Goal: Information Seeking & Learning: Compare options

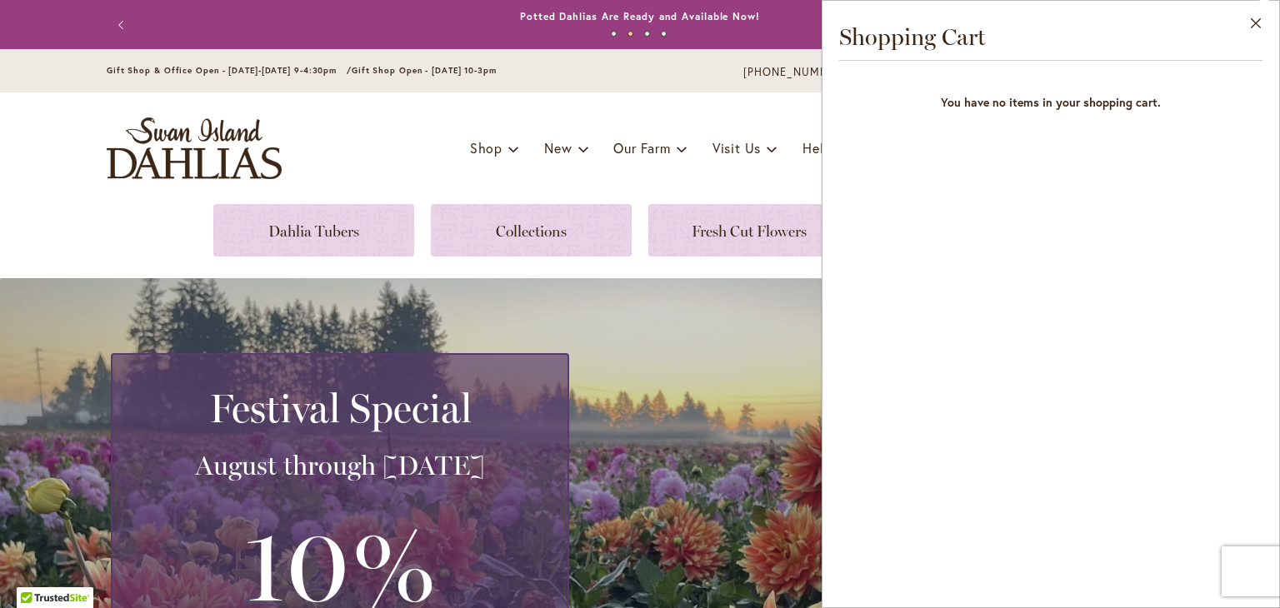
click at [700, 63] on div "Gift Shop & Office Open - [DATE]-[DATE] 9-4:30pm / Gift Shop Open - [DATE] 10-3…" at bounding box center [640, 73] width 1097 height 20
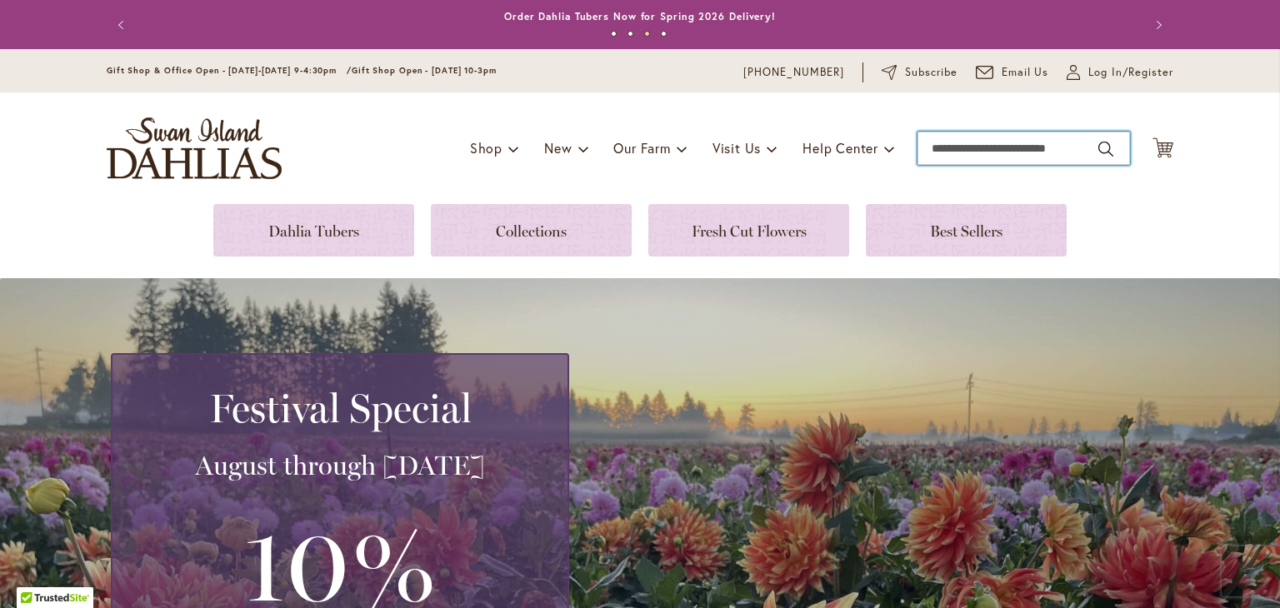
click at [957, 152] on input "Search" at bounding box center [1024, 148] width 213 height 33
type input "**********"
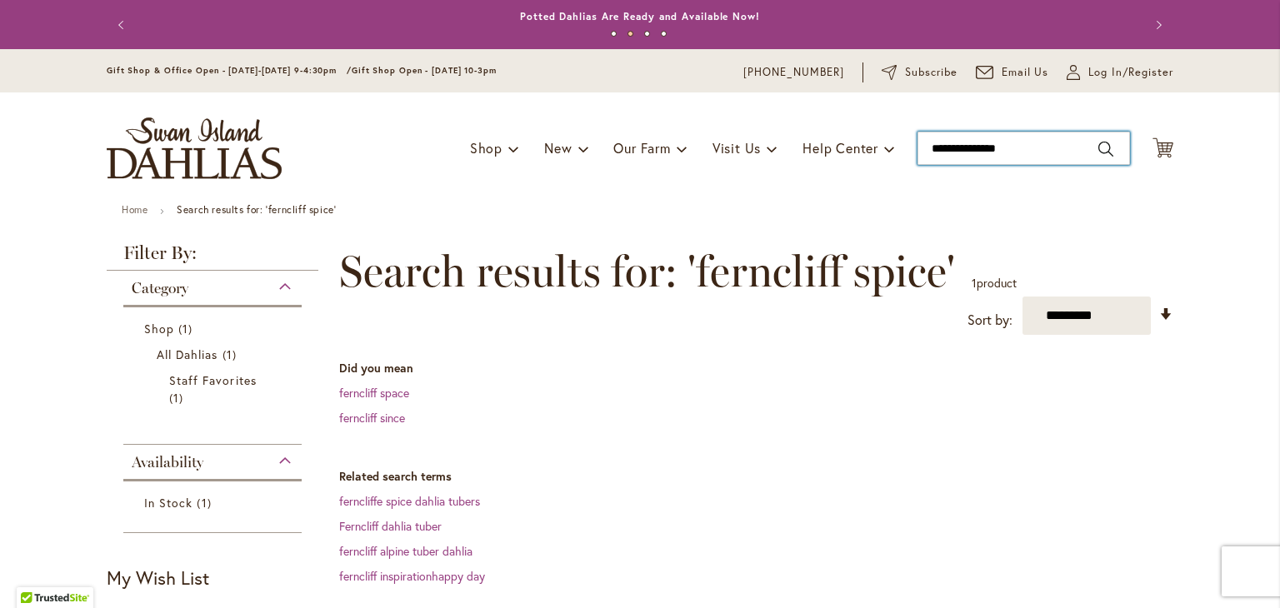
click at [1032, 144] on input "**********" at bounding box center [1024, 148] width 213 height 33
type input "*"
type input "**********"
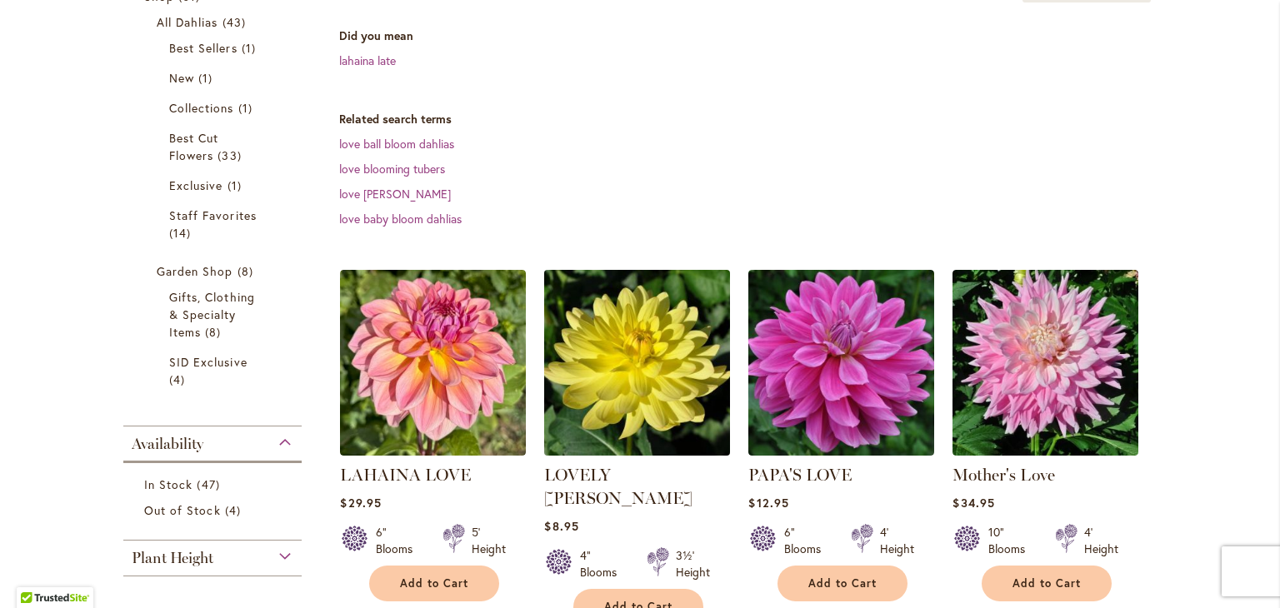
scroll to position [333, 0]
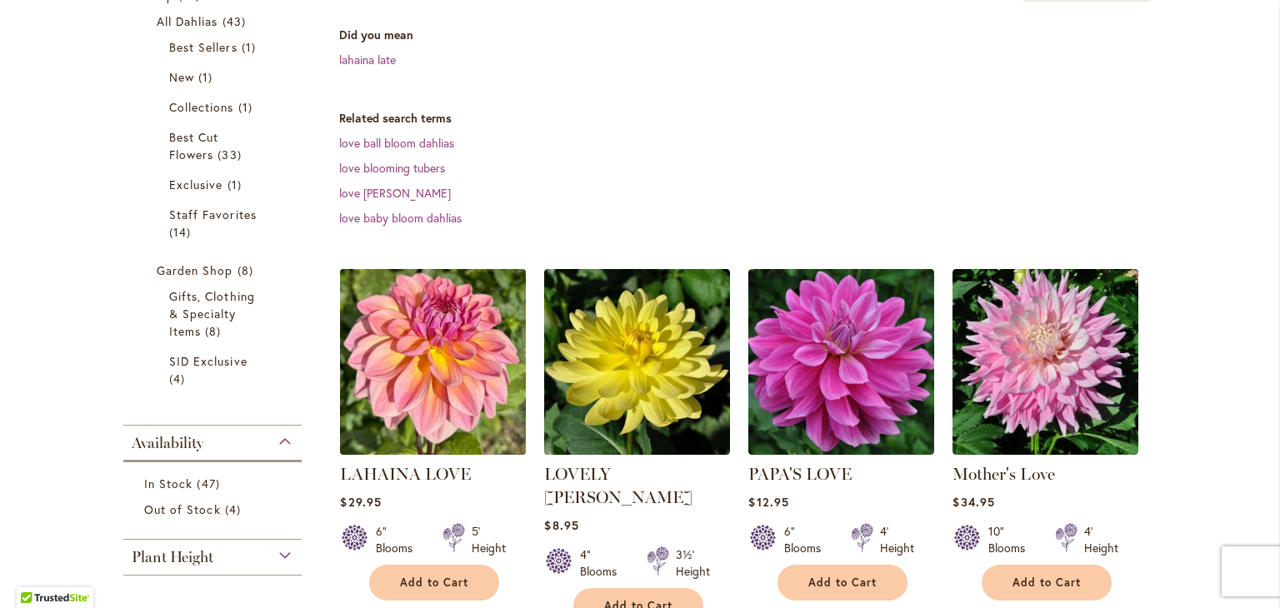
click at [424, 388] on img at bounding box center [433, 362] width 195 height 195
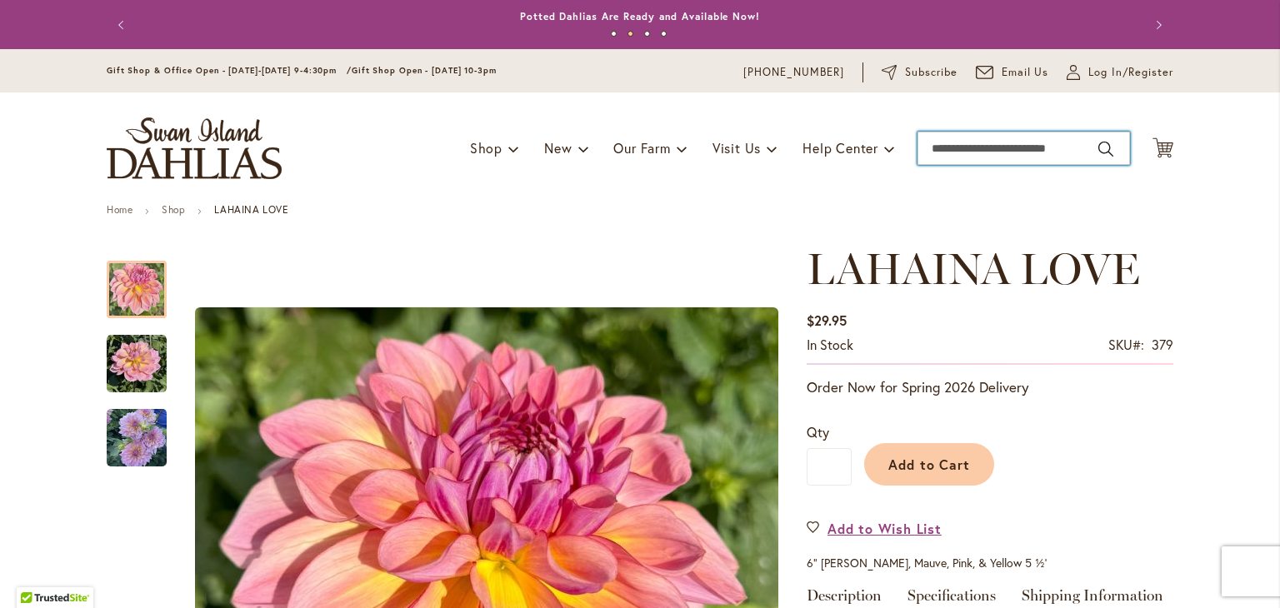
click at [993, 148] on input "Search" at bounding box center [1024, 148] width 213 height 33
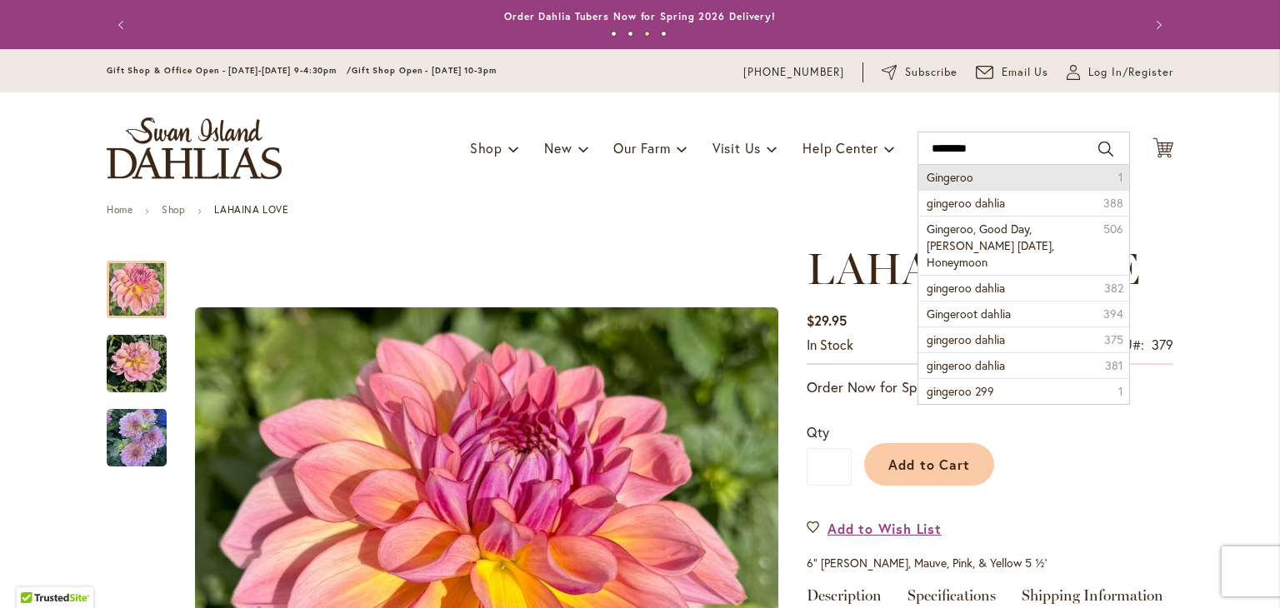
click at [958, 175] on span "Gingeroo" at bounding box center [950, 177] width 47 height 16
type input "********"
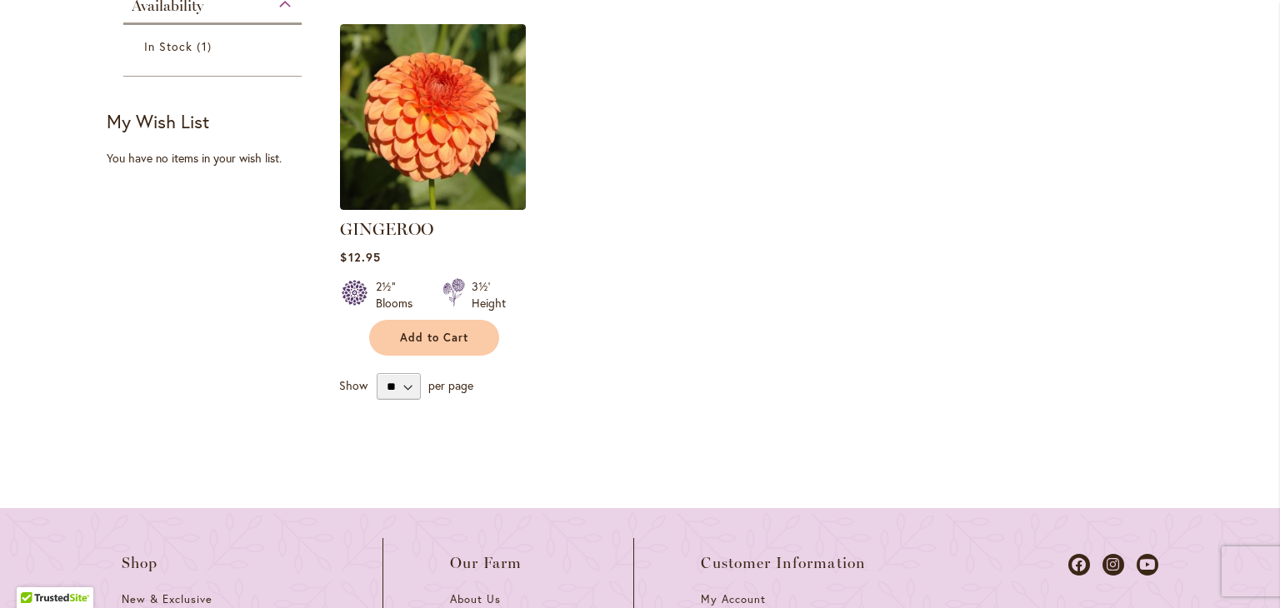
scroll to position [338, 0]
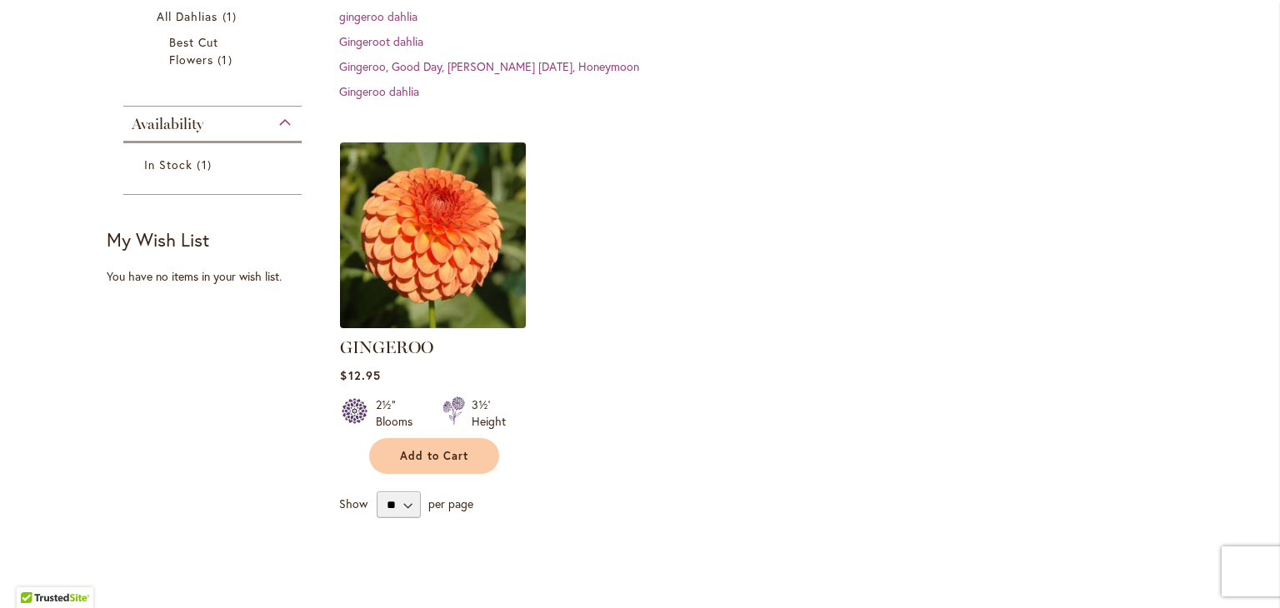
click at [460, 244] on img at bounding box center [433, 235] width 195 height 195
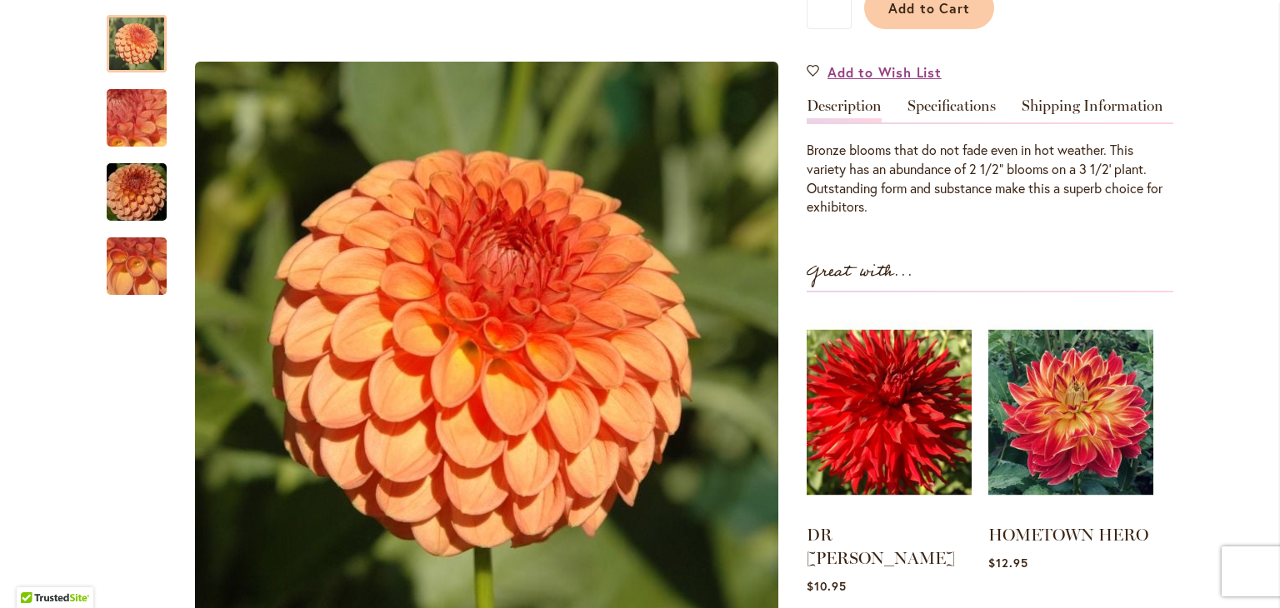
scroll to position [417, 0]
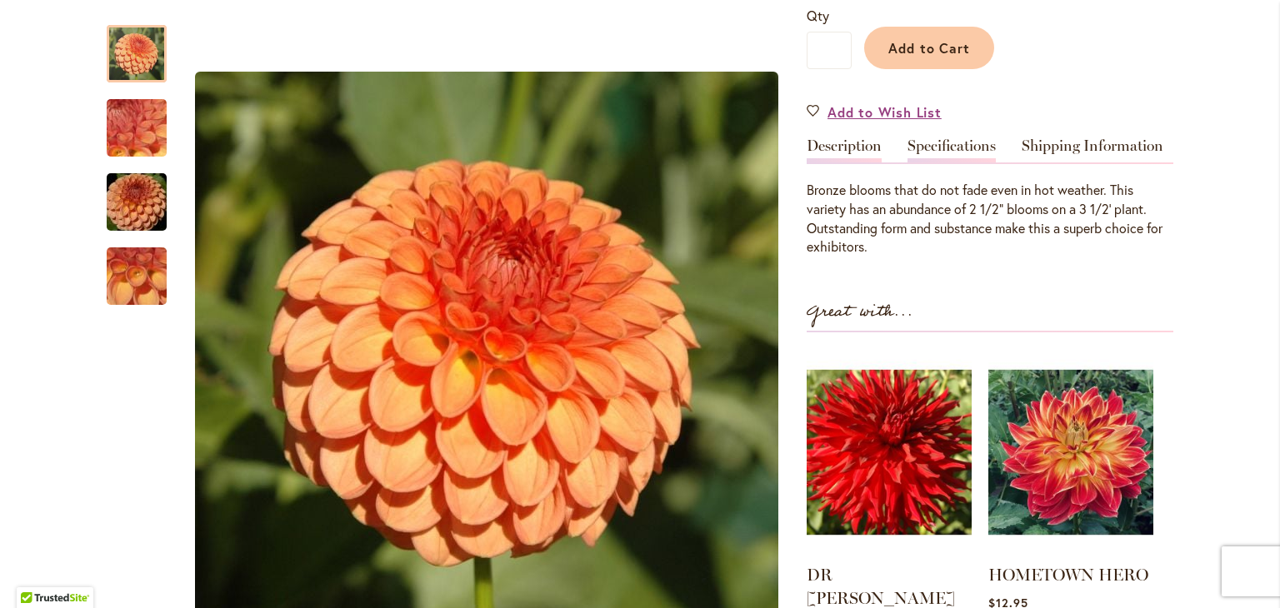
click at [930, 144] on link "Specifications" at bounding box center [952, 150] width 88 height 24
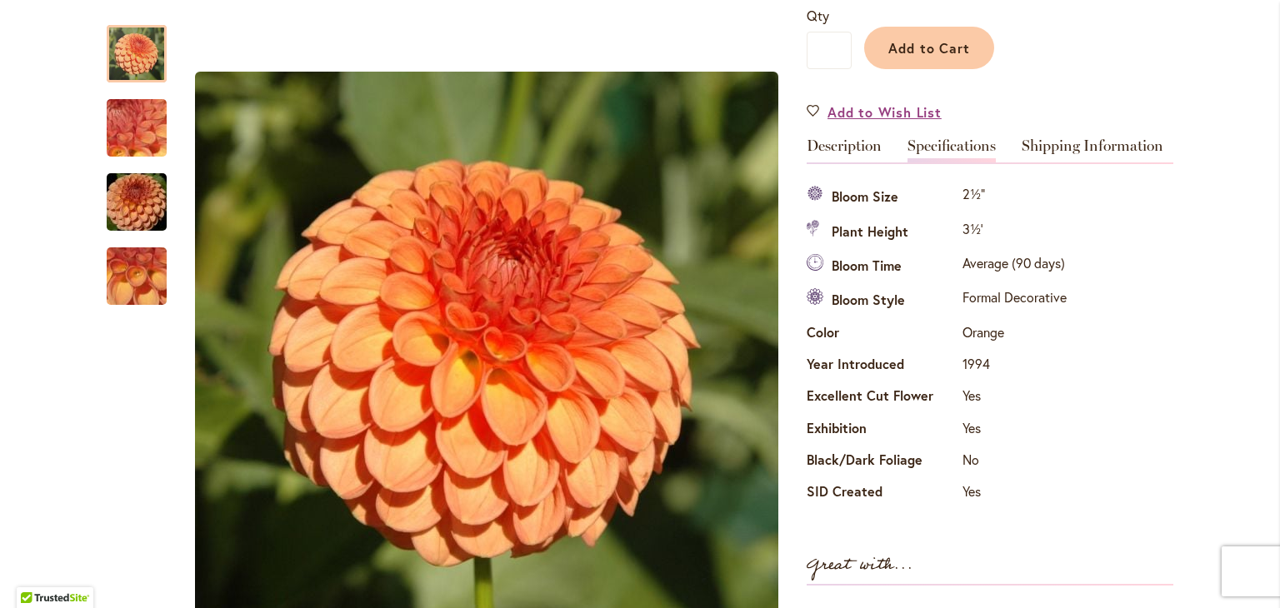
scroll to position [0, 0]
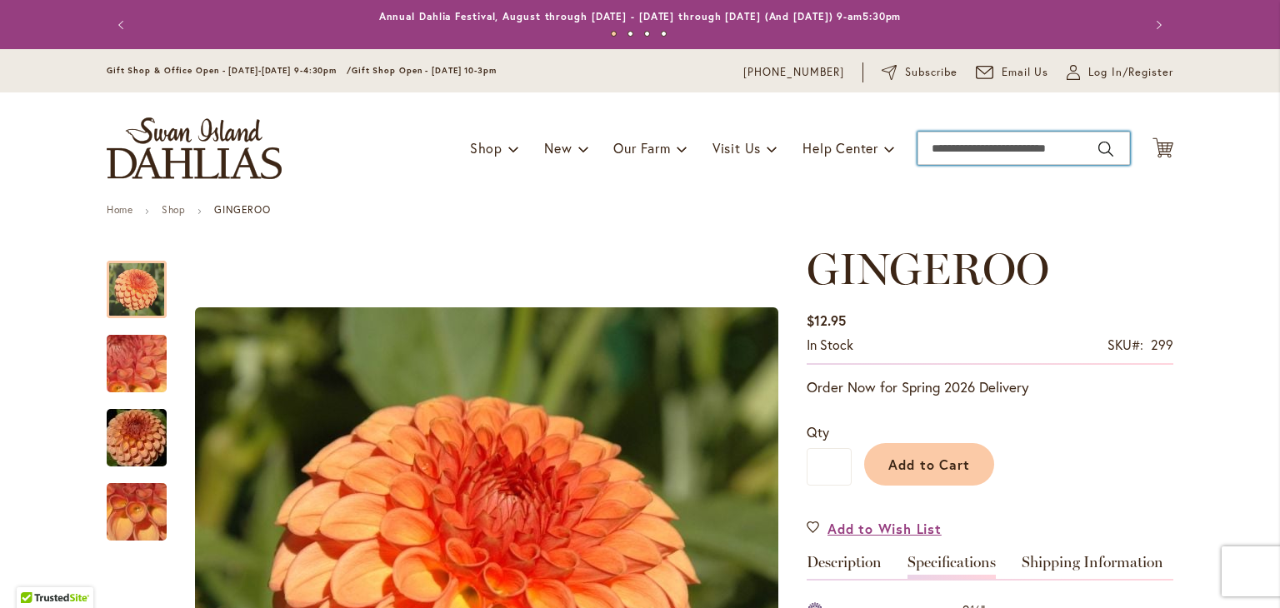
click at [961, 150] on input "Search" at bounding box center [1024, 148] width 213 height 33
type input "**********"
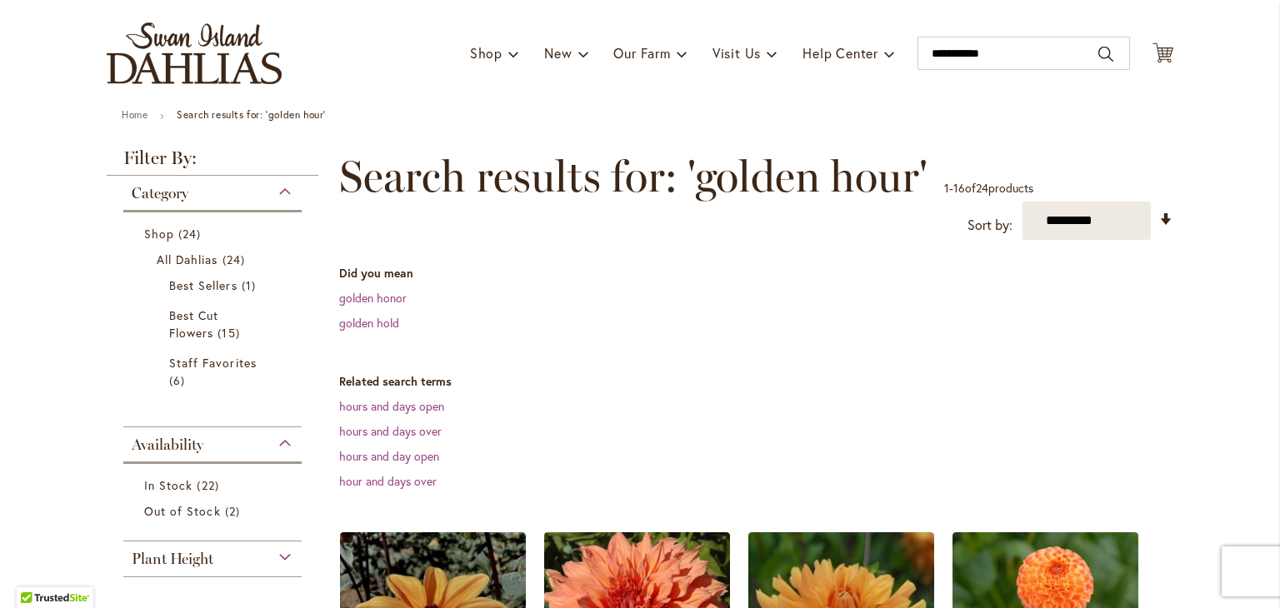
scroll to position [333, 0]
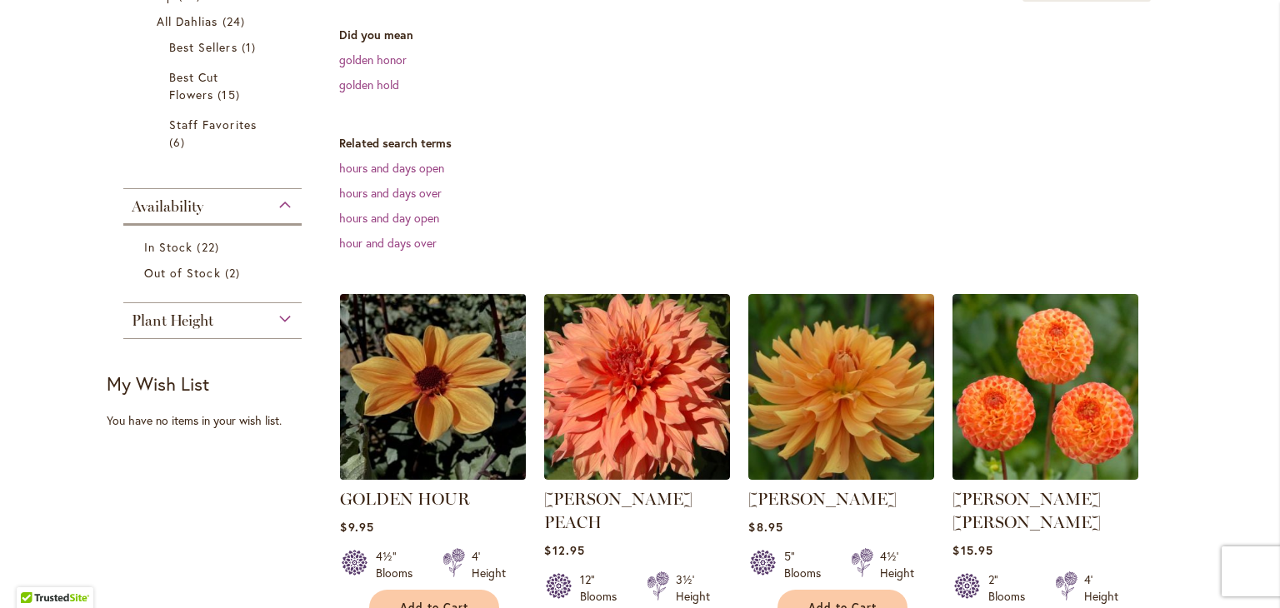
click at [454, 428] on img at bounding box center [433, 387] width 195 height 195
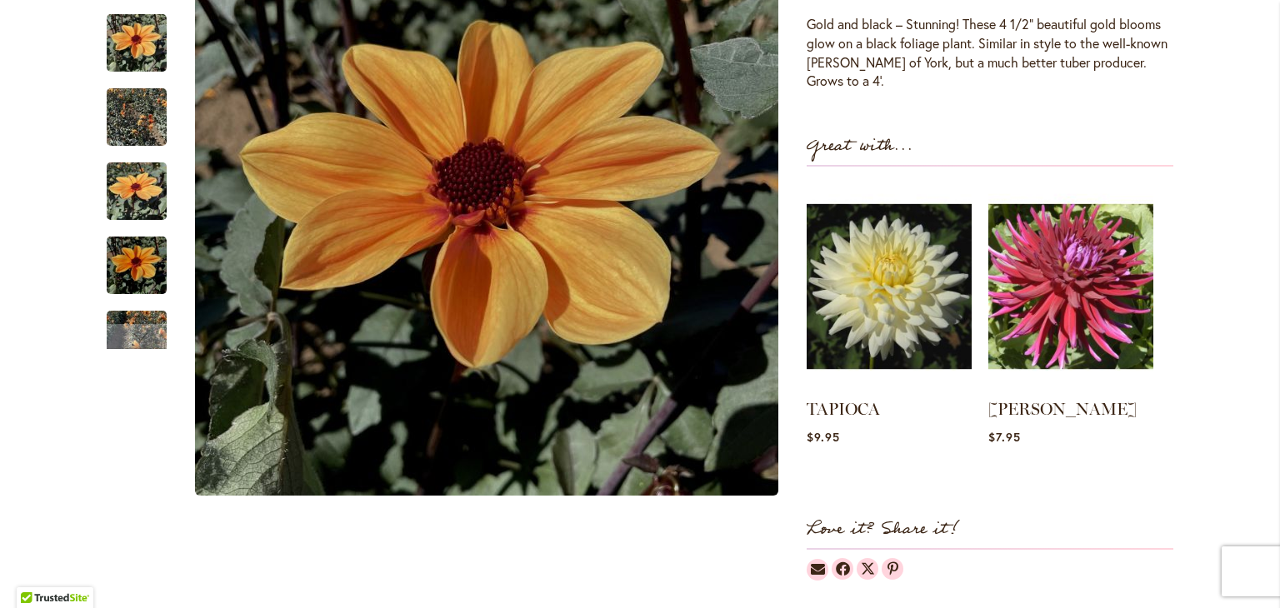
scroll to position [417, 0]
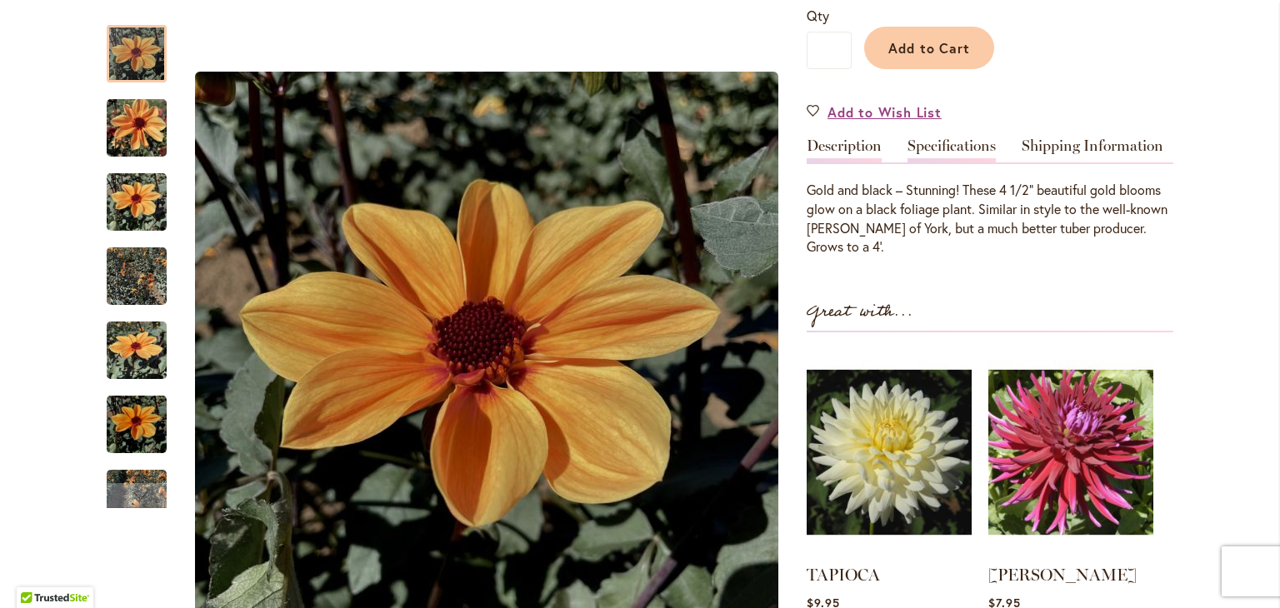
click at [933, 143] on link "Specifications" at bounding box center [952, 150] width 88 height 24
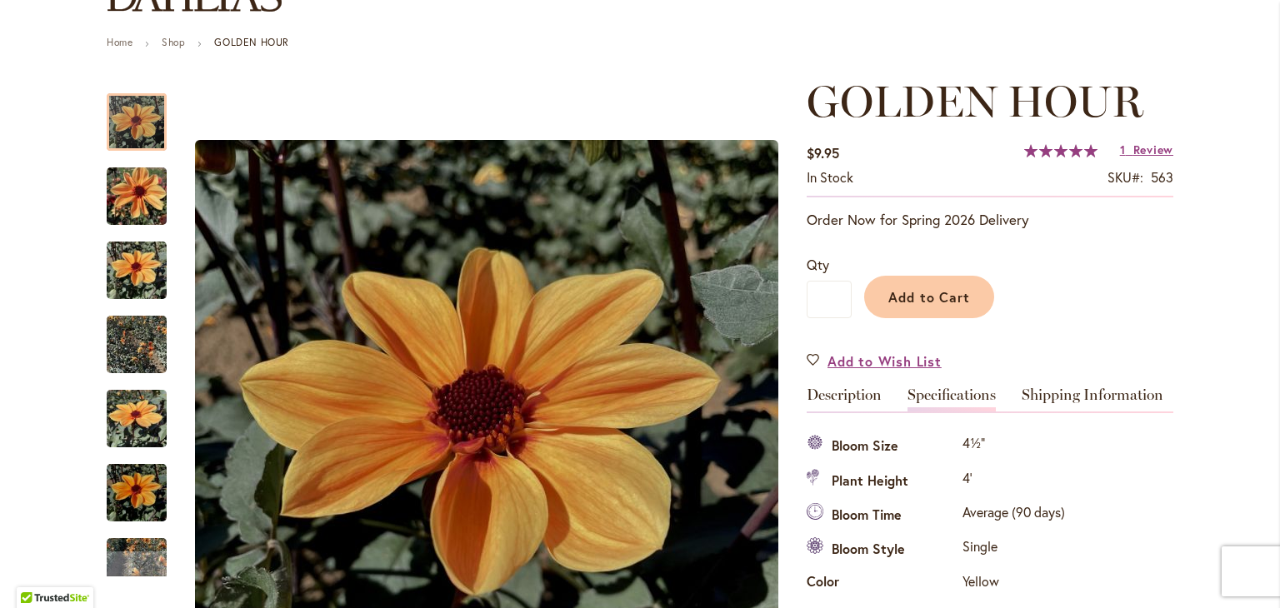
scroll to position [0, 0]
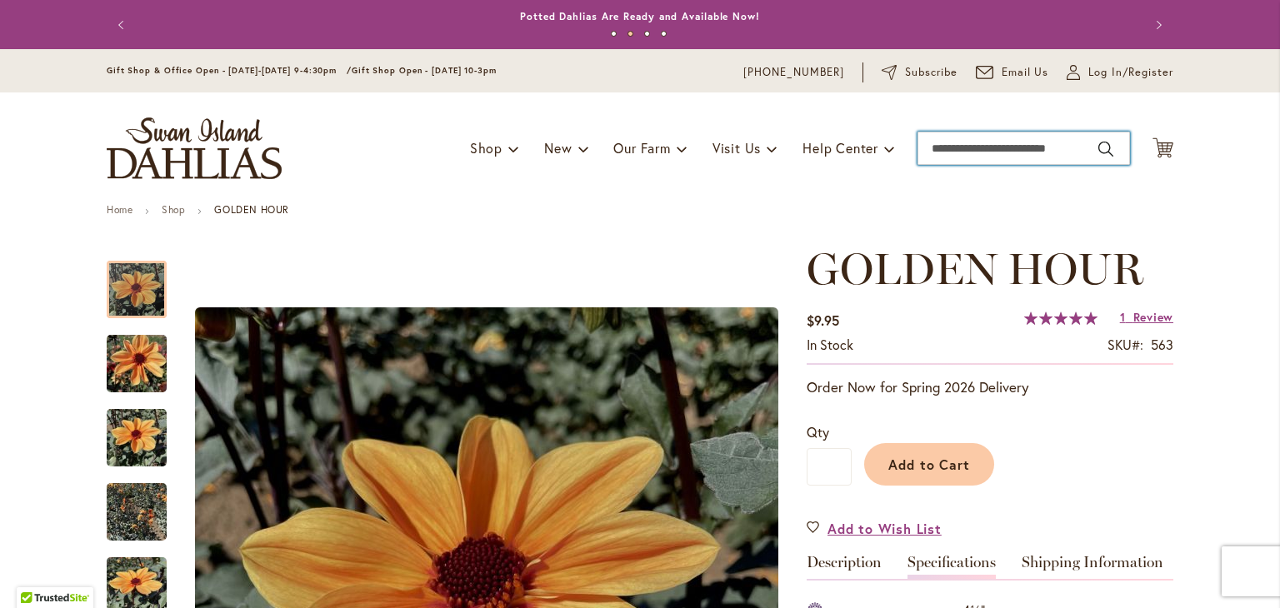
click at [983, 151] on input "Search" at bounding box center [1024, 148] width 213 height 33
type input "****"
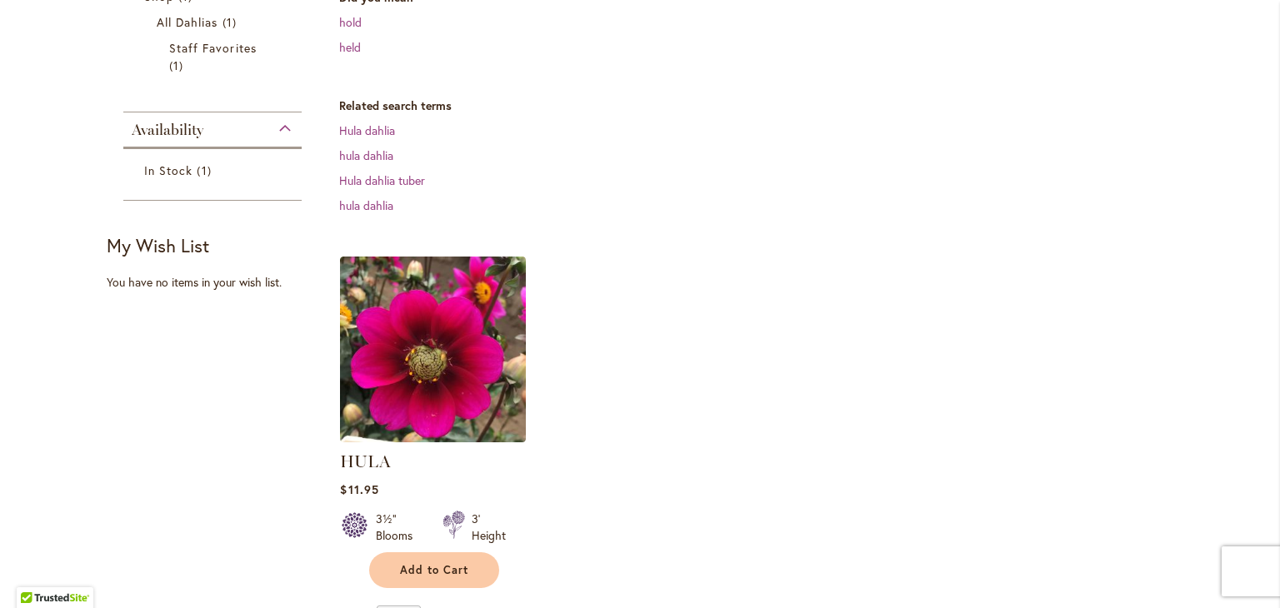
scroll to position [333, 0]
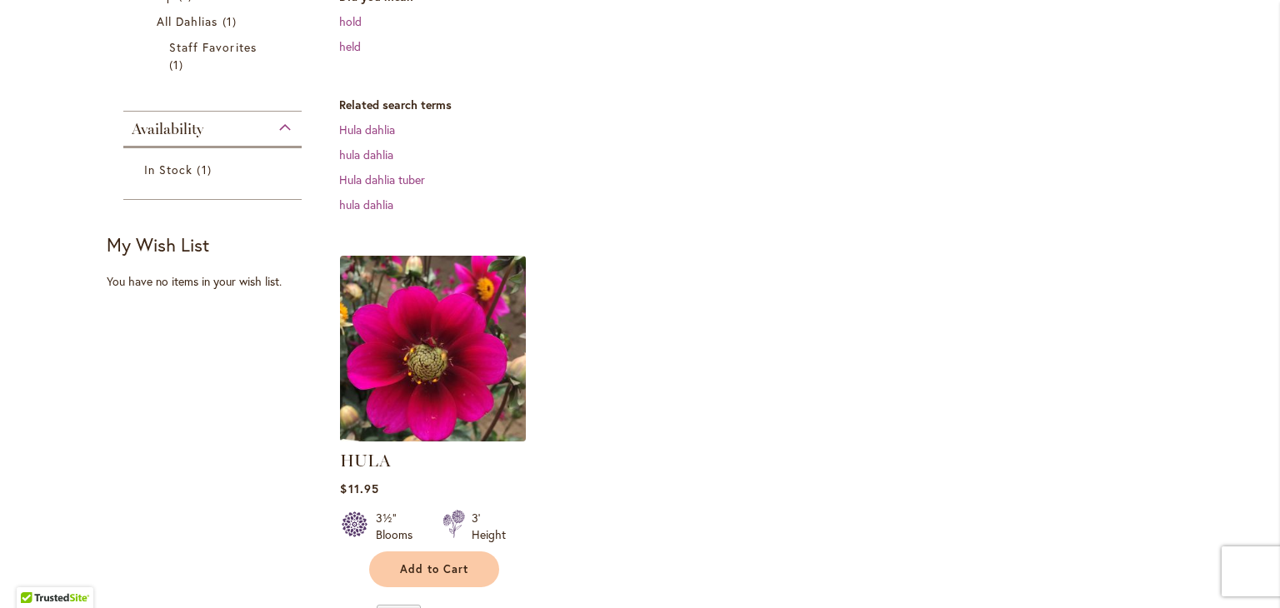
click at [473, 354] on img at bounding box center [433, 348] width 195 height 195
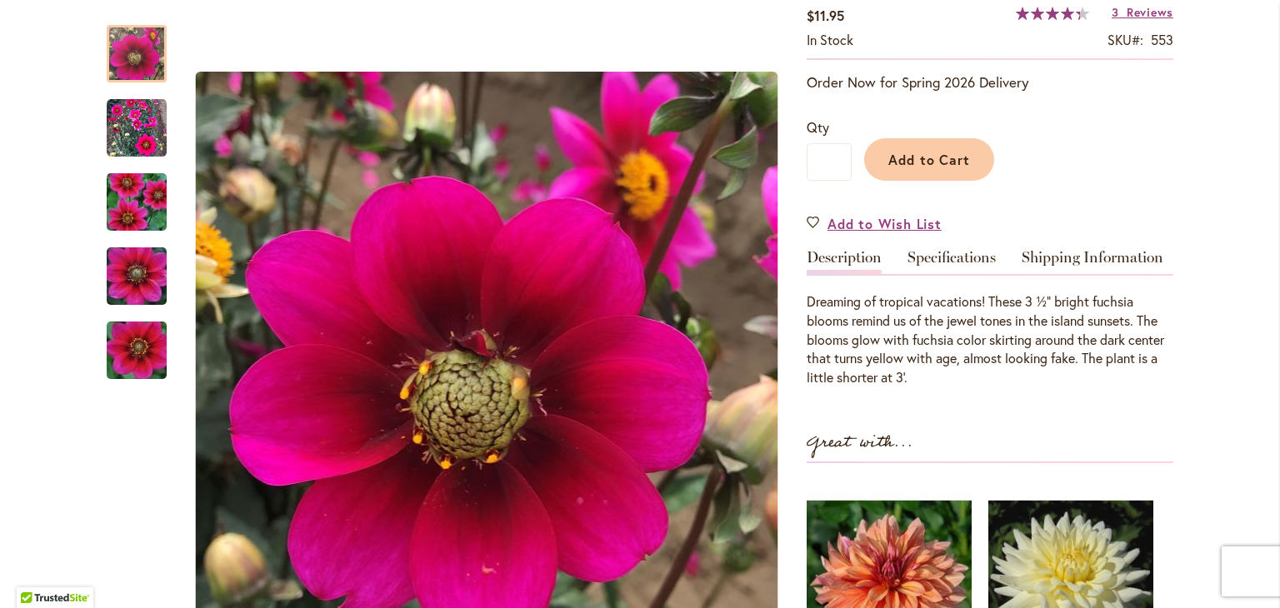
scroll to position [333, 0]
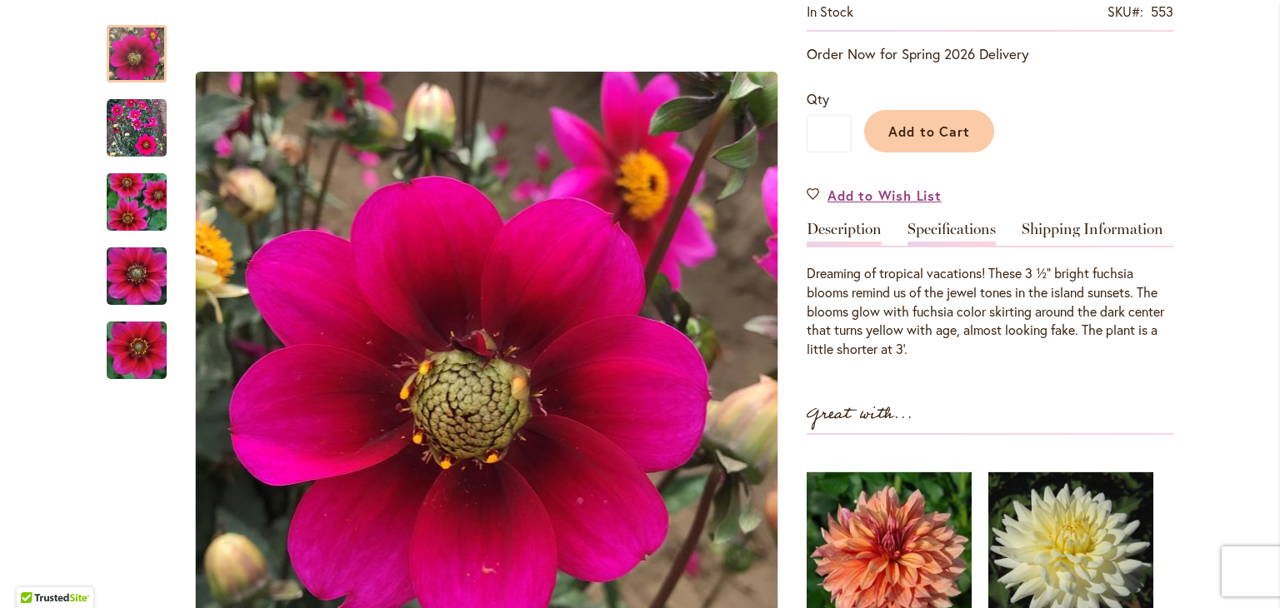
click at [970, 228] on link "Specifications" at bounding box center [952, 234] width 88 height 24
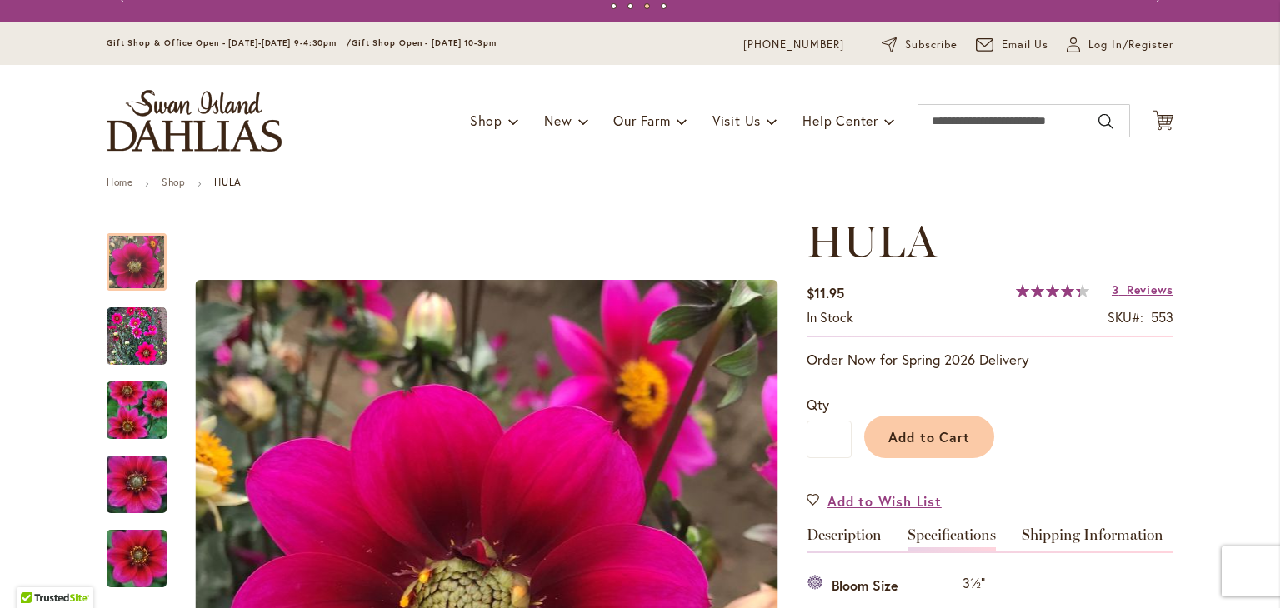
scroll to position [0, 0]
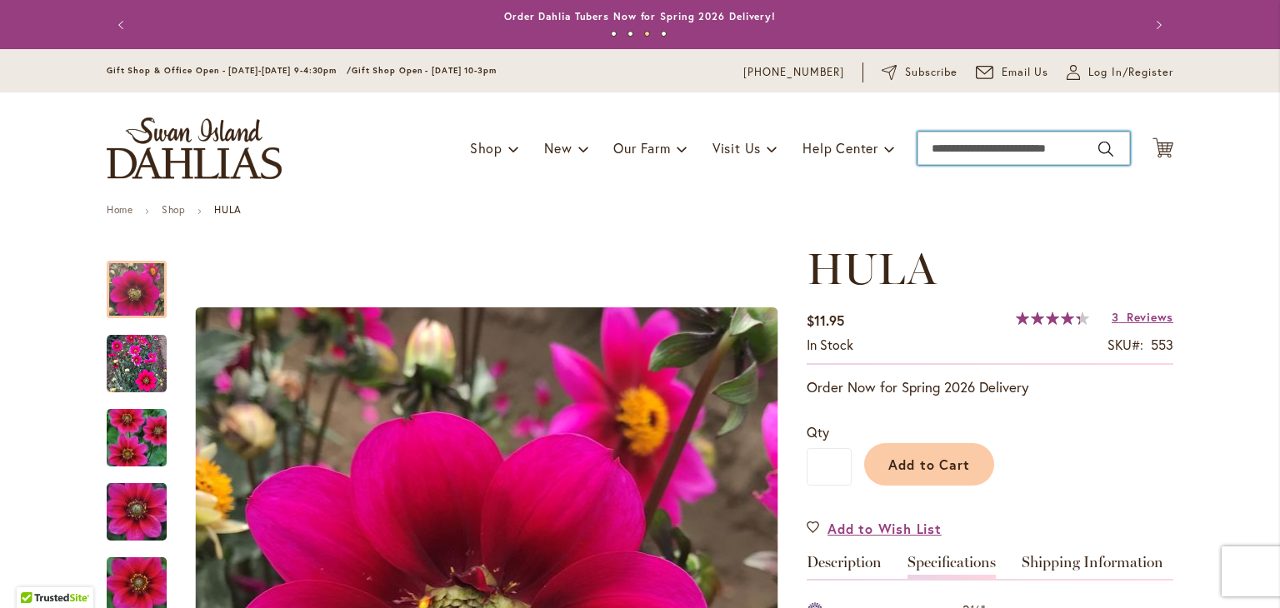
click at [1002, 151] on input "Search" at bounding box center [1024, 148] width 213 height 33
type input "****"
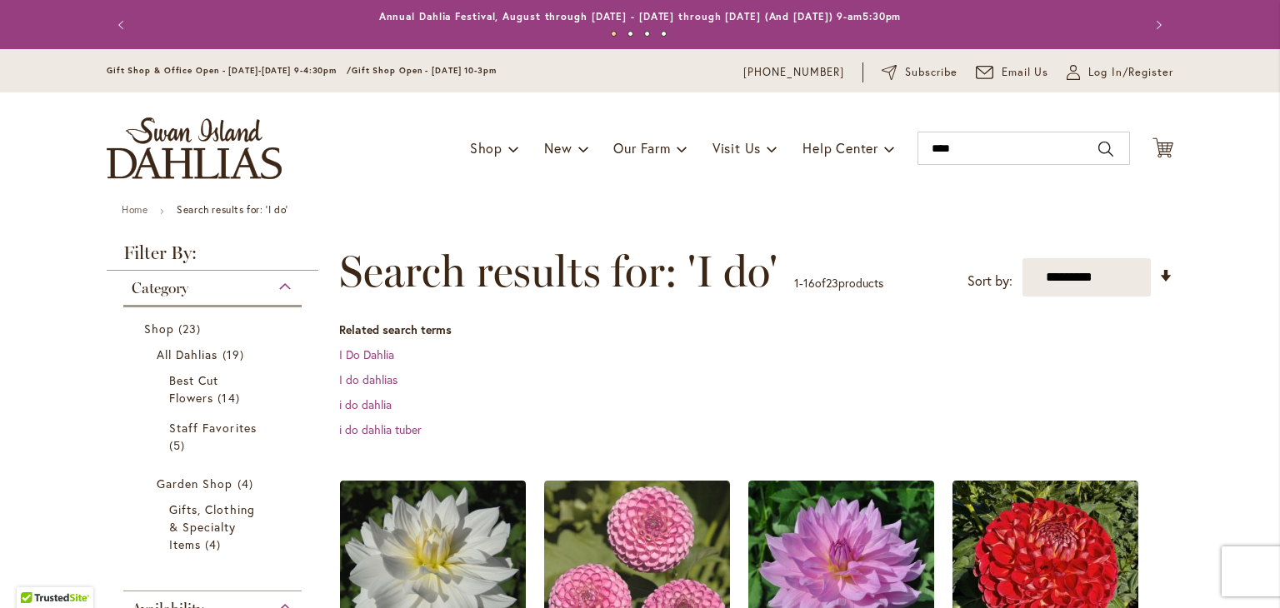
scroll to position [333, 0]
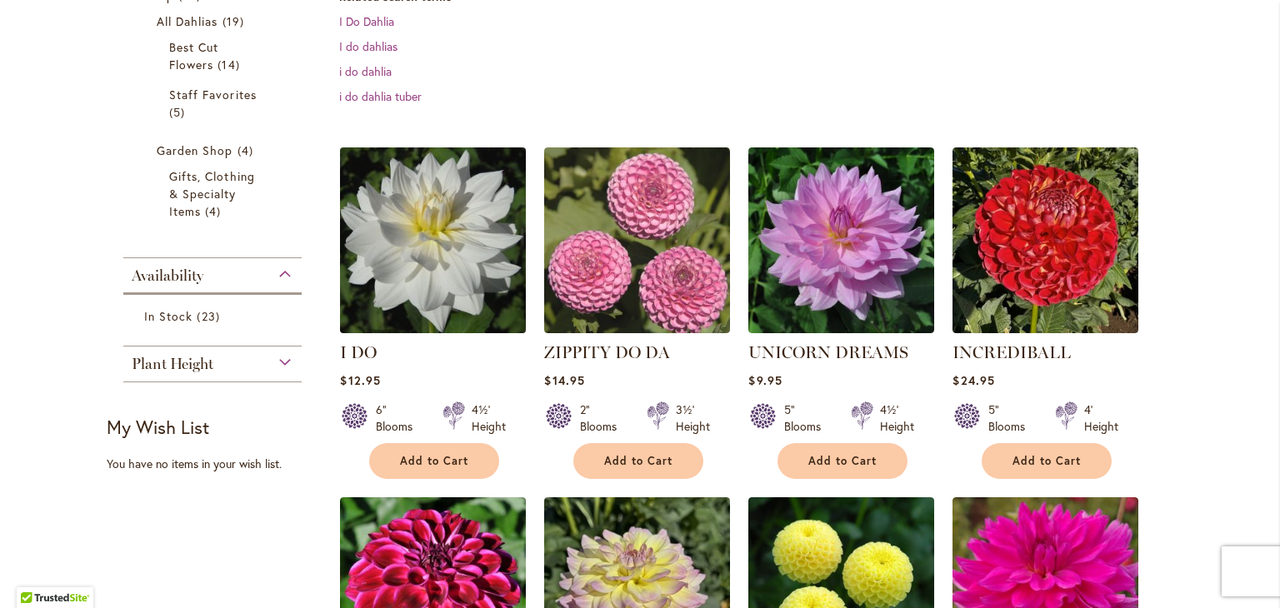
click at [456, 258] on img at bounding box center [433, 240] width 195 height 195
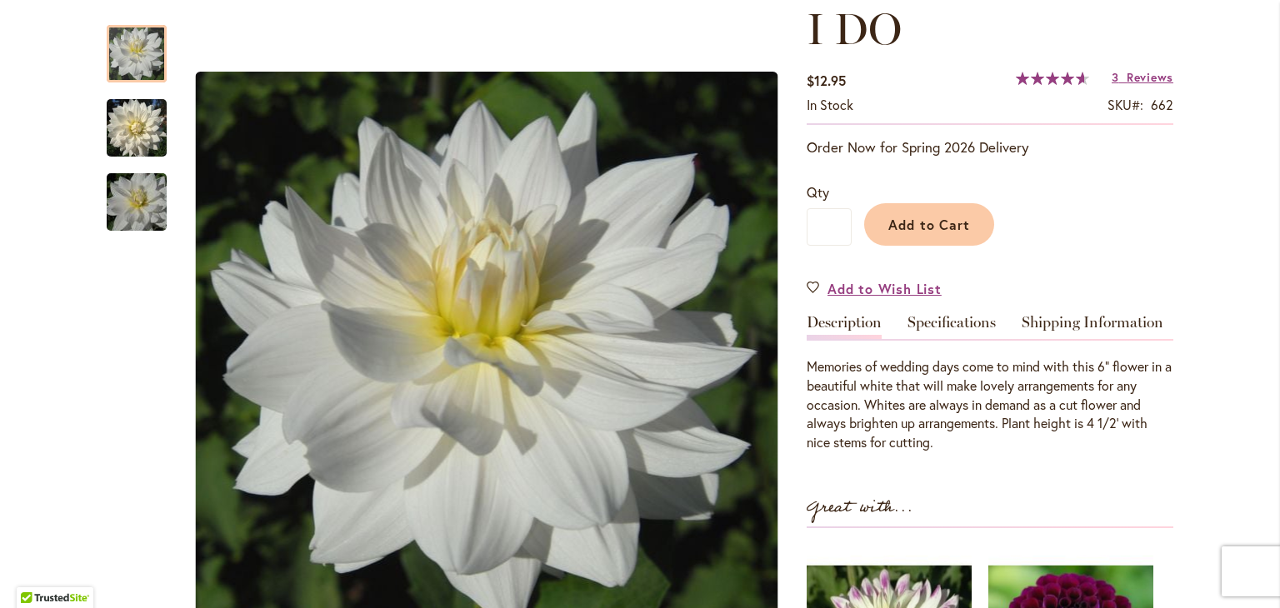
scroll to position [250, 0]
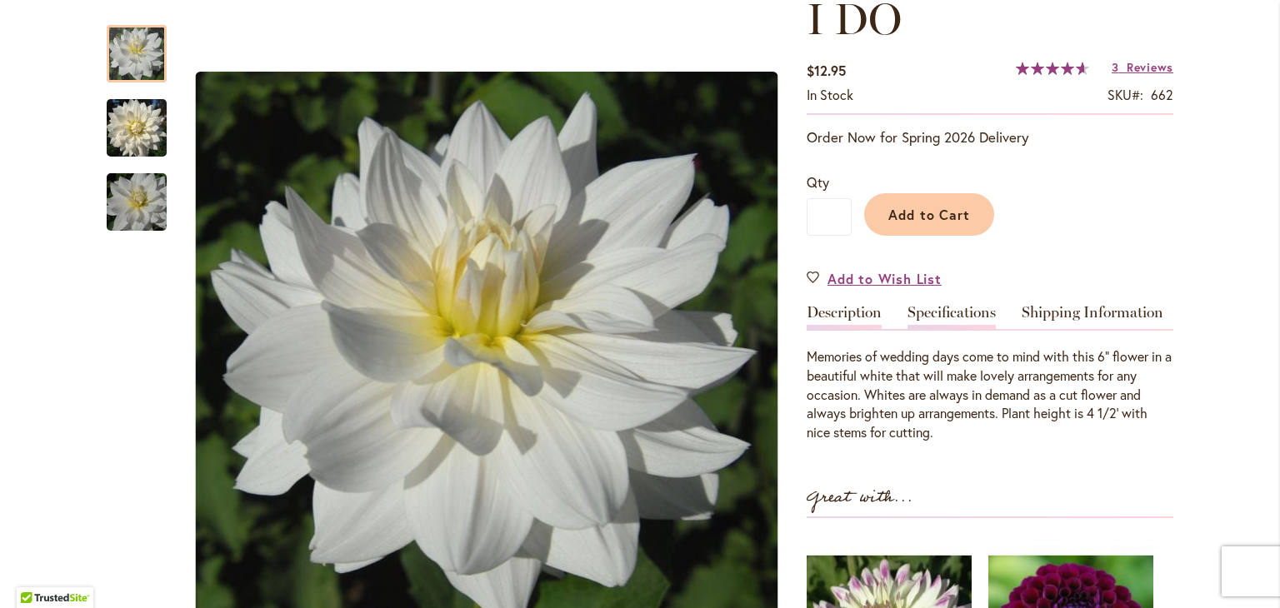
click at [948, 311] on link "Specifications" at bounding box center [952, 317] width 88 height 24
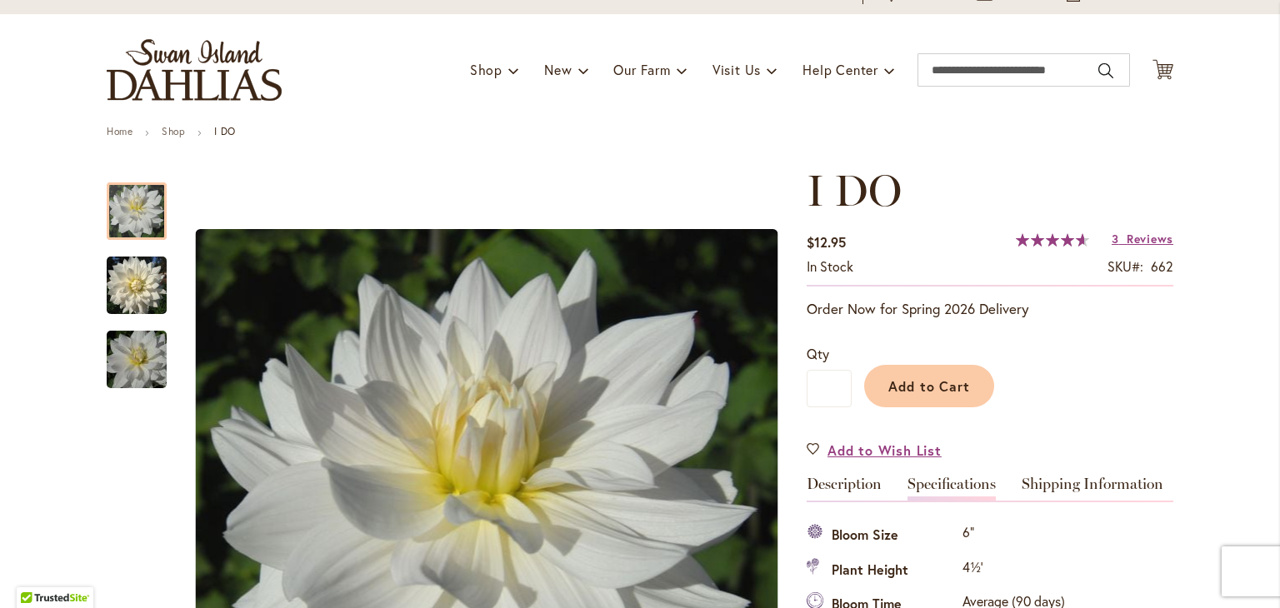
scroll to position [0, 0]
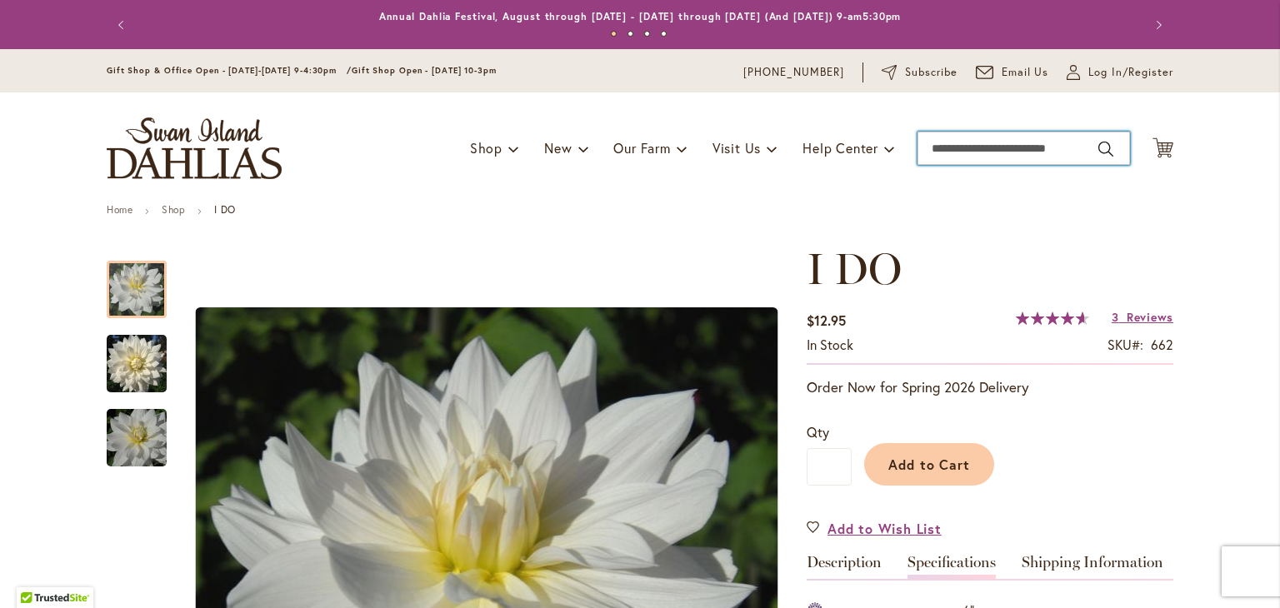
click at [997, 152] on input "Search" at bounding box center [1024, 148] width 213 height 33
type input "**********"
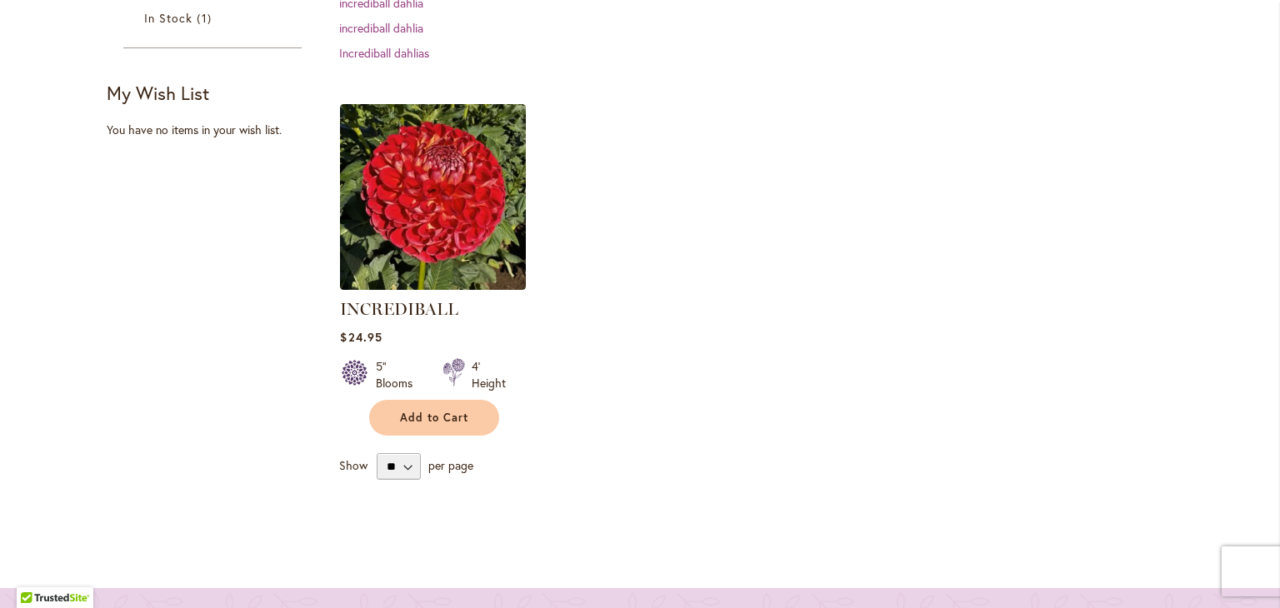
scroll to position [500, 0]
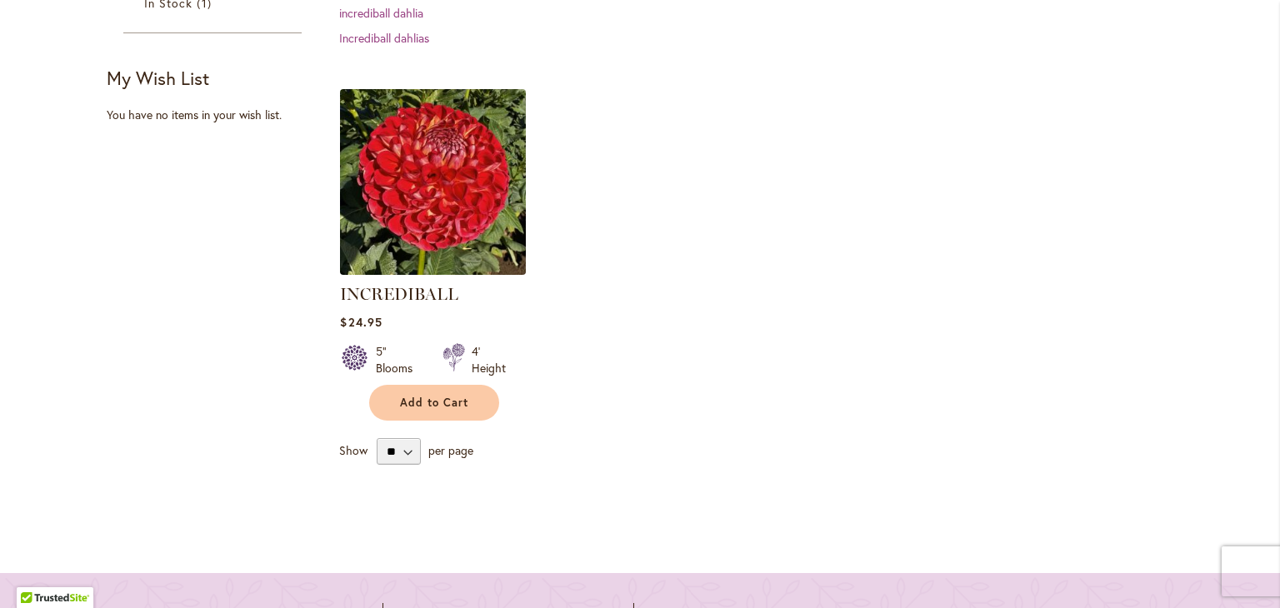
click at [420, 218] on img at bounding box center [433, 181] width 195 height 195
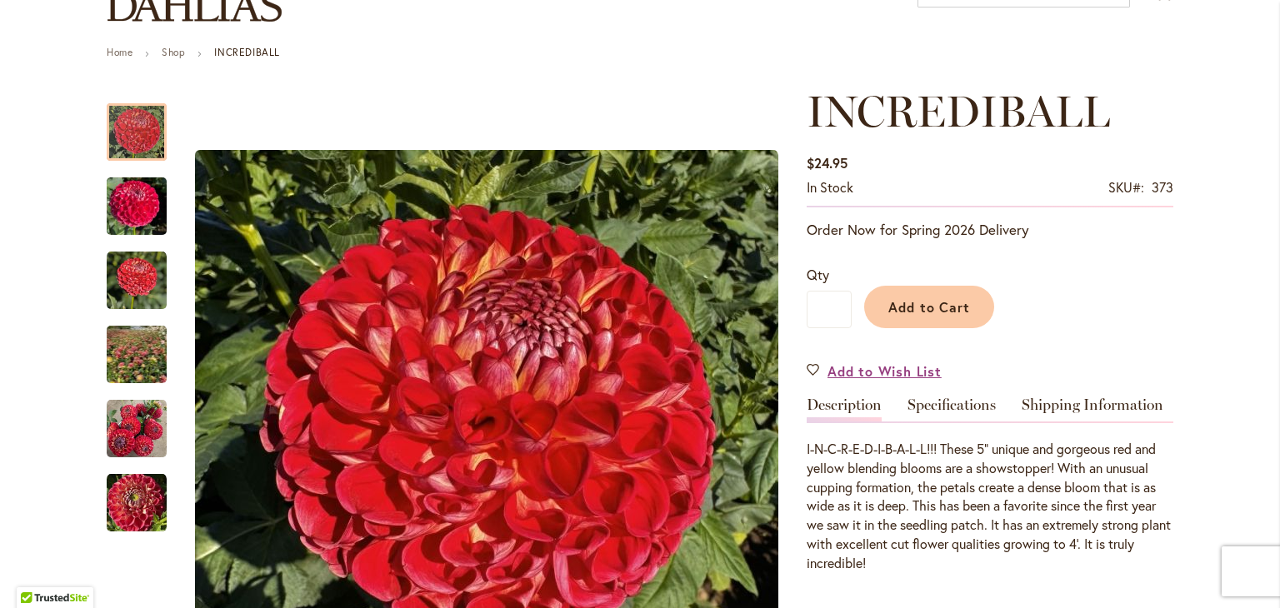
scroll to position [250, 0]
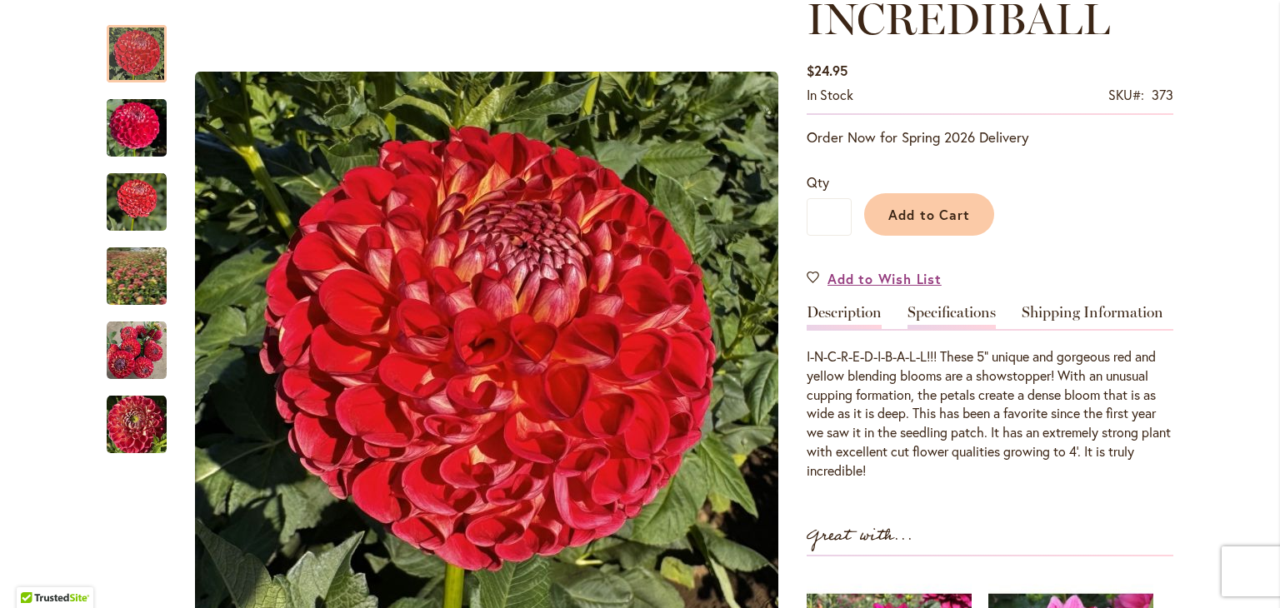
click at [949, 311] on link "Specifications" at bounding box center [952, 317] width 88 height 24
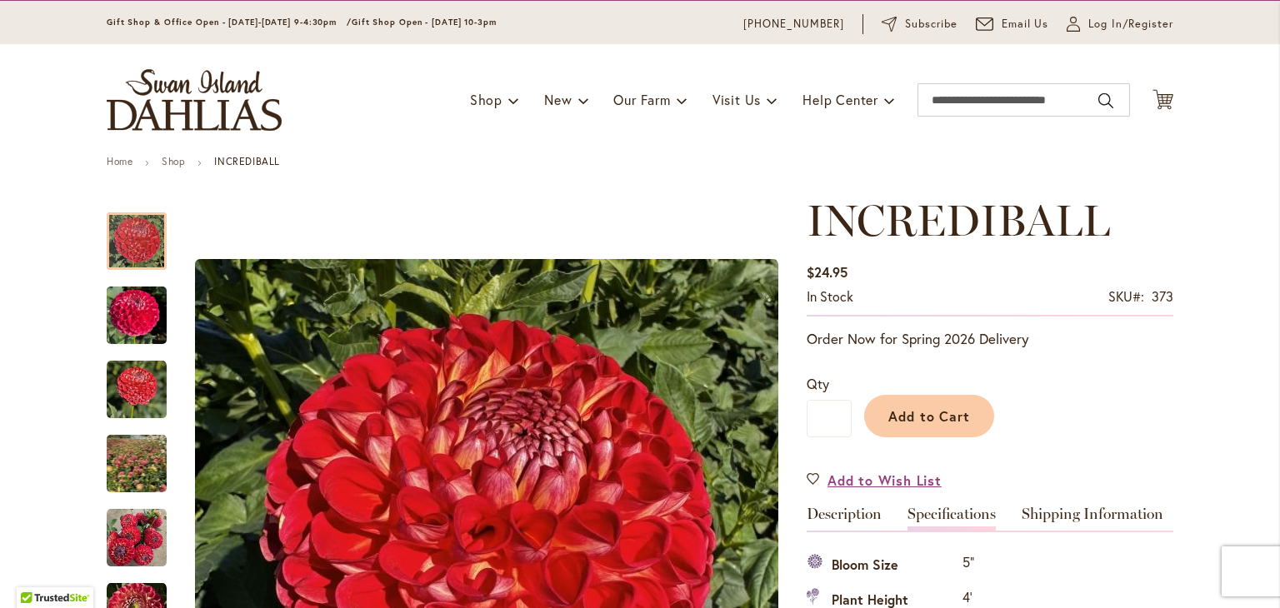
scroll to position [0, 0]
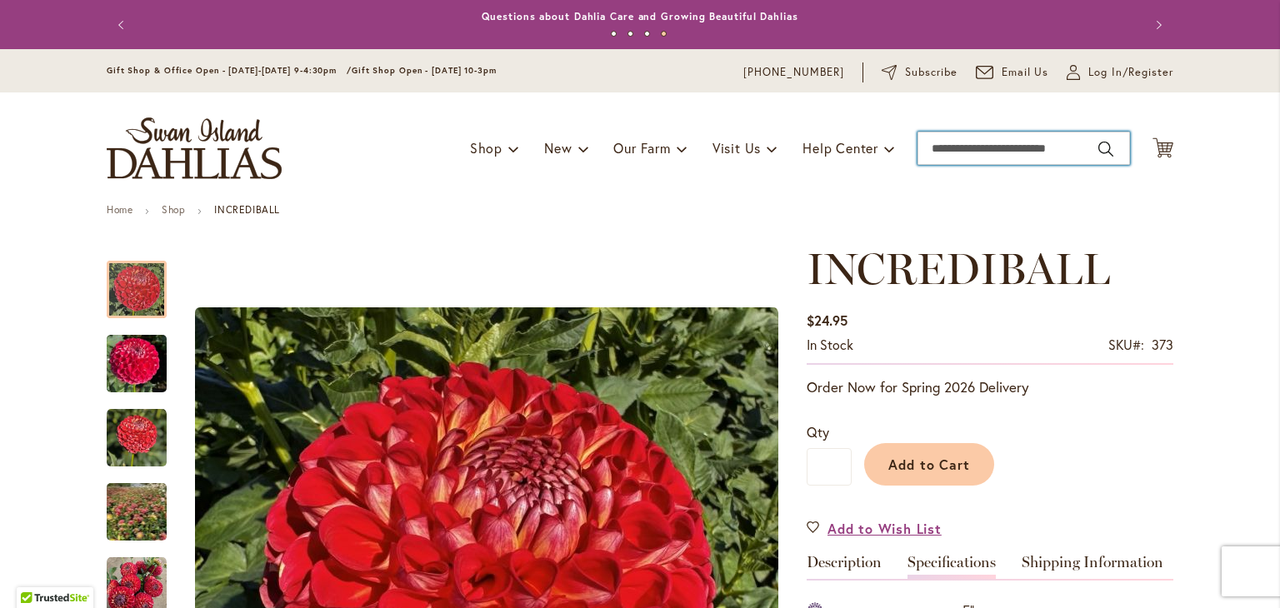
click at [1008, 150] on input "Search" at bounding box center [1024, 148] width 213 height 33
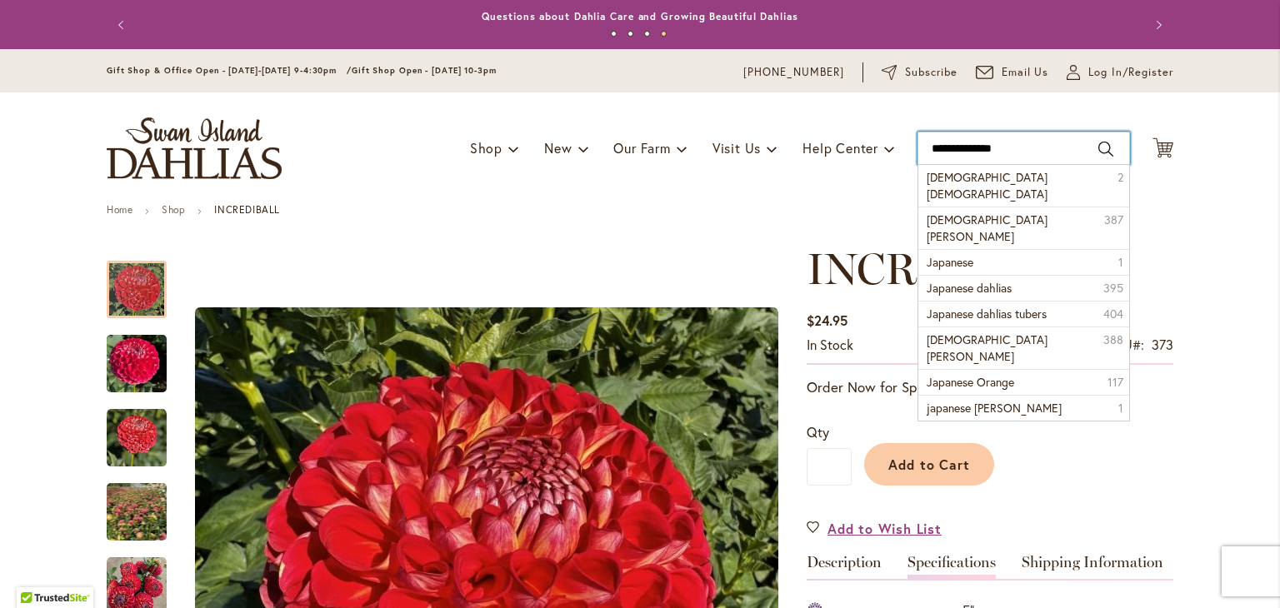
type input "**********"
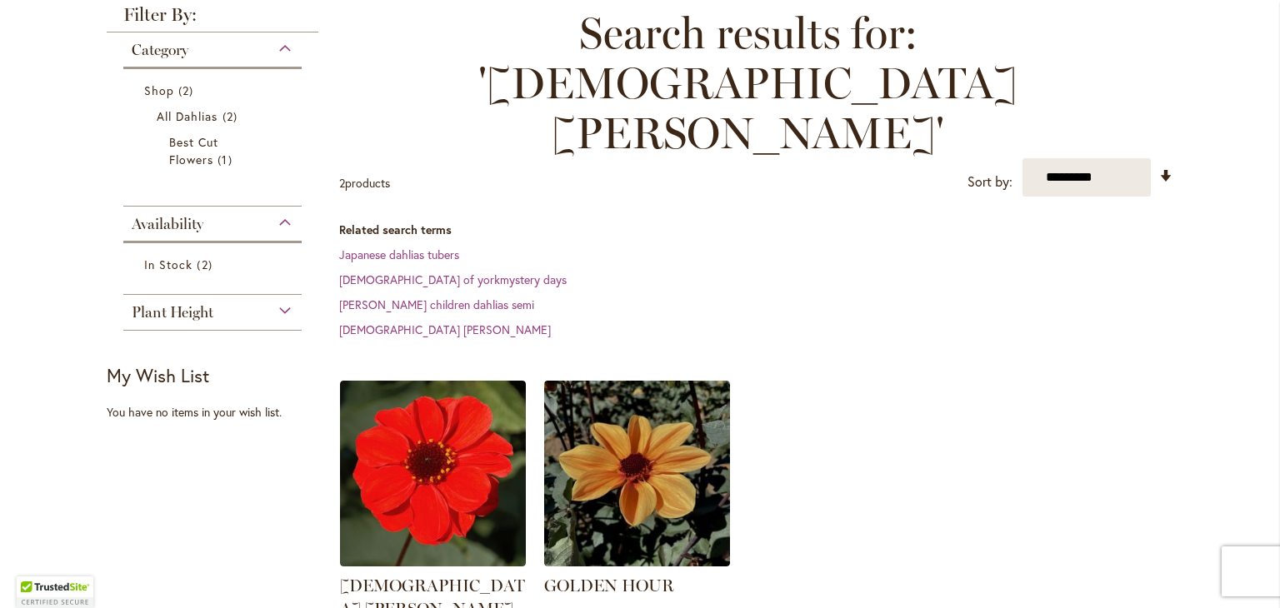
scroll to position [250, 0]
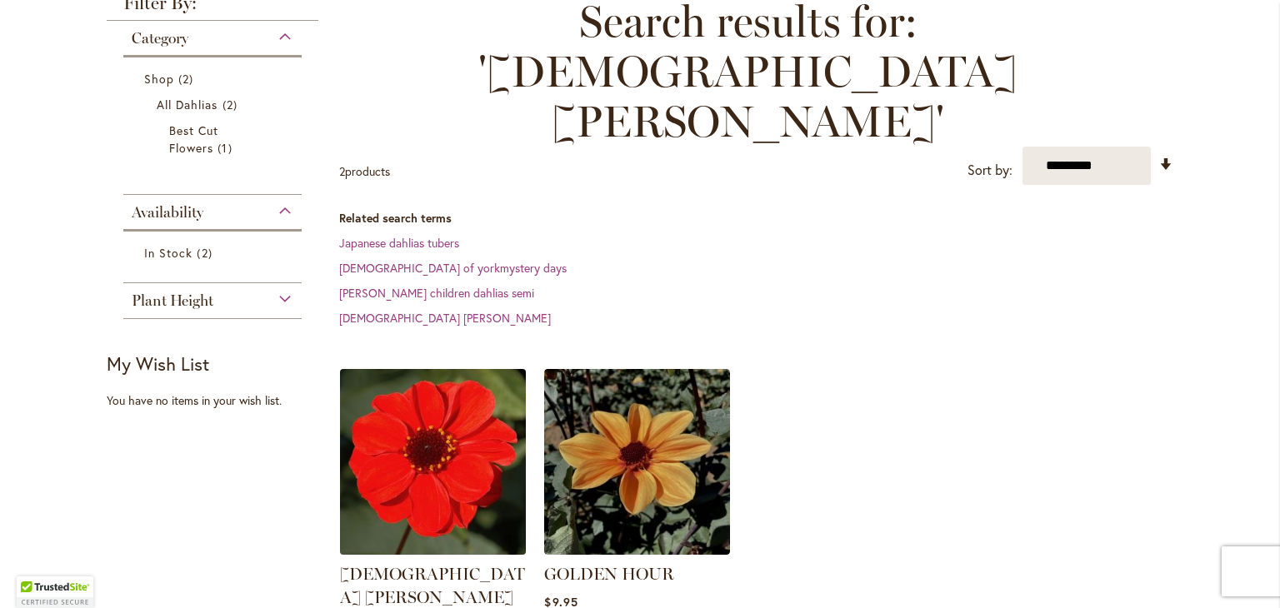
click at [449, 365] on img at bounding box center [433, 462] width 195 height 195
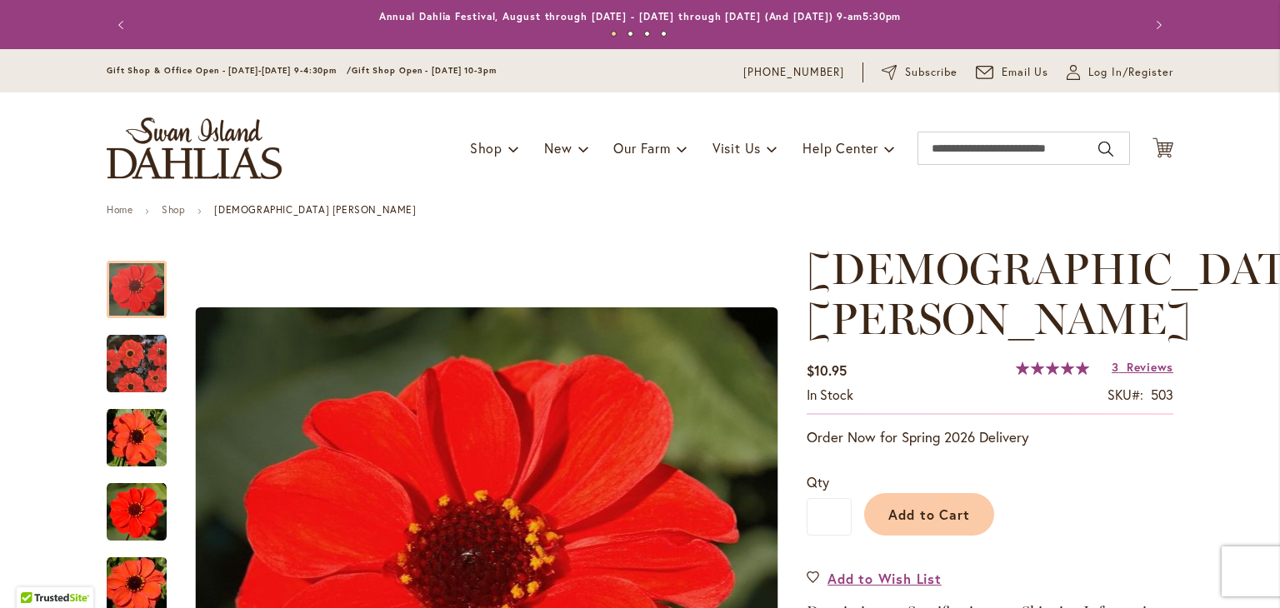
scroll to position [333, 0]
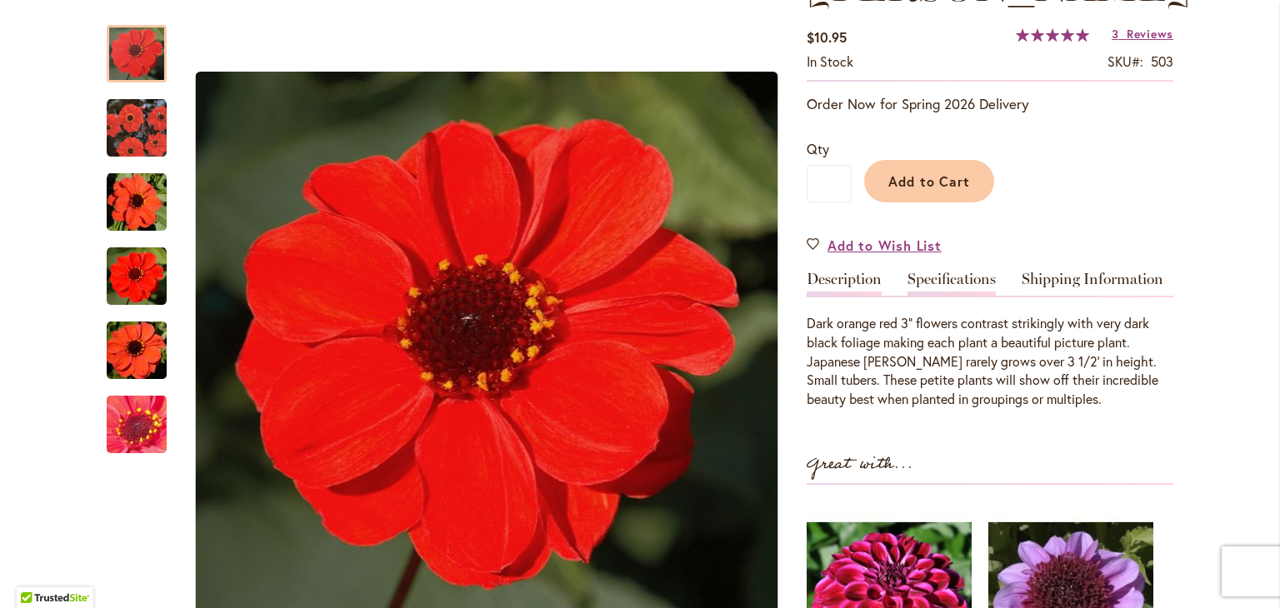
click at [960, 272] on link "Specifications" at bounding box center [952, 284] width 88 height 24
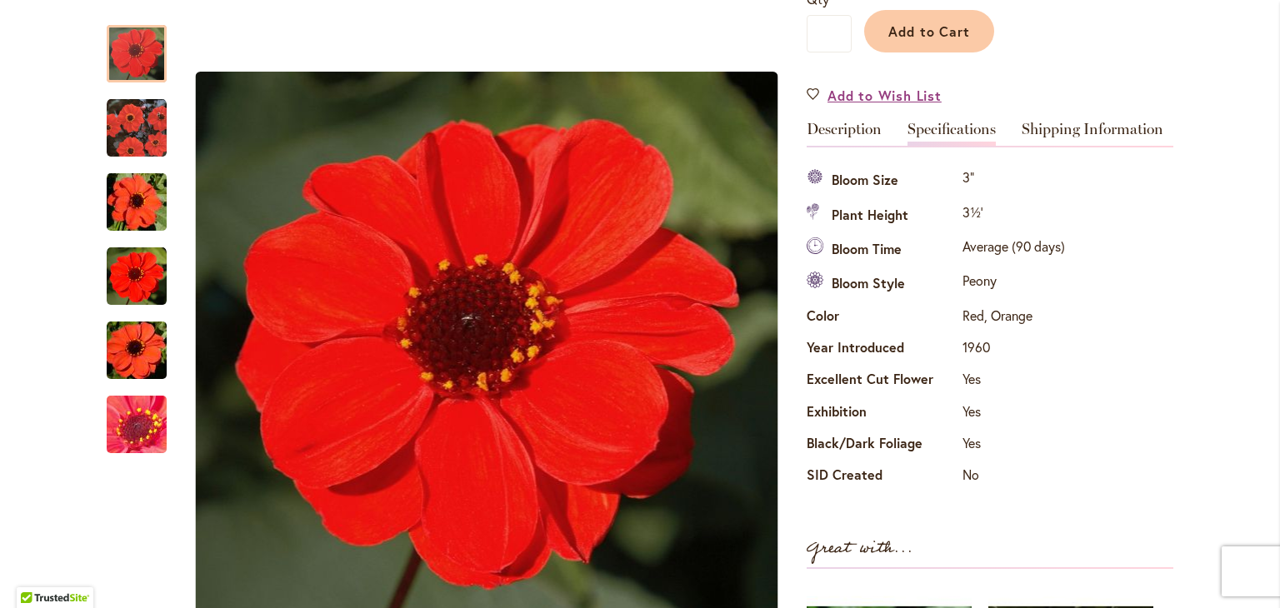
scroll to position [520, 0]
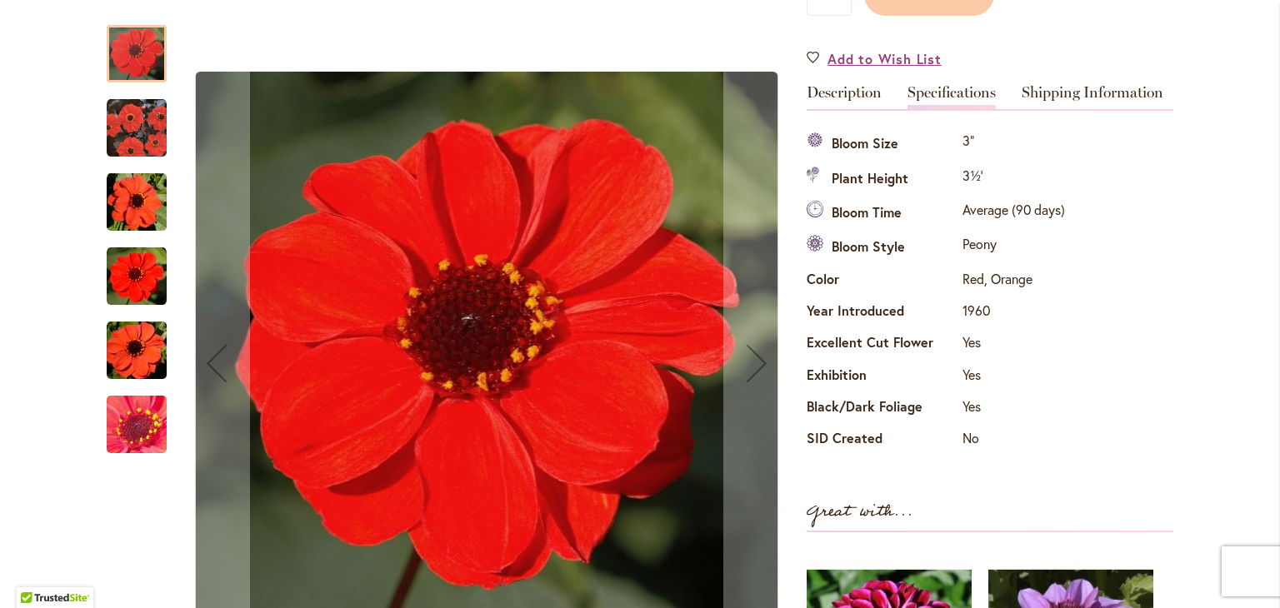
click at [123, 62] on div at bounding box center [137, 54] width 60 height 58
click at [134, 133] on img "JAPANESE BISHOP" at bounding box center [137, 128] width 60 height 60
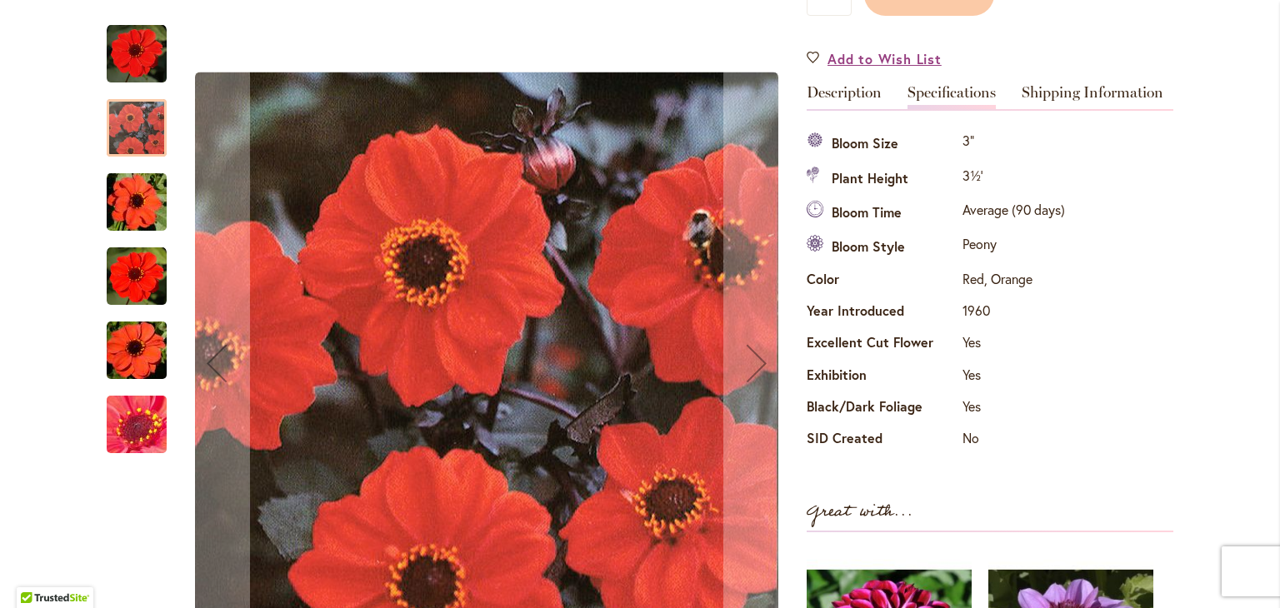
click at [137, 202] on img "JAPANESE BISHOP" at bounding box center [137, 203] width 120 height 80
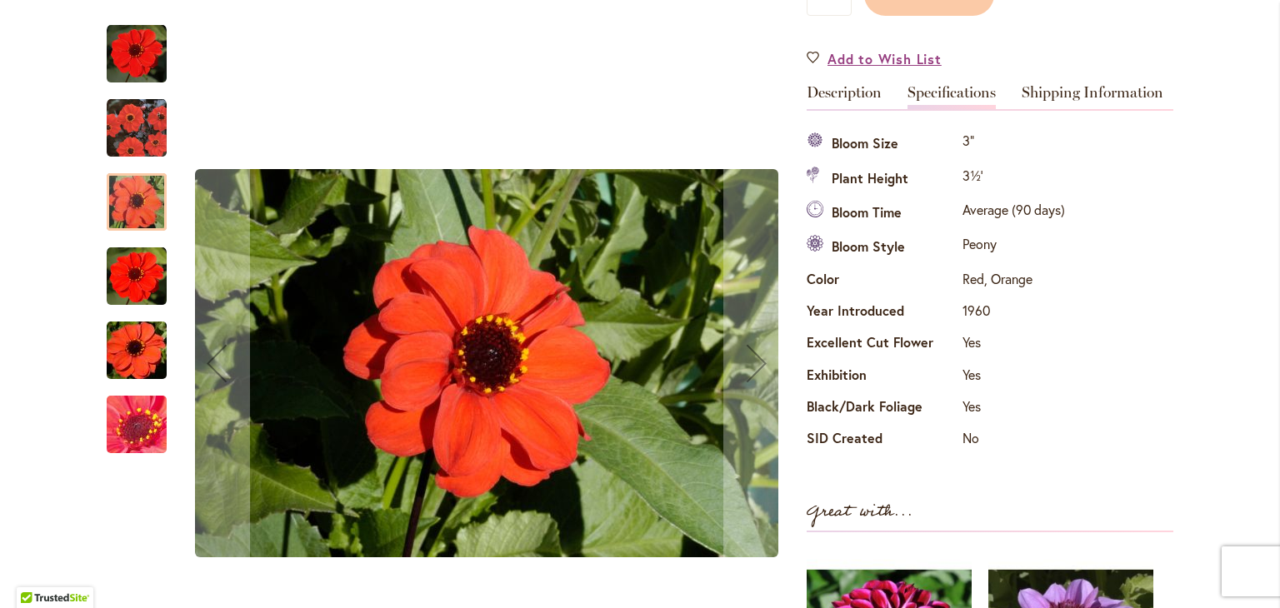
click at [144, 288] on img "JAPANESE BISHOP" at bounding box center [137, 277] width 60 height 60
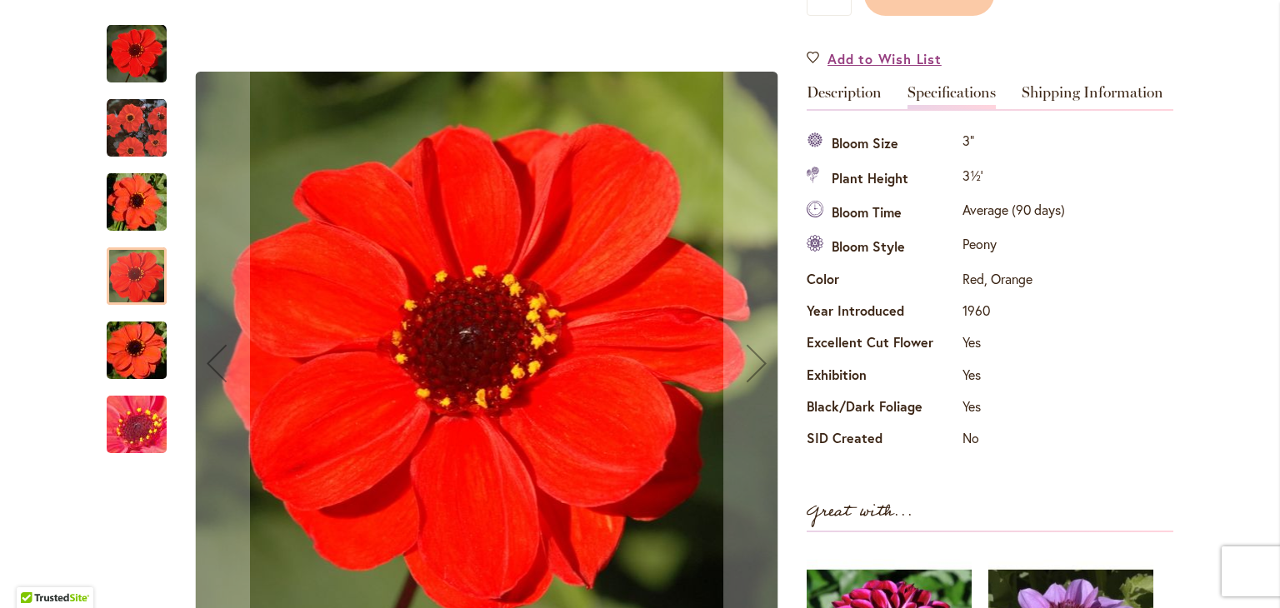
click at [130, 362] on img "JAPANESE BISHOP" at bounding box center [137, 351] width 120 height 80
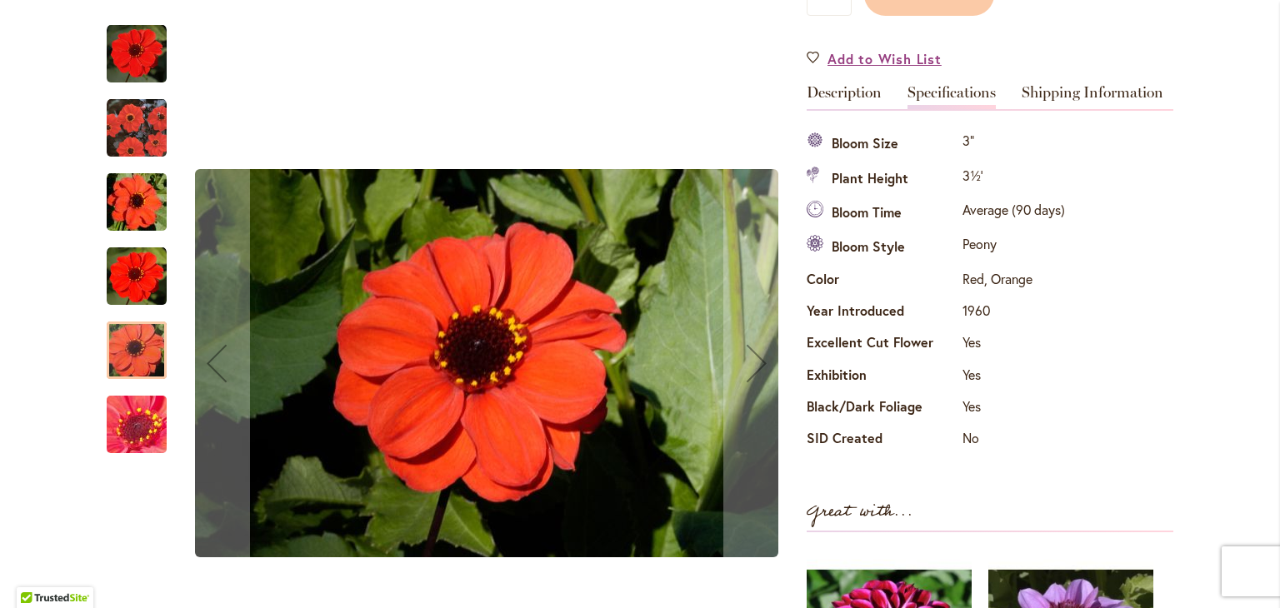
click at [138, 420] on img "JAPANESE BISHOP" at bounding box center [137, 425] width 120 height 90
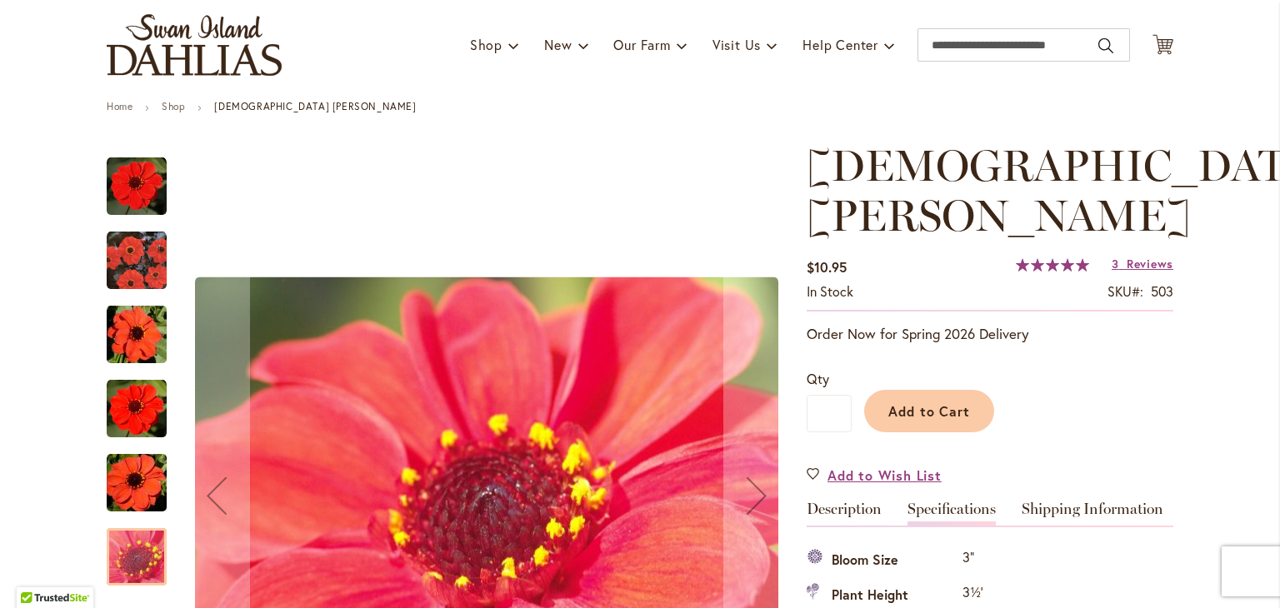
scroll to position [0, 0]
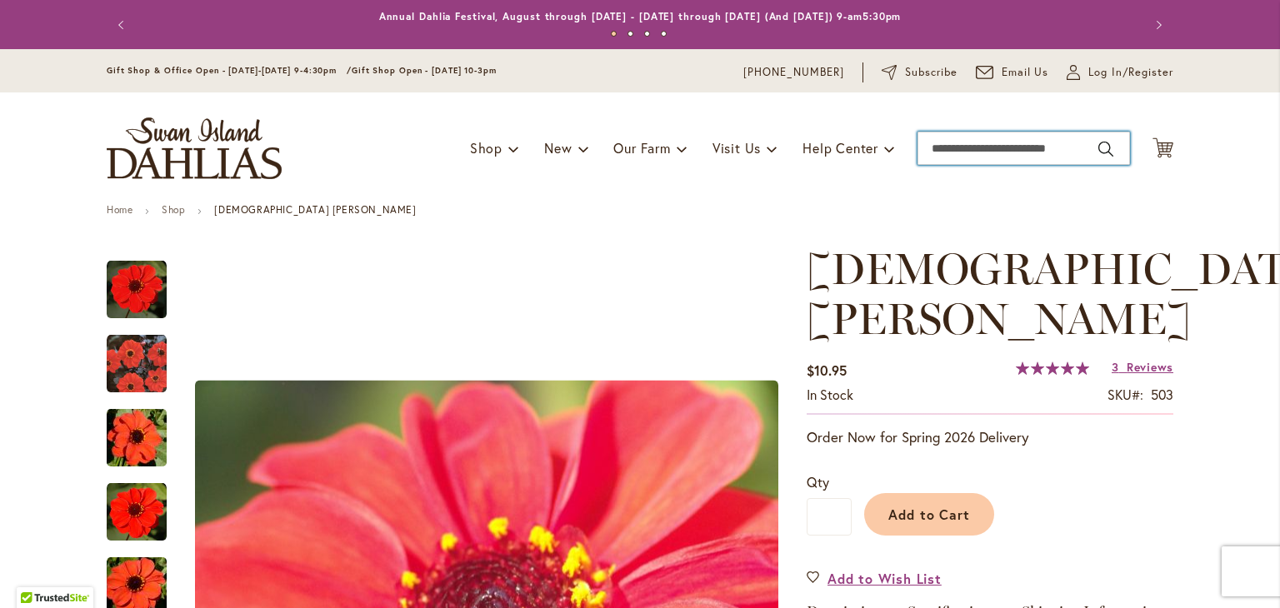
click at [1053, 148] on input "Search" at bounding box center [1024, 148] width 213 height 33
type input "**********"
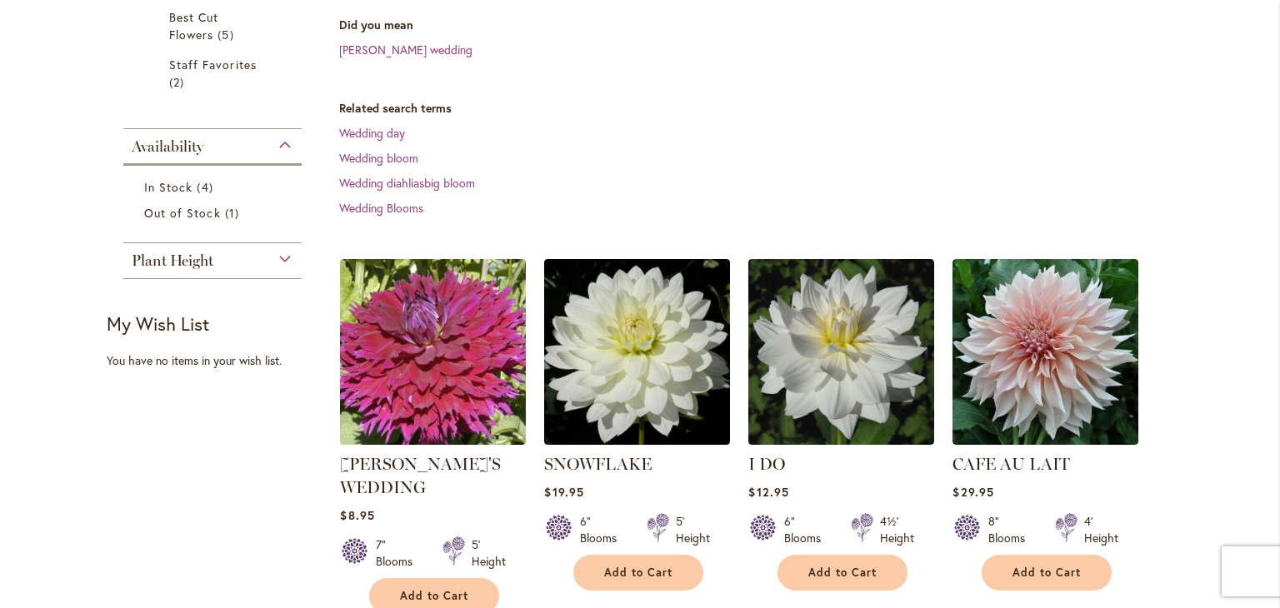
scroll to position [417, 0]
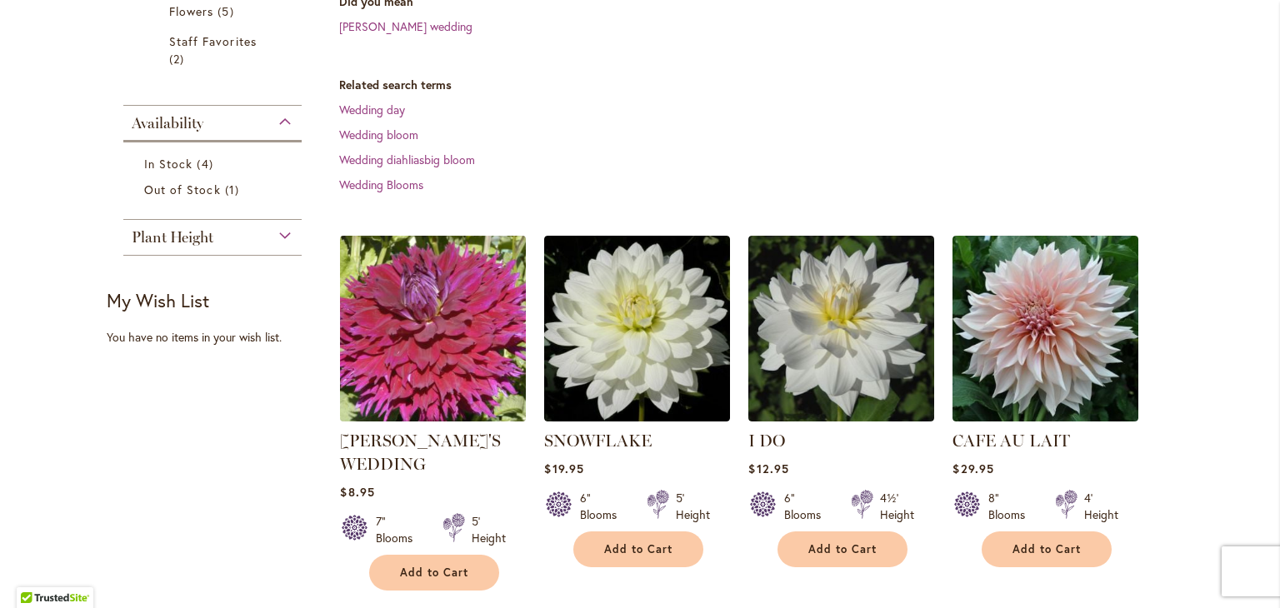
click at [451, 318] on img at bounding box center [433, 329] width 195 height 195
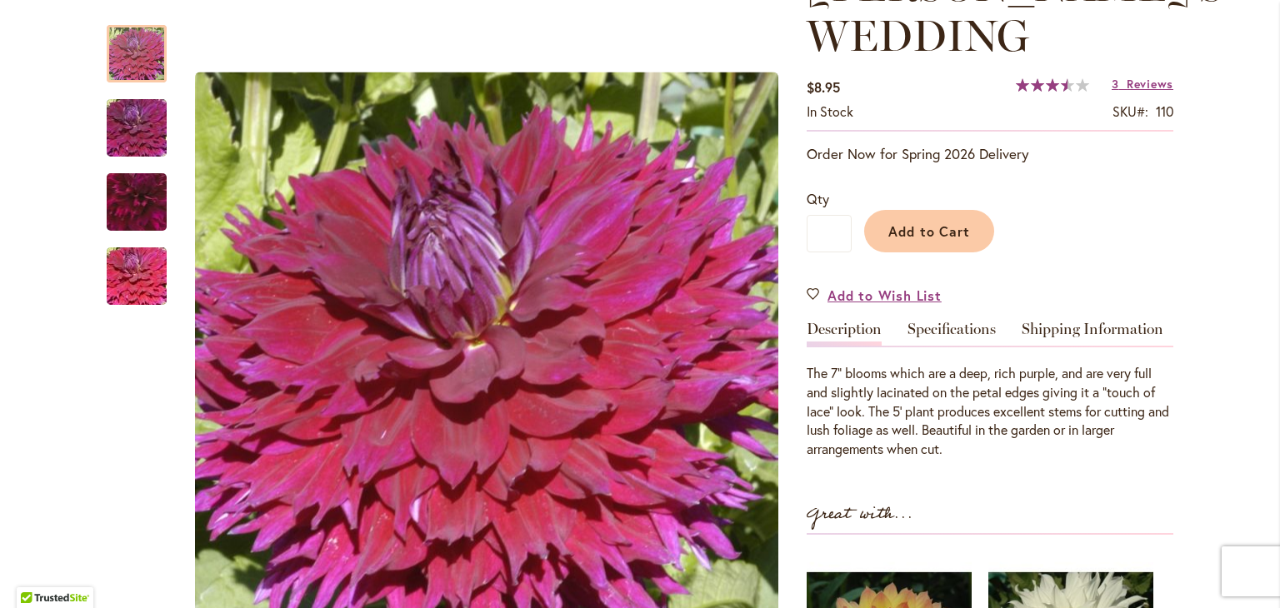
scroll to position [333, 0]
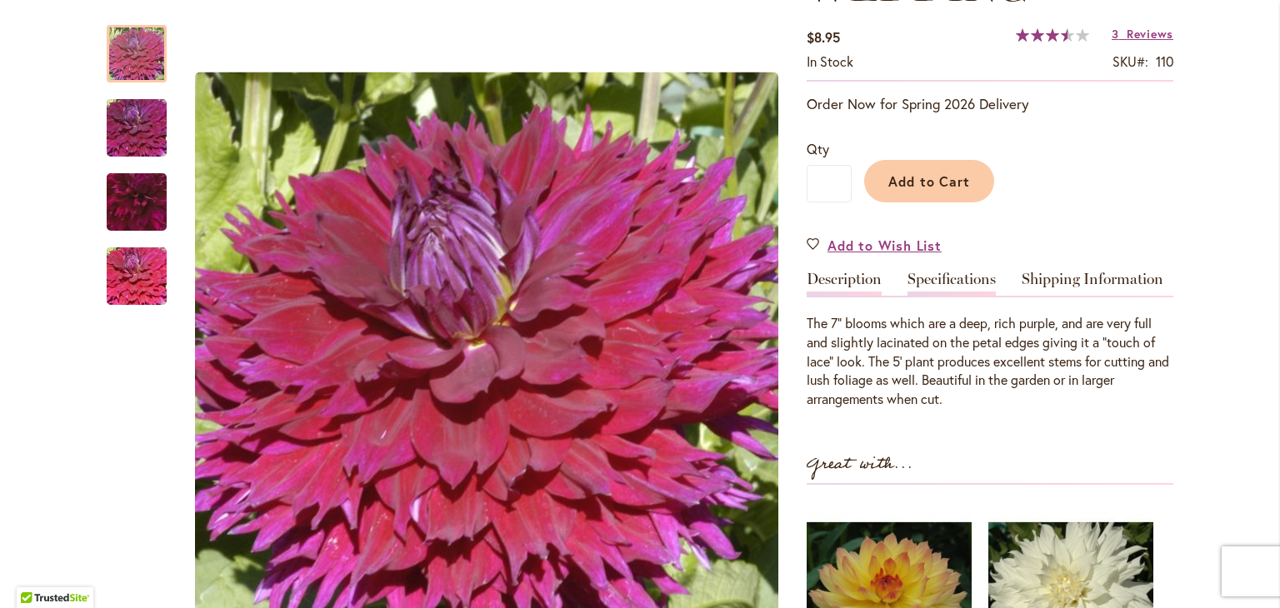
click at [943, 274] on link "Specifications" at bounding box center [952, 284] width 88 height 24
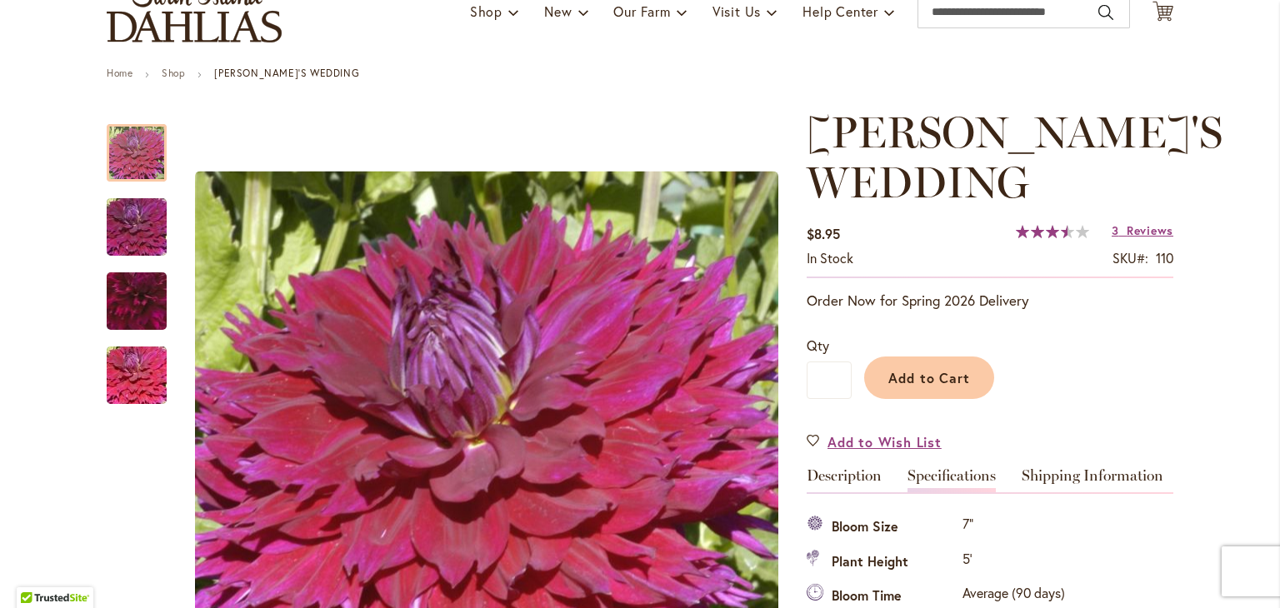
scroll to position [0, 0]
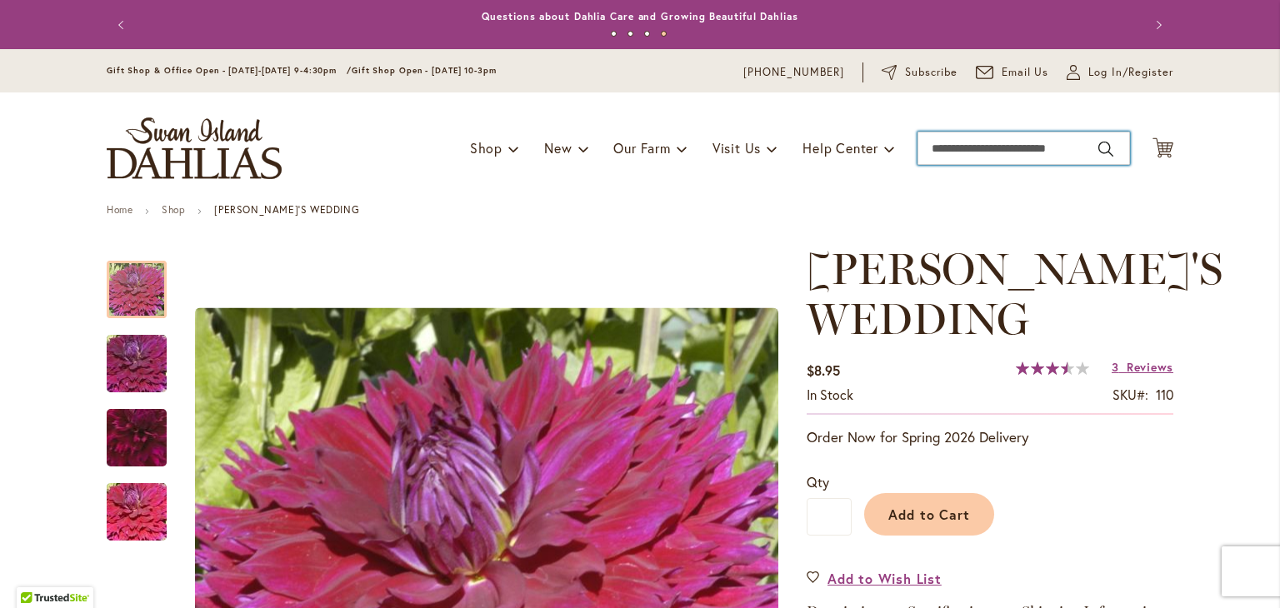
click at [975, 149] on input "Search" at bounding box center [1024, 148] width 213 height 33
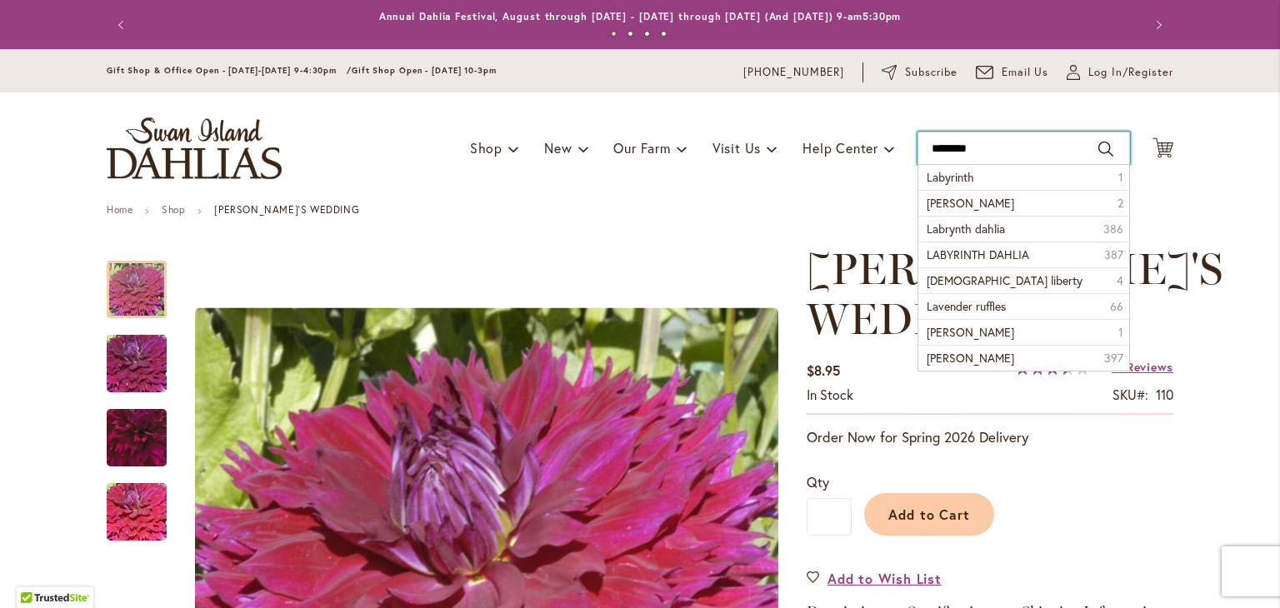
type input "*********"
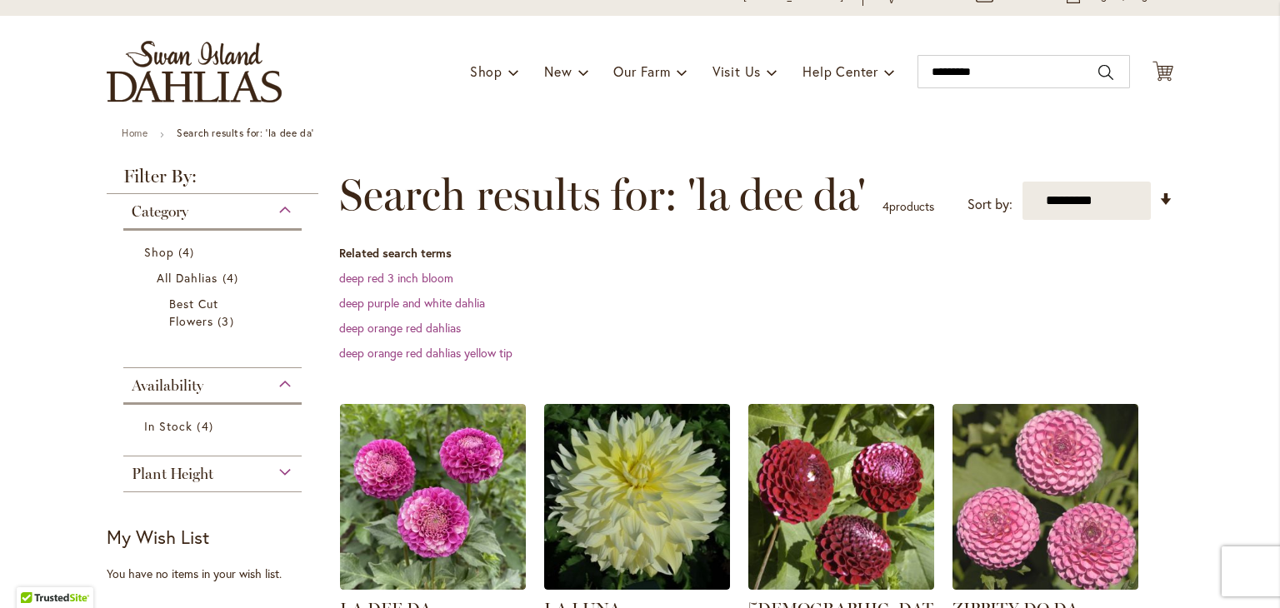
scroll to position [250, 0]
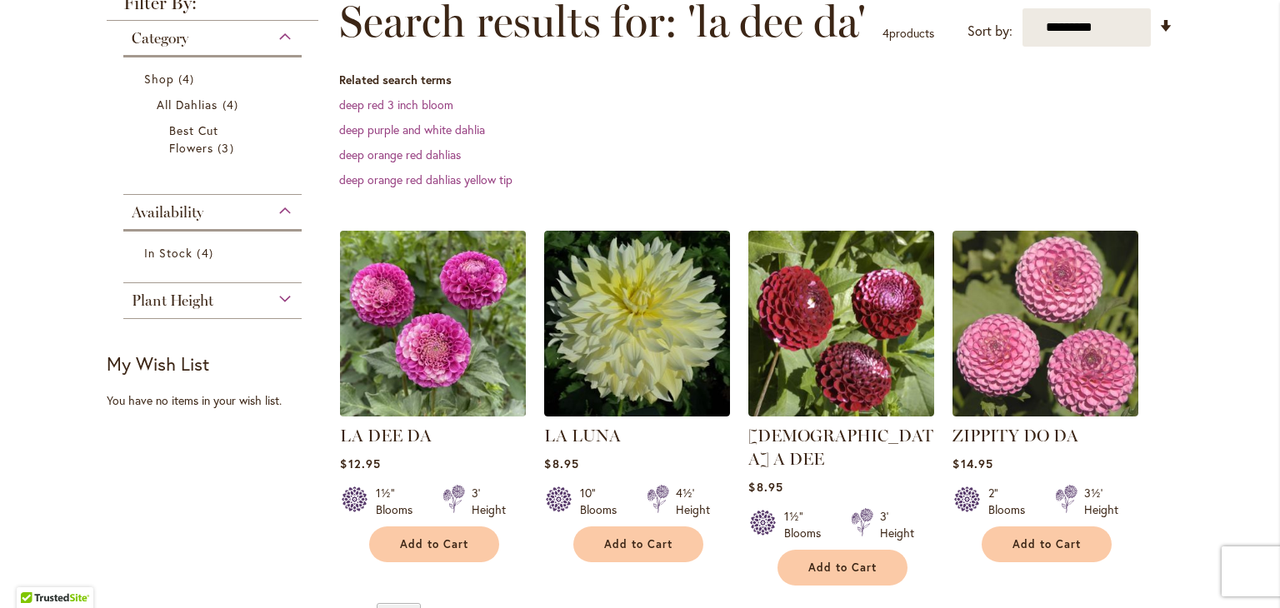
click at [468, 309] on img at bounding box center [433, 323] width 195 height 195
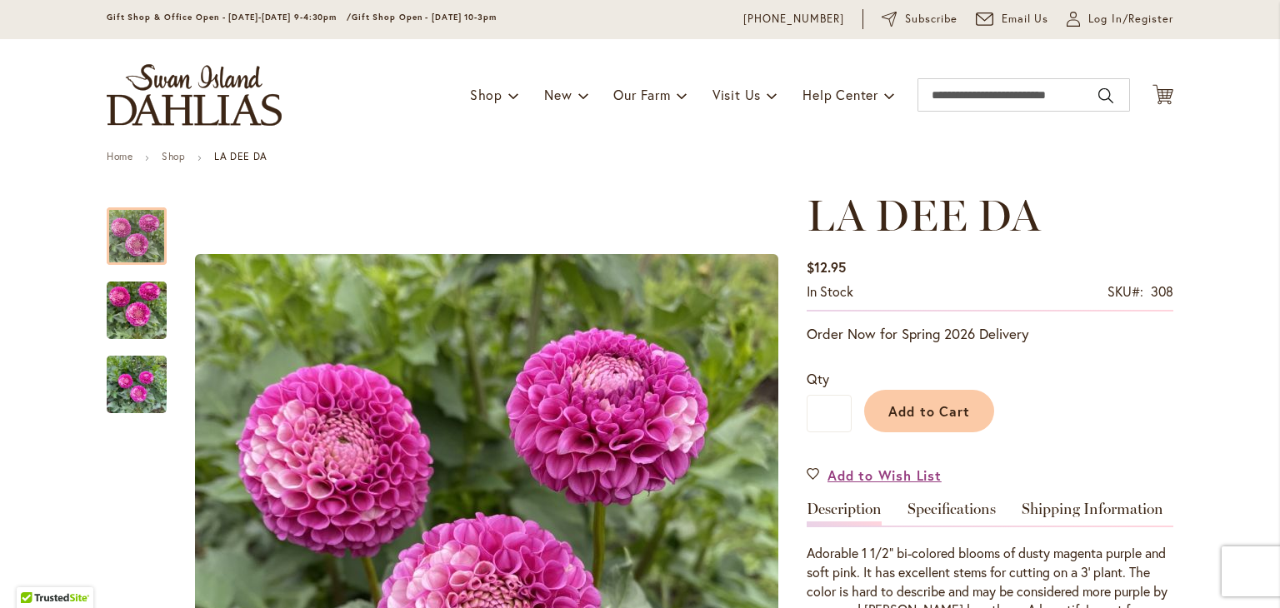
scroll to position [250, 0]
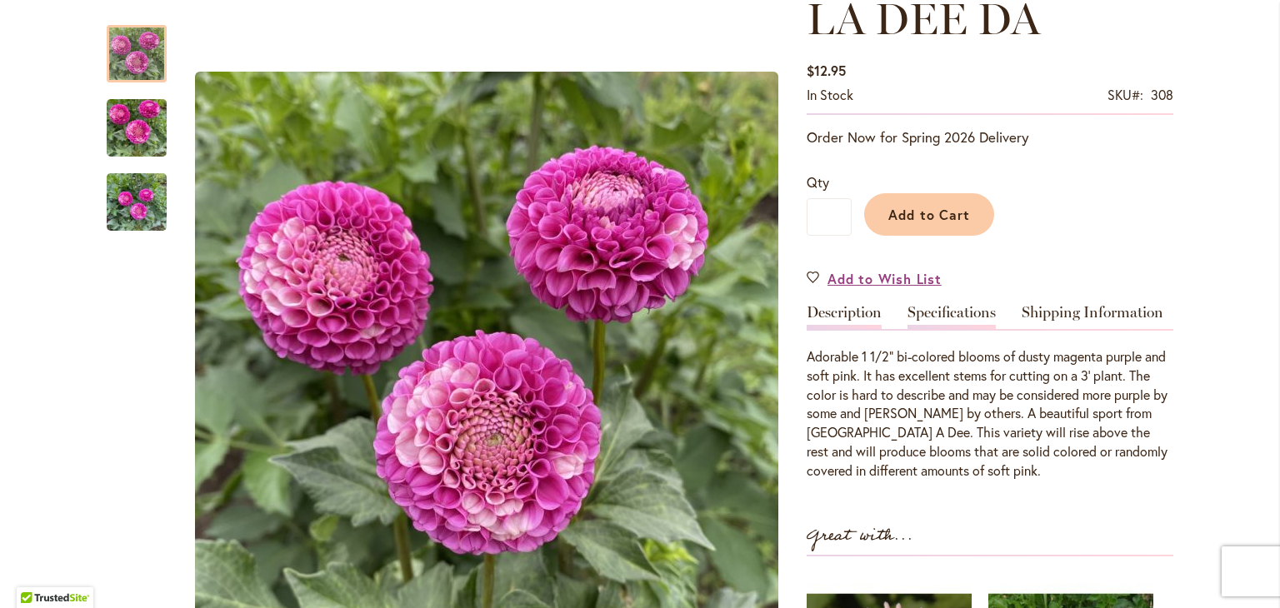
click at [929, 311] on link "Specifications" at bounding box center [952, 317] width 88 height 24
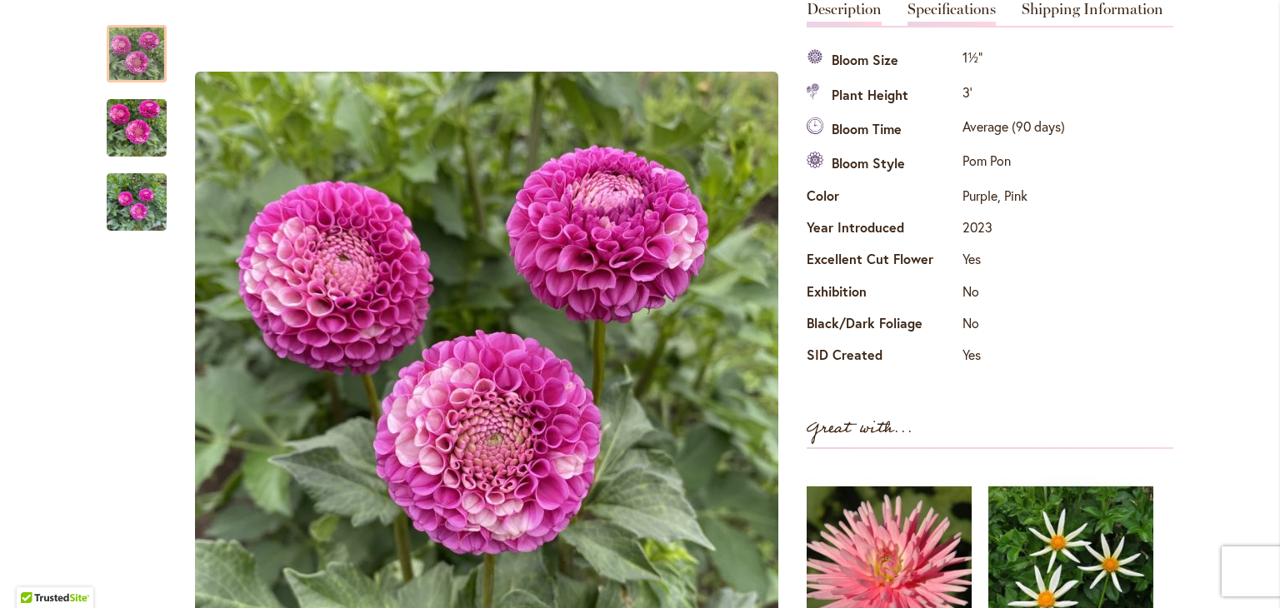
click at [846, 14] on link "Description" at bounding box center [844, 14] width 75 height 24
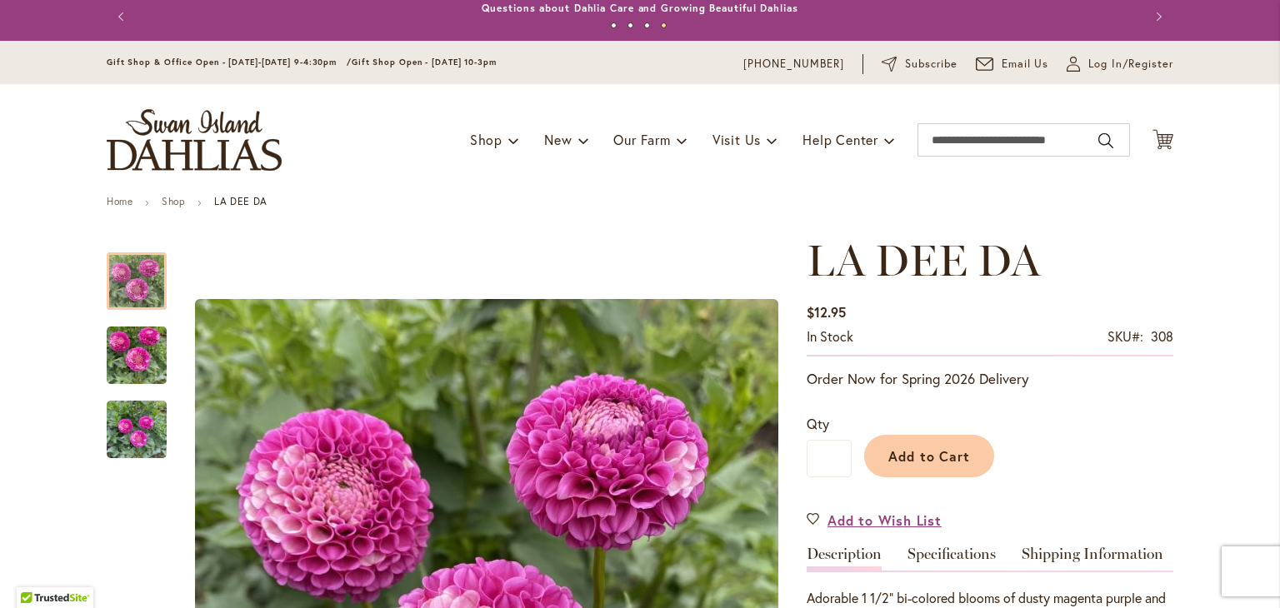
scroll to position [0, 0]
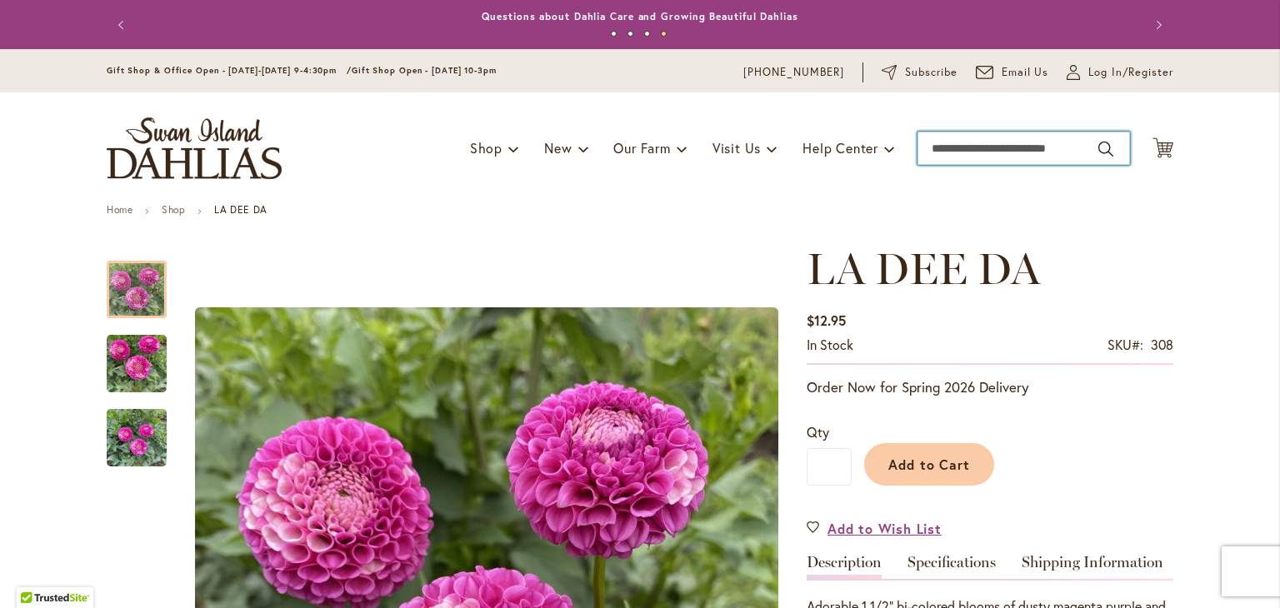
click at [1033, 144] on input "Search" at bounding box center [1024, 148] width 213 height 33
type input "**********"
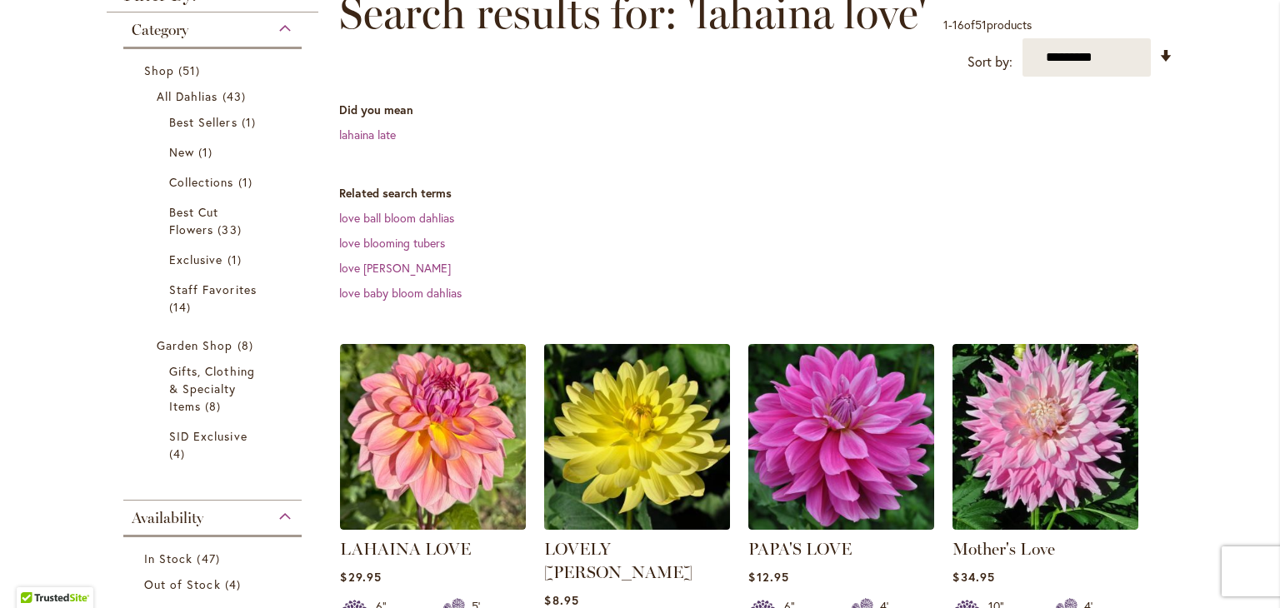
scroll to position [333, 0]
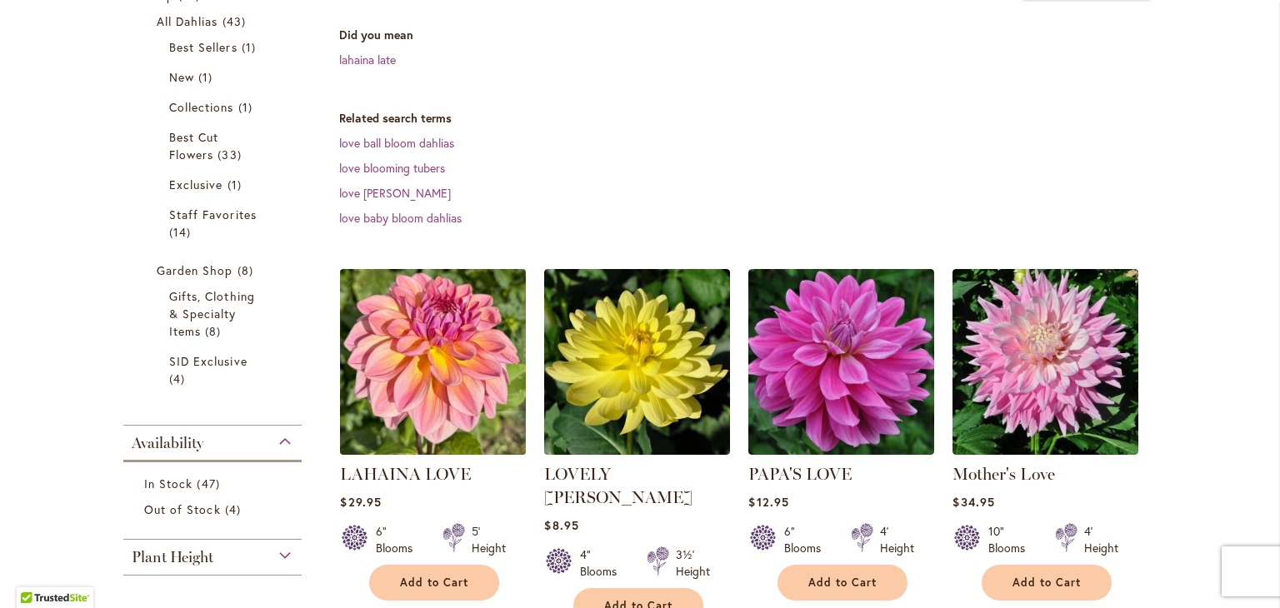
click at [470, 384] on img at bounding box center [433, 362] width 195 height 195
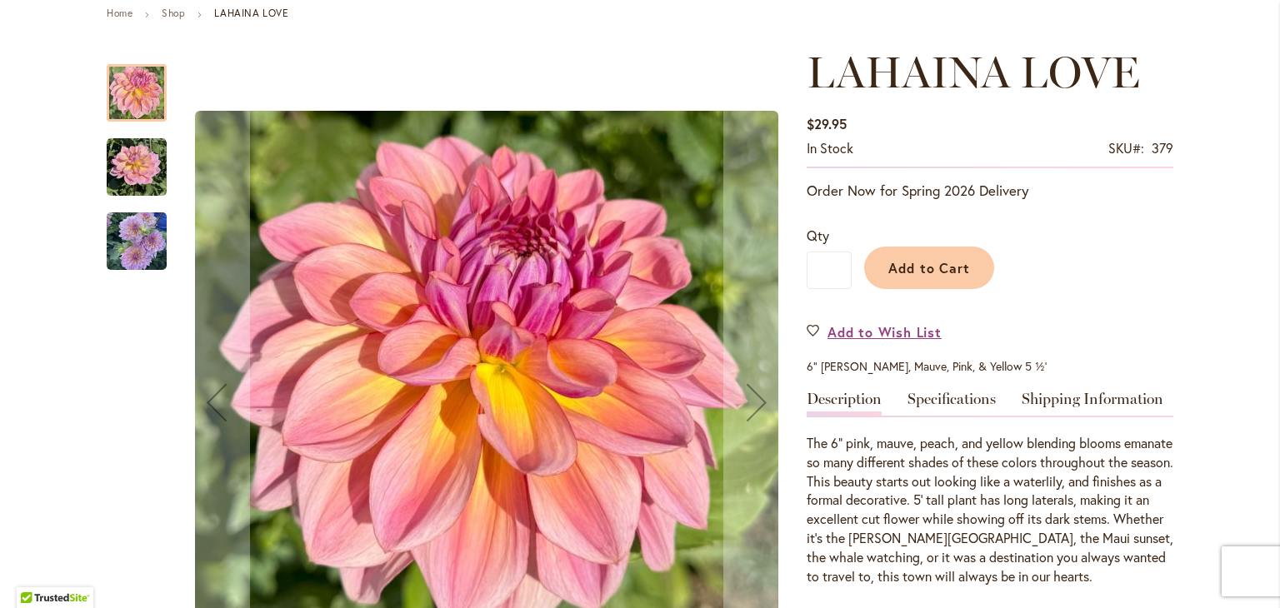
scroll to position [250, 0]
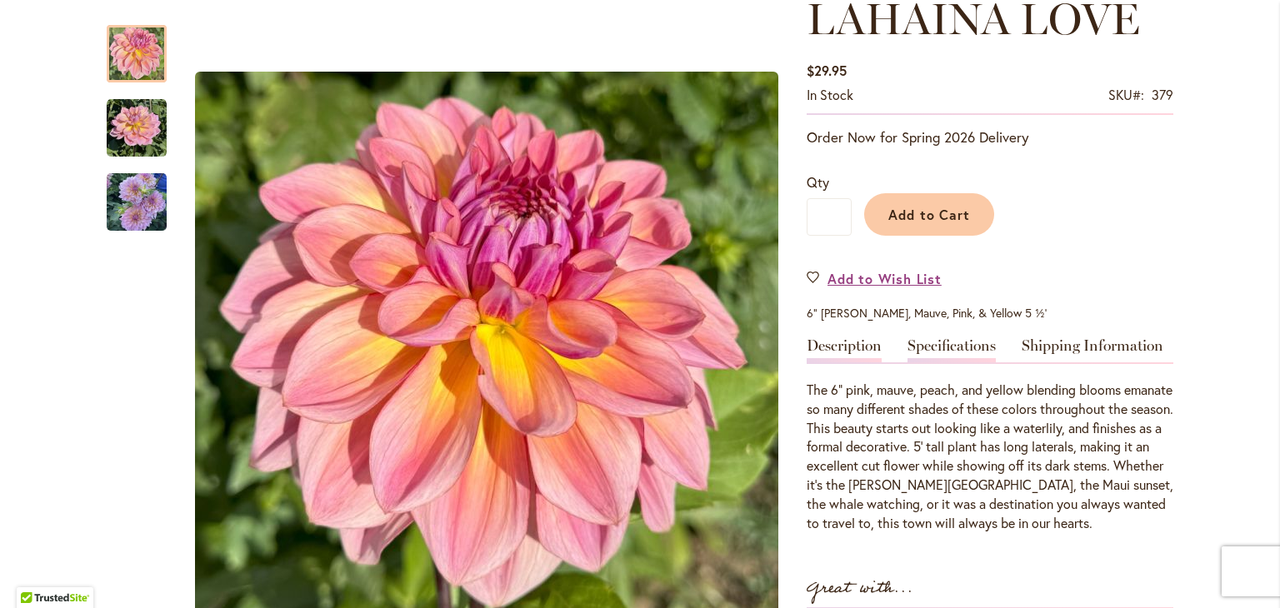
click at [941, 343] on link "Specifications" at bounding box center [952, 350] width 88 height 24
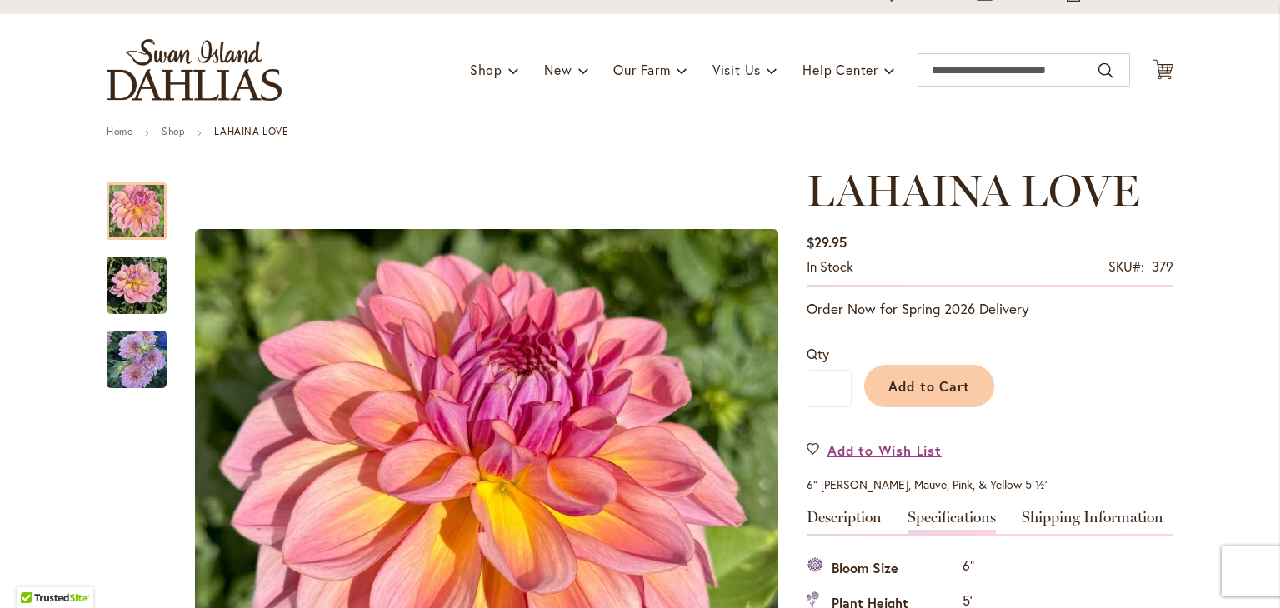
scroll to position [0, 0]
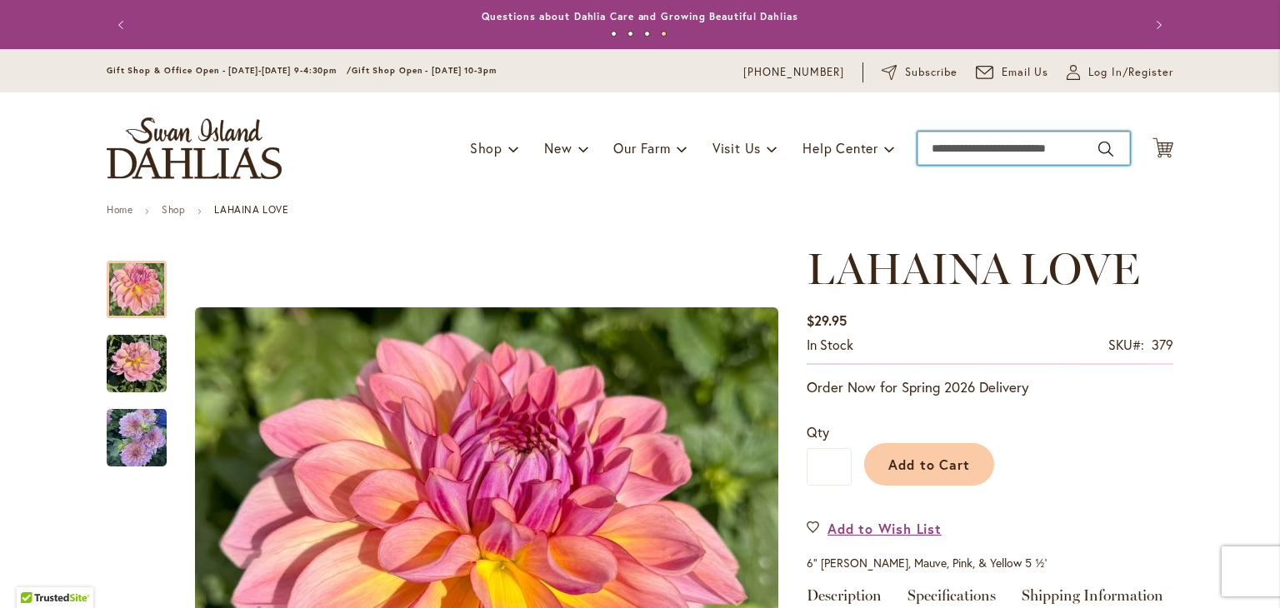
click at [978, 150] on input "Search" at bounding box center [1024, 148] width 213 height 33
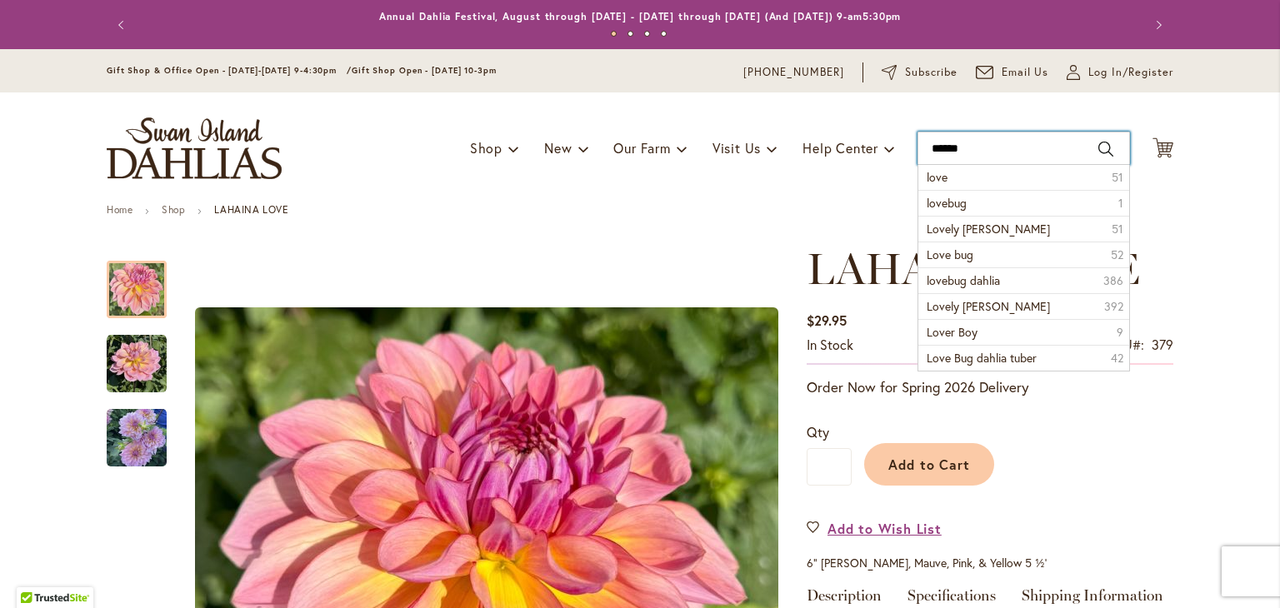
type input "*******"
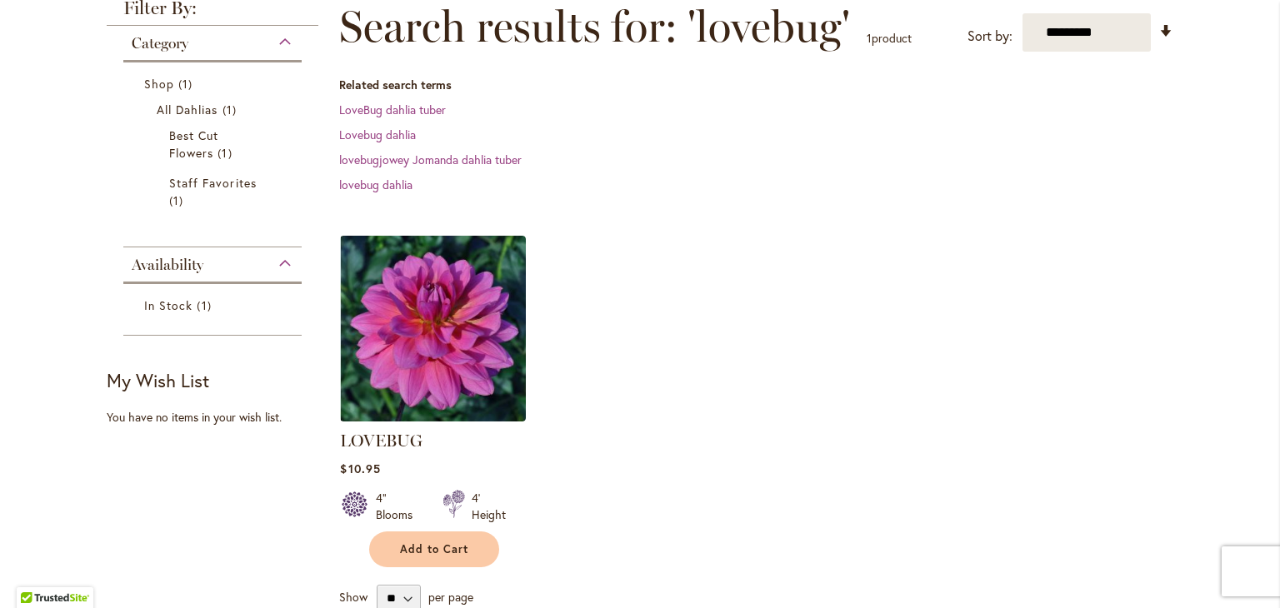
scroll to position [250, 0]
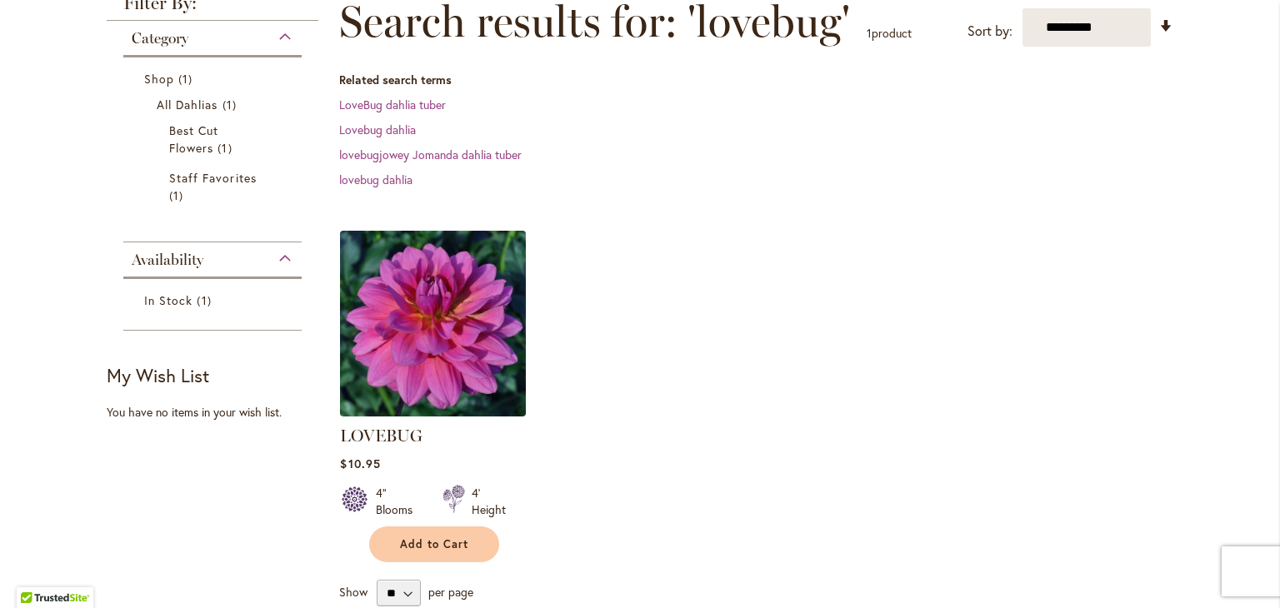
click at [433, 351] on img at bounding box center [433, 323] width 195 height 195
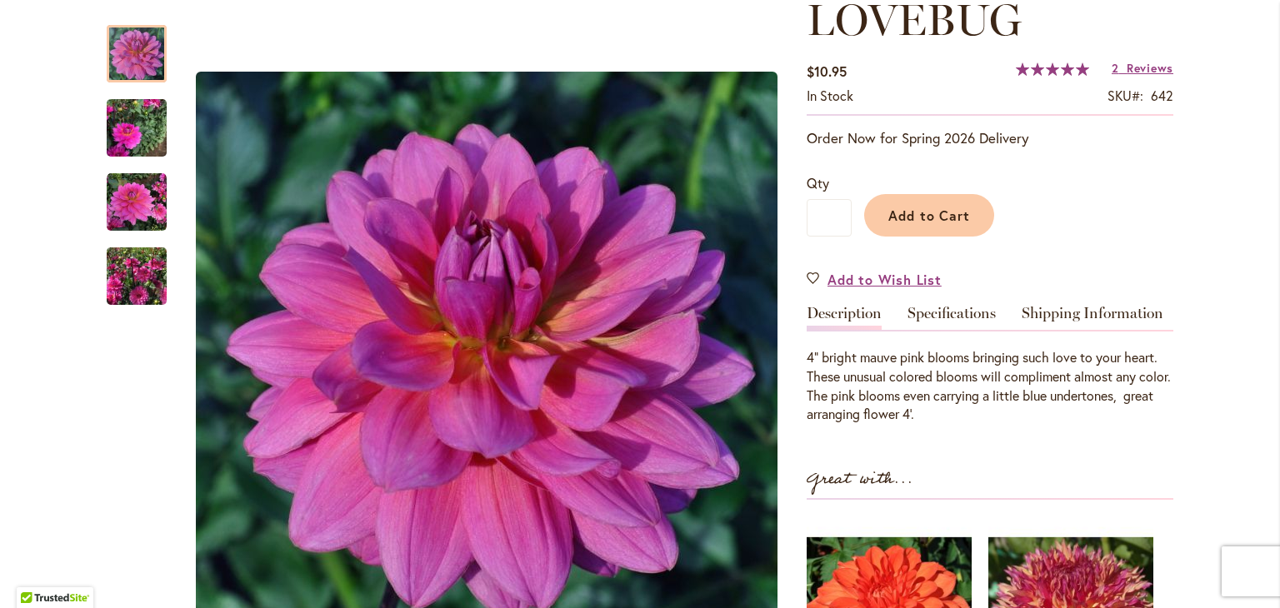
scroll to position [250, 0]
click at [943, 305] on link "Specifications" at bounding box center [952, 317] width 88 height 24
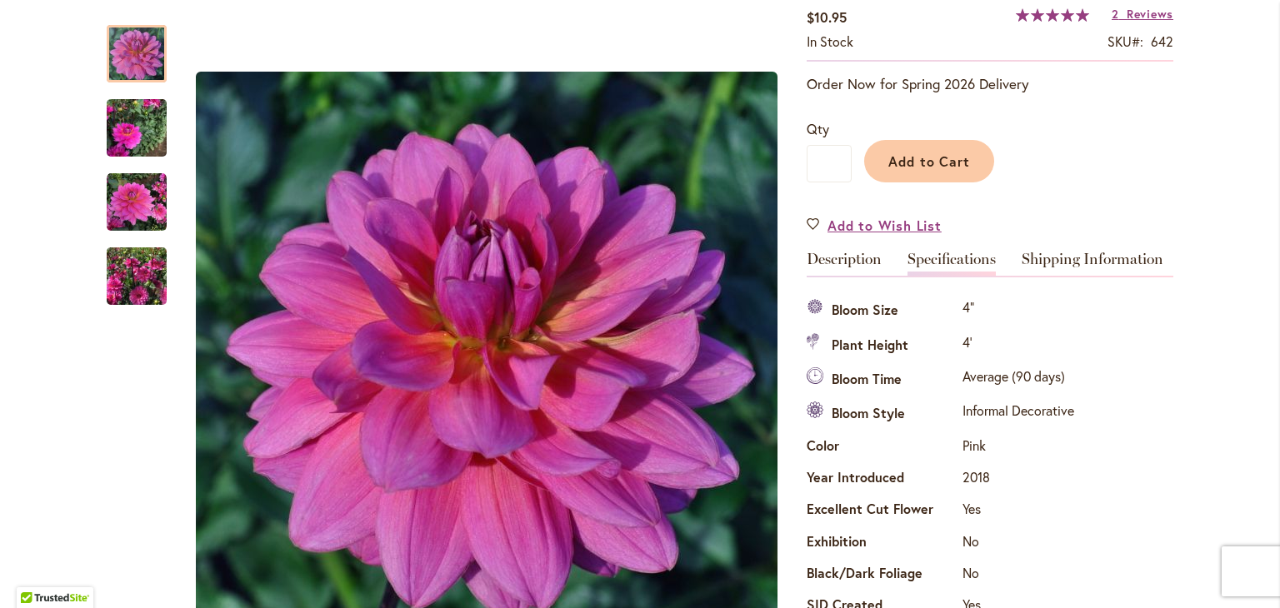
scroll to position [0, 0]
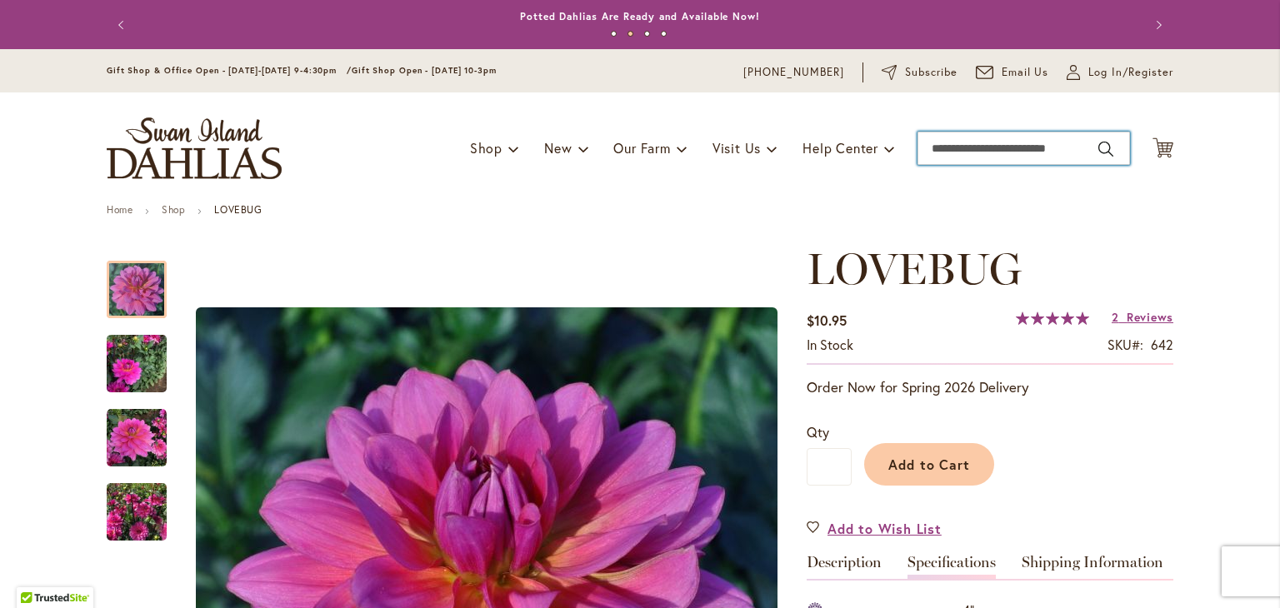
click at [991, 146] on input "Search" at bounding box center [1024, 148] width 213 height 33
type input "**********"
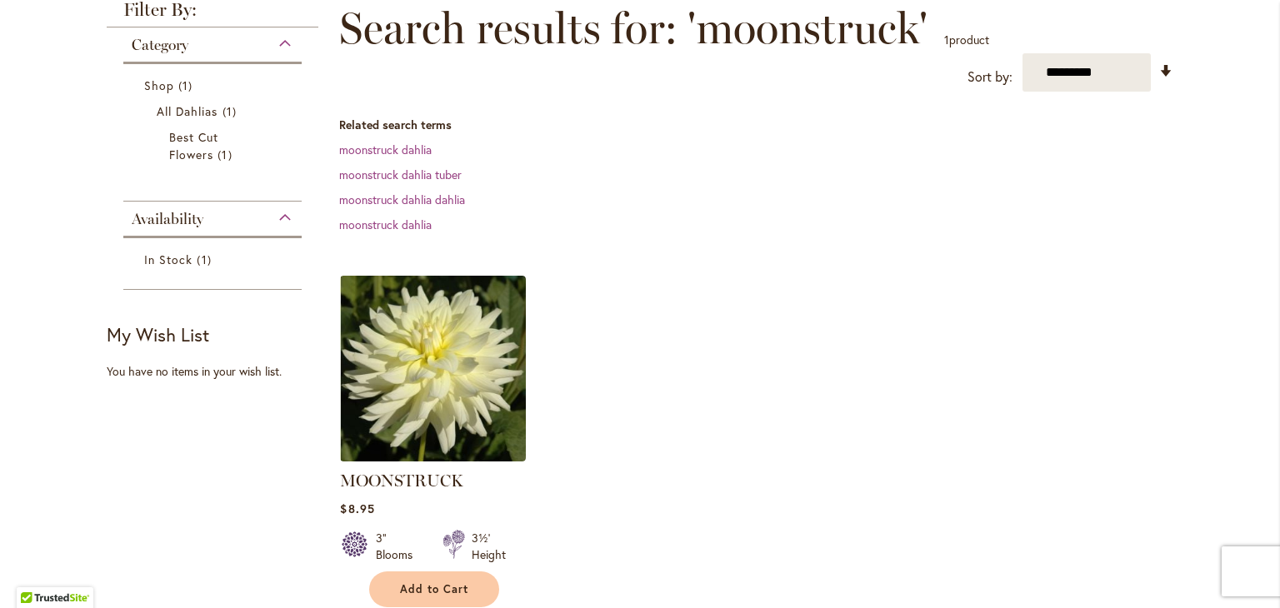
scroll to position [250, 0]
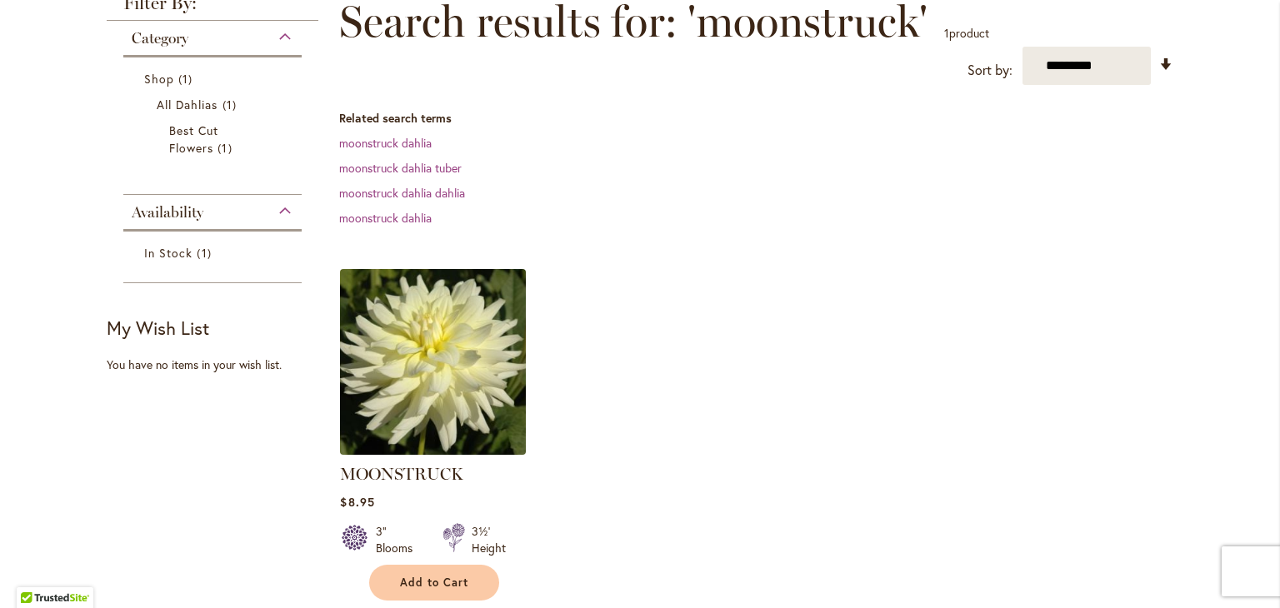
click at [433, 358] on img at bounding box center [433, 362] width 195 height 195
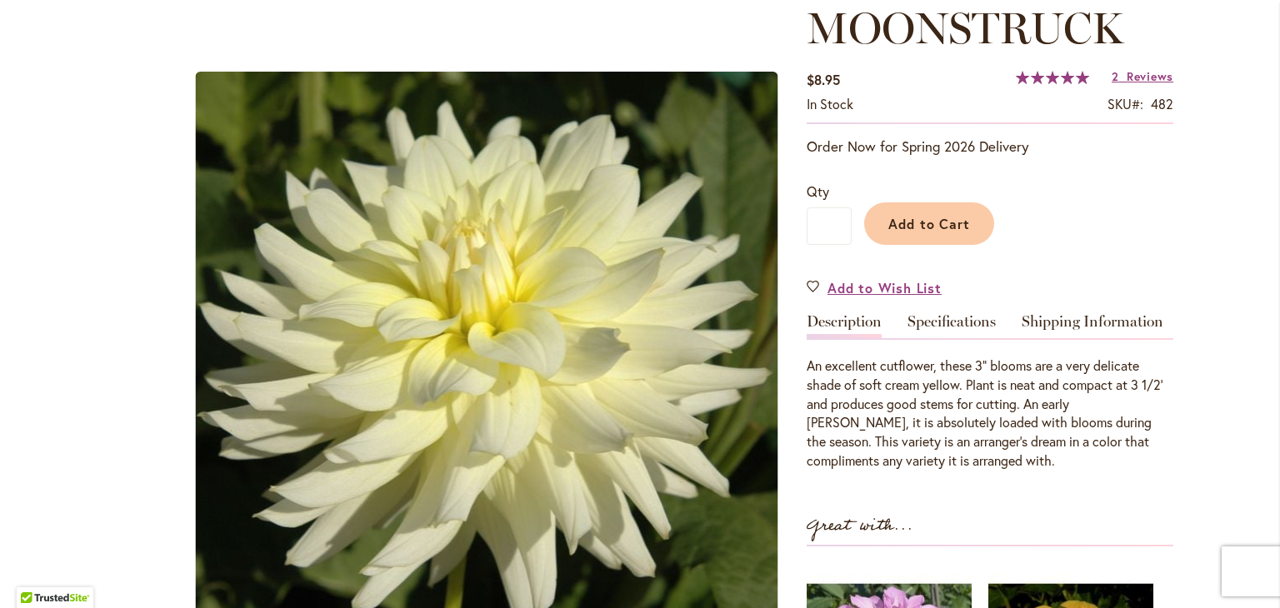
scroll to position [250, 0]
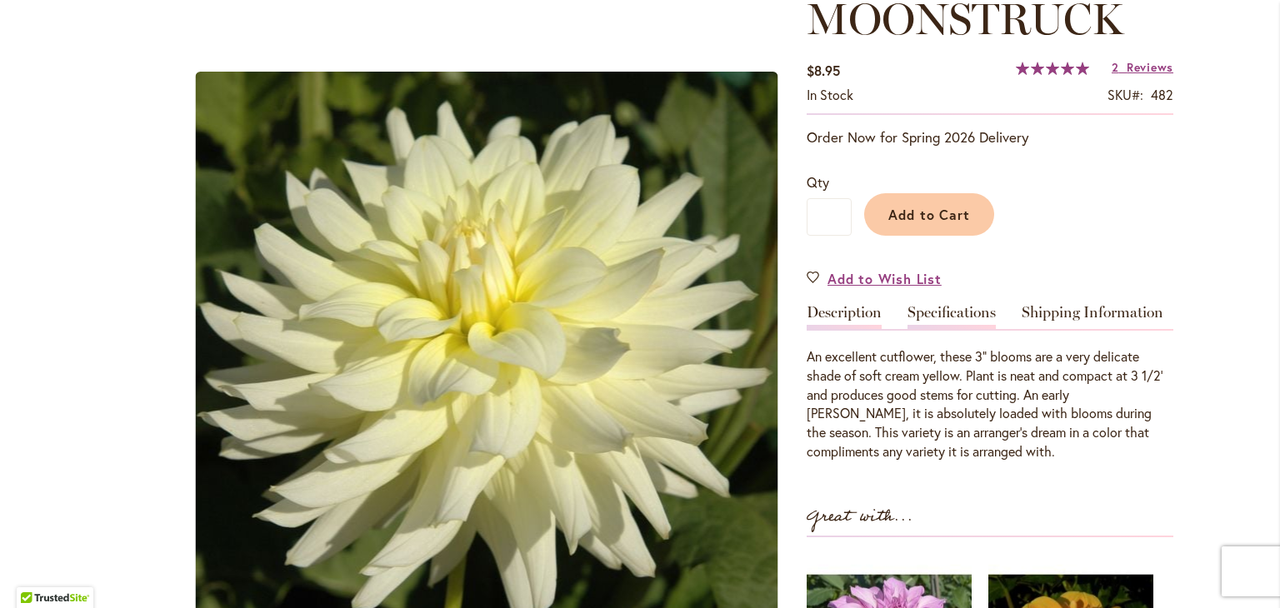
click at [950, 311] on link "Specifications" at bounding box center [952, 317] width 88 height 24
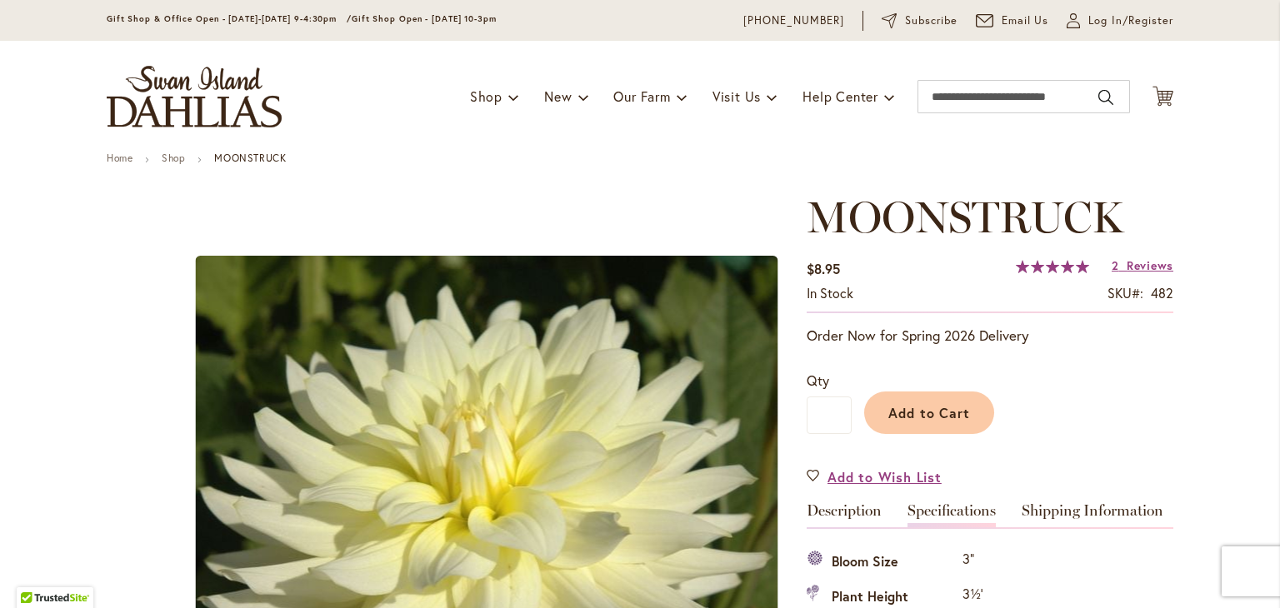
scroll to position [0, 0]
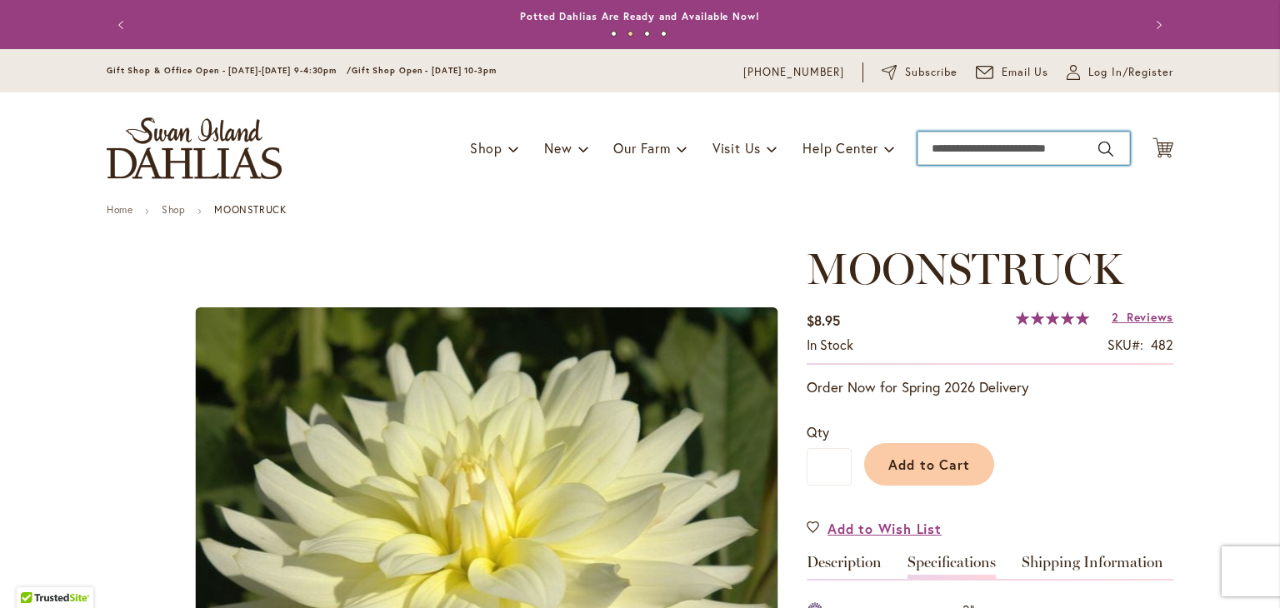
click at [967, 143] on input "Search" at bounding box center [1024, 148] width 213 height 33
type input "******"
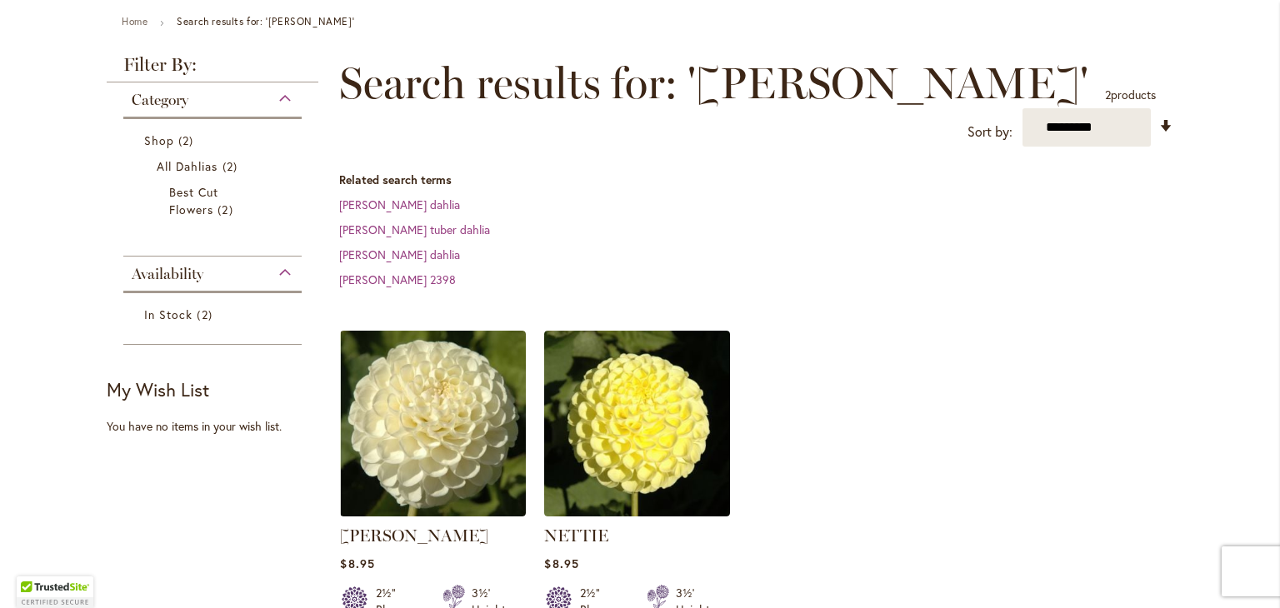
scroll to position [250, 0]
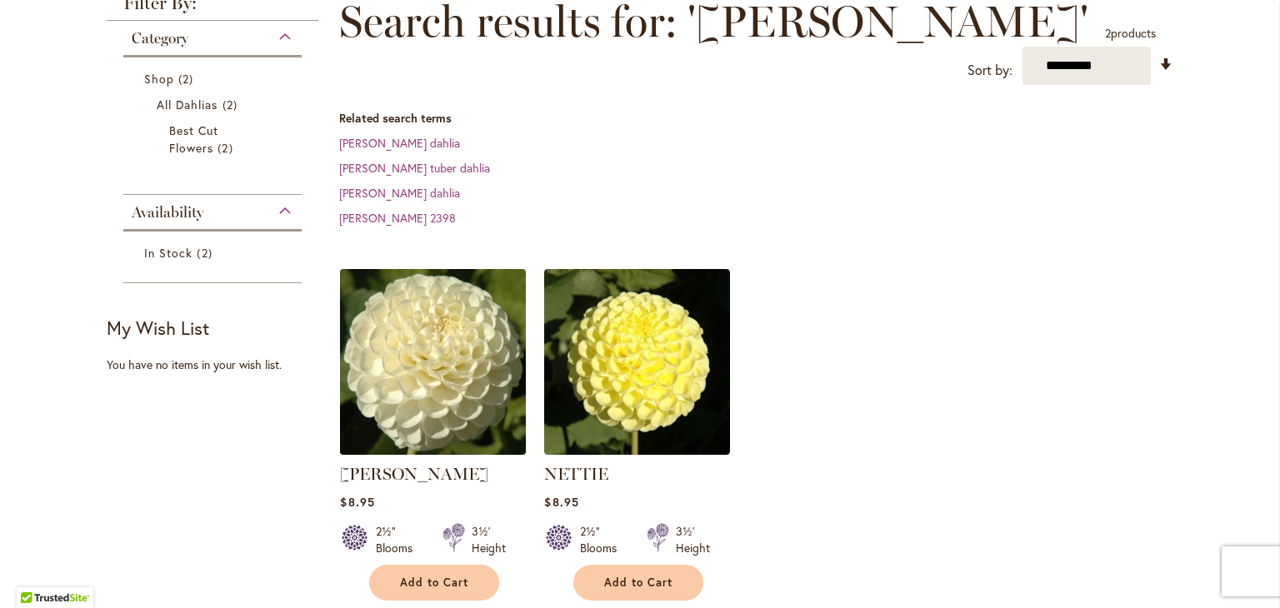
click at [473, 324] on img at bounding box center [433, 362] width 195 height 195
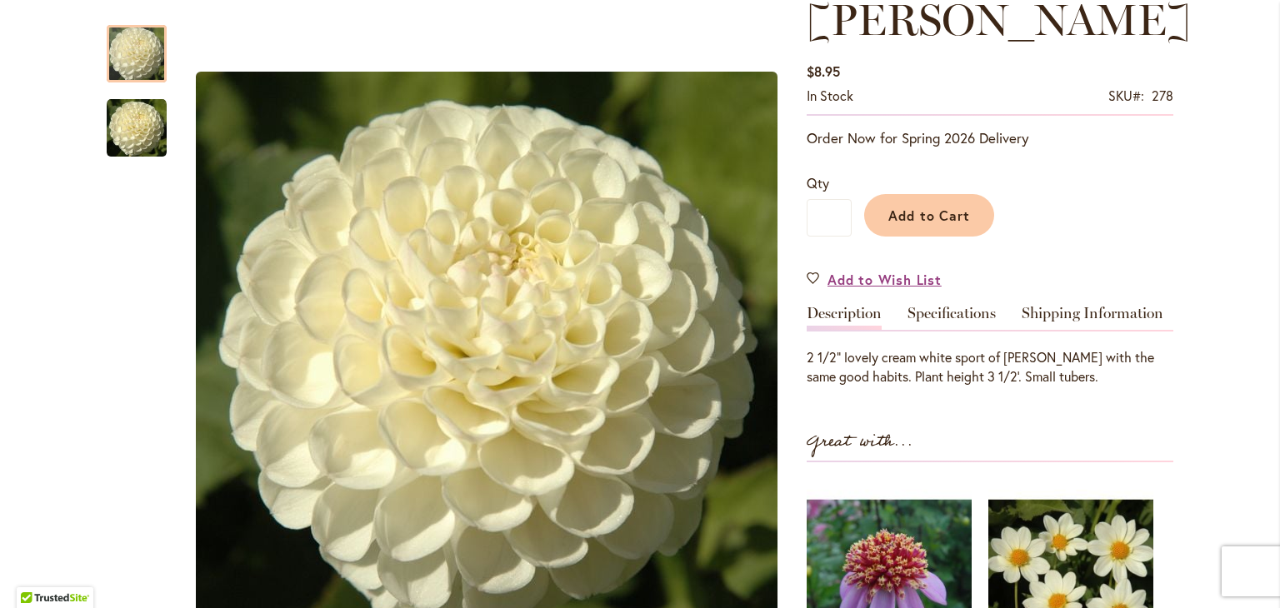
scroll to position [250, 0]
click at [957, 309] on link "Specifications" at bounding box center [952, 317] width 88 height 24
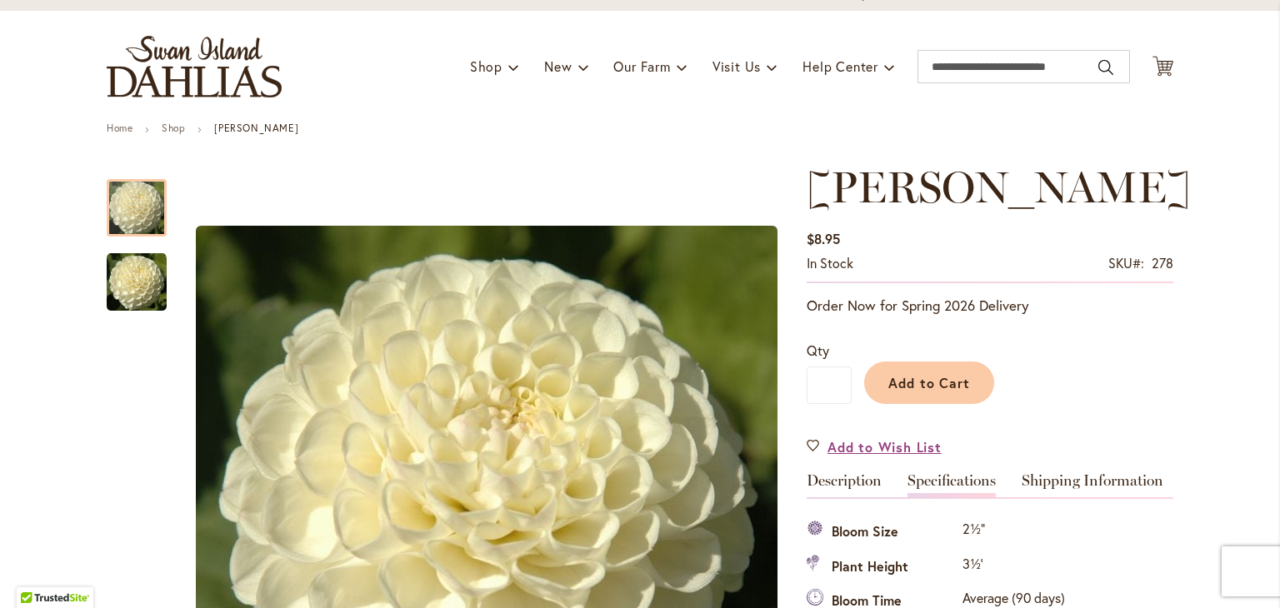
scroll to position [0, 0]
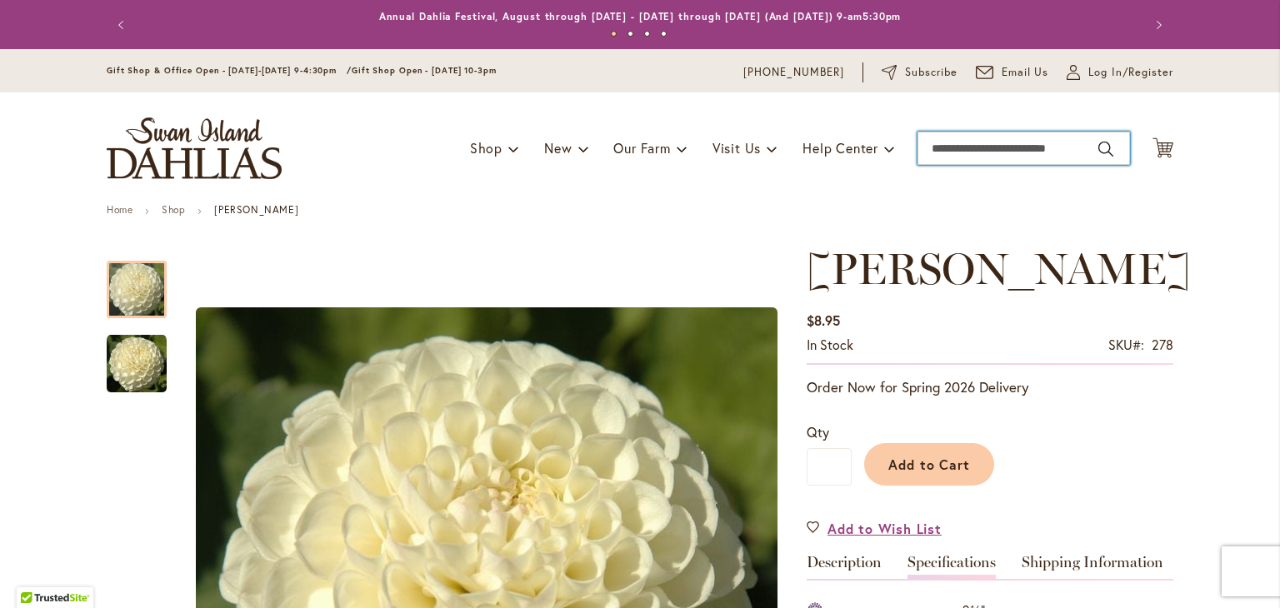
click at [968, 151] on input "Search" at bounding box center [1024, 148] width 213 height 33
type input "**********"
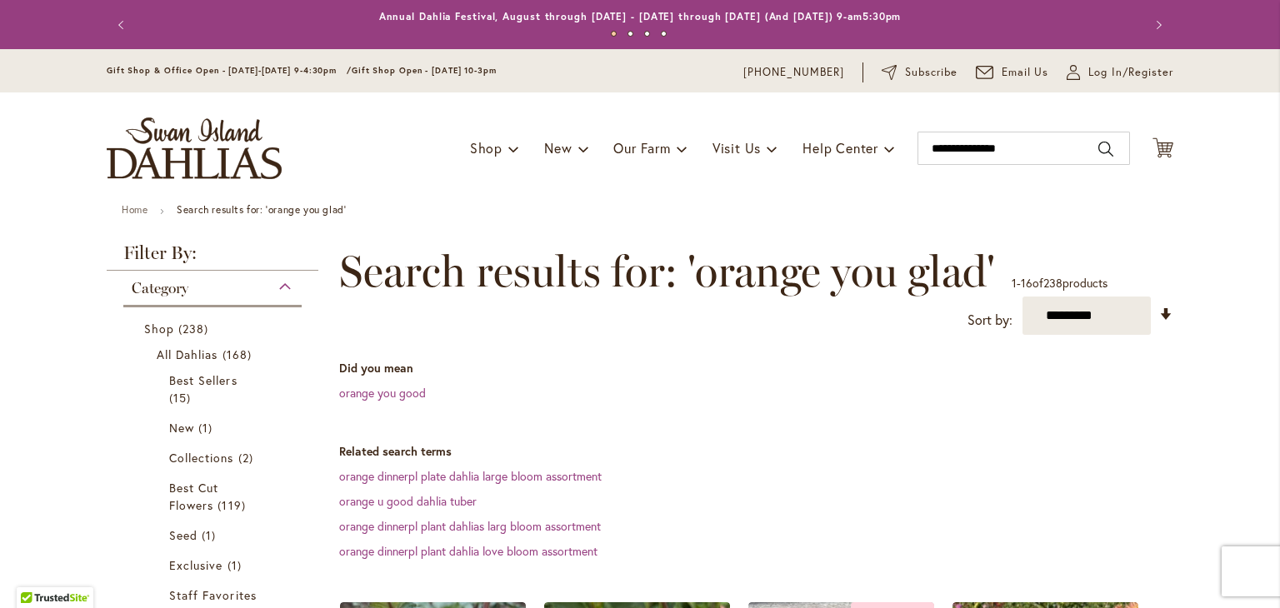
scroll to position [333, 0]
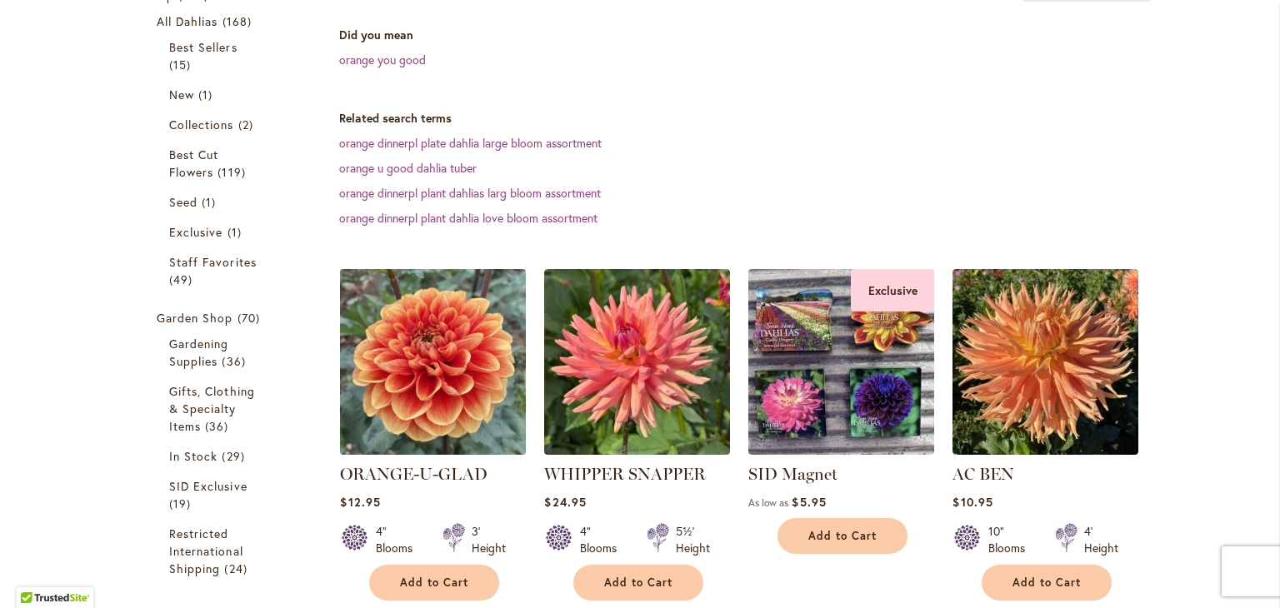
click at [437, 355] on img at bounding box center [433, 362] width 195 height 195
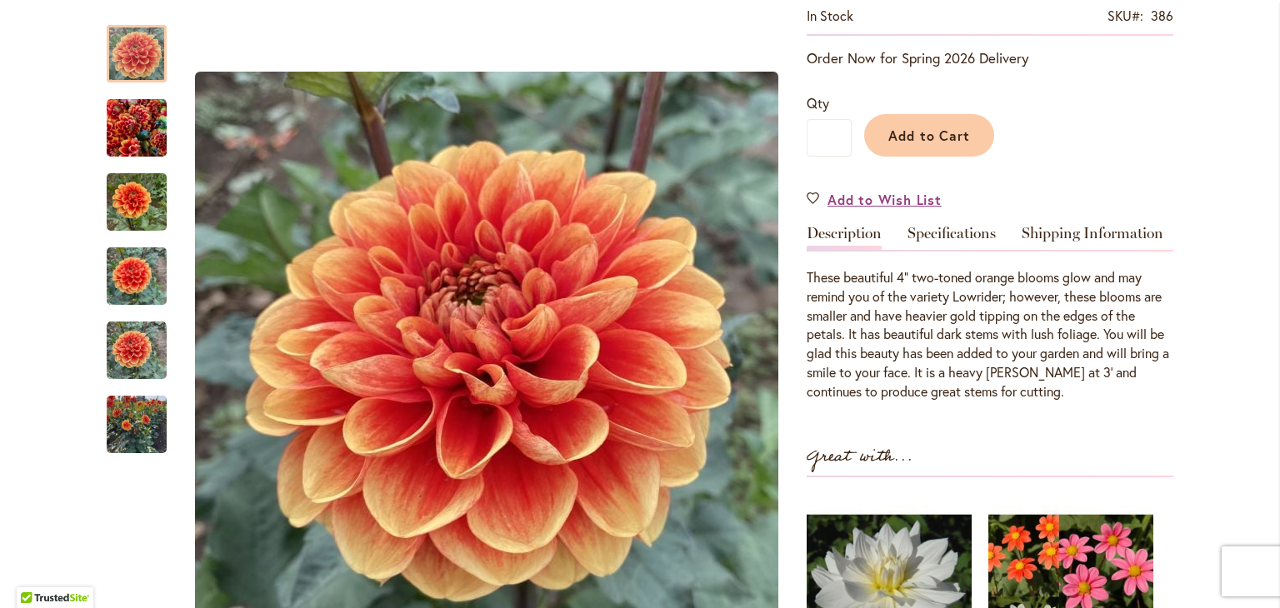
scroll to position [417, 0]
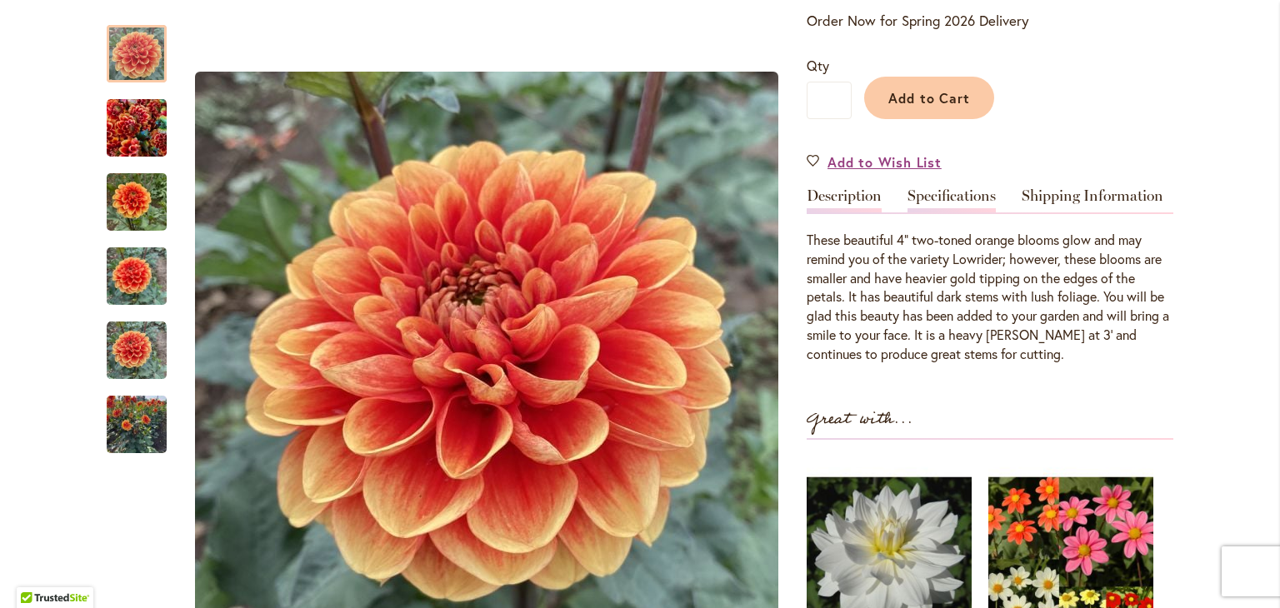
click at [944, 200] on link "Specifications" at bounding box center [952, 200] width 88 height 24
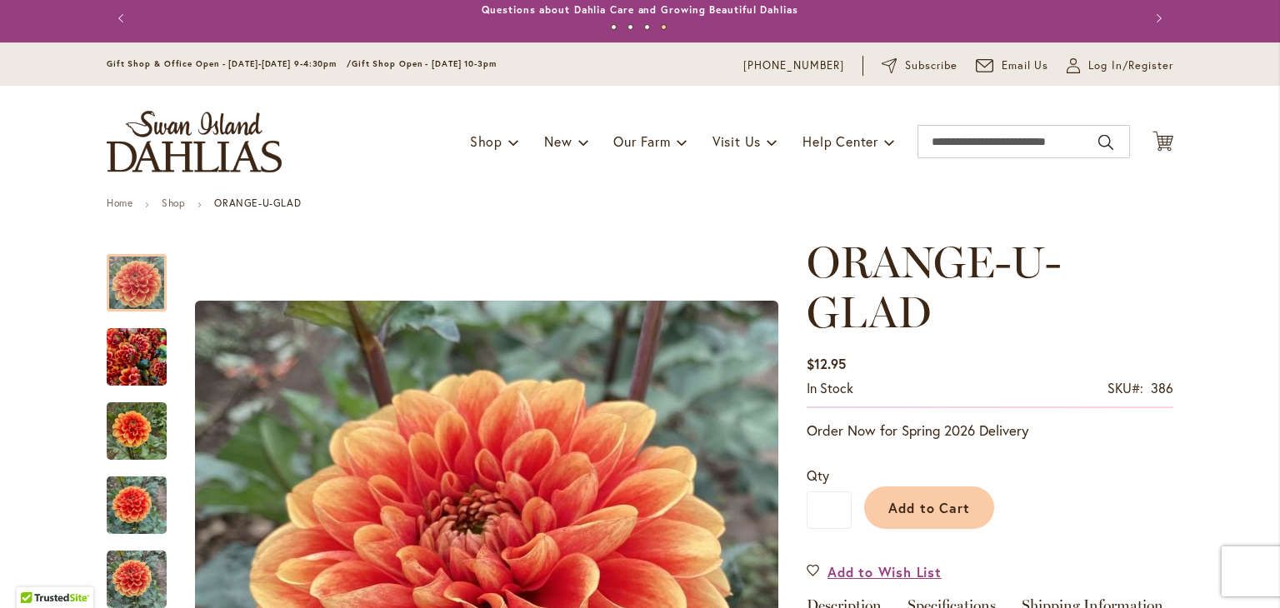
scroll to position [0, 0]
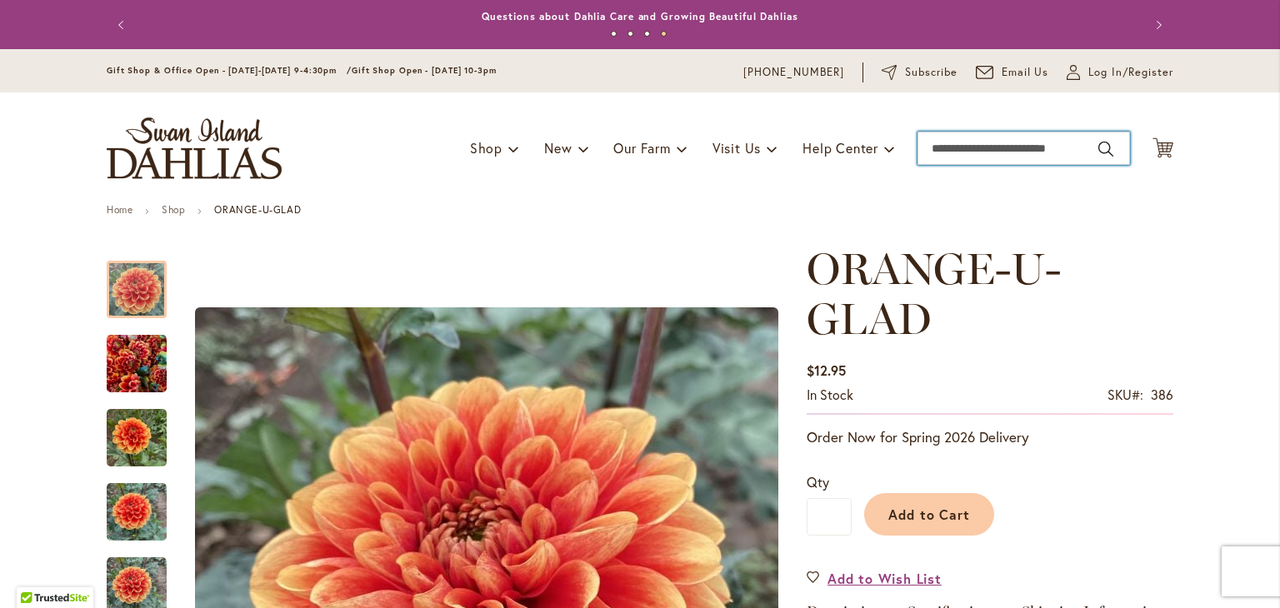
click at [977, 149] on input "Search" at bounding box center [1024, 148] width 213 height 33
type input "**********"
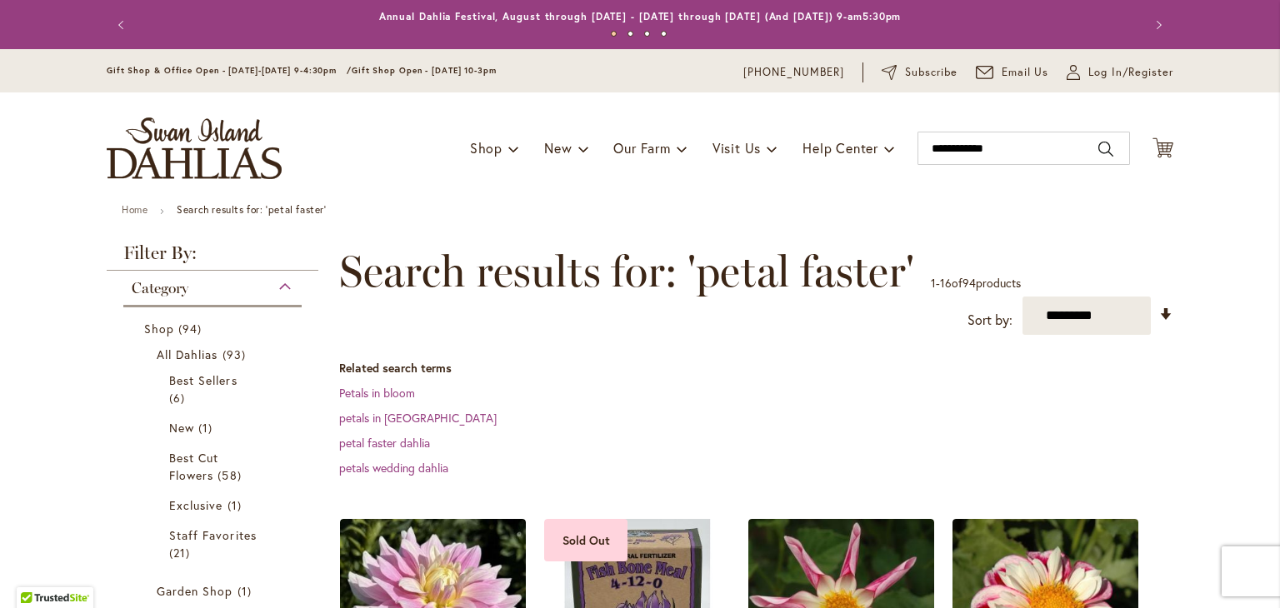
scroll to position [333, 0]
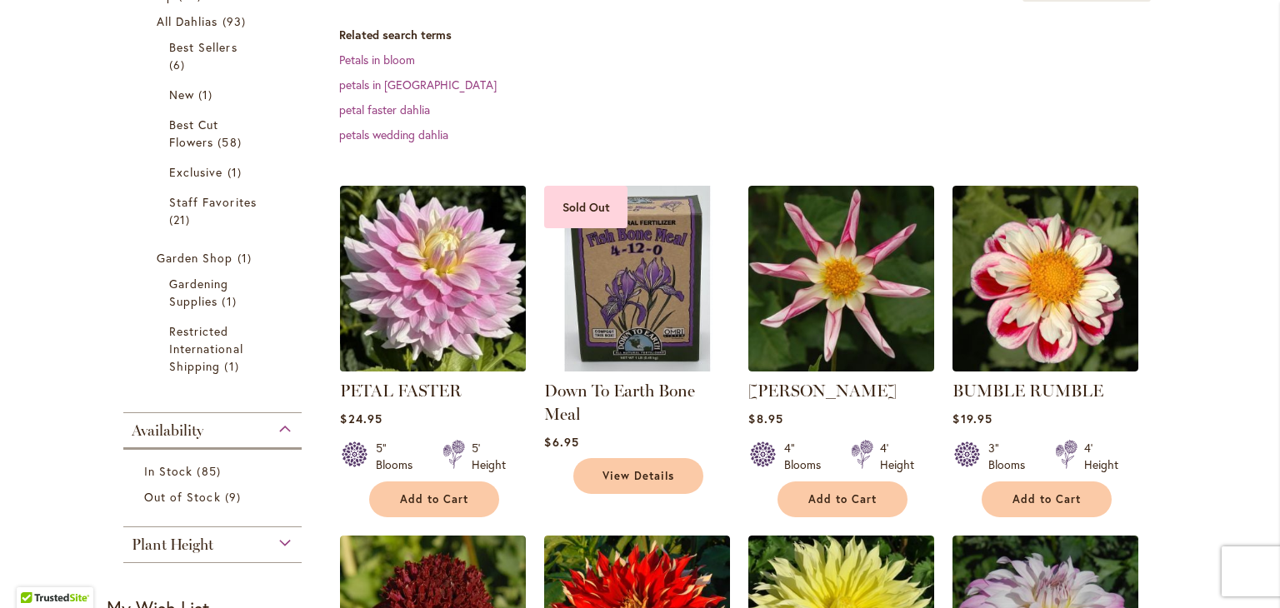
click at [476, 324] on img at bounding box center [433, 279] width 195 height 195
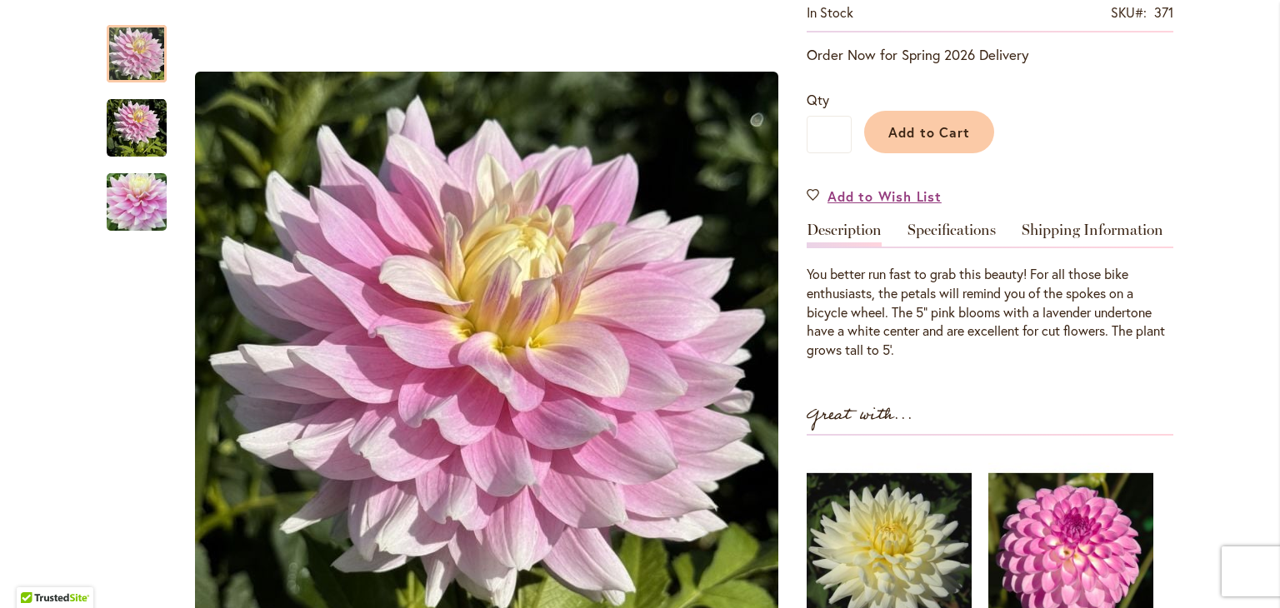
scroll to position [333, 0]
click at [941, 232] on link "Specifications" at bounding box center [952, 234] width 88 height 24
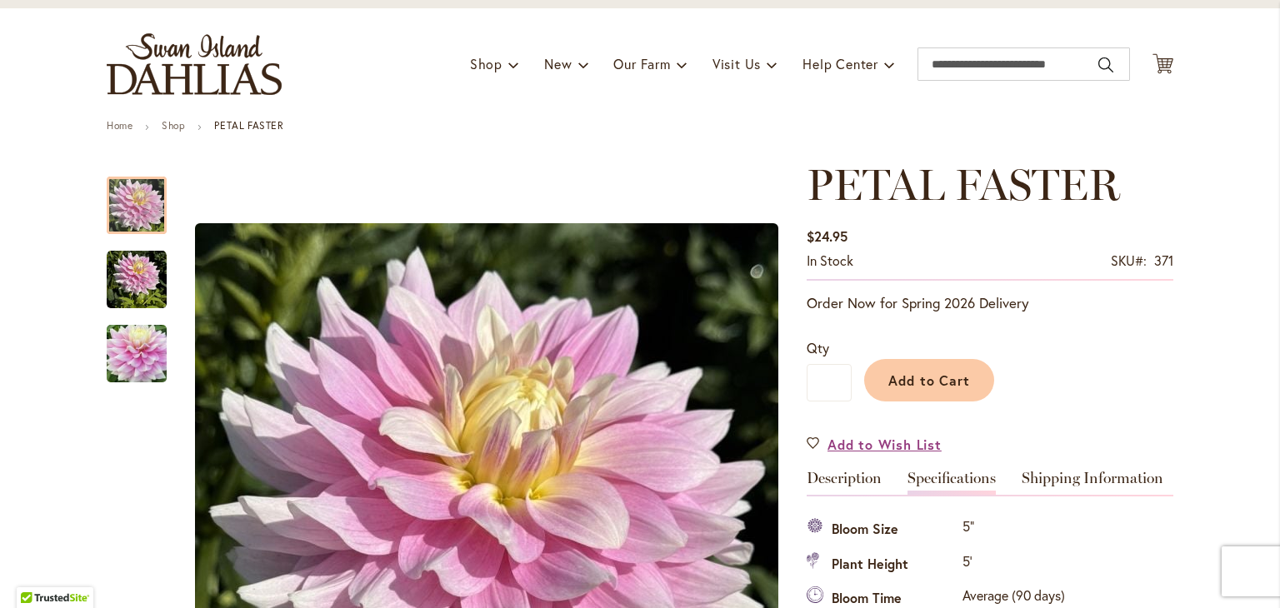
scroll to position [83, 0]
click at [942, 64] on input "Search" at bounding box center [1024, 64] width 213 height 33
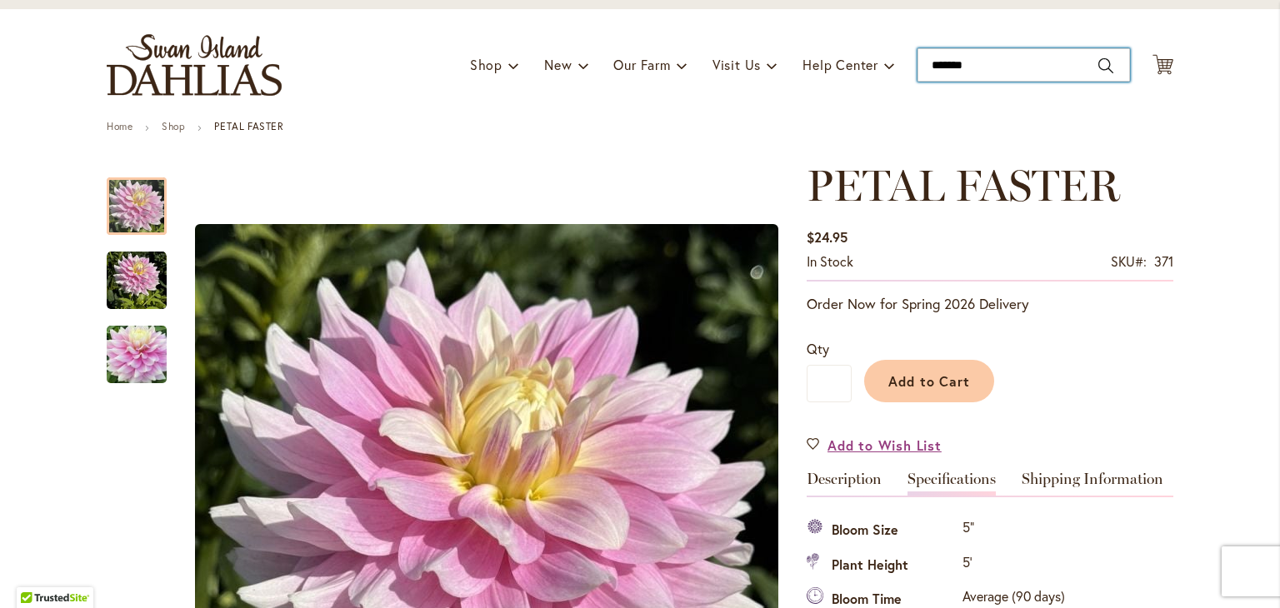
type input "********"
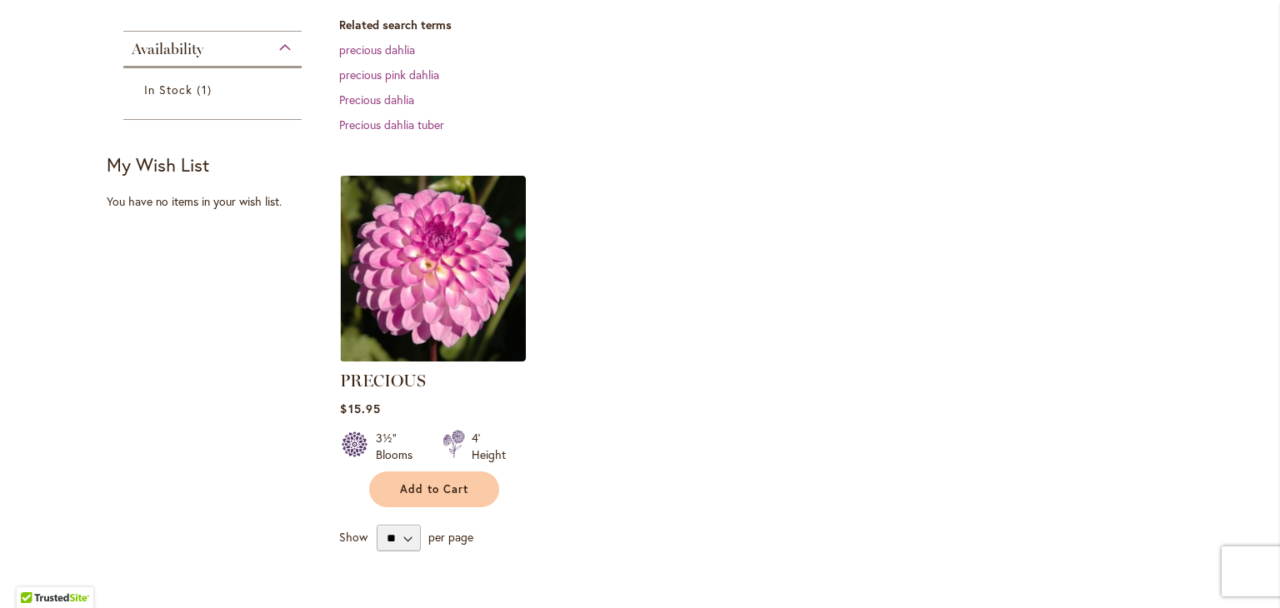
scroll to position [417, 0]
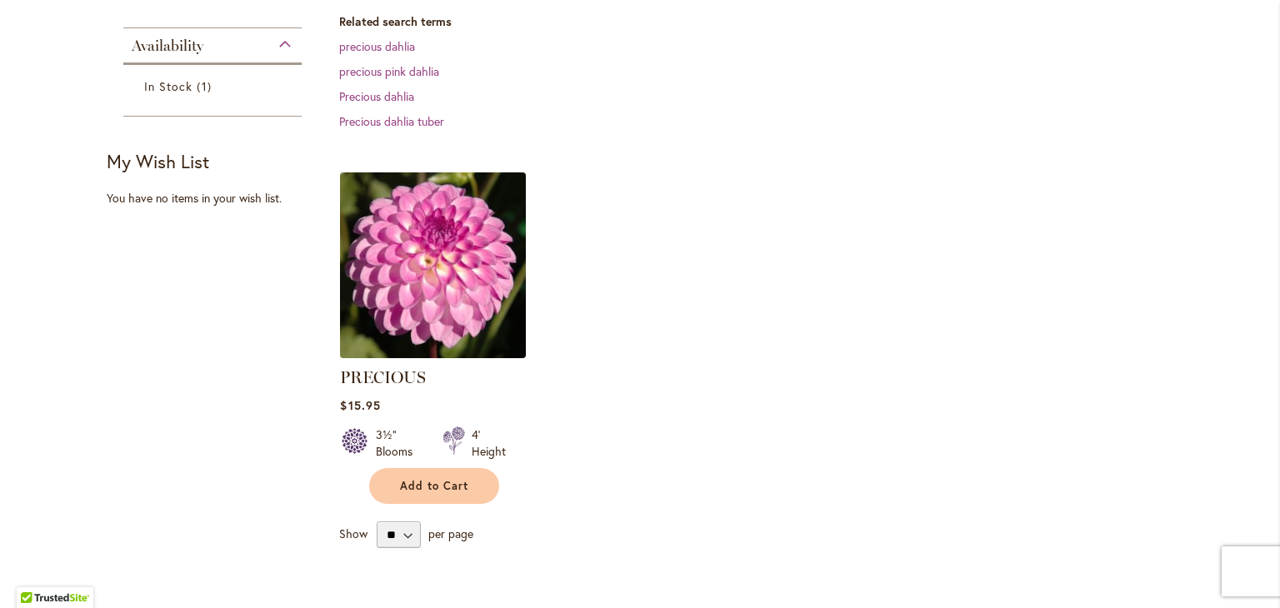
click at [420, 251] on img at bounding box center [433, 265] width 195 height 195
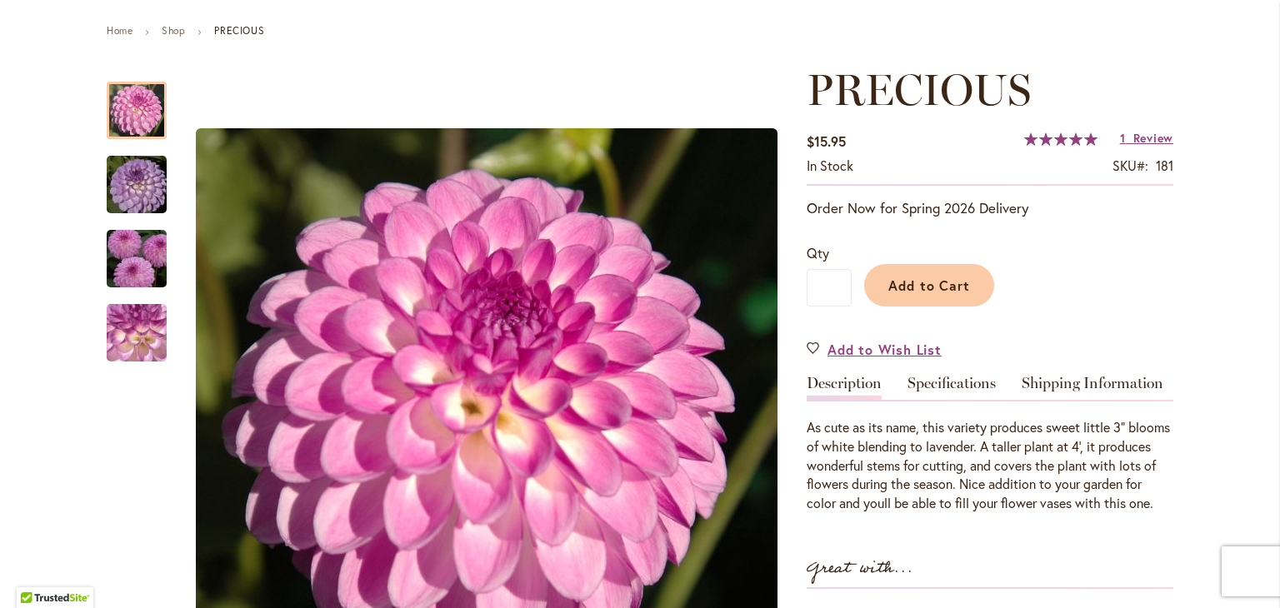
scroll to position [250, 0]
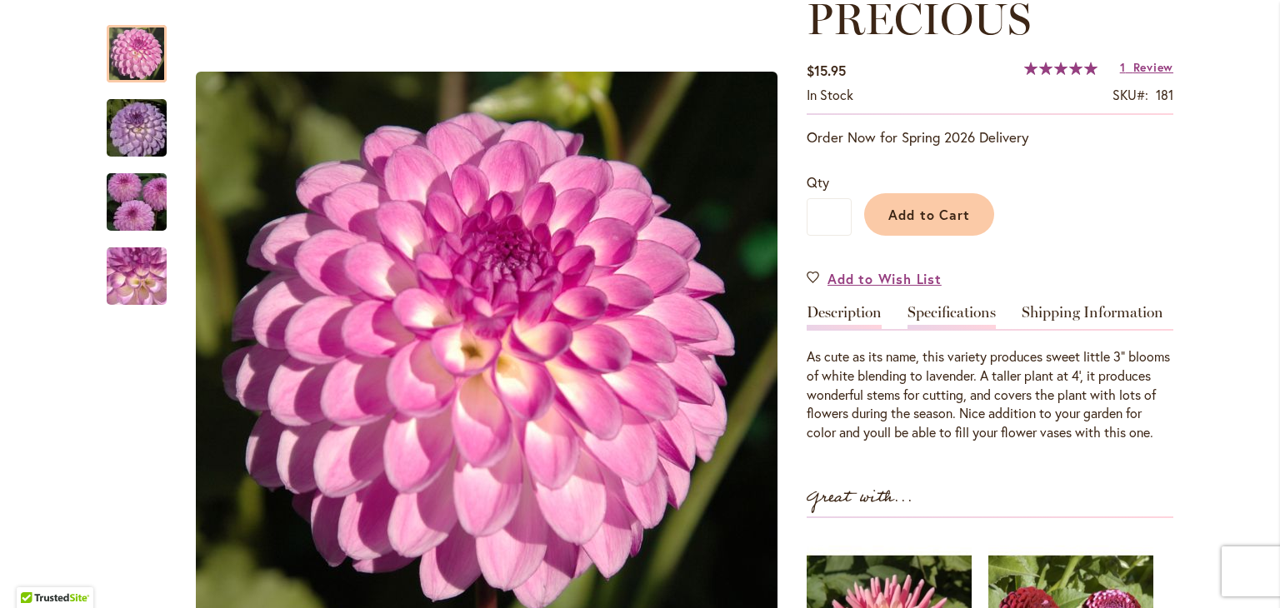
click at [977, 314] on link "Specifications" at bounding box center [952, 317] width 88 height 24
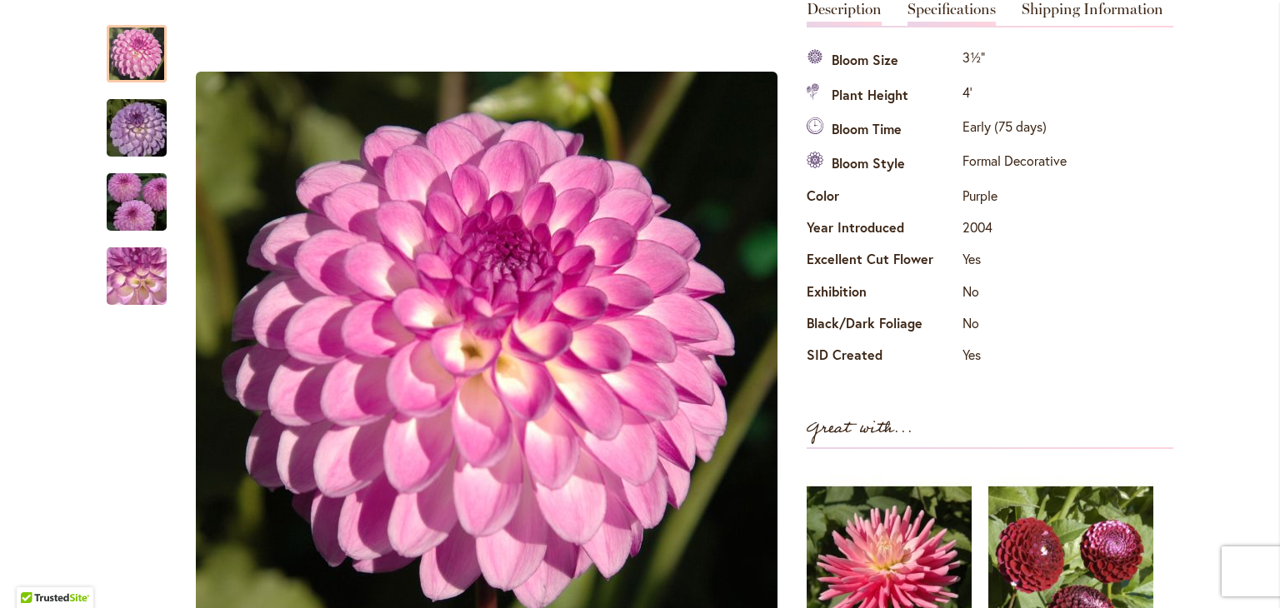
click at [844, 11] on link "Description" at bounding box center [844, 14] width 75 height 24
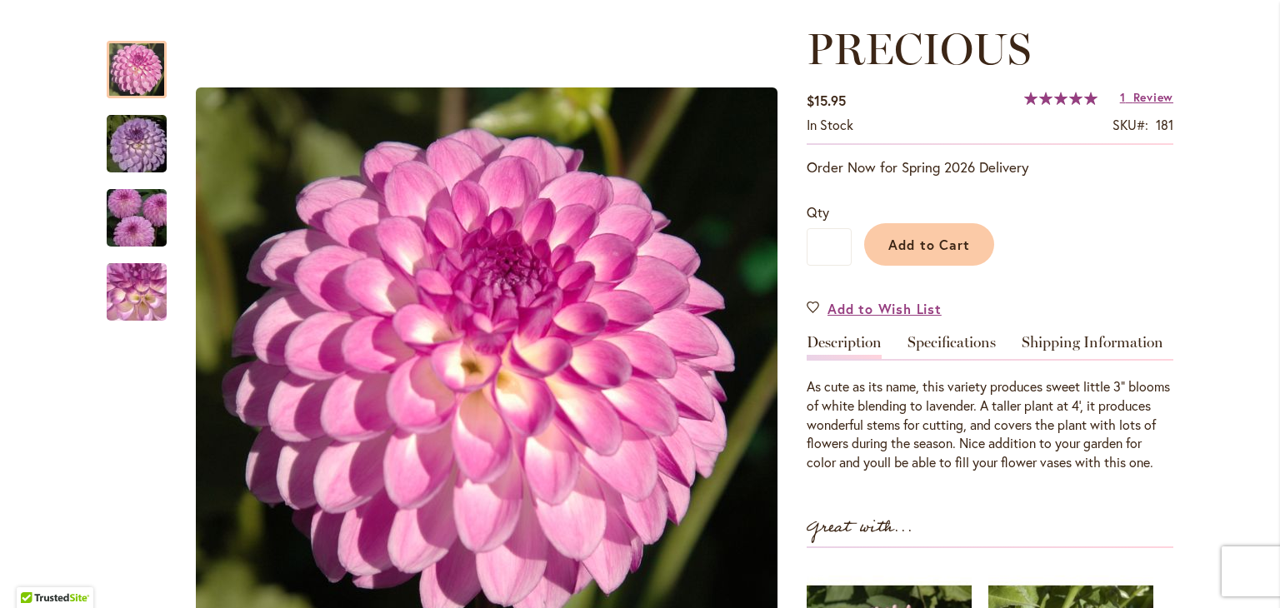
scroll to position [0, 0]
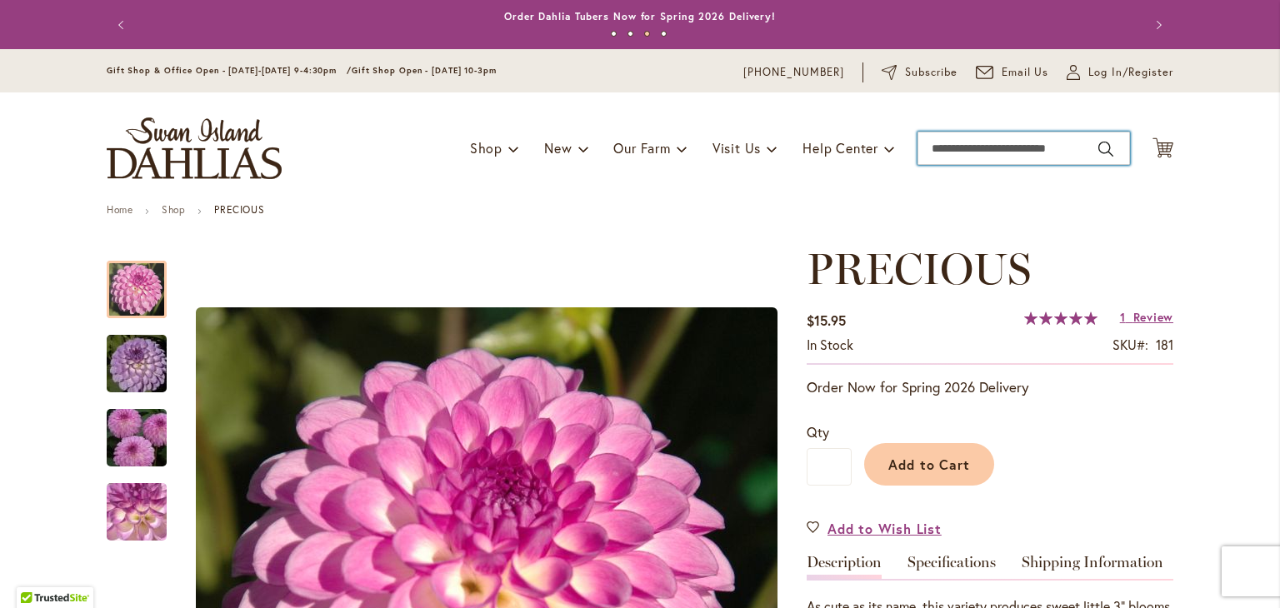
click at [982, 149] on input "Search" at bounding box center [1024, 148] width 213 height 33
type input "**********"
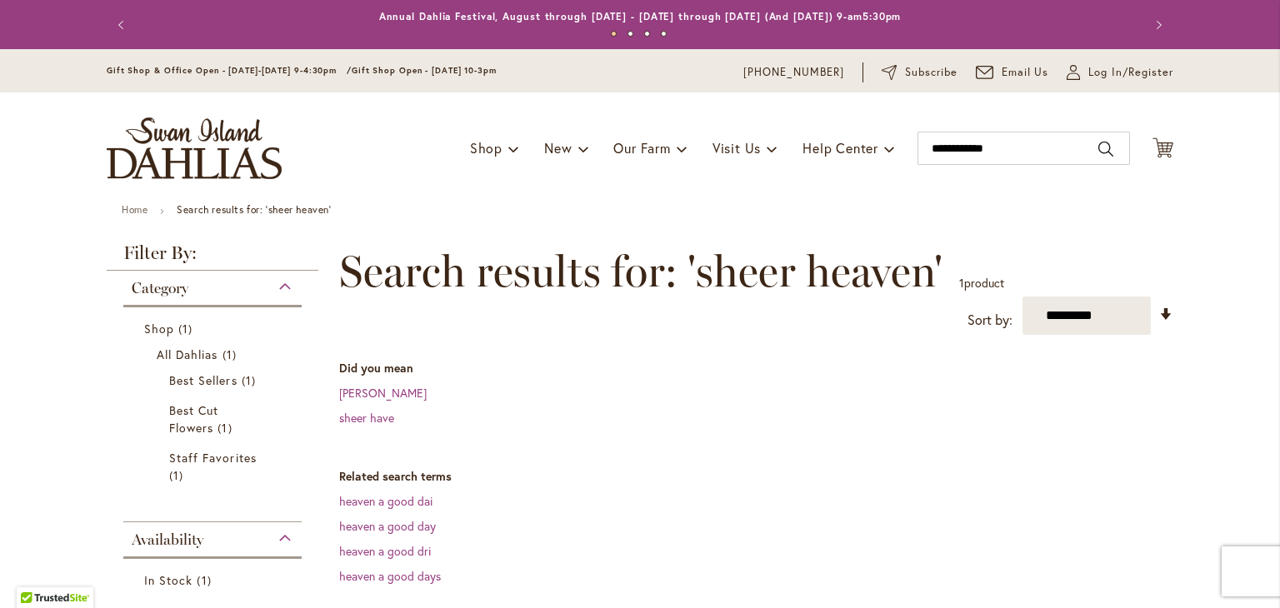
scroll to position [333, 0]
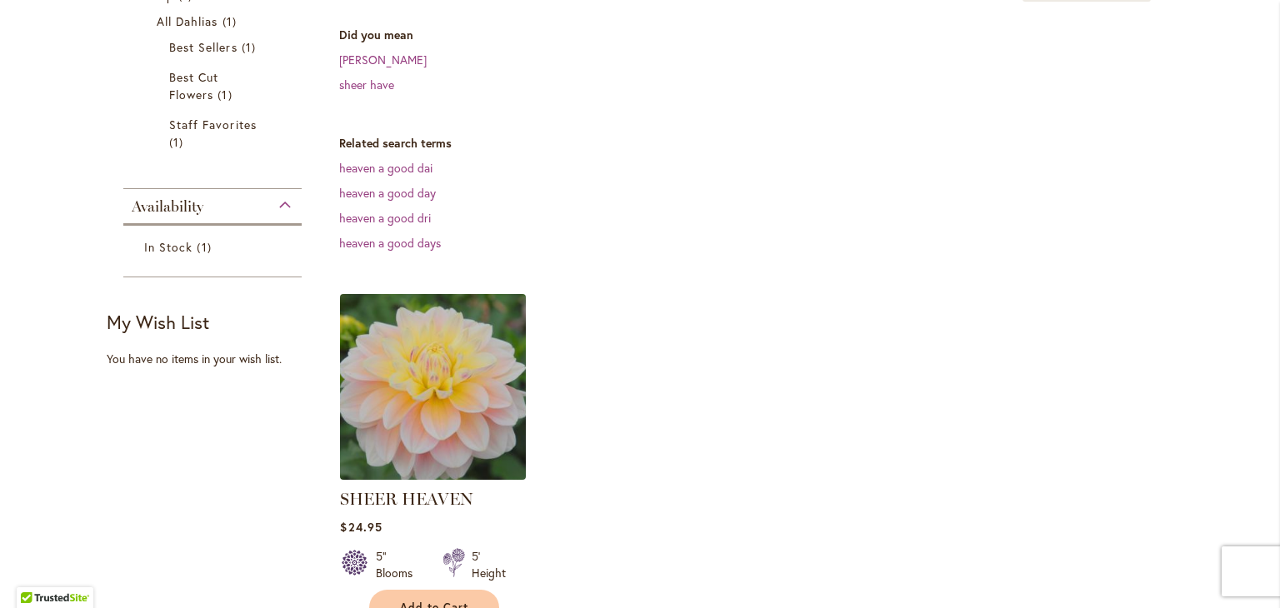
click at [478, 421] on img at bounding box center [433, 387] width 195 height 195
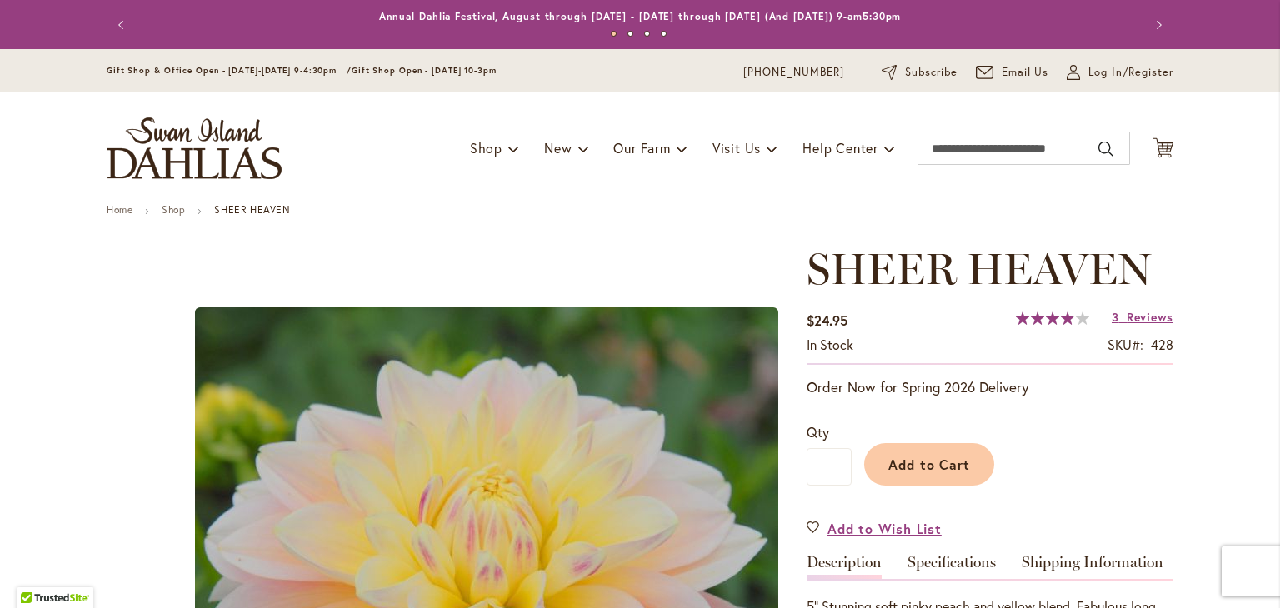
scroll to position [167, 0]
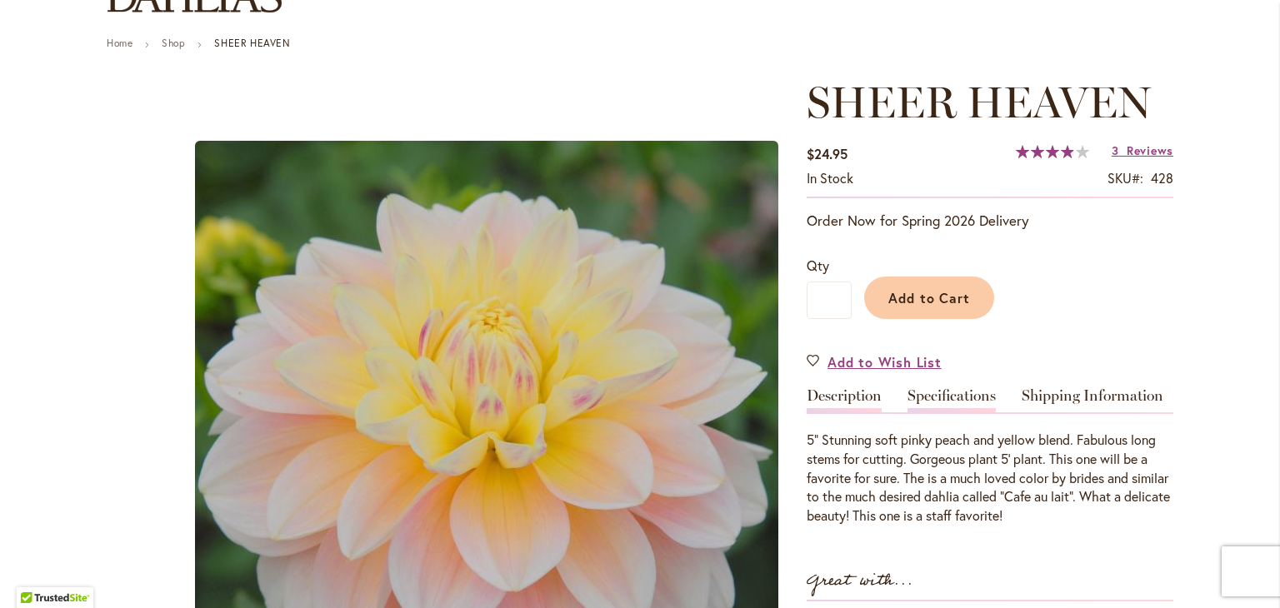
click at [937, 393] on link "Specifications" at bounding box center [952, 400] width 88 height 24
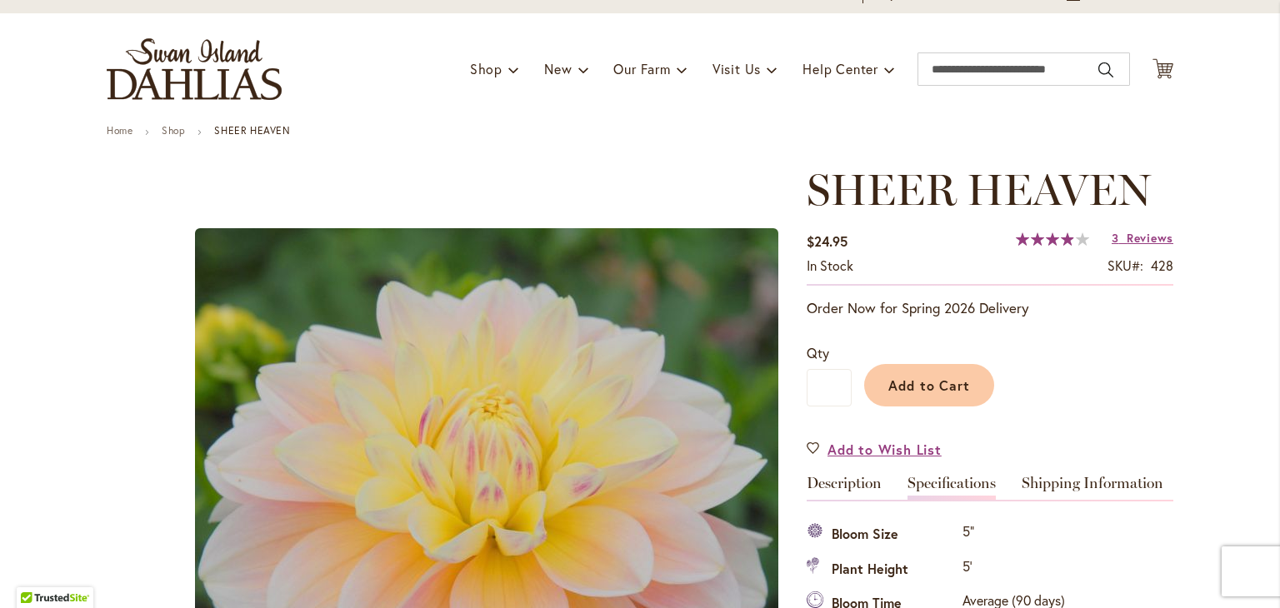
scroll to position [0, 0]
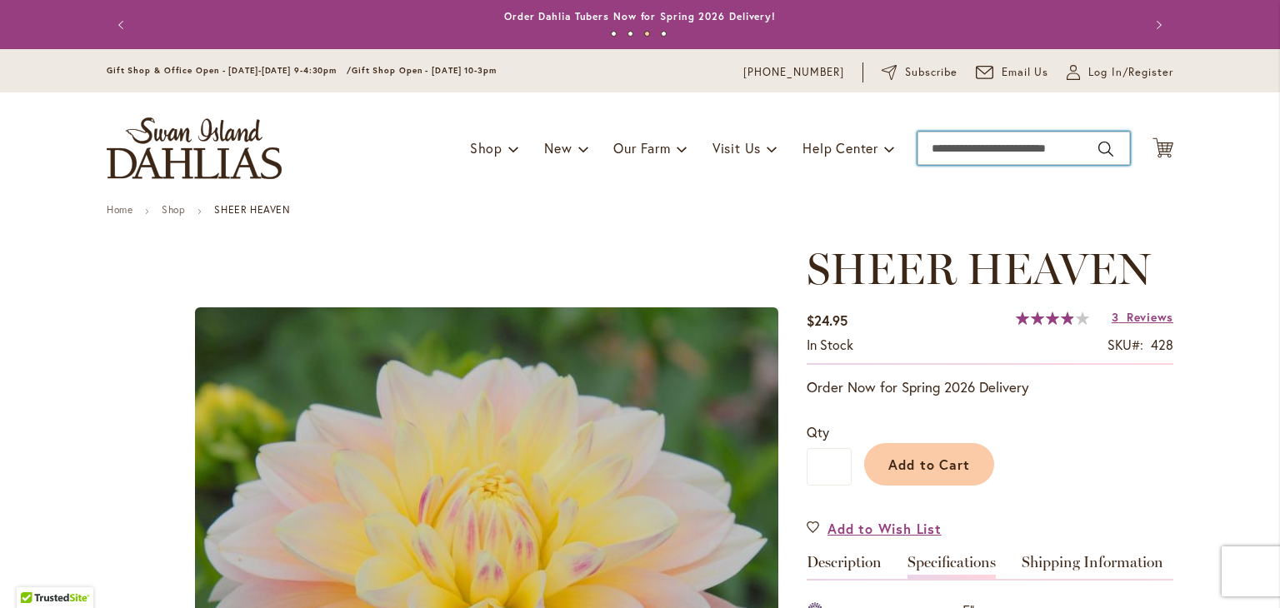
click at [956, 146] on input "Search" at bounding box center [1024, 148] width 213 height 33
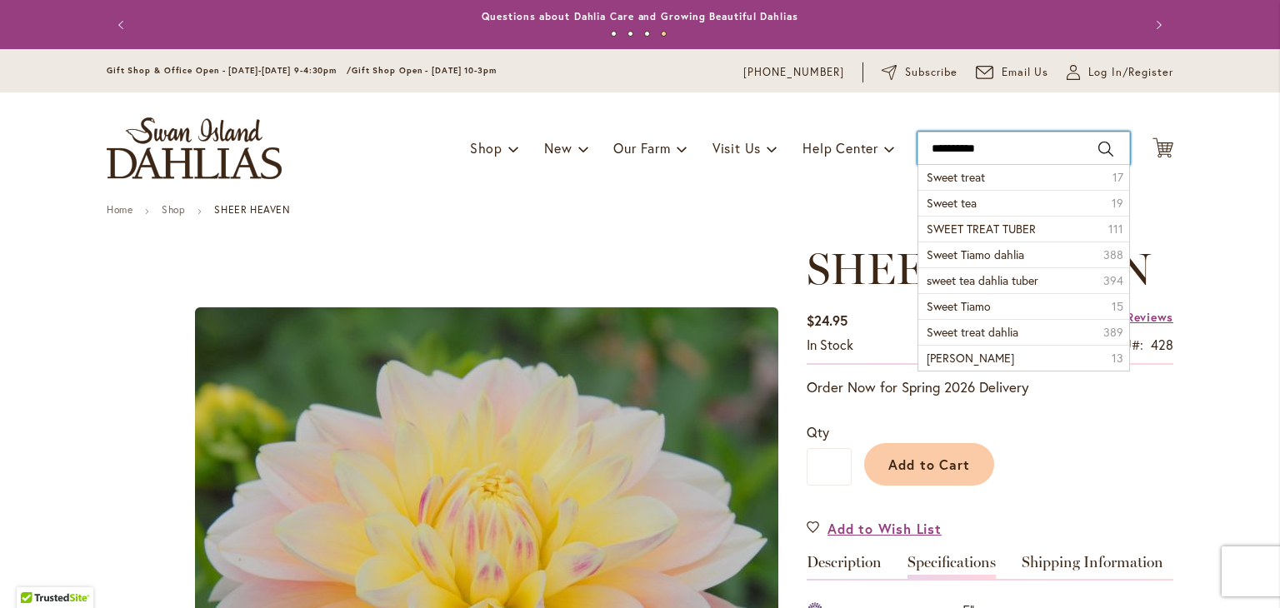
type input "**********"
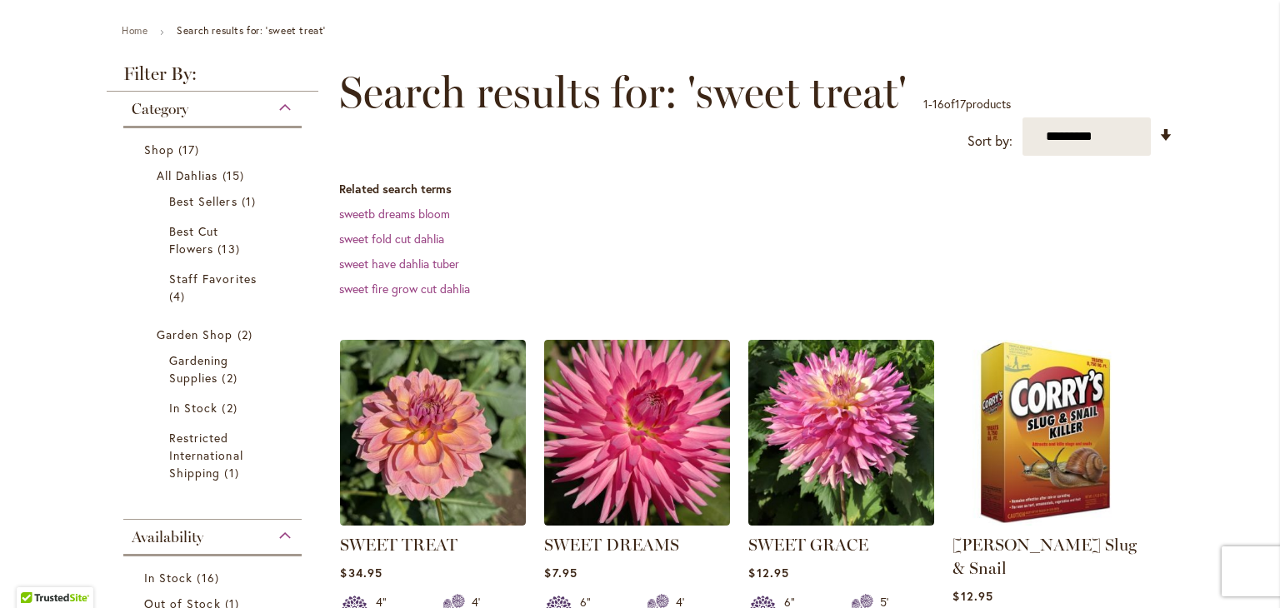
scroll to position [333, 0]
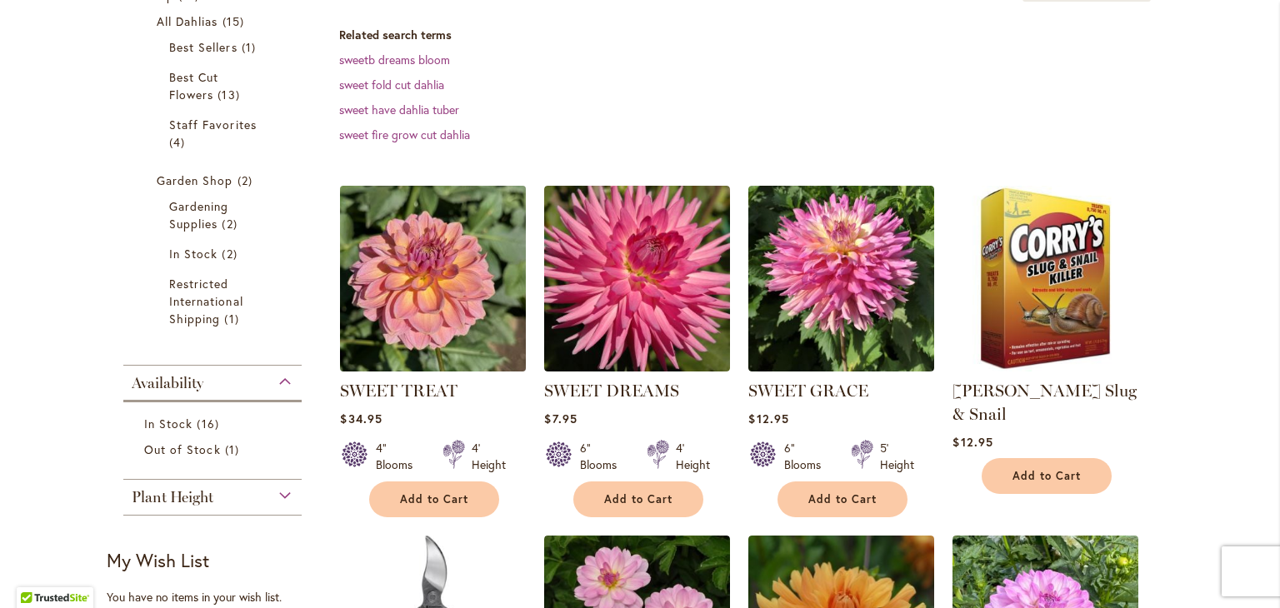
click at [400, 268] on img at bounding box center [433, 279] width 195 height 195
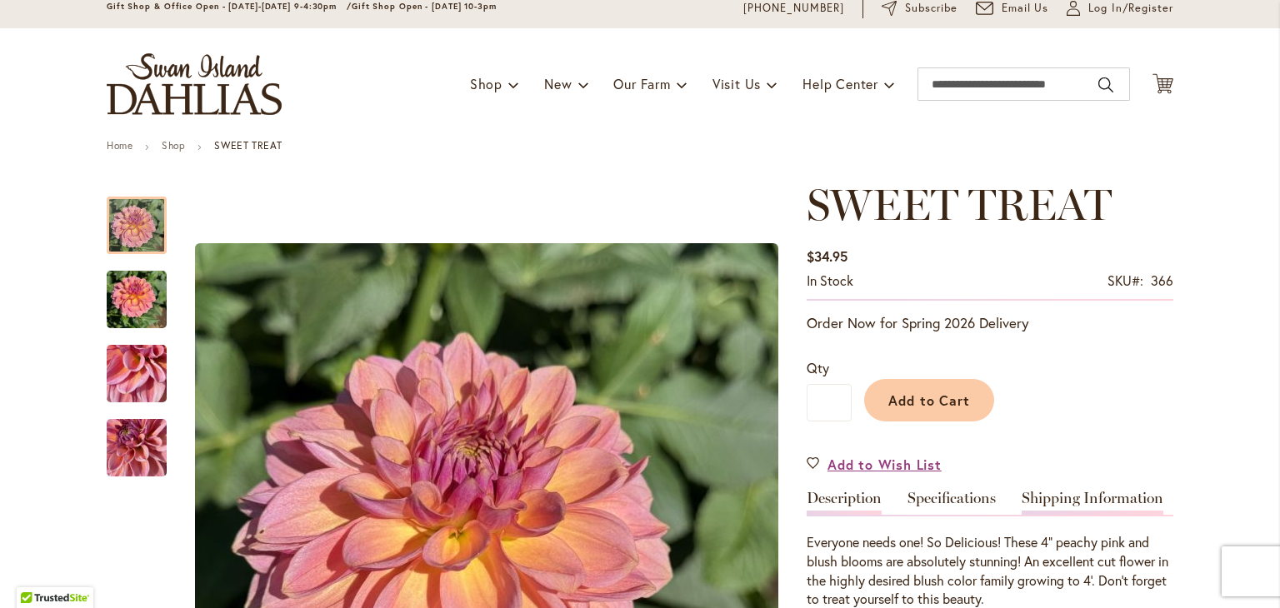
scroll to position [167, 0]
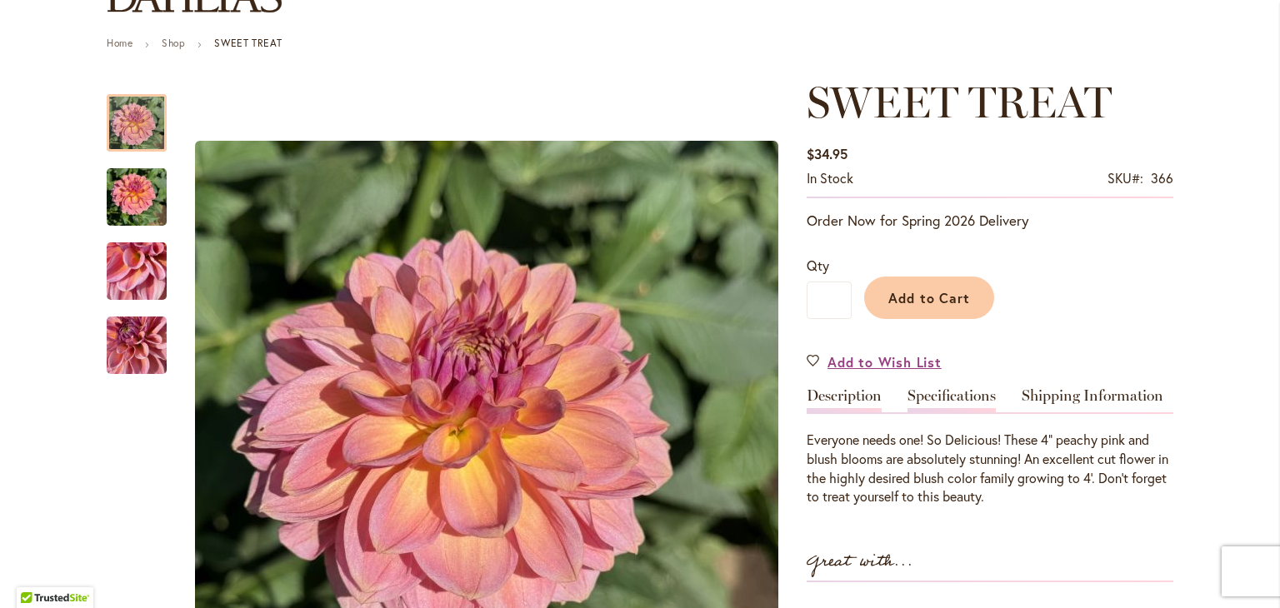
click at [926, 393] on link "Specifications" at bounding box center [952, 400] width 88 height 24
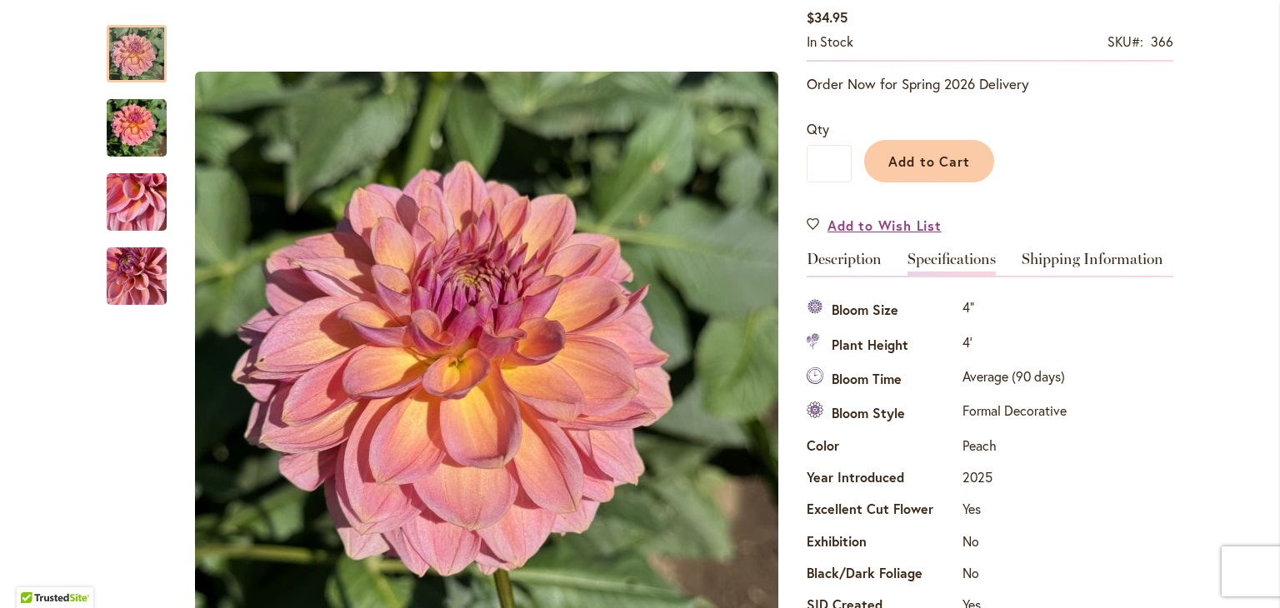
scroll to position [0, 0]
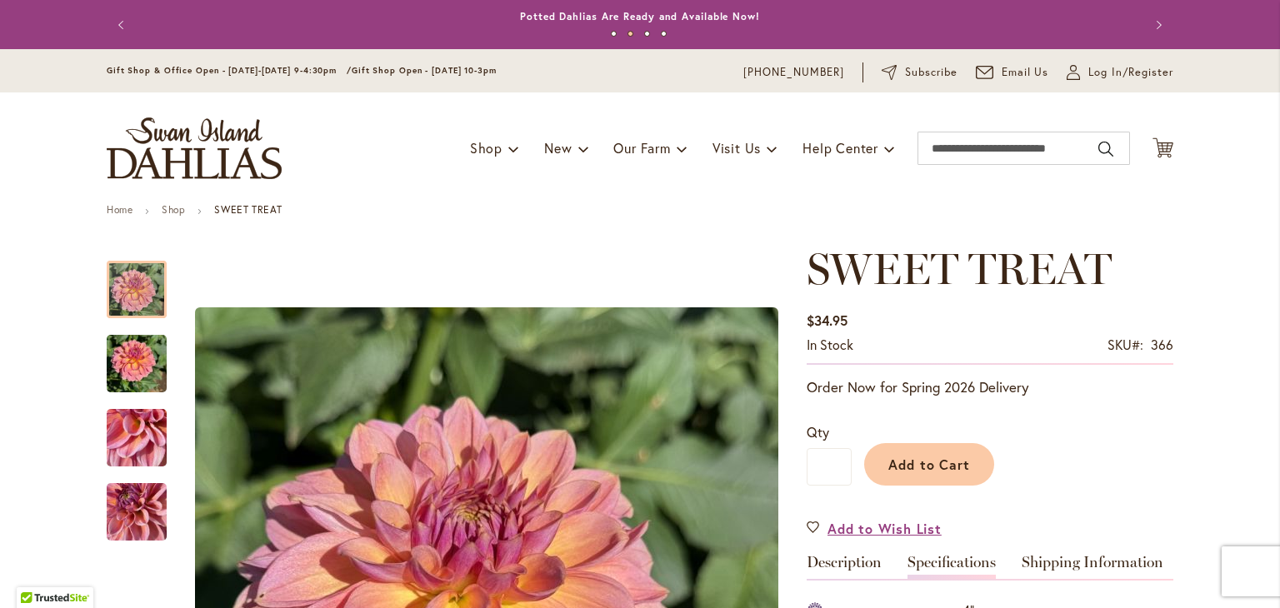
click at [949, 561] on link "Specifications" at bounding box center [952, 567] width 88 height 24
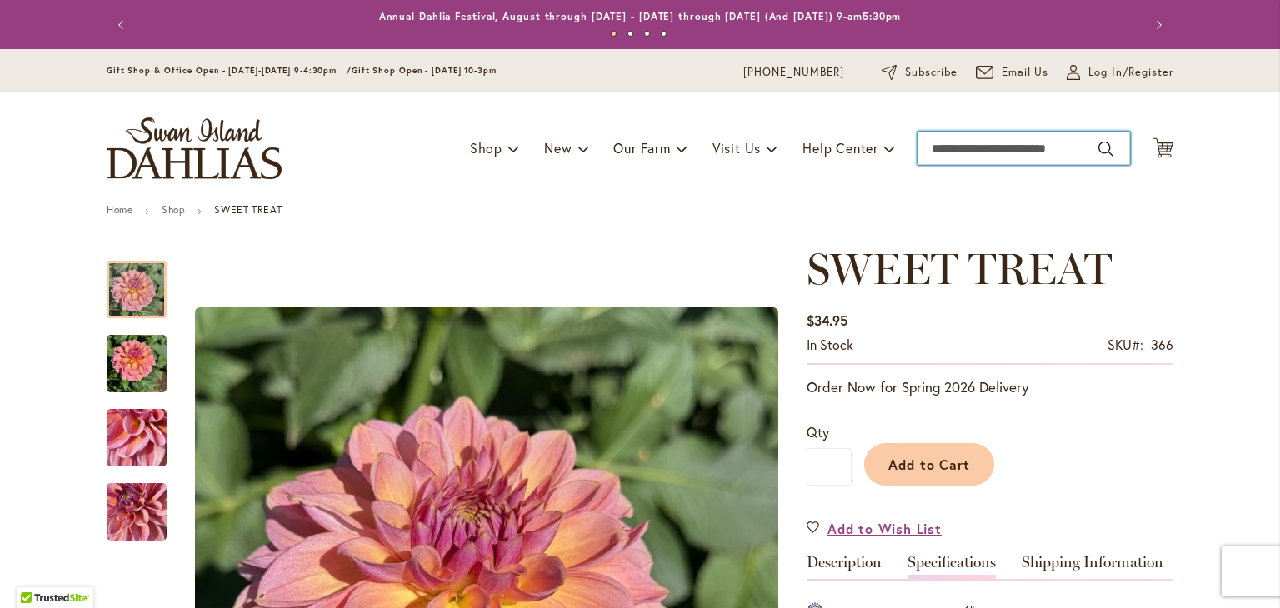
click at [1024, 149] on input "Search" at bounding box center [1024, 148] width 213 height 33
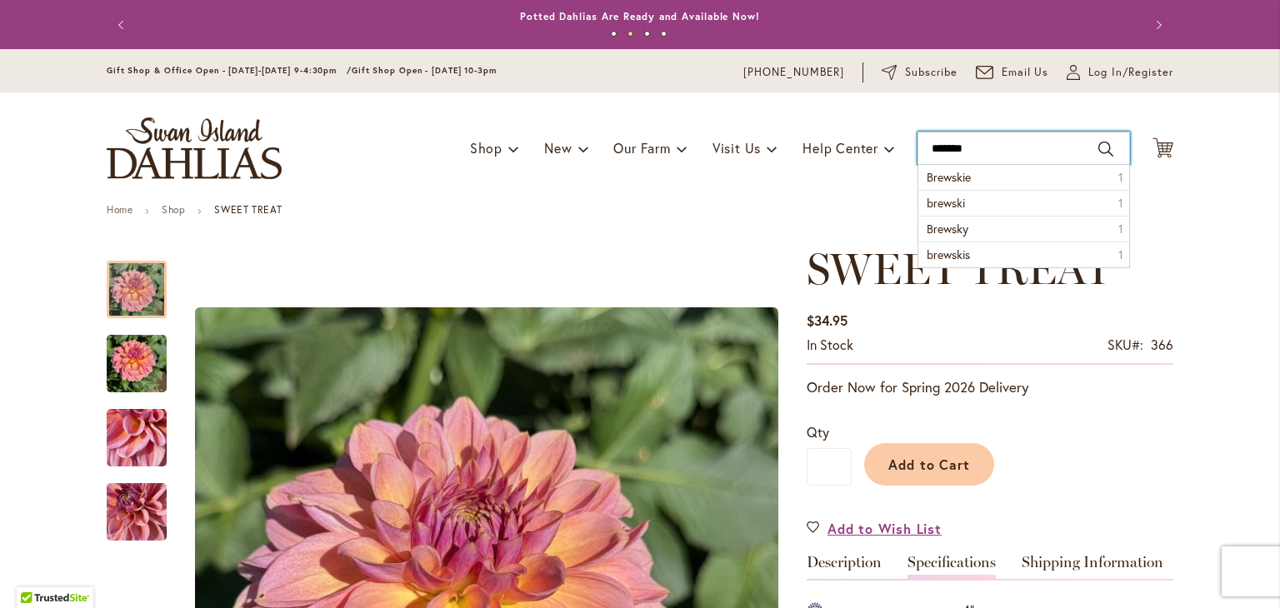
type input "********"
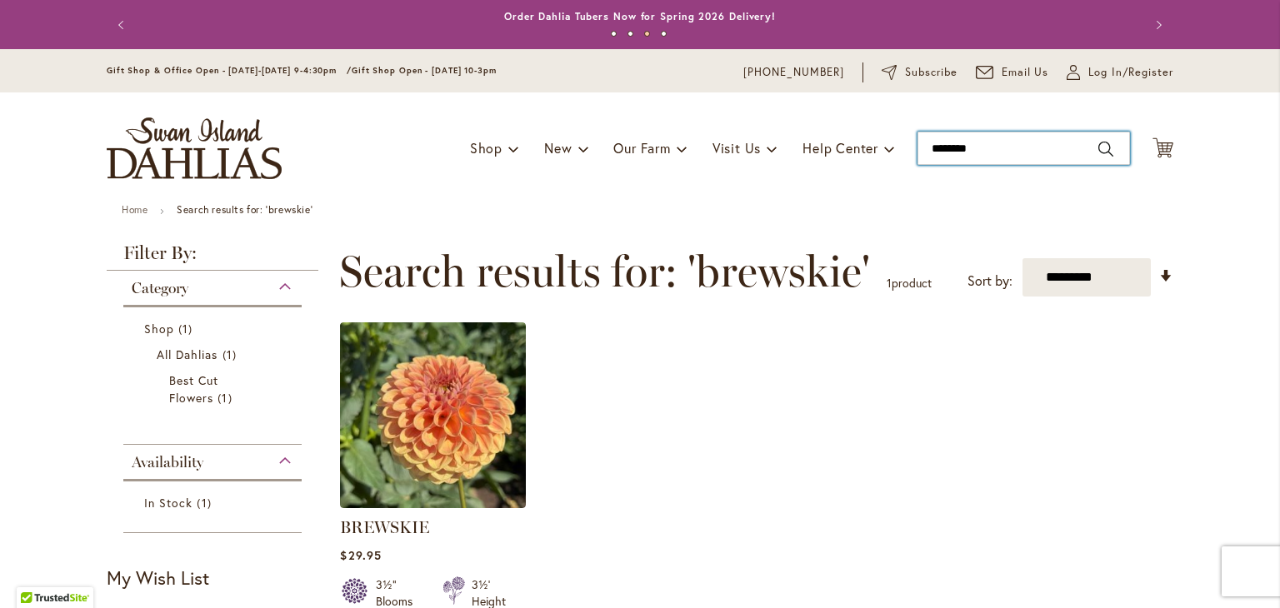
click at [995, 138] on input "********" at bounding box center [1024, 148] width 213 height 33
type input "*"
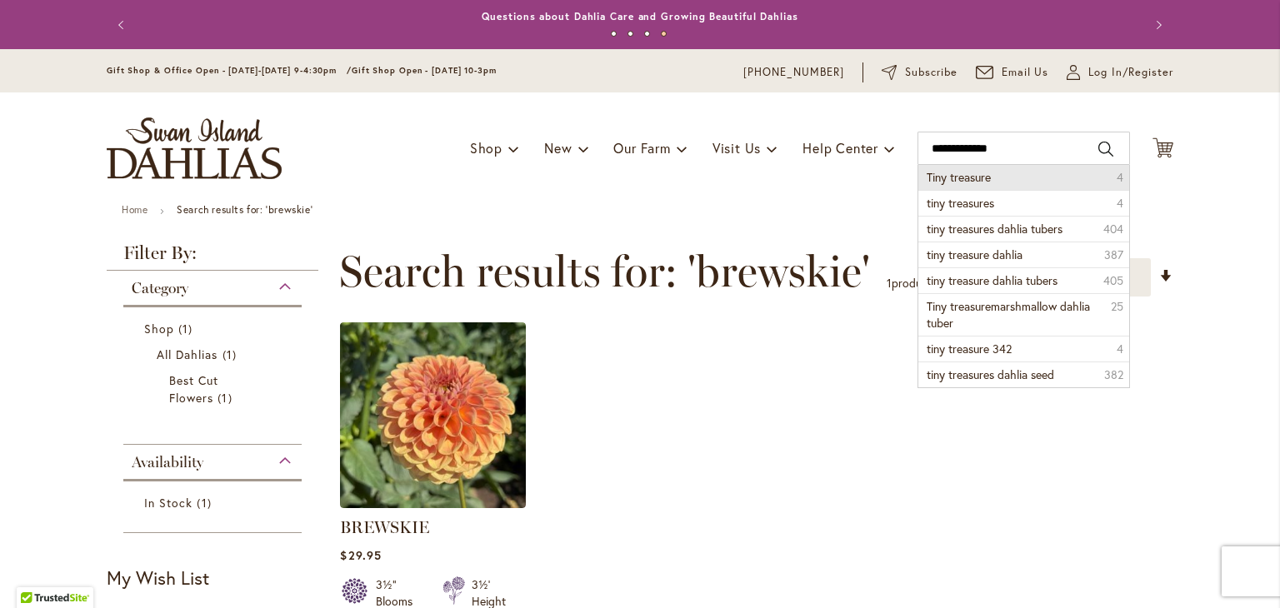
click at [979, 177] on span "Tiny treasure" at bounding box center [959, 177] width 64 height 16
type input "**********"
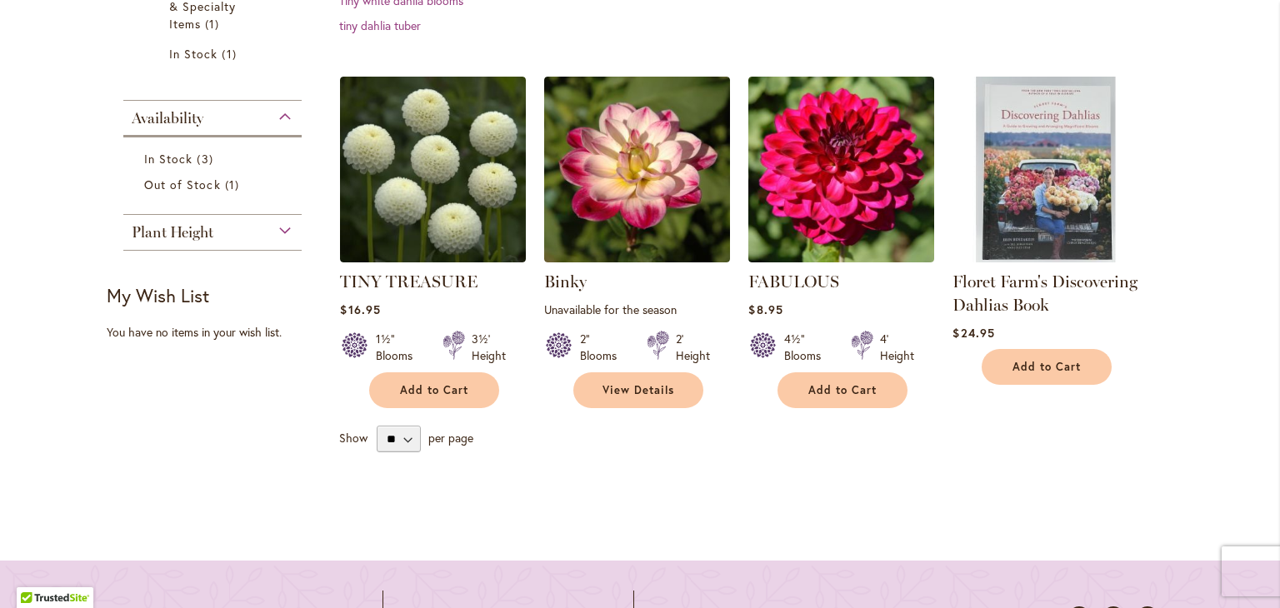
scroll to position [583, 0]
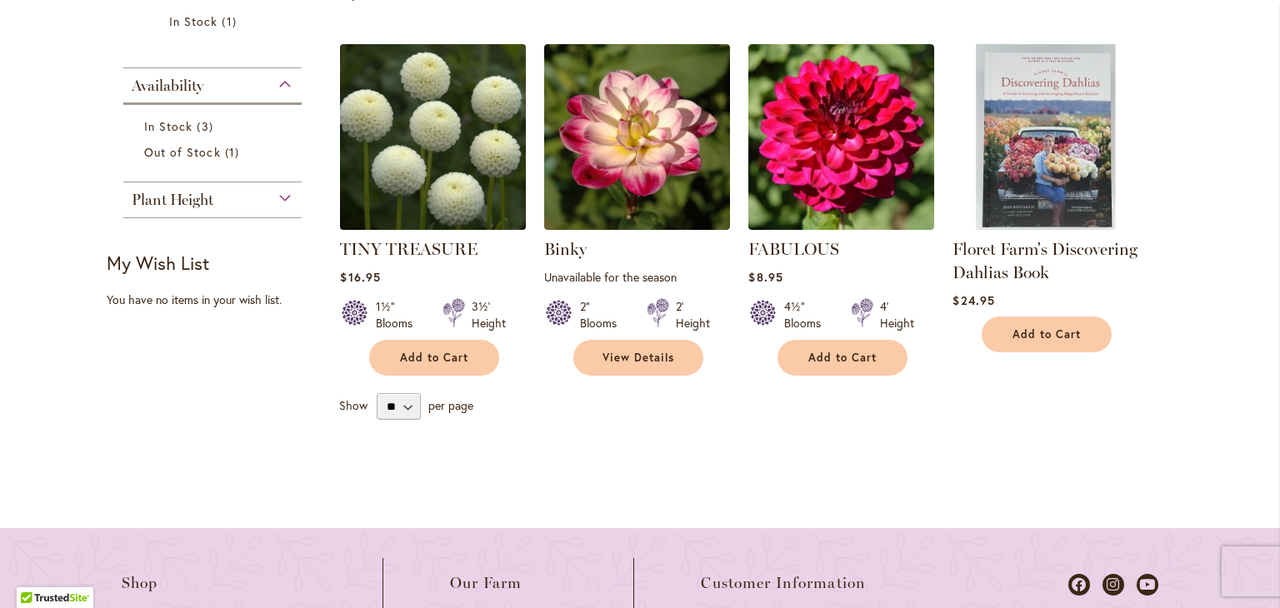
click at [463, 207] on img at bounding box center [433, 137] width 195 height 195
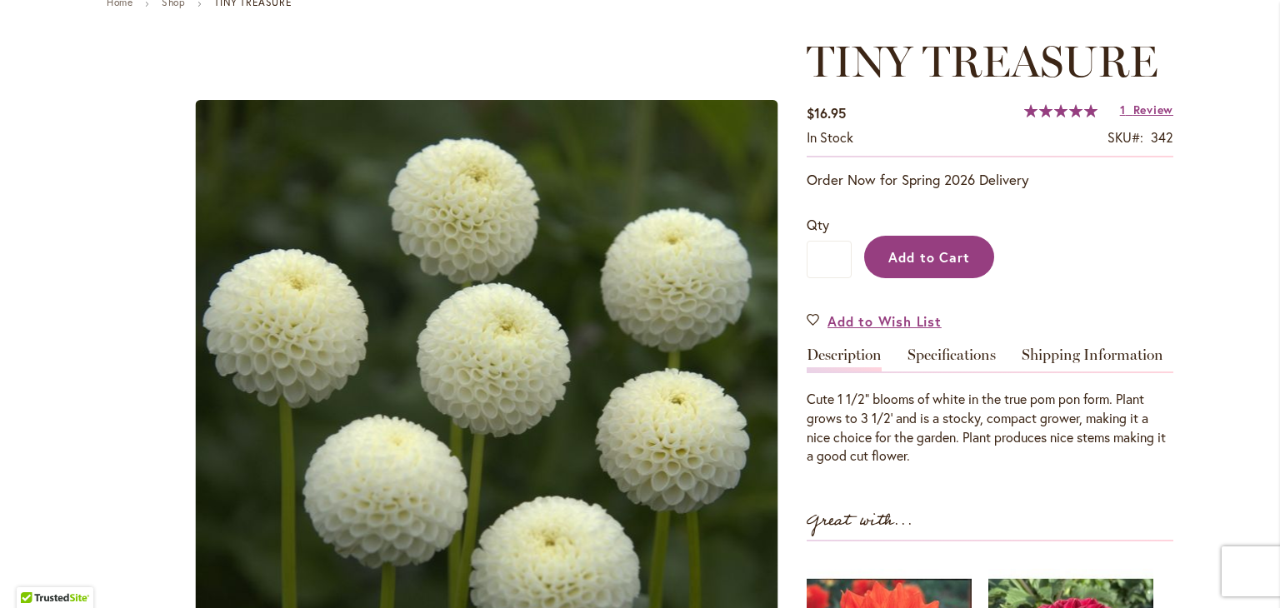
scroll to position [250, 0]
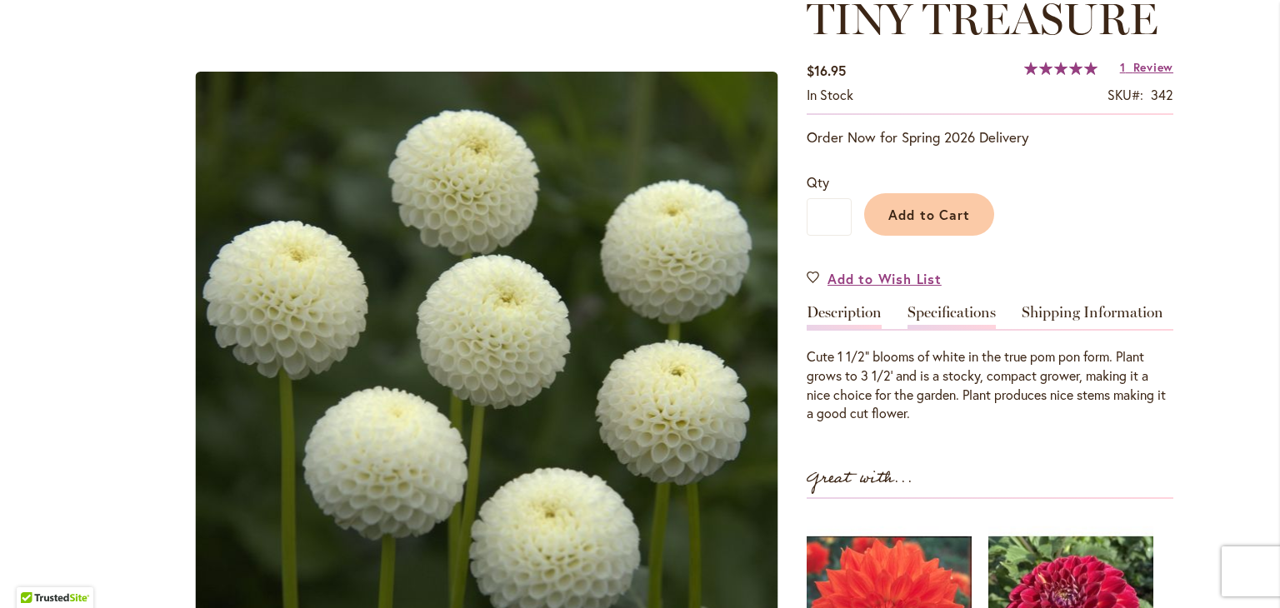
click at [948, 309] on link "Specifications" at bounding box center [952, 317] width 88 height 24
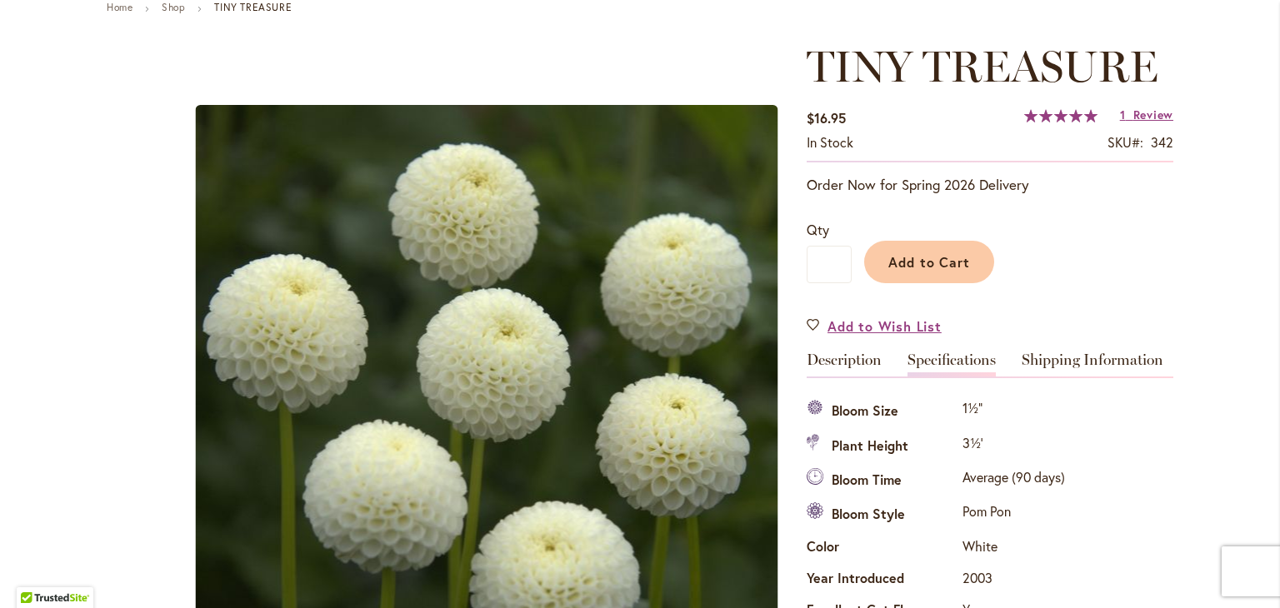
scroll to position [0, 0]
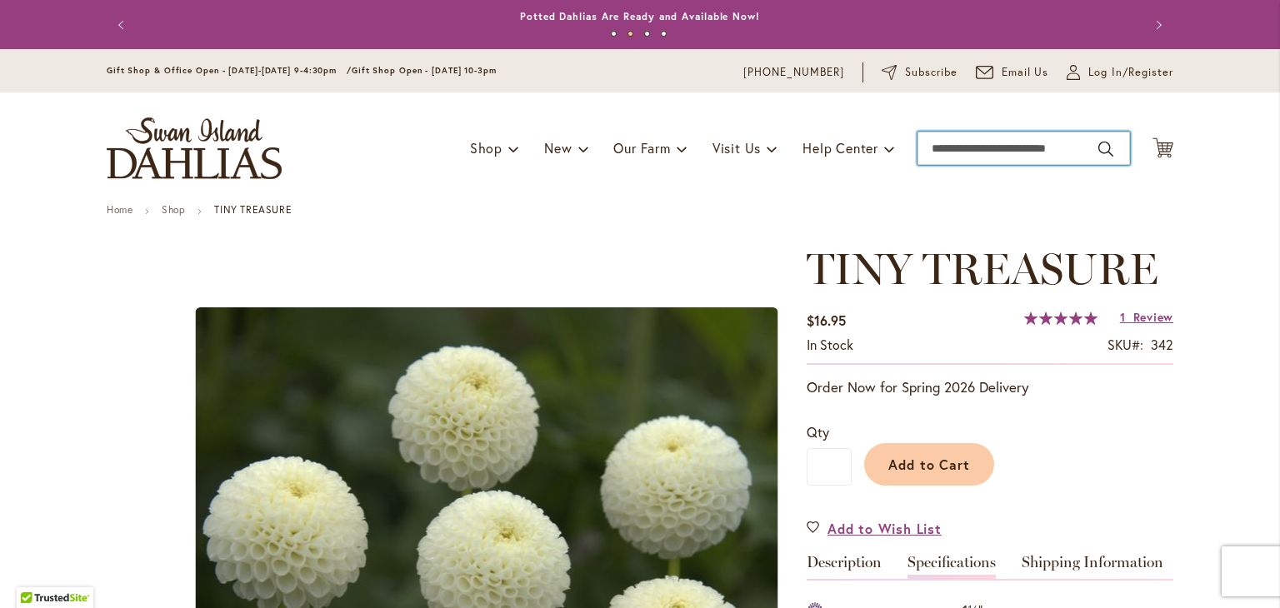
click at [957, 146] on input "Search" at bounding box center [1024, 148] width 213 height 33
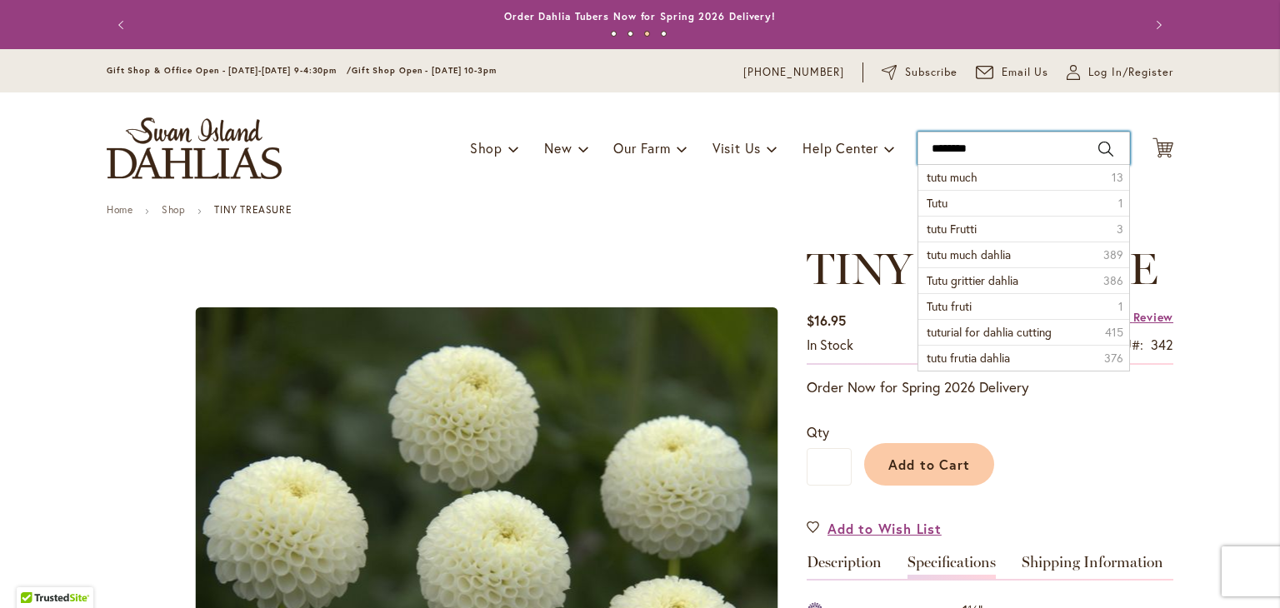
type input "*********"
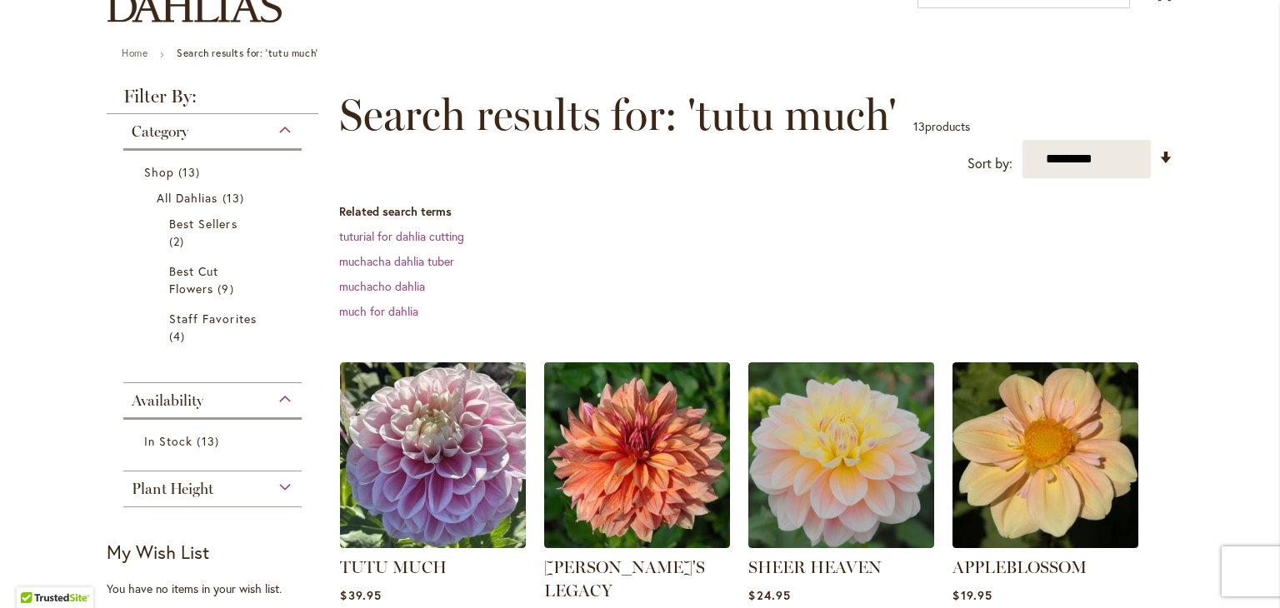
scroll to position [250, 0]
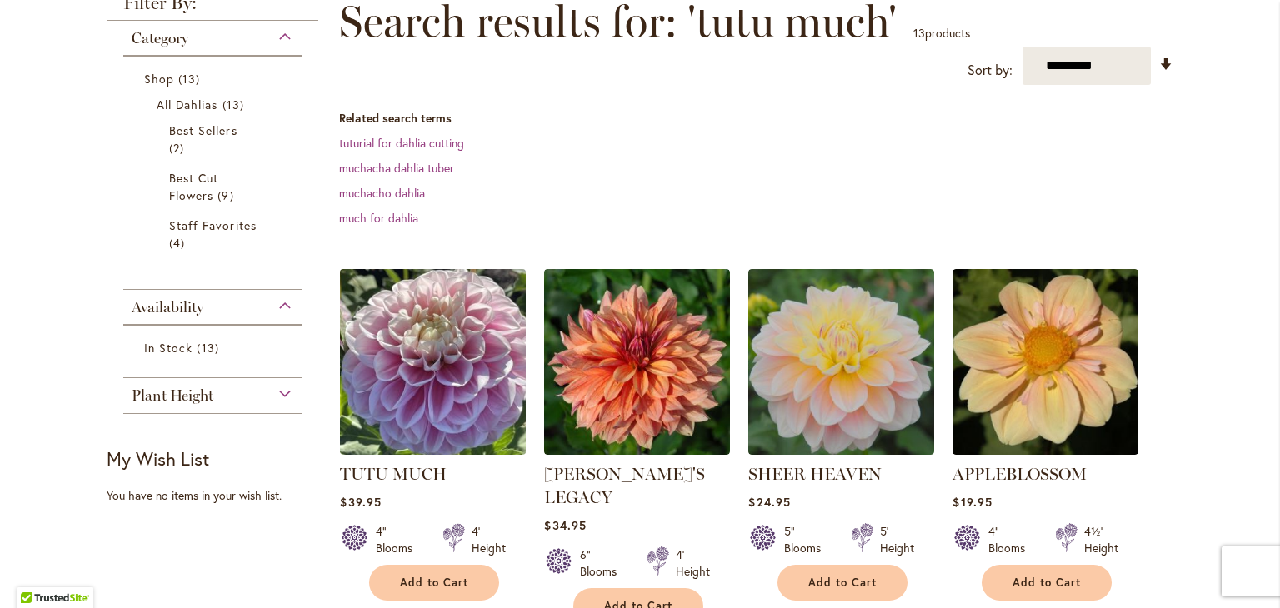
click at [446, 398] on img at bounding box center [433, 362] width 195 height 195
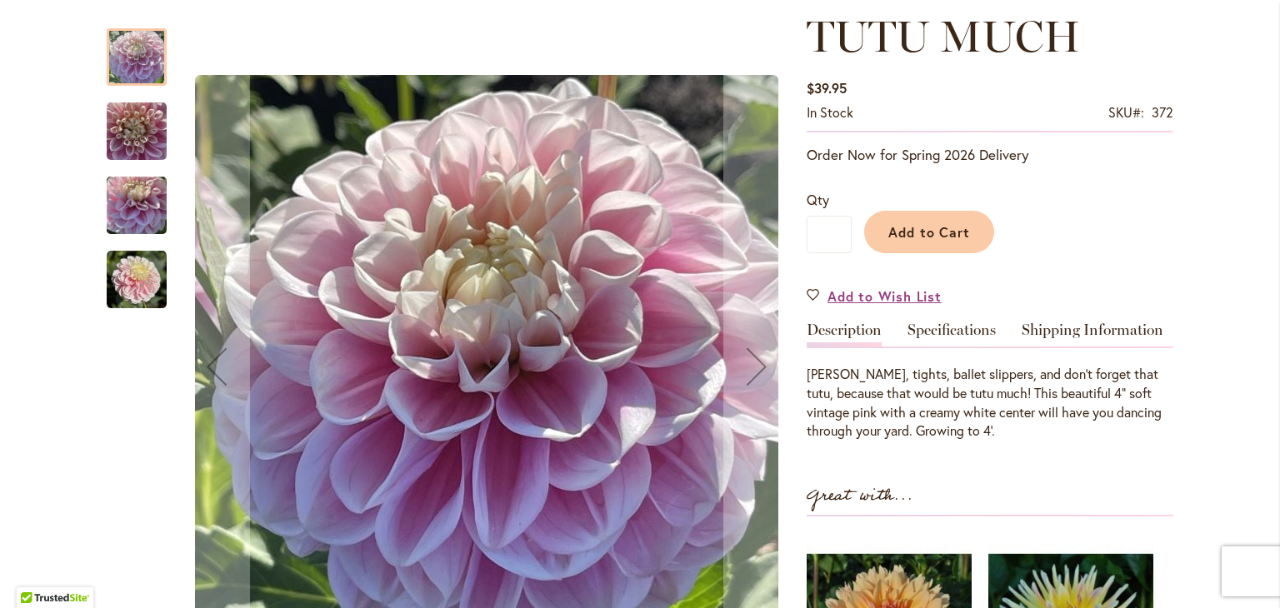
scroll to position [250, 0]
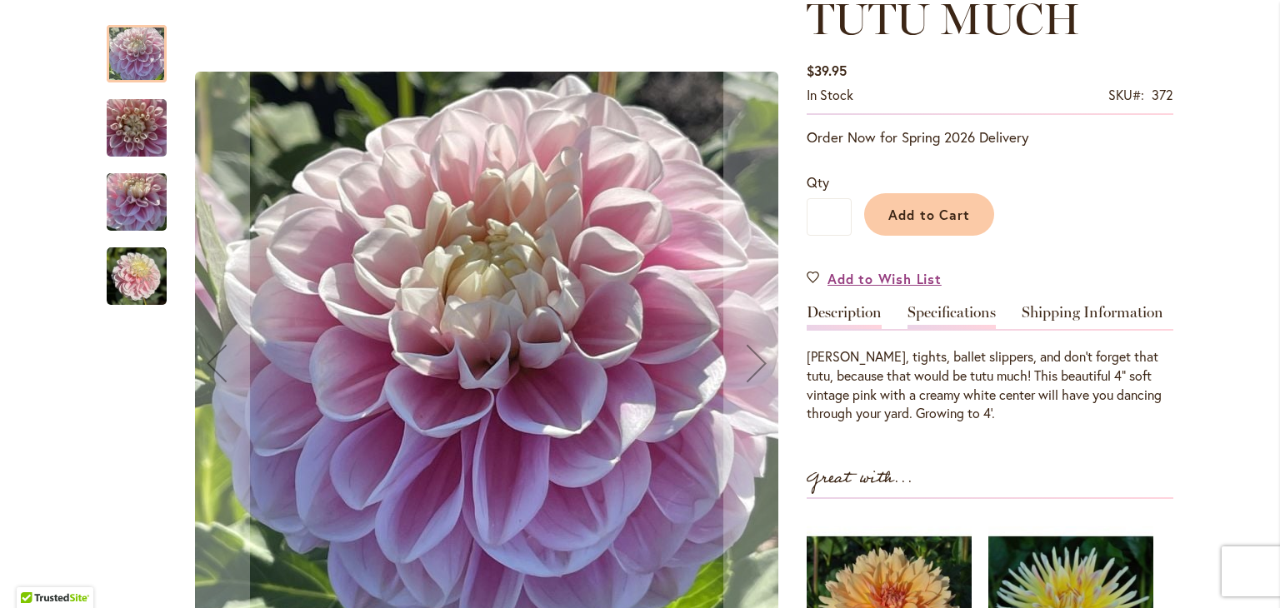
click at [964, 311] on link "Specifications" at bounding box center [952, 317] width 88 height 24
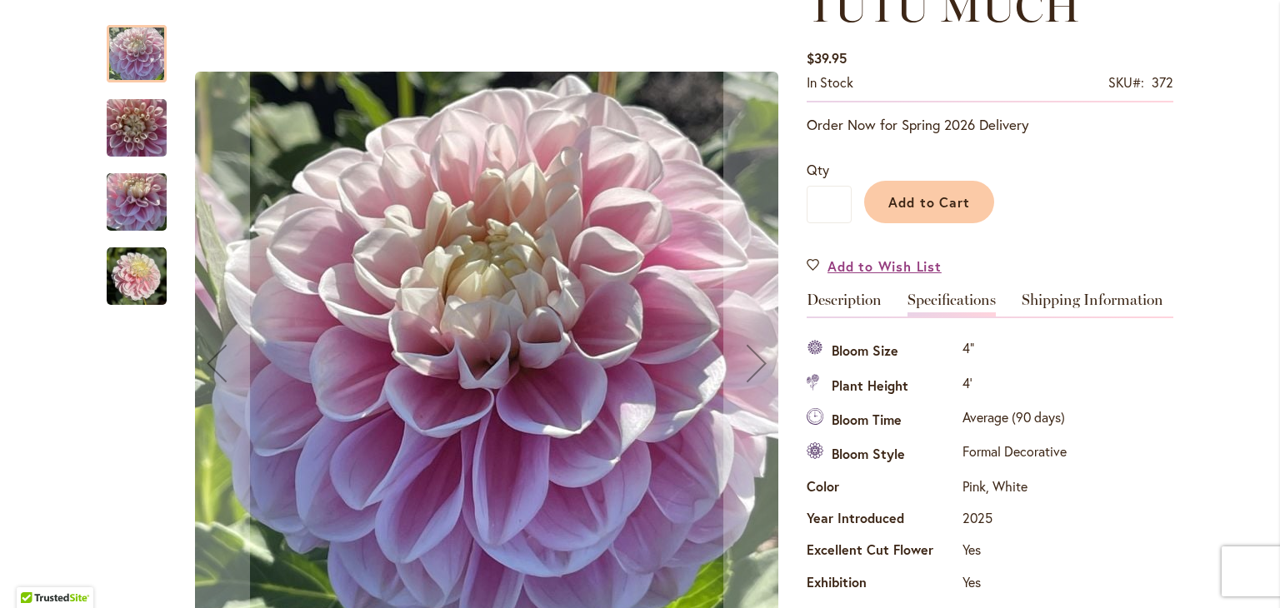
scroll to position [220, 0]
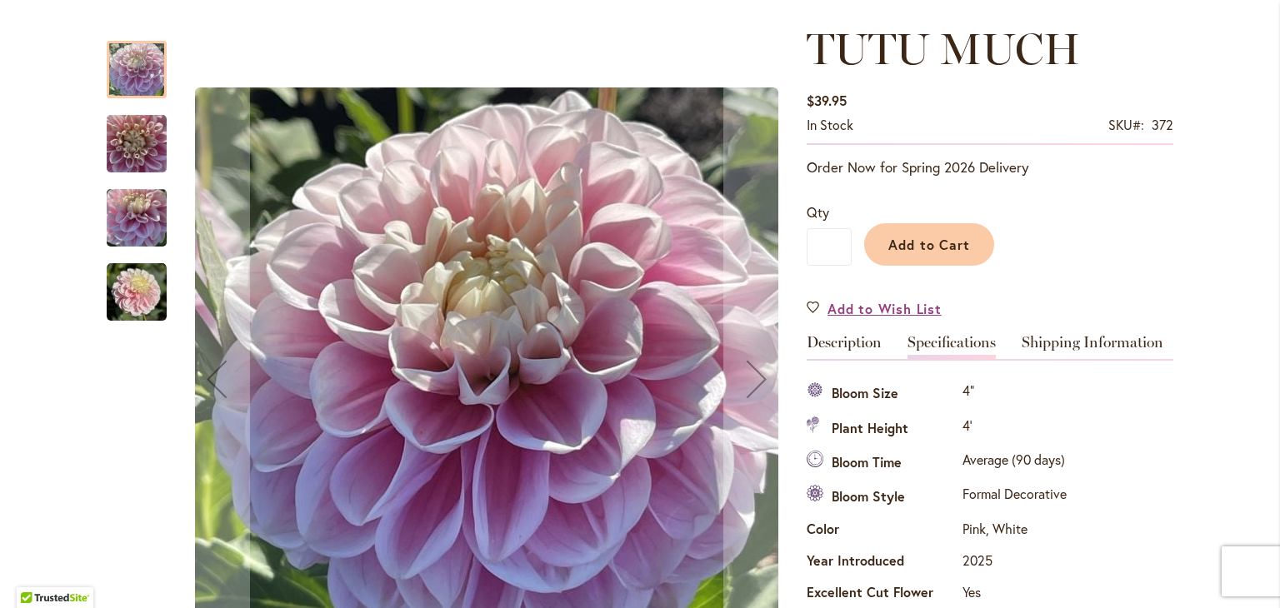
click at [954, 328] on div "TUTU MUCH $39.95 In stock SKU 372 Be the first to review this product Order Now…" at bounding box center [990, 610] width 367 height 1173
click at [957, 341] on link "Specifications" at bounding box center [952, 347] width 88 height 24
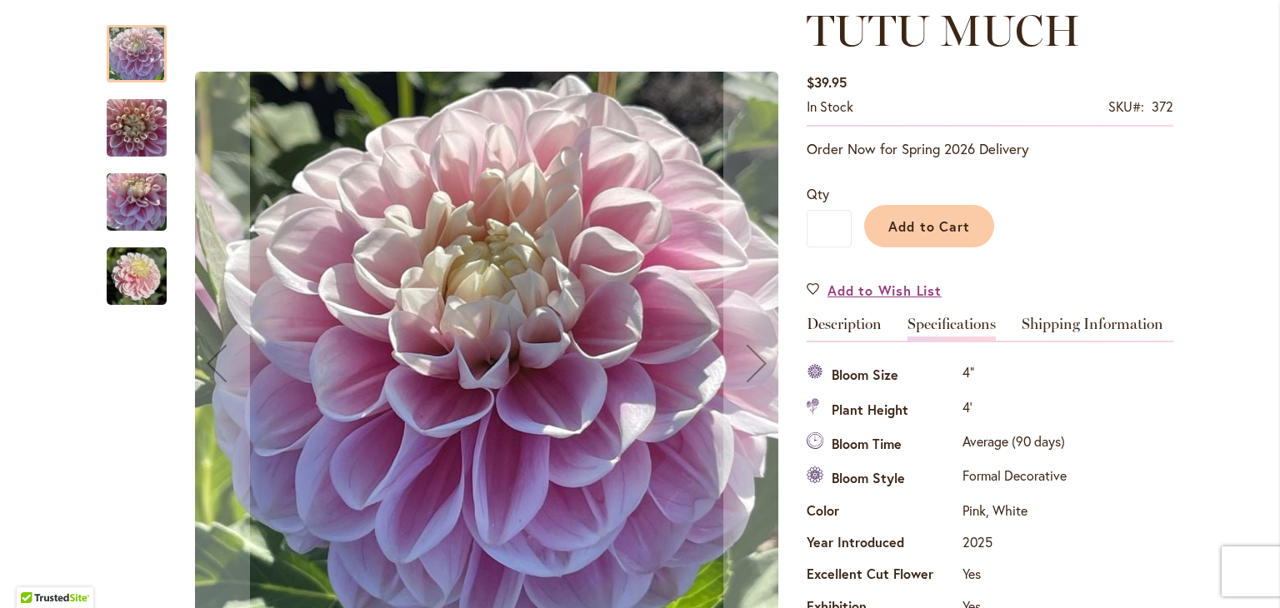
scroll to position [53, 0]
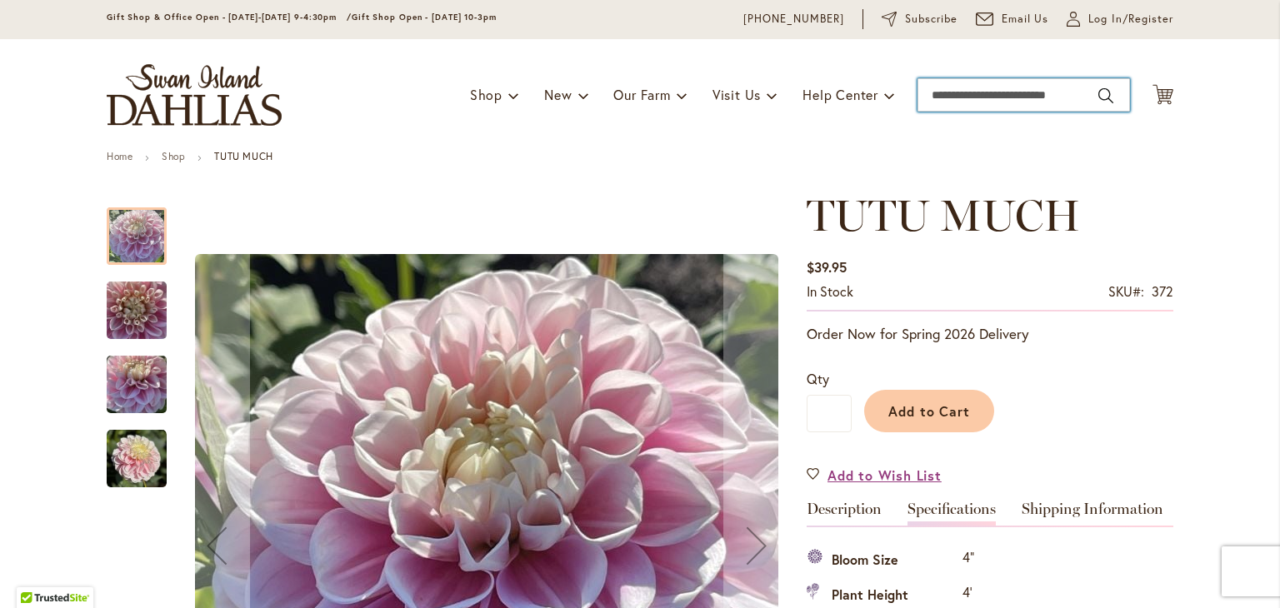
click at [1006, 97] on input "Search" at bounding box center [1024, 94] width 213 height 33
type input "*******"
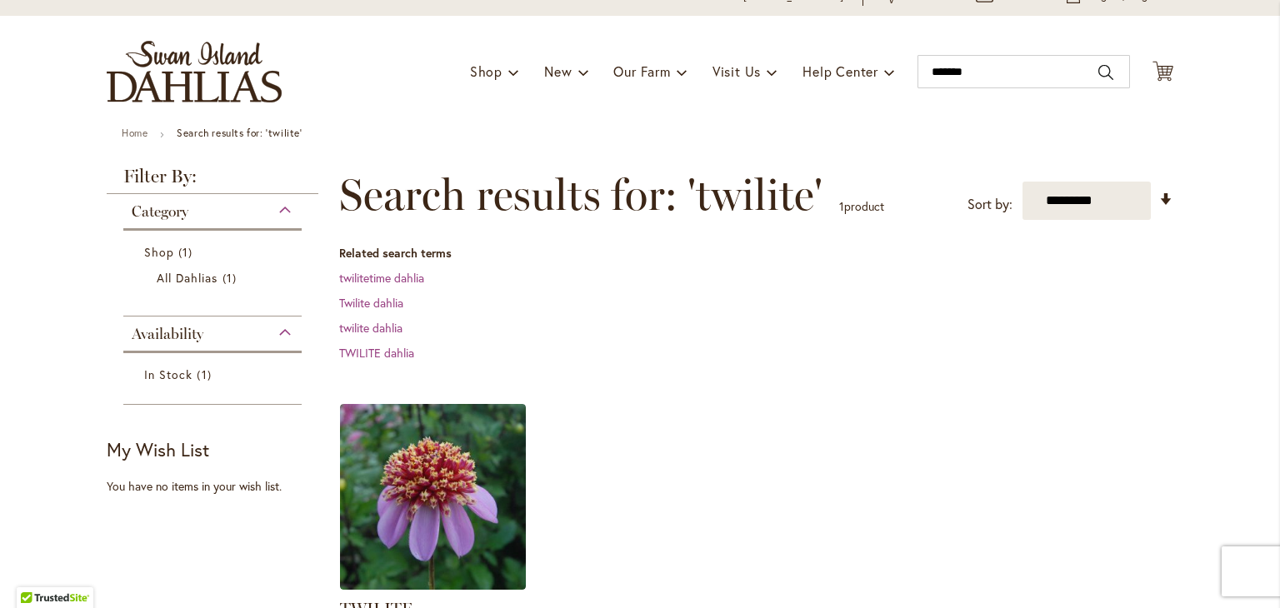
scroll to position [333, 0]
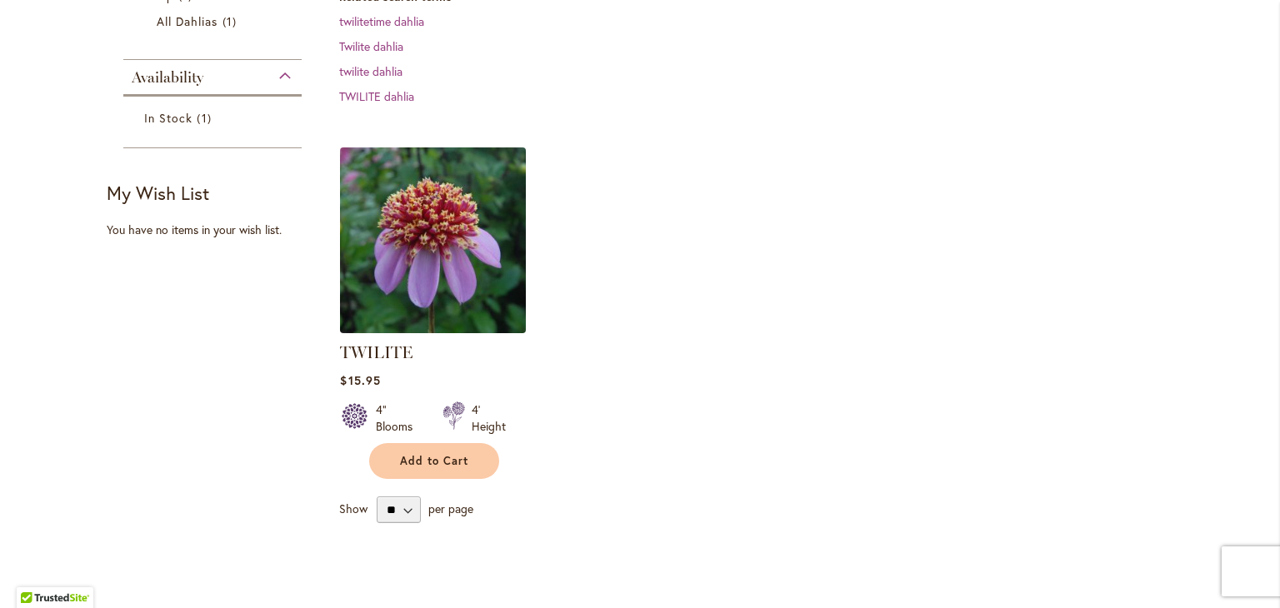
click at [430, 225] on img at bounding box center [433, 240] width 195 height 195
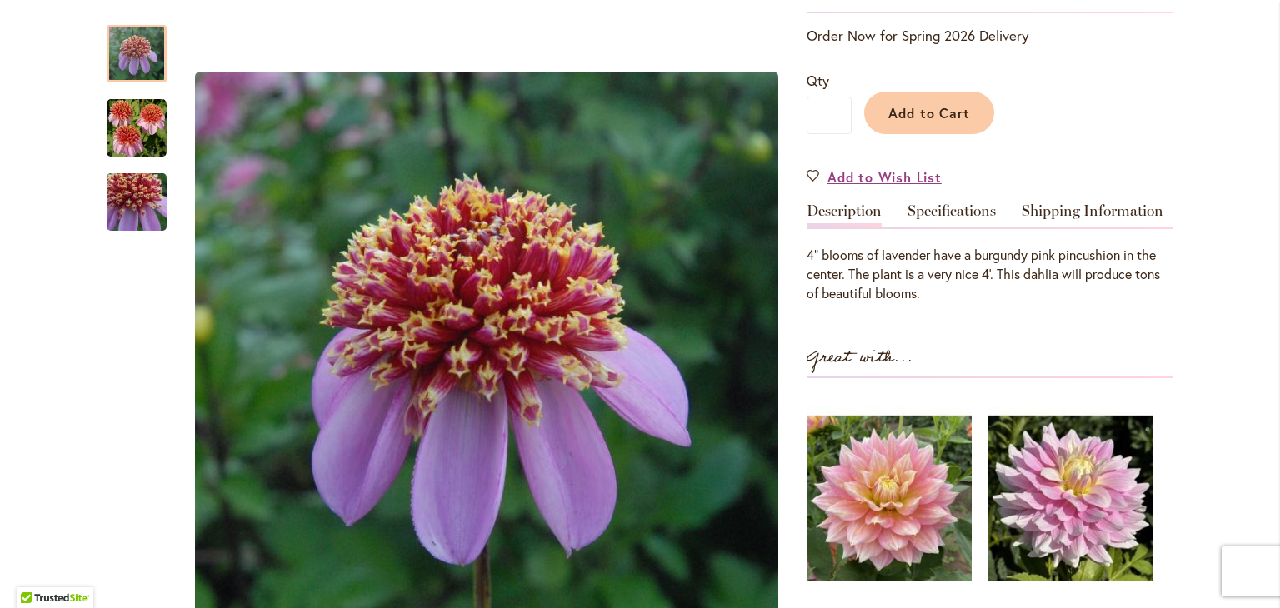
scroll to position [417, 0]
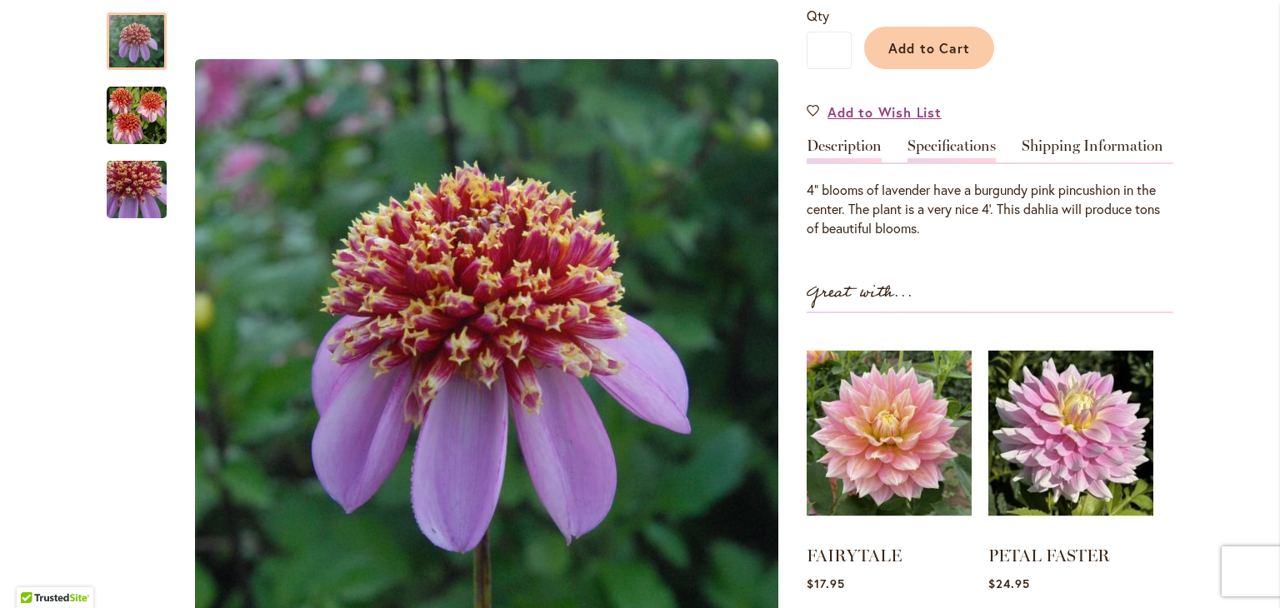
click at [974, 148] on link "Specifications" at bounding box center [952, 150] width 88 height 24
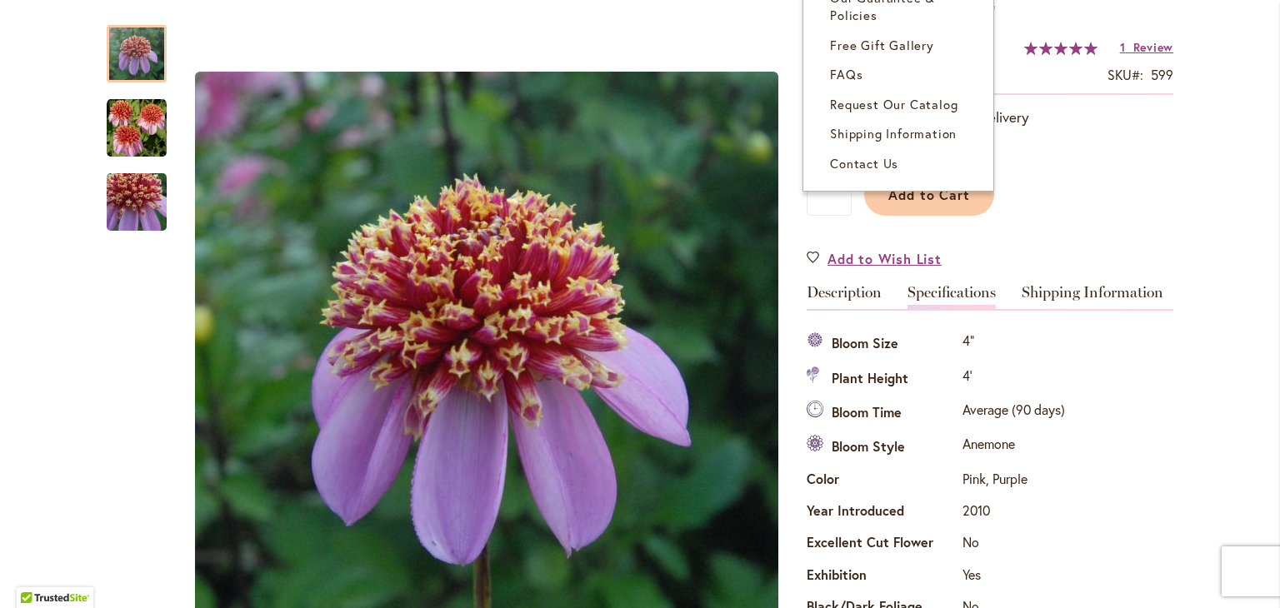
scroll to position [83, 0]
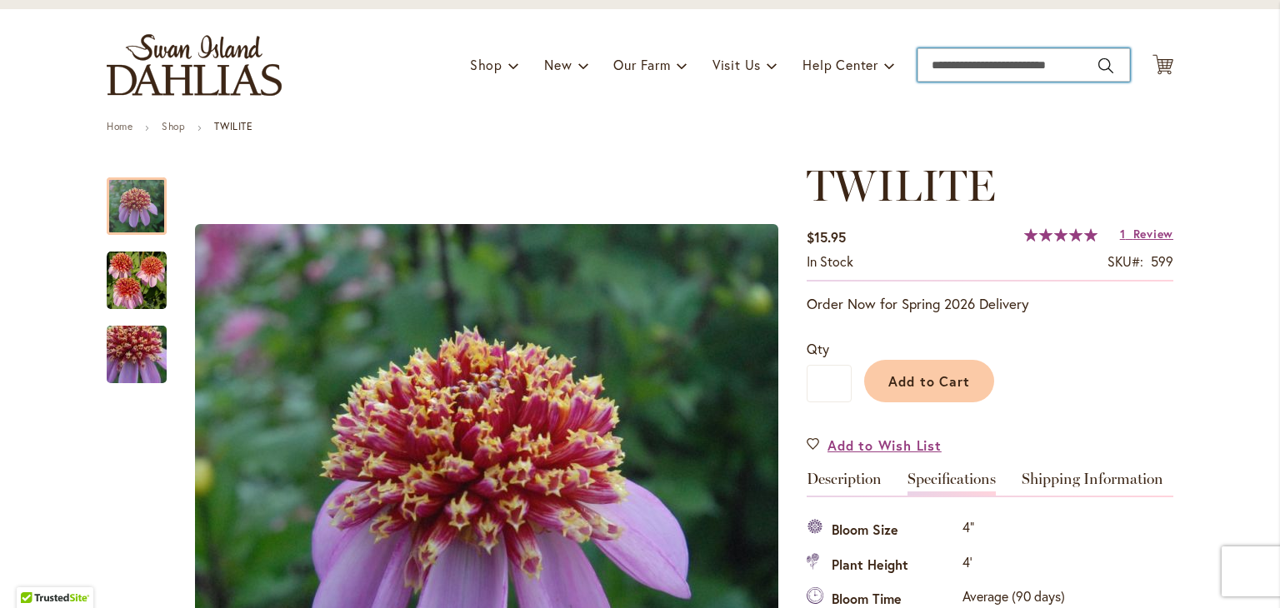
click at [1022, 62] on input "Search" at bounding box center [1024, 64] width 213 height 33
type input "*******"
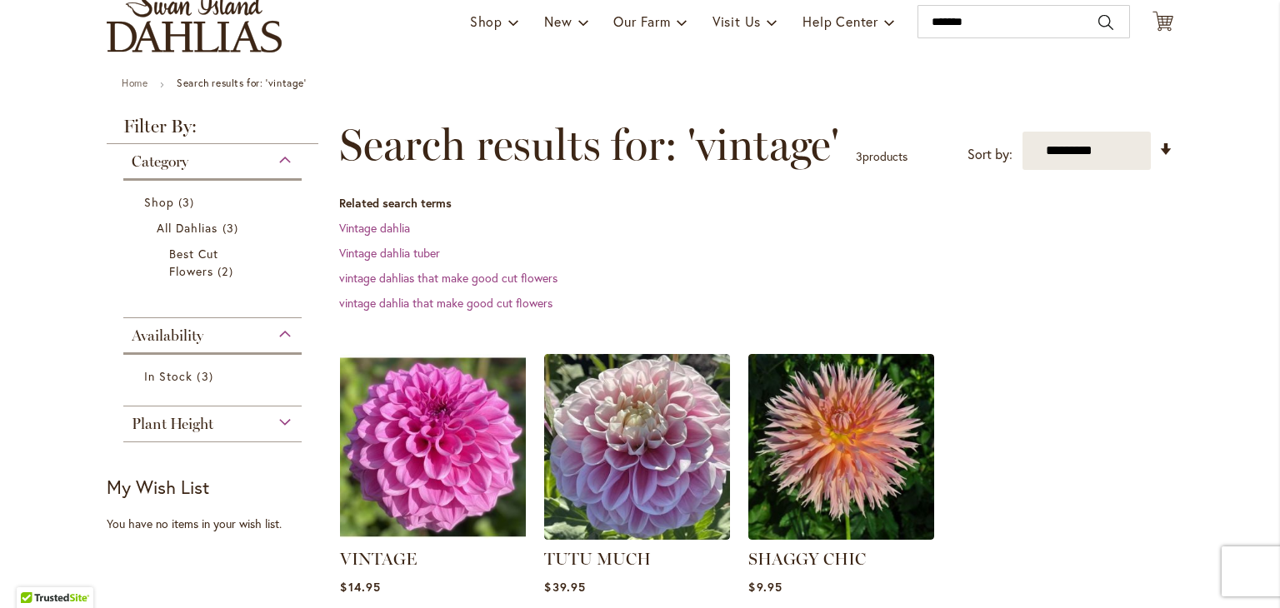
scroll to position [167, 0]
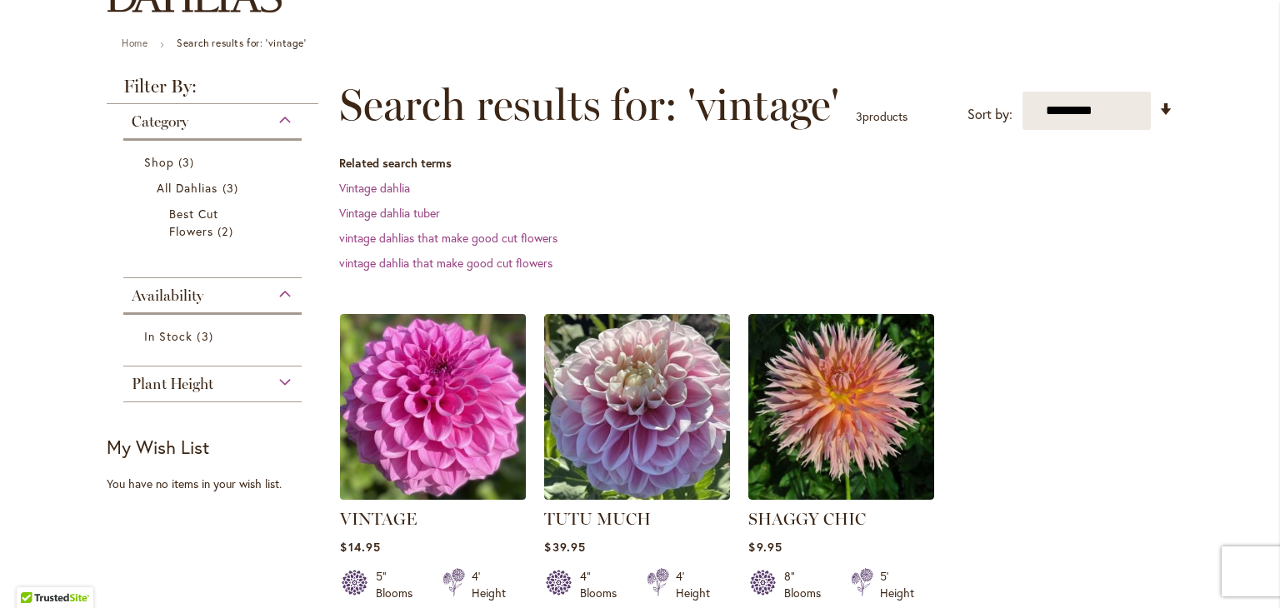
click at [403, 392] on img at bounding box center [433, 406] width 195 height 195
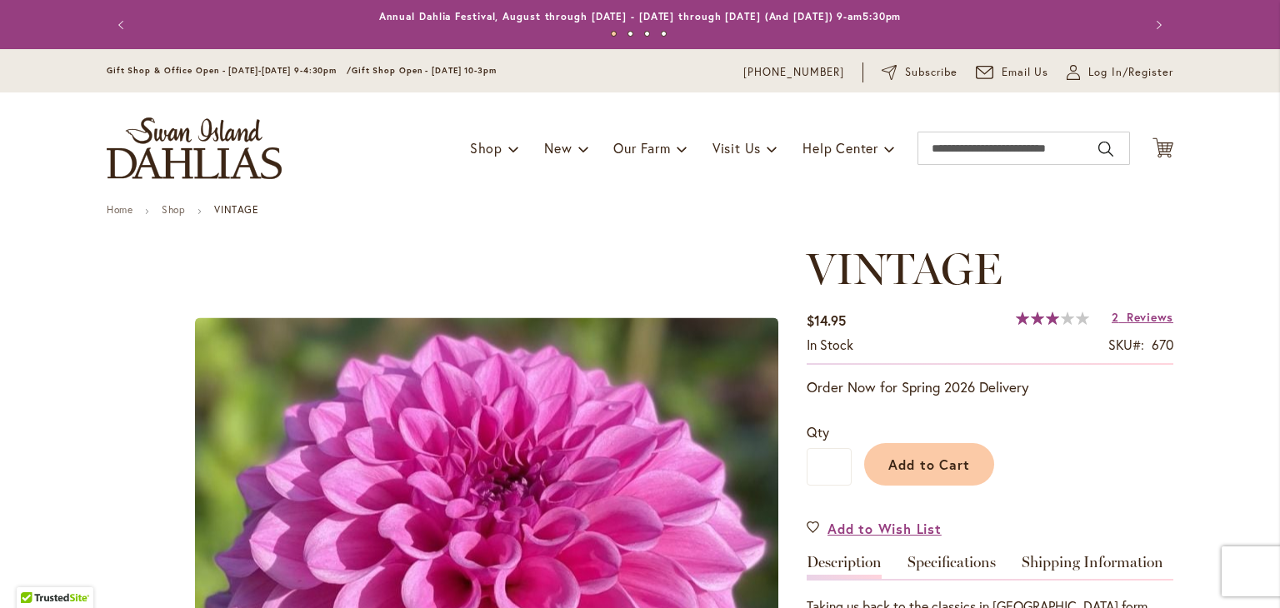
scroll to position [333, 0]
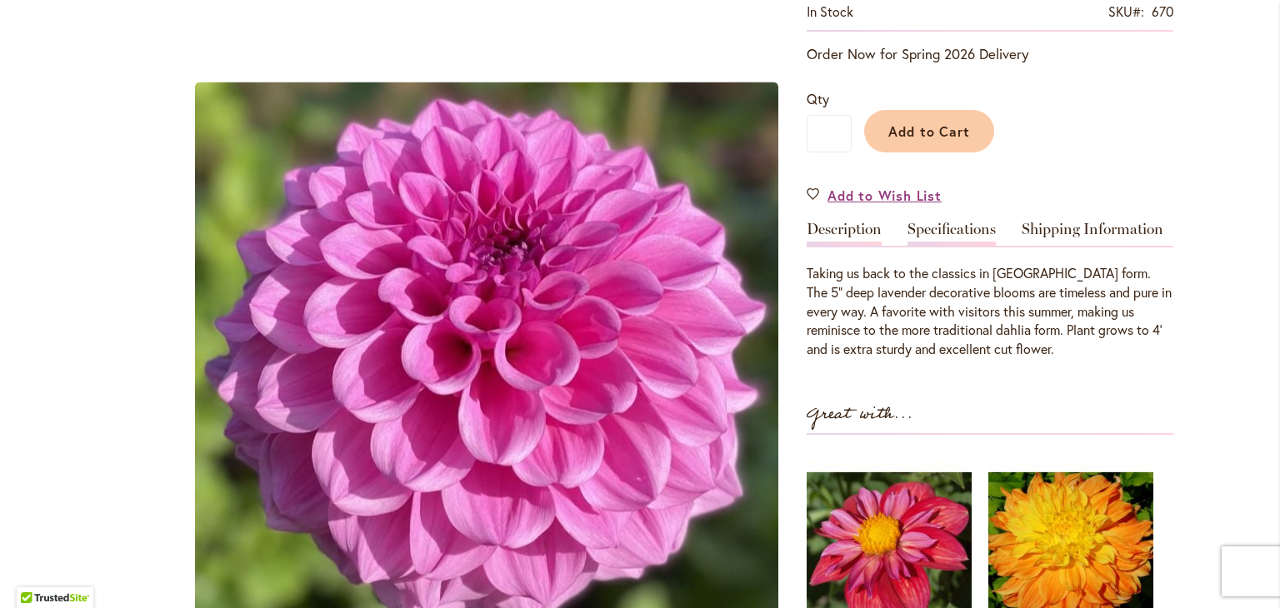
click at [942, 224] on link "Specifications" at bounding box center [952, 234] width 88 height 24
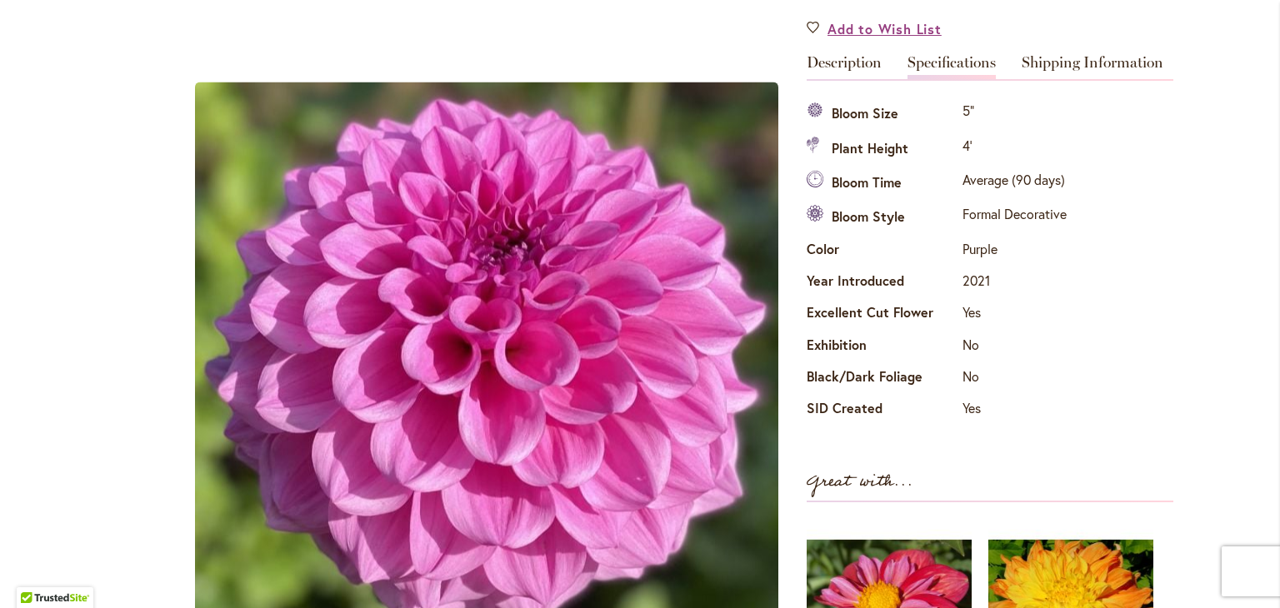
scroll to position [417, 0]
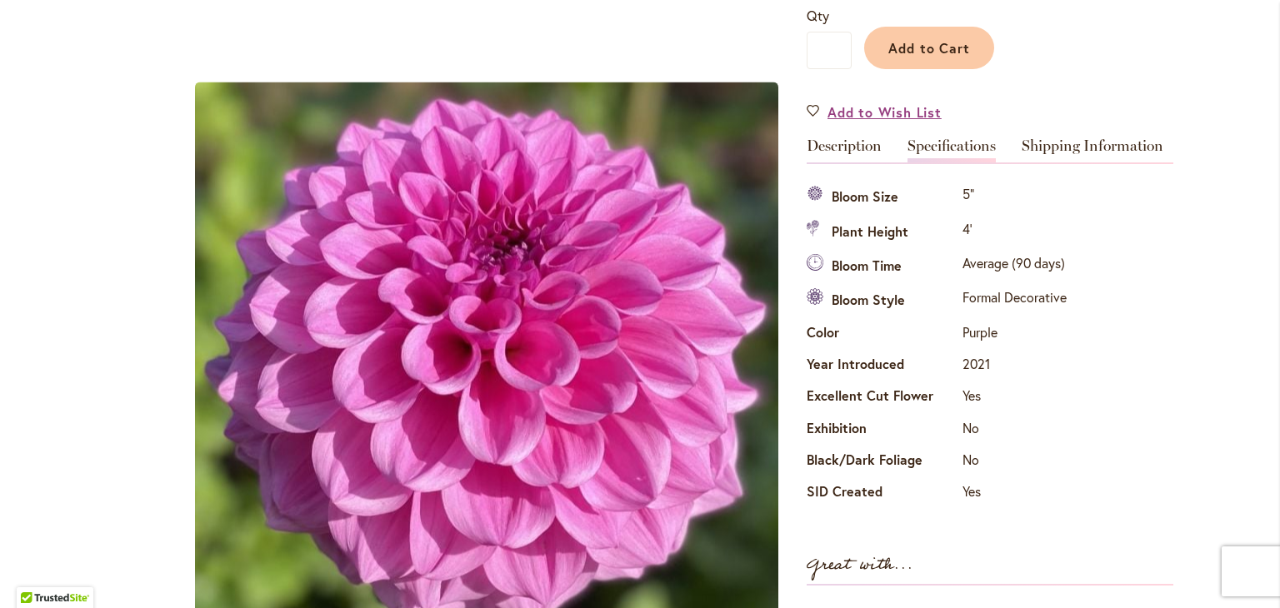
click at [971, 148] on link "Specifications" at bounding box center [952, 150] width 88 height 24
click at [859, 148] on link "Description" at bounding box center [844, 150] width 75 height 24
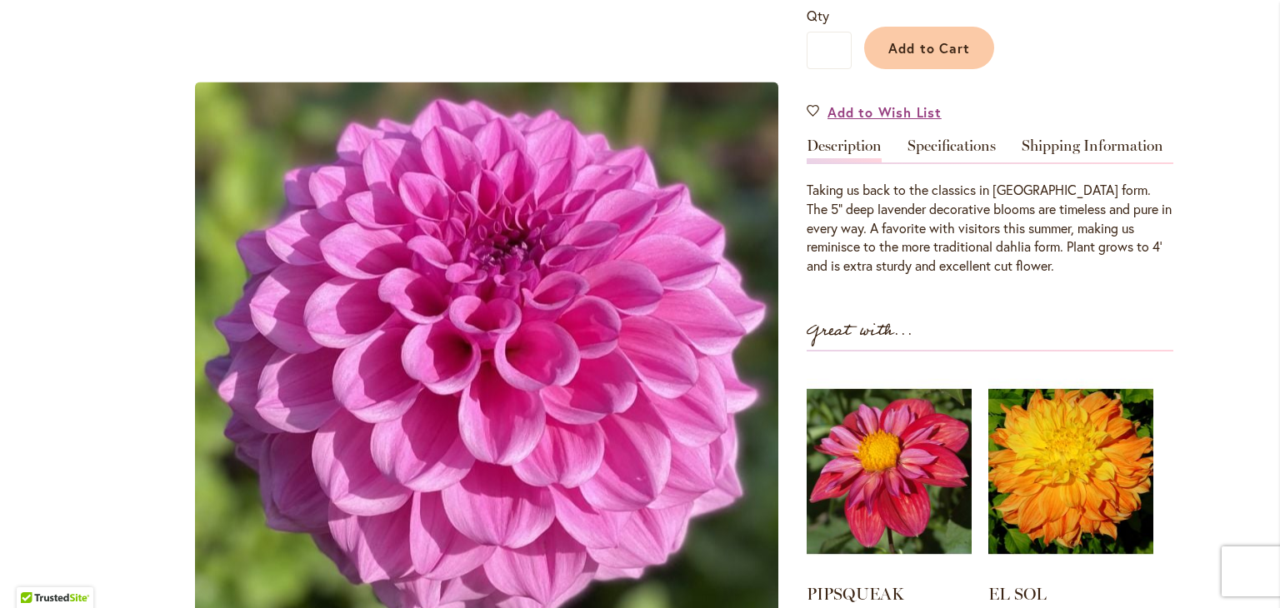
scroll to position [83, 0]
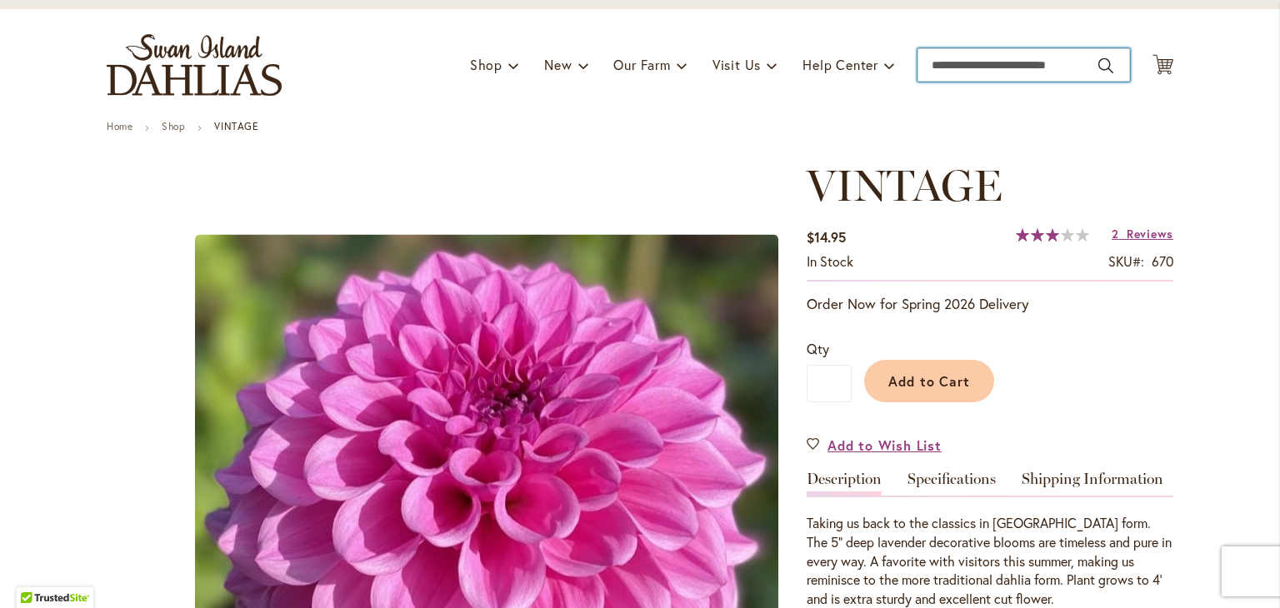
click at [980, 58] on input "Search" at bounding box center [1024, 64] width 213 height 33
type input "*****"
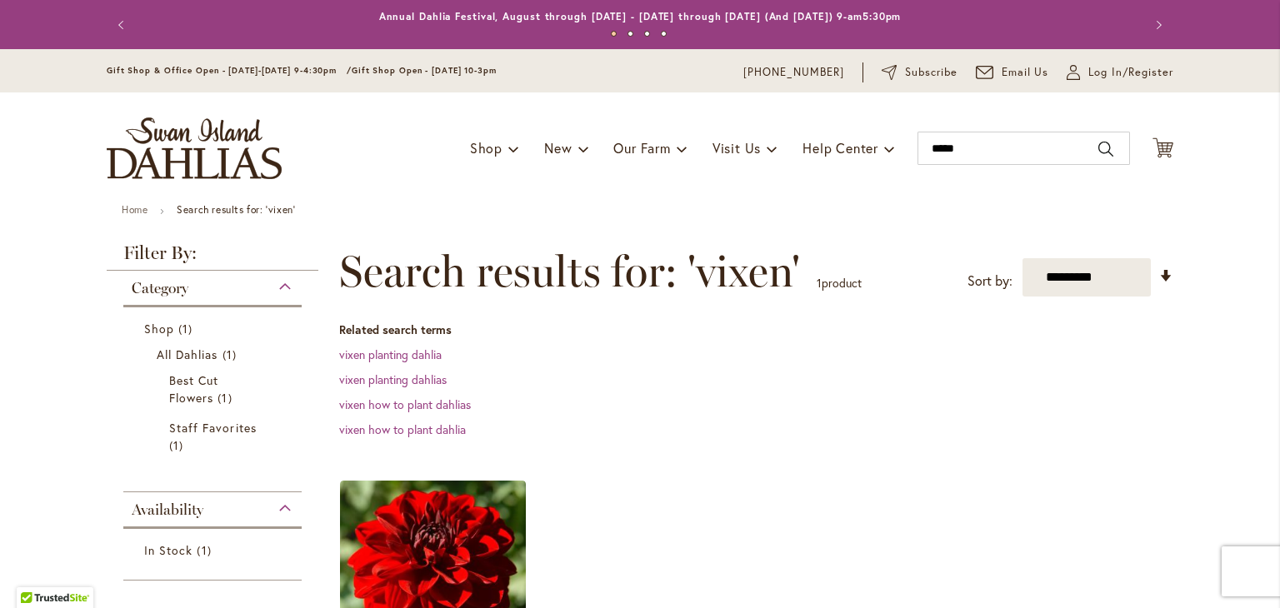
scroll to position [250, 0]
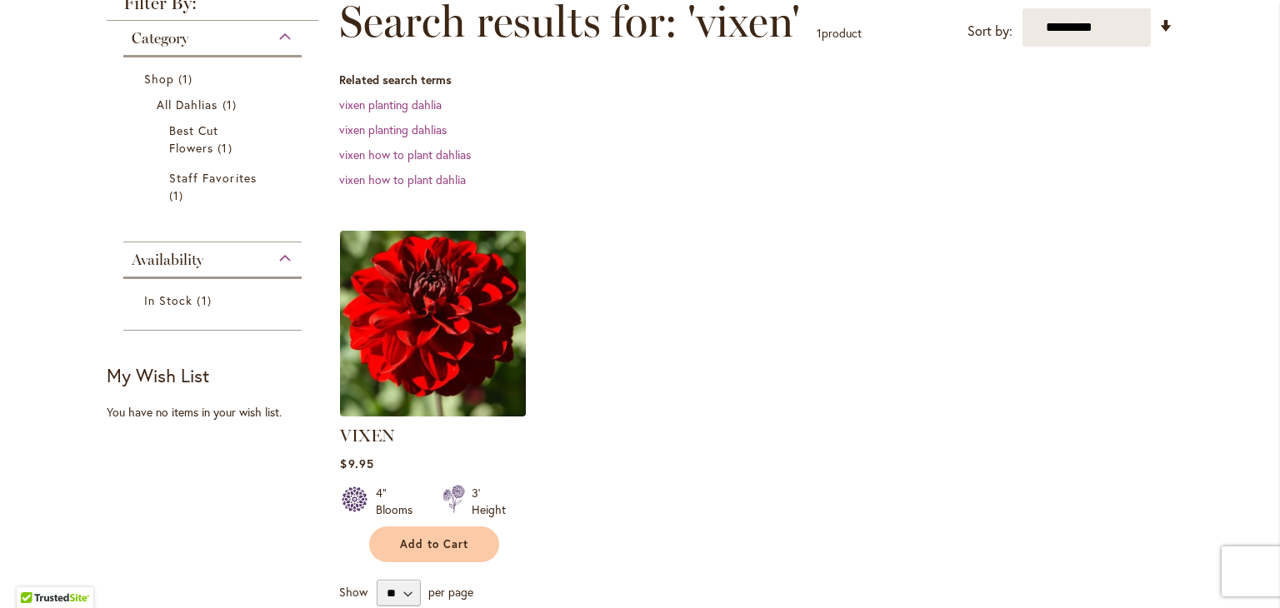
click at [467, 336] on img at bounding box center [433, 323] width 195 height 195
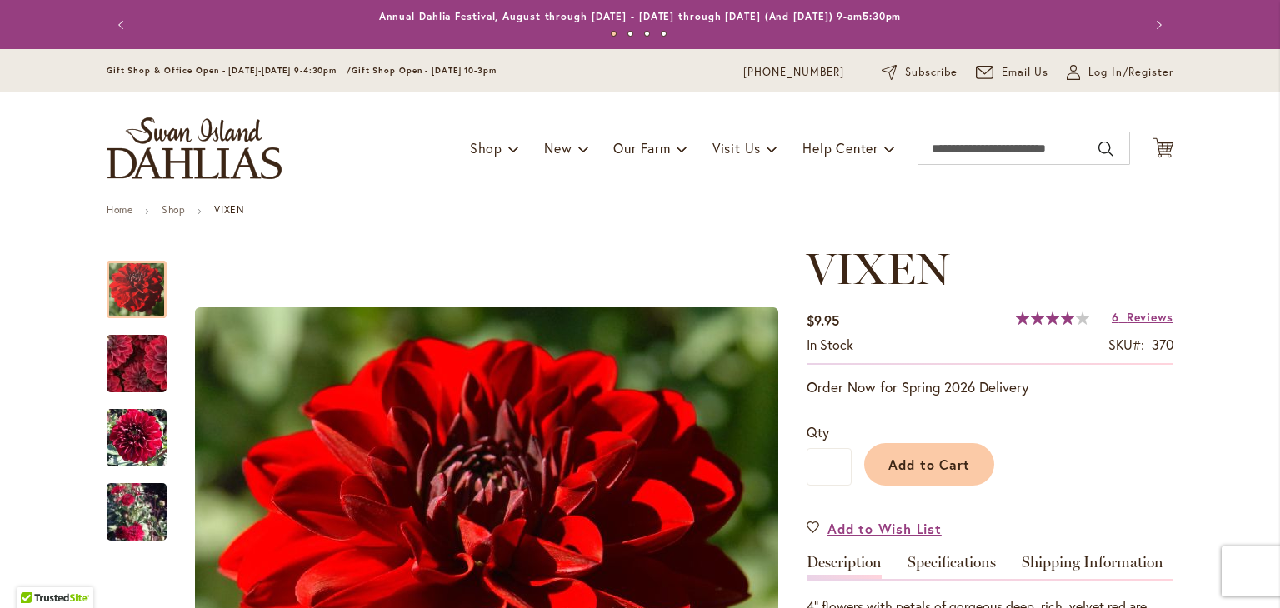
scroll to position [333, 0]
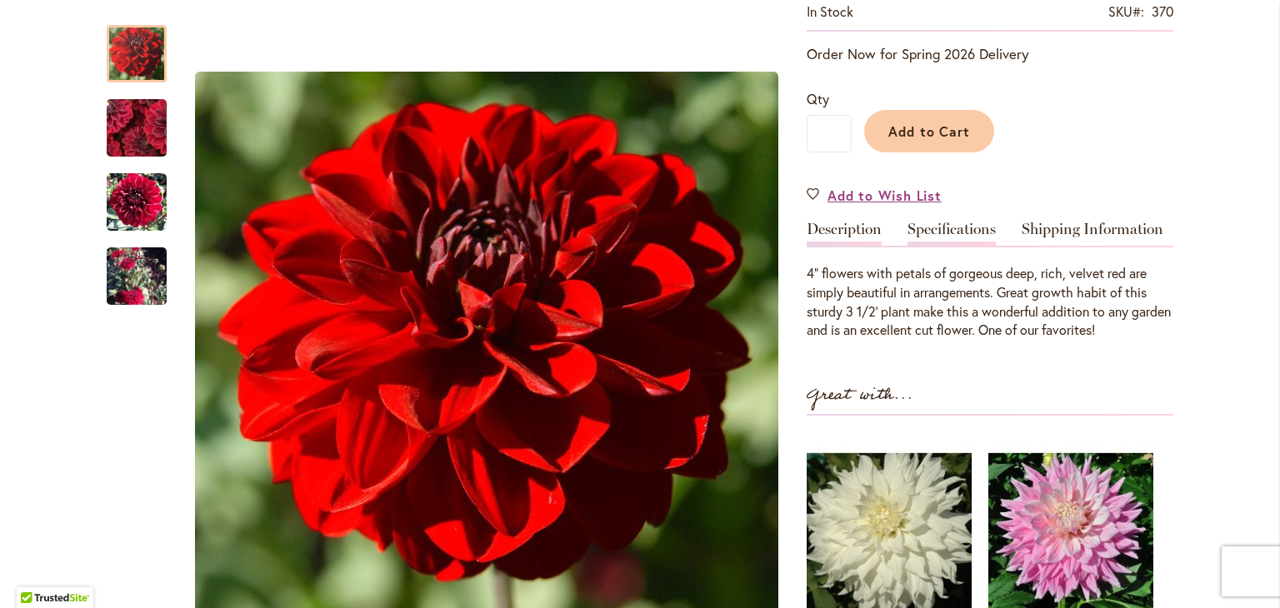
click at [923, 228] on link "Specifications" at bounding box center [952, 234] width 88 height 24
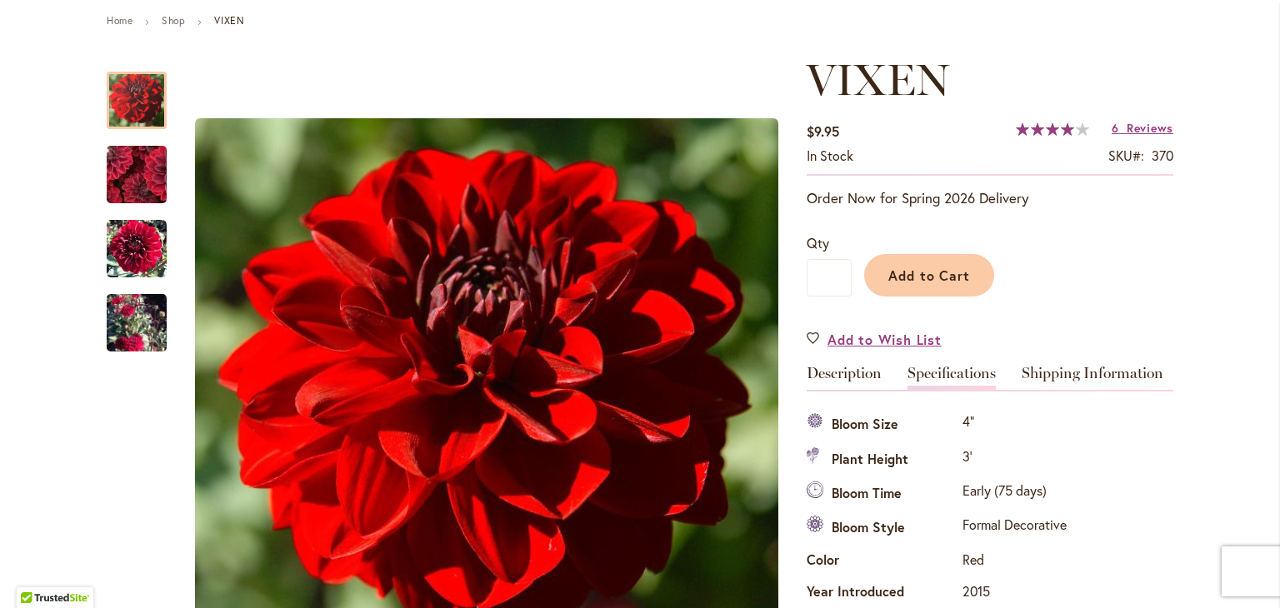
scroll to position [167, 0]
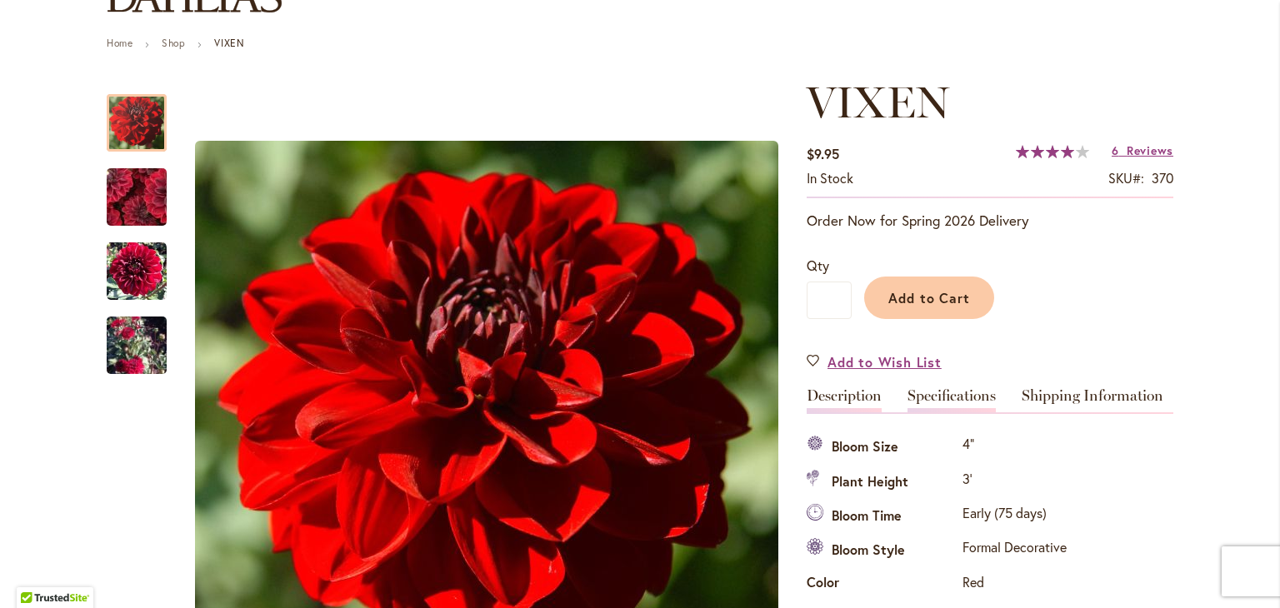
click at [850, 388] on link "Description" at bounding box center [844, 400] width 75 height 24
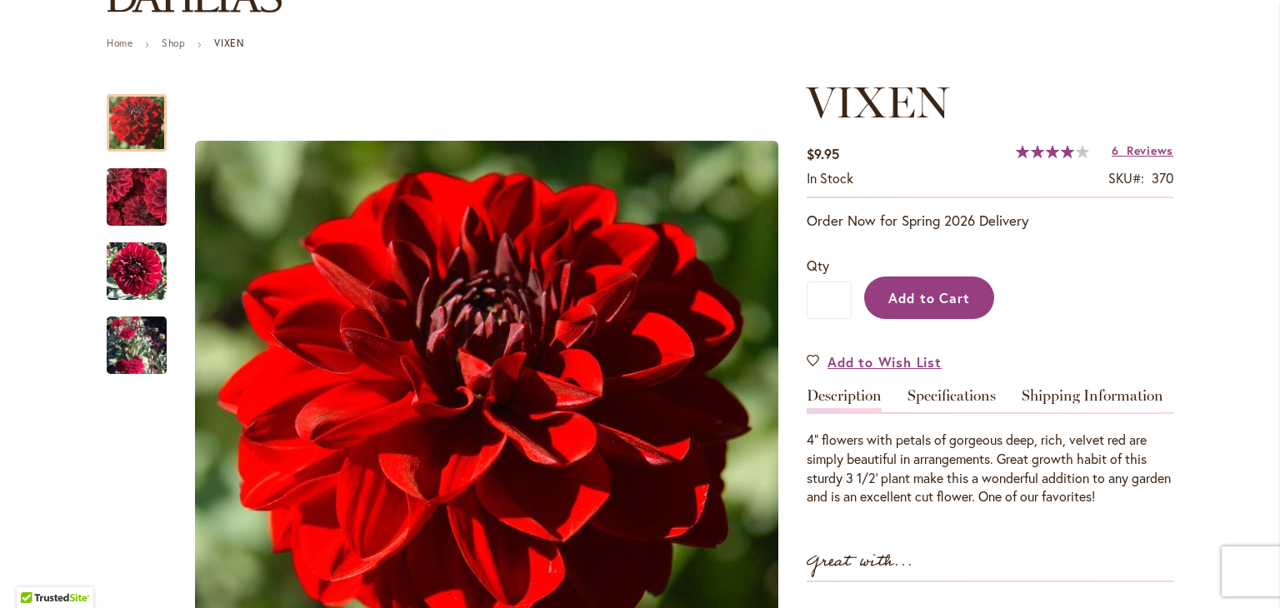
scroll to position [0, 0]
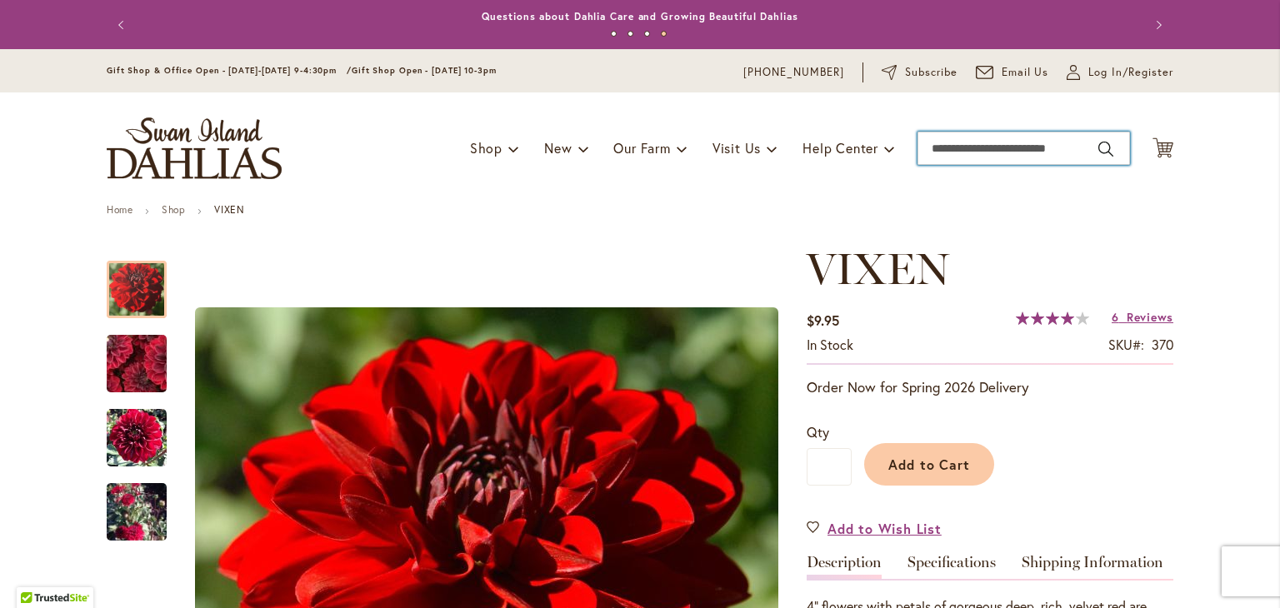
click at [979, 151] on input "Search" at bounding box center [1024, 148] width 213 height 33
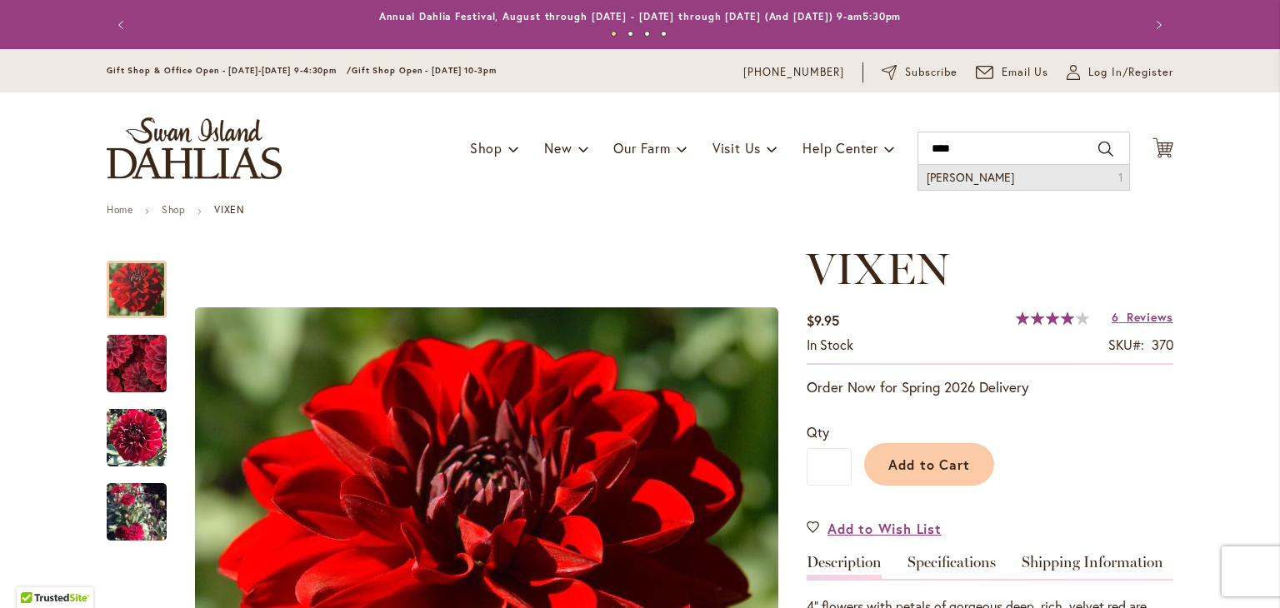
click at [973, 173] on li "yuro kobi 1" at bounding box center [1023, 177] width 211 height 25
type input "*********"
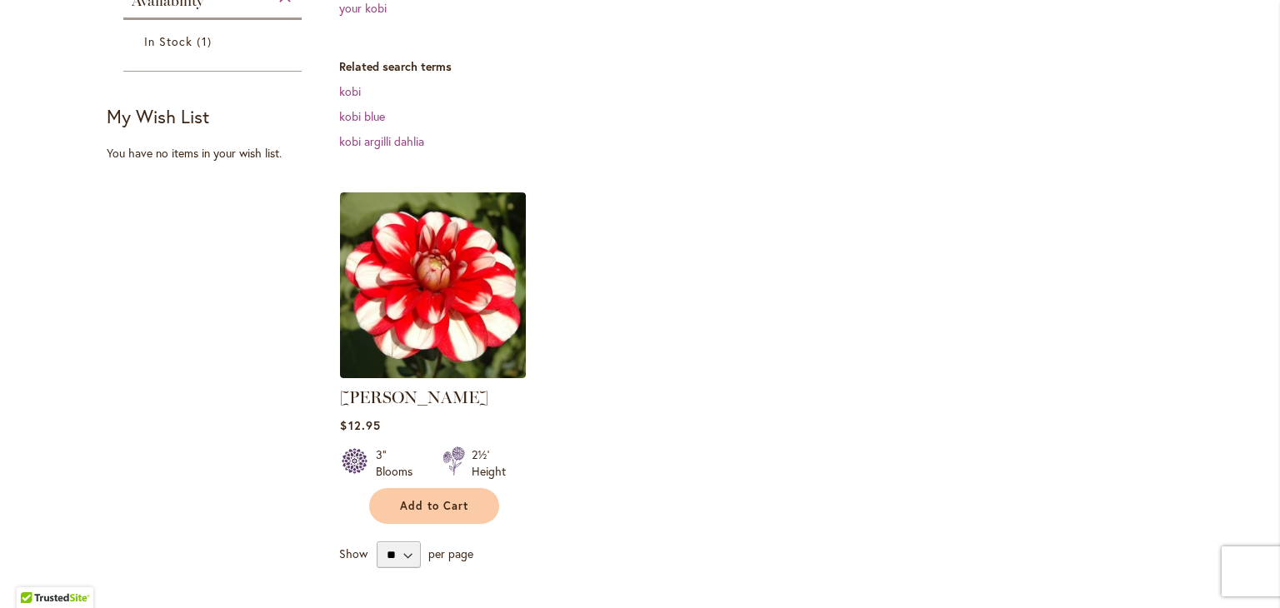
scroll to position [417, 0]
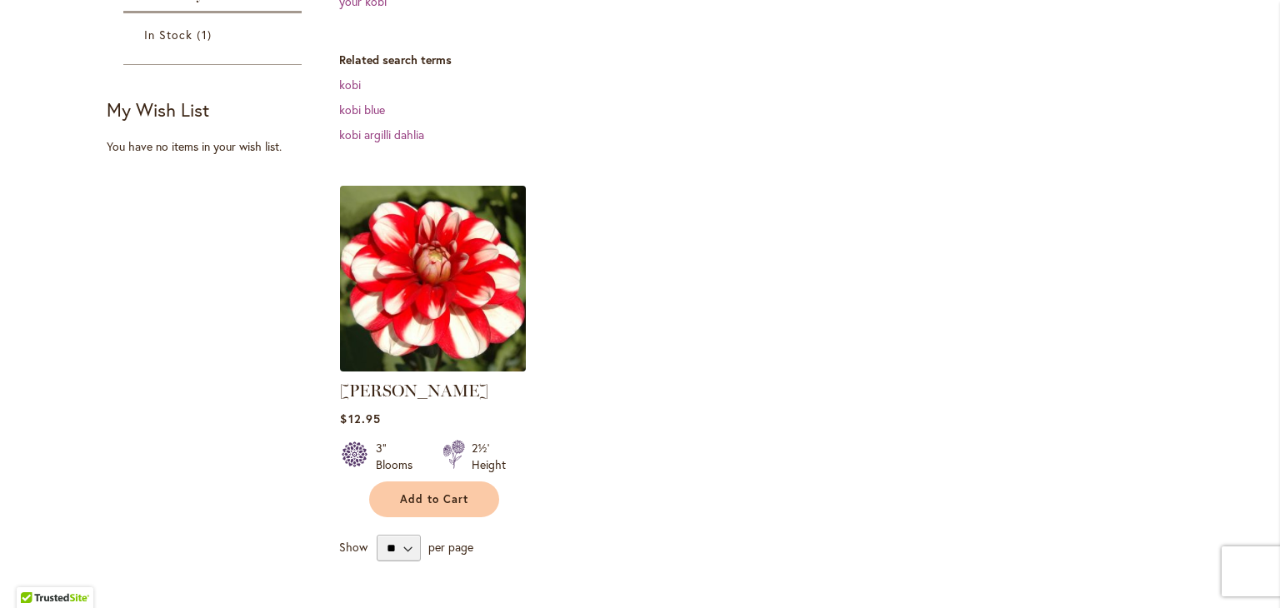
click at [470, 267] on img at bounding box center [433, 279] width 195 height 195
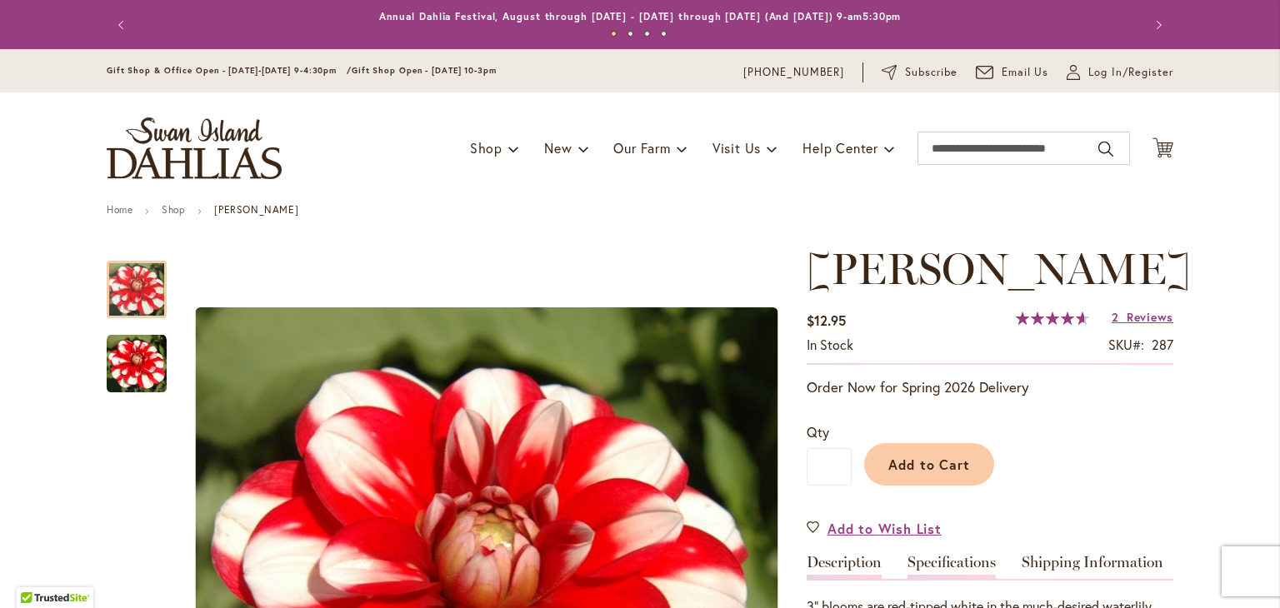
scroll to position [250, 0]
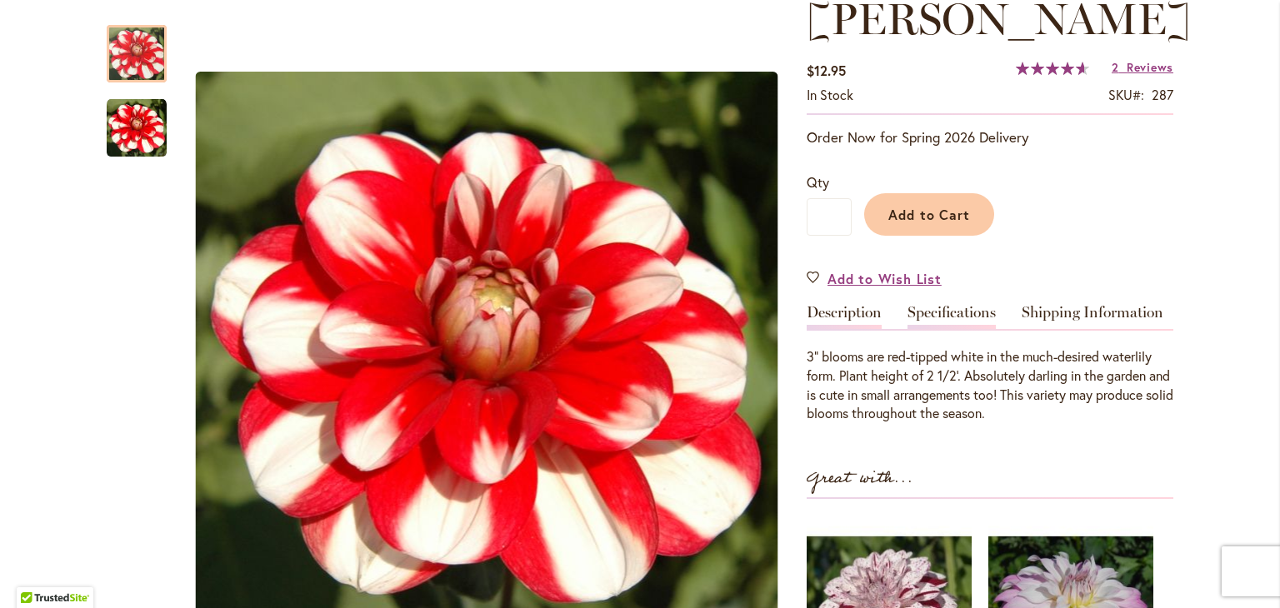
click at [965, 305] on link "Specifications" at bounding box center [952, 317] width 88 height 24
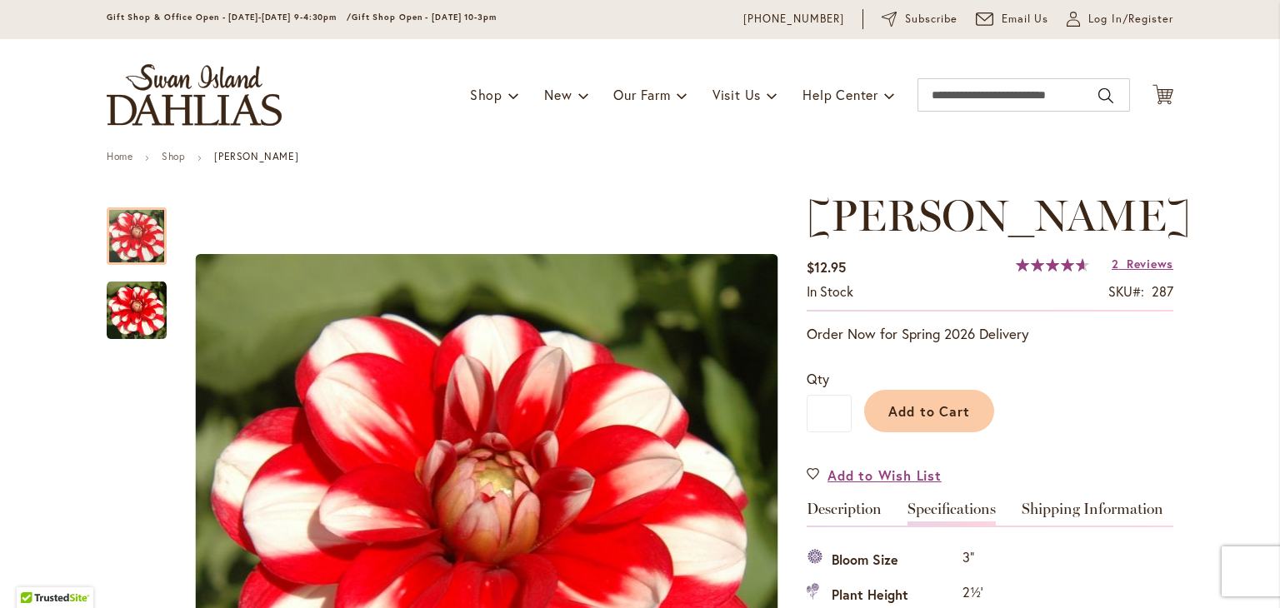
scroll to position [0, 0]
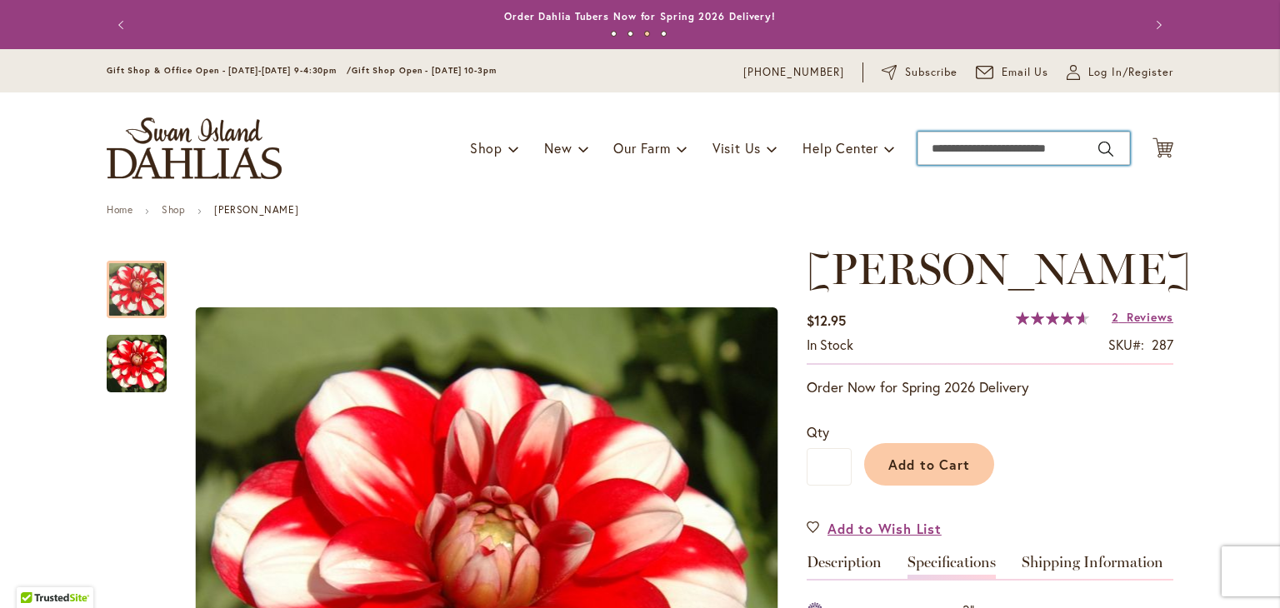
click at [1050, 154] on input "Search" at bounding box center [1024, 148] width 213 height 33
type input "**********"
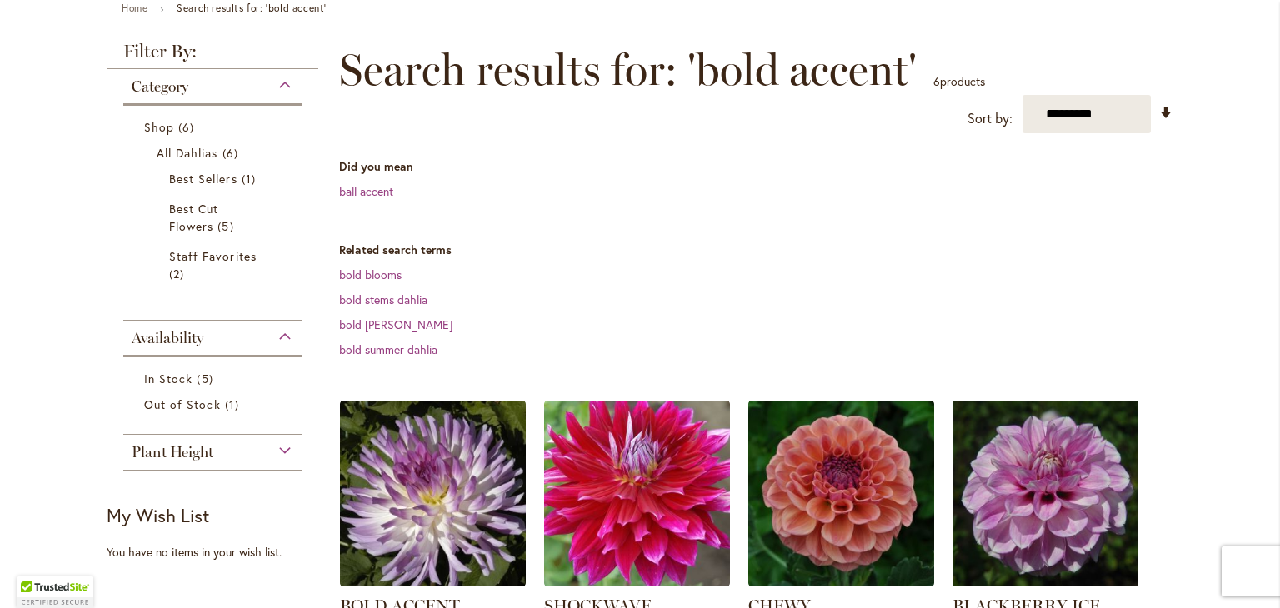
scroll to position [250, 0]
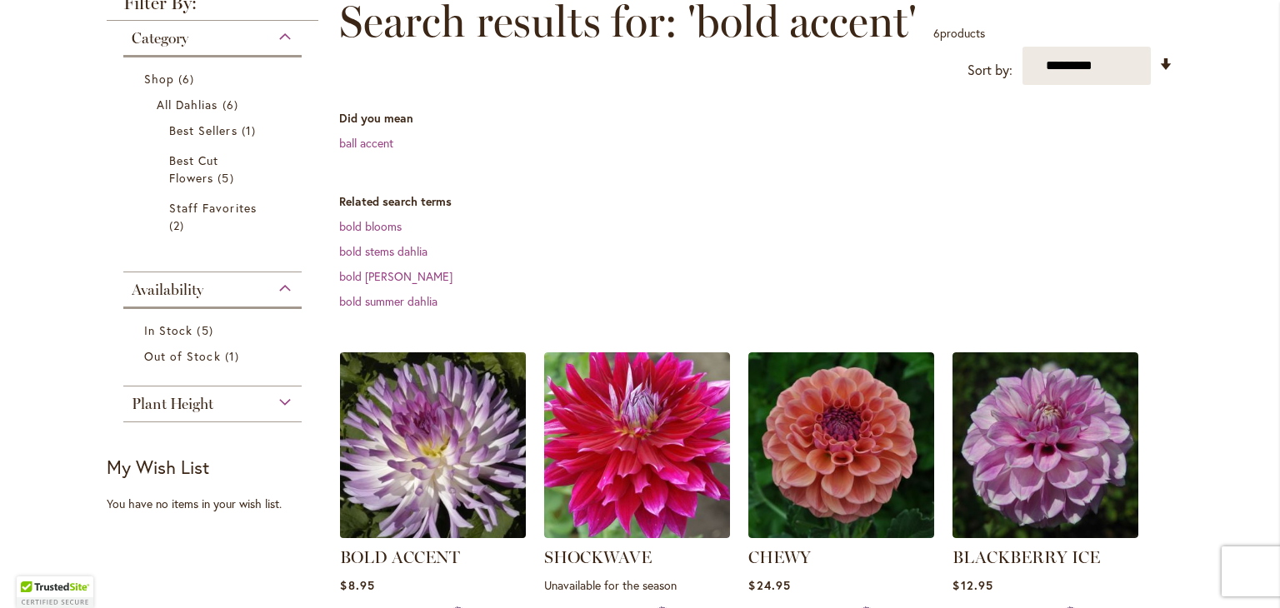
click at [458, 388] on img at bounding box center [433, 445] width 195 height 195
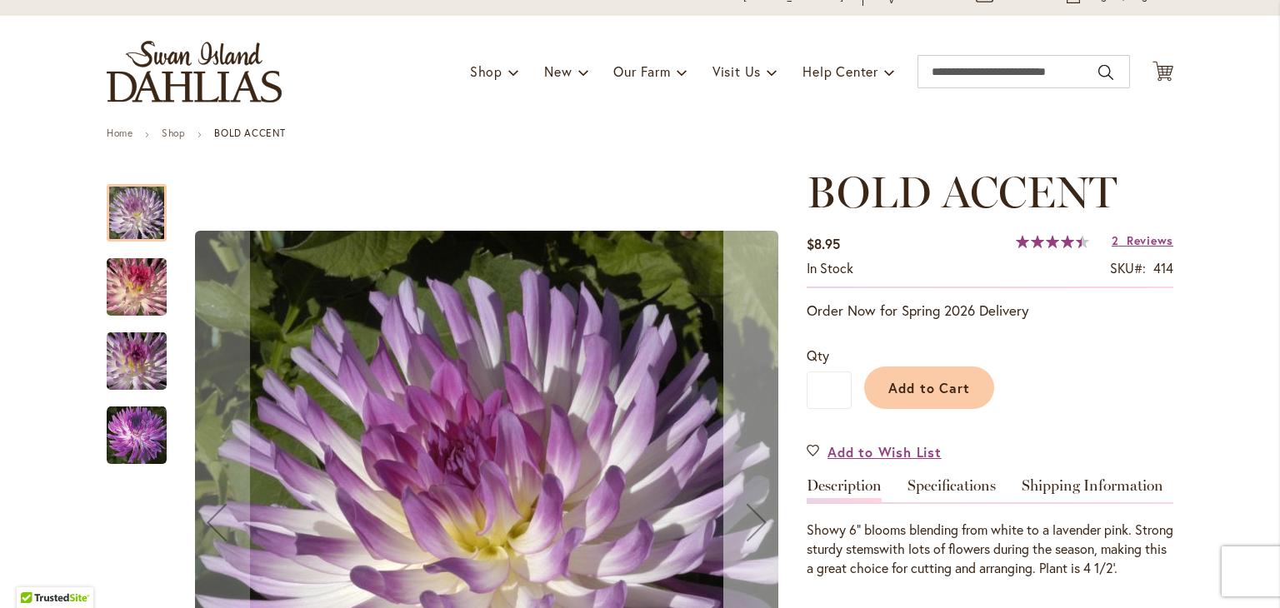
scroll to position [250, 0]
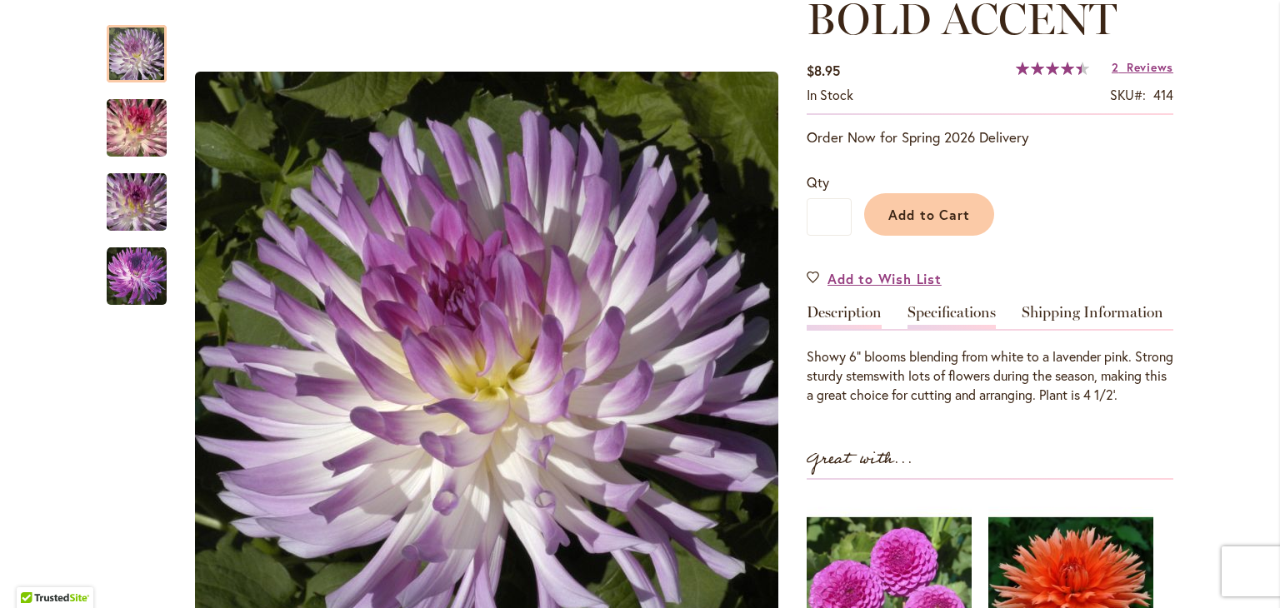
click at [923, 305] on link "Specifications" at bounding box center [952, 317] width 88 height 24
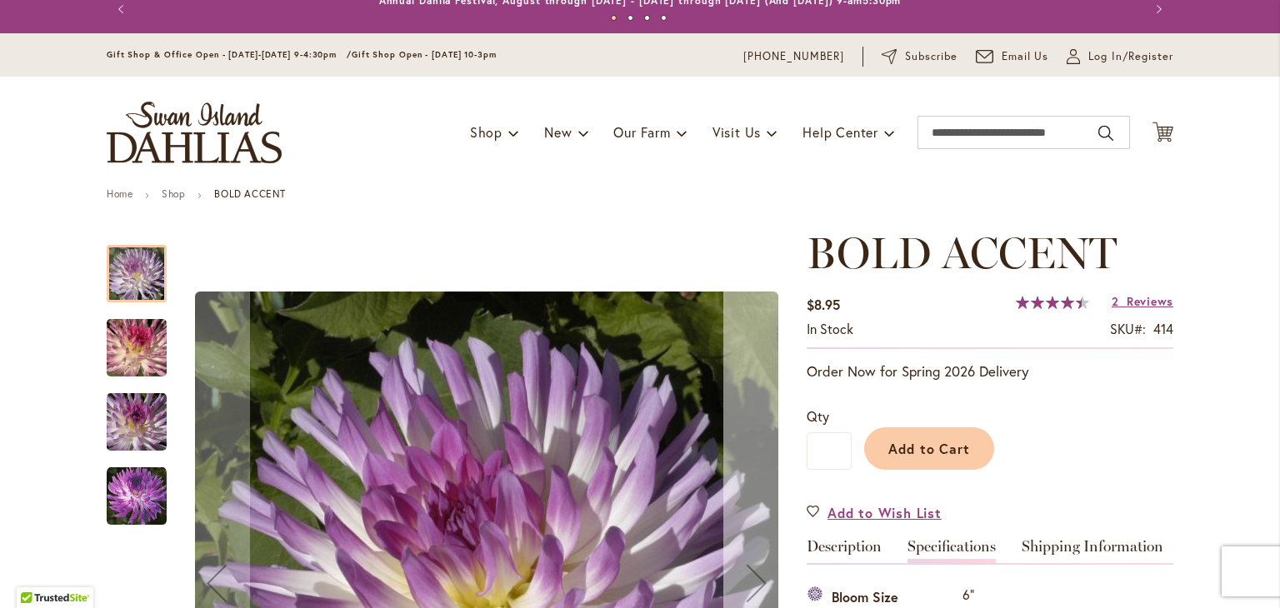
scroll to position [0, 0]
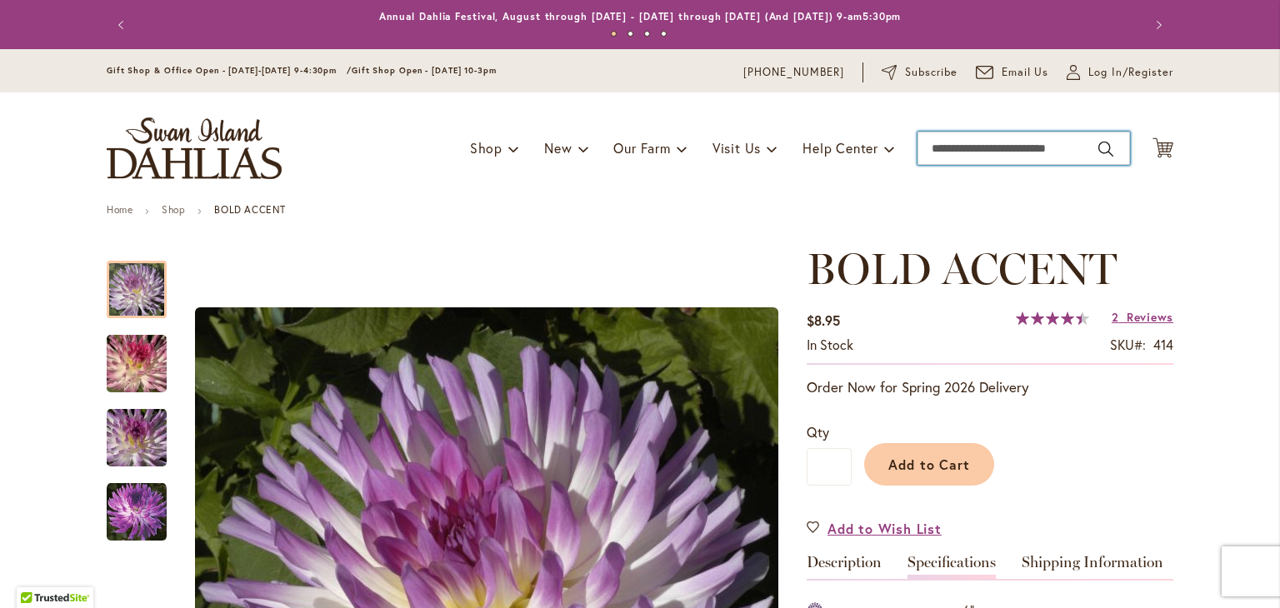
click at [967, 150] on input "Search" at bounding box center [1024, 148] width 213 height 33
type input "**********"
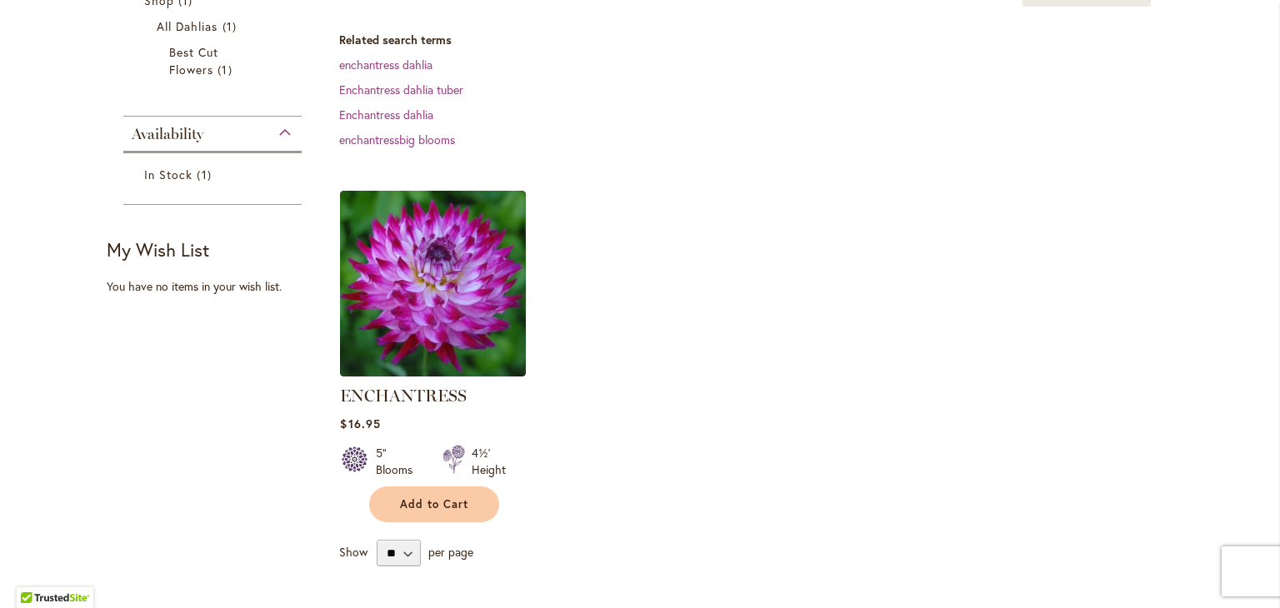
scroll to position [333, 0]
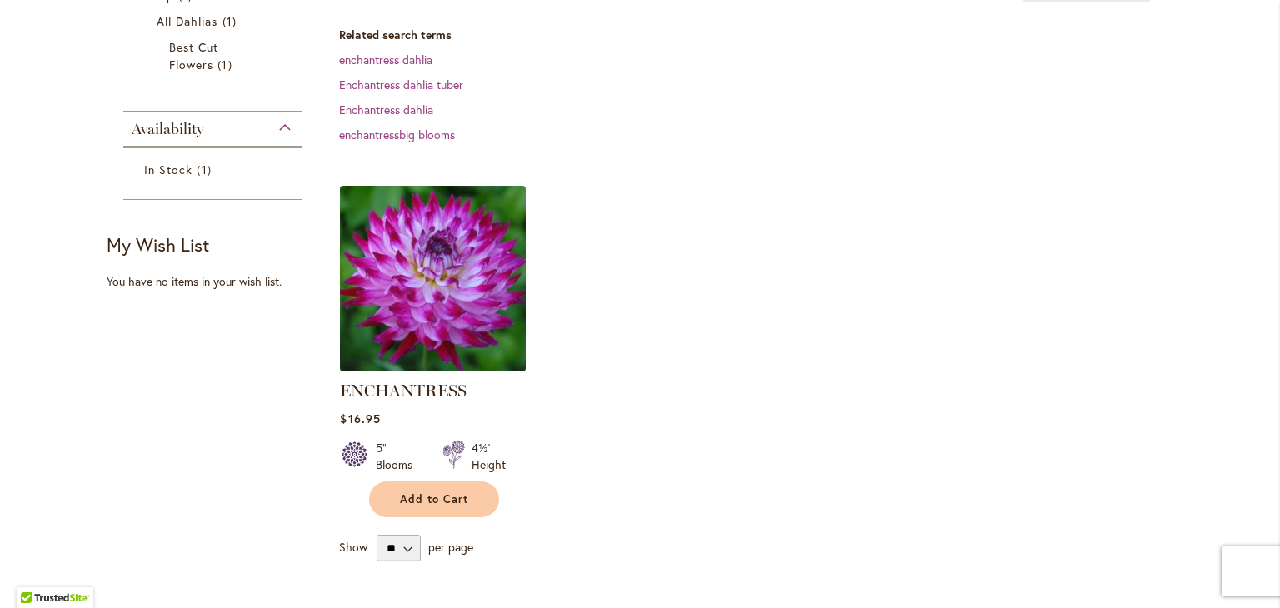
click at [361, 270] on img at bounding box center [433, 279] width 195 height 195
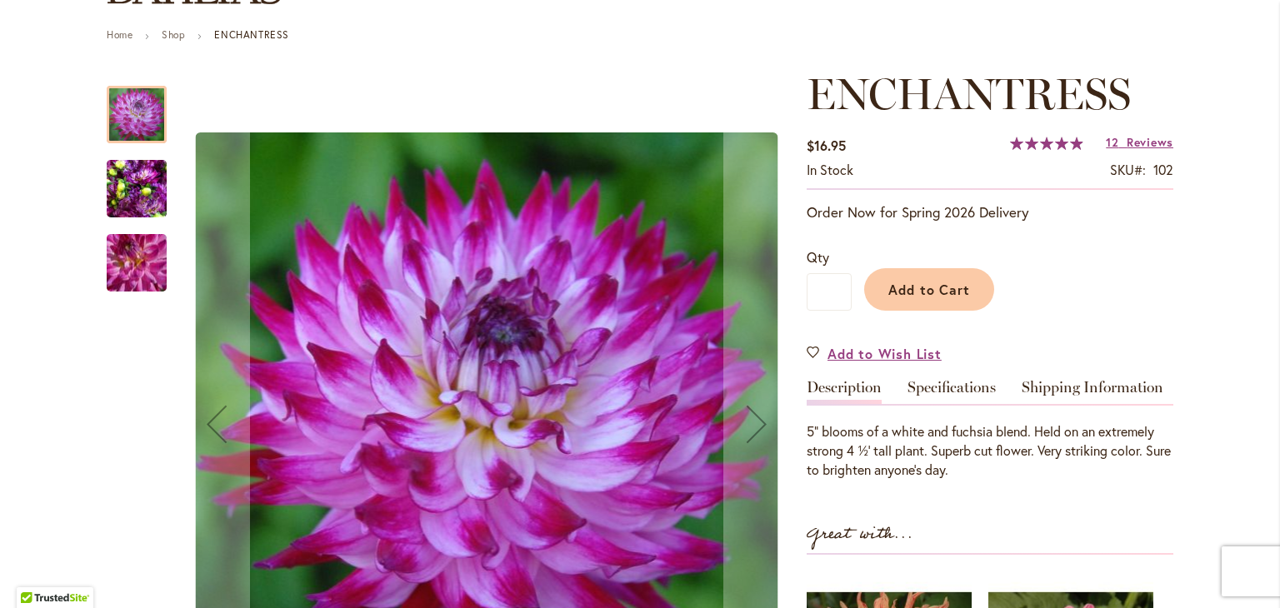
scroll to position [250, 0]
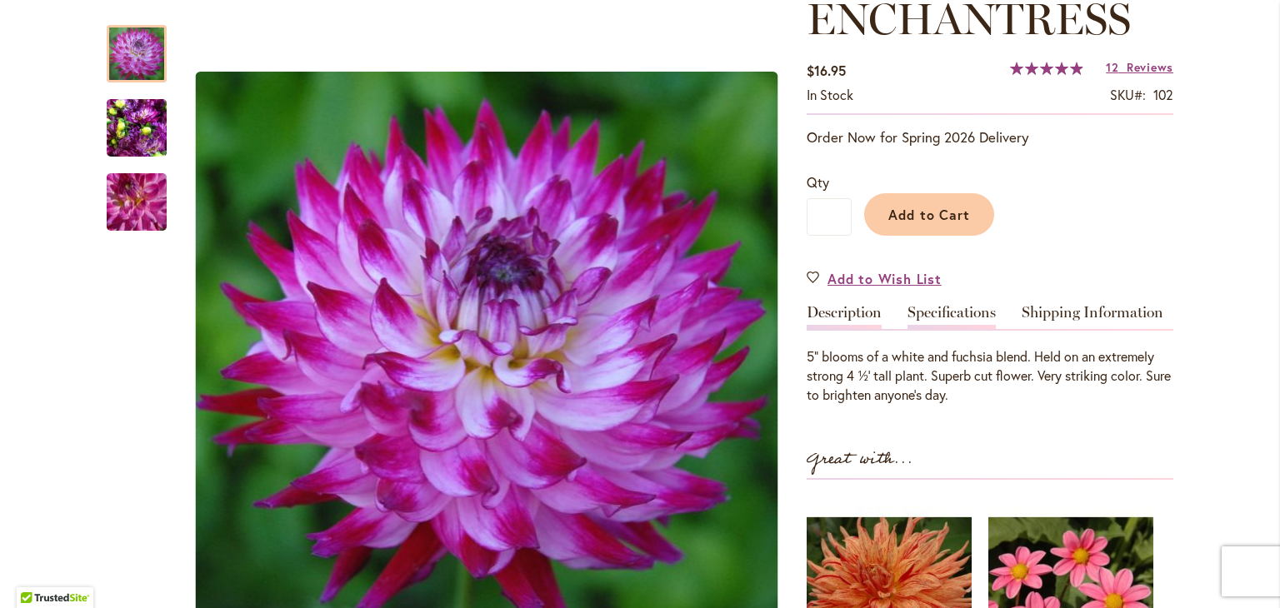
click at [935, 311] on link "Specifications" at bounding box center [952, 317] width 88 height 24
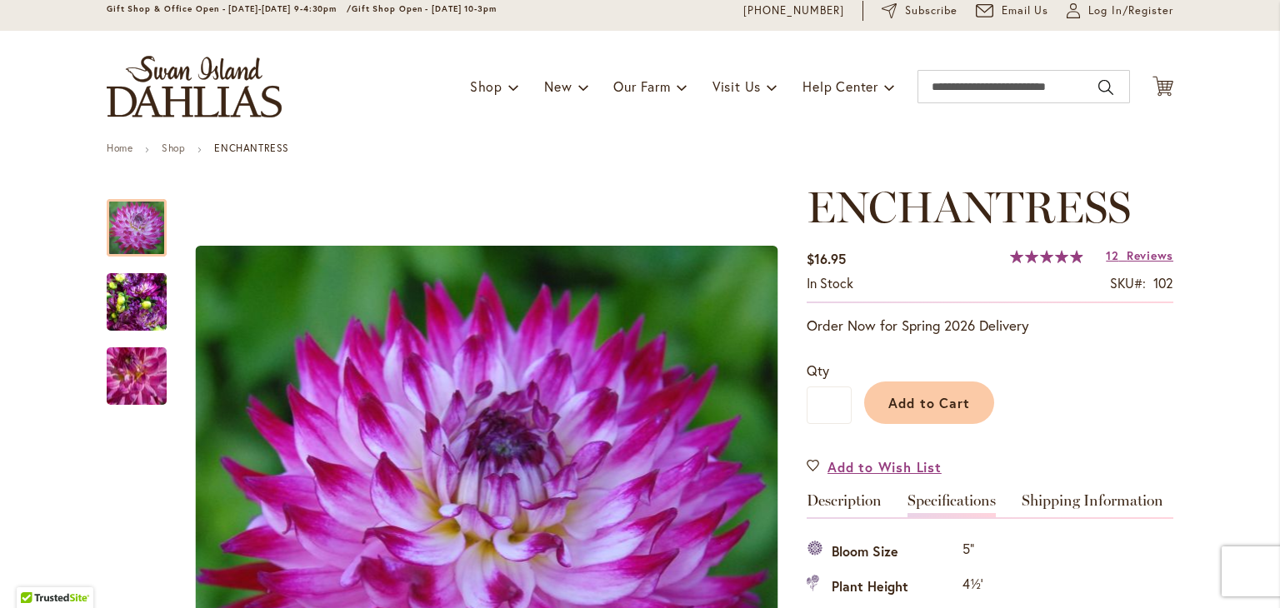
scroll to position [0, 0]
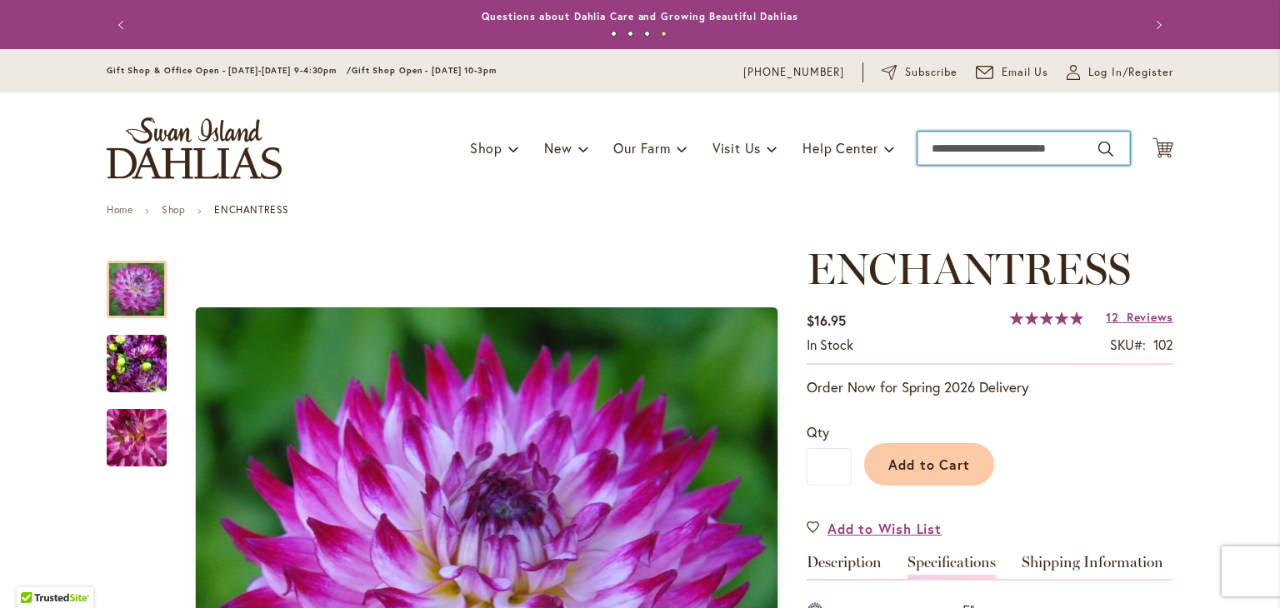
click at [950, 151] on input "Search" at bounding box center [1024, 148] width 213 height 33
type input "**********"
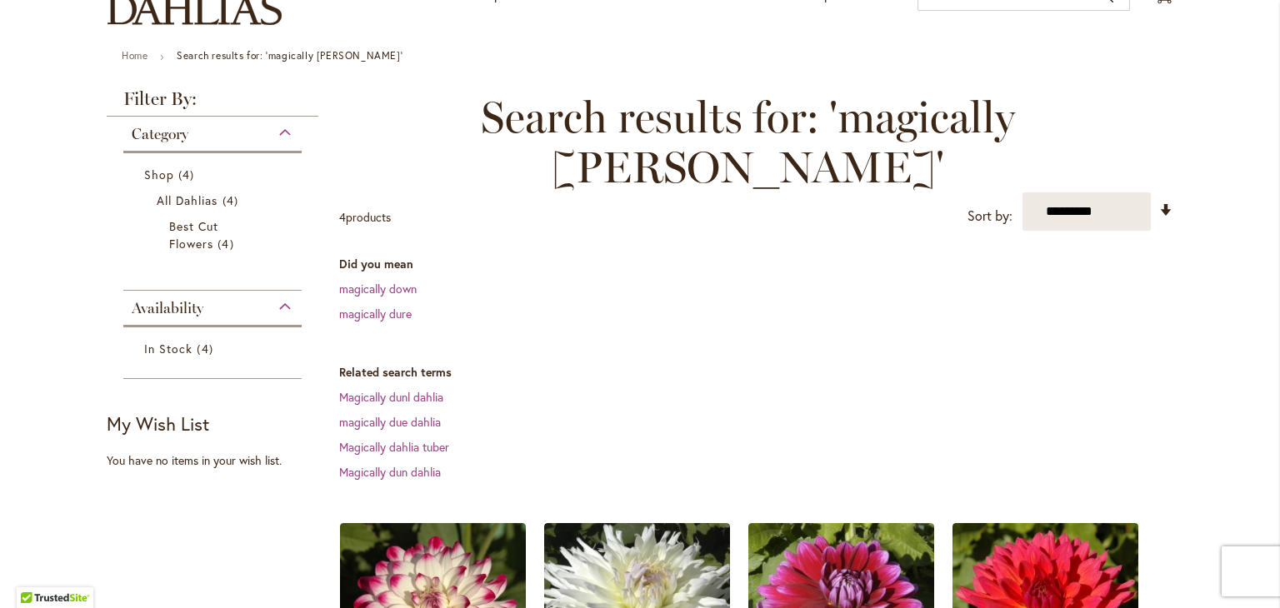
scroll to position [250, 0]
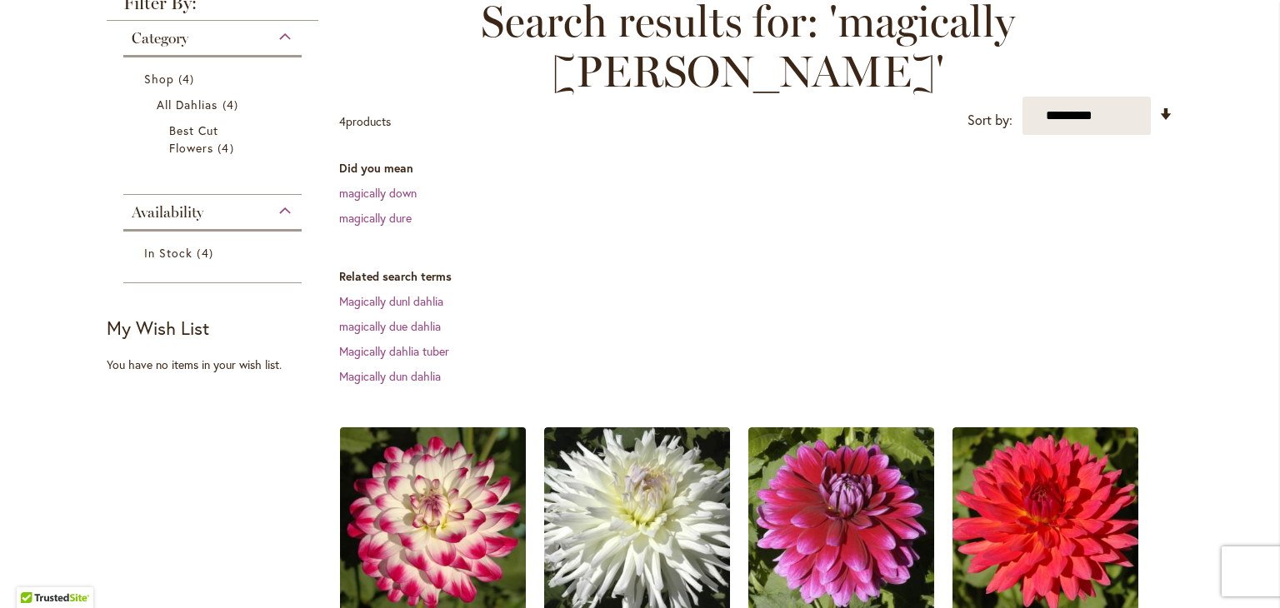
click at [388, 473] on img at bounding box center [433, 520] width 195 height 195
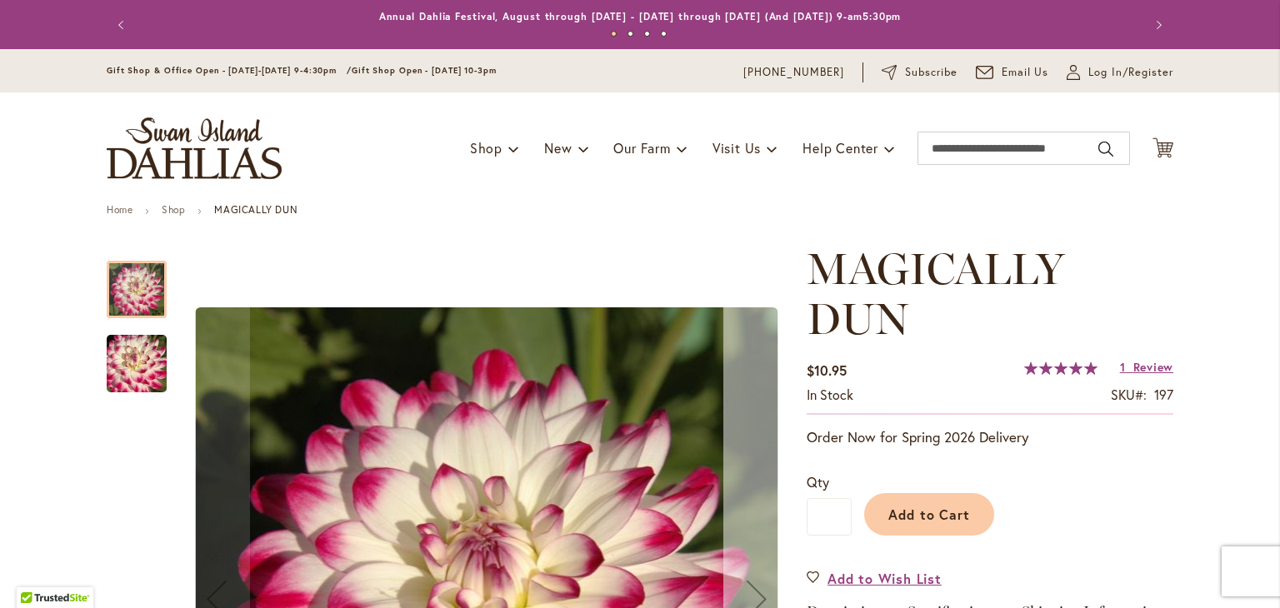
scroll to position [250, 0]
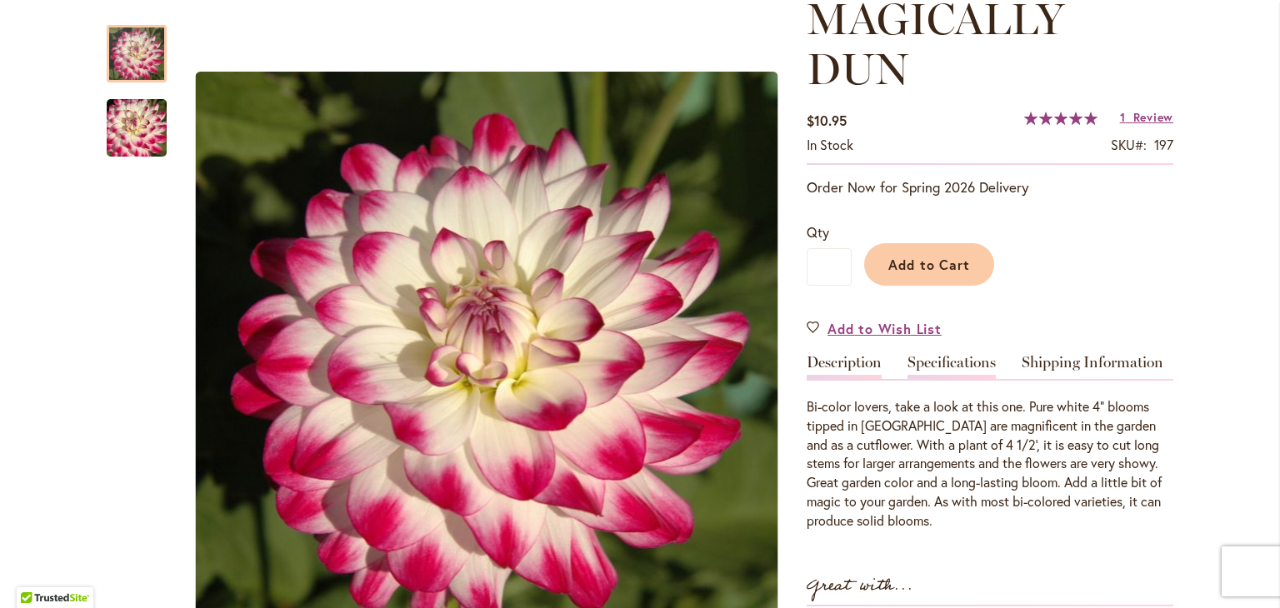
click at [963, 355] on link "Specifications" at bounding box center [952, 367] width 88 height 24
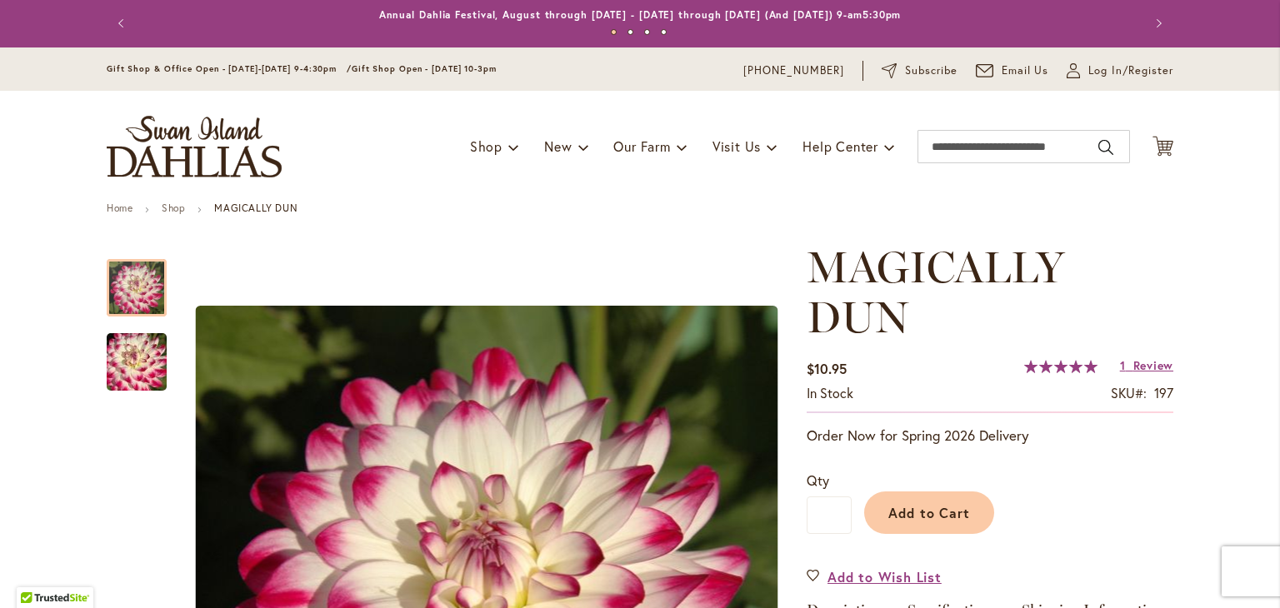
scroll to position [0, 0]
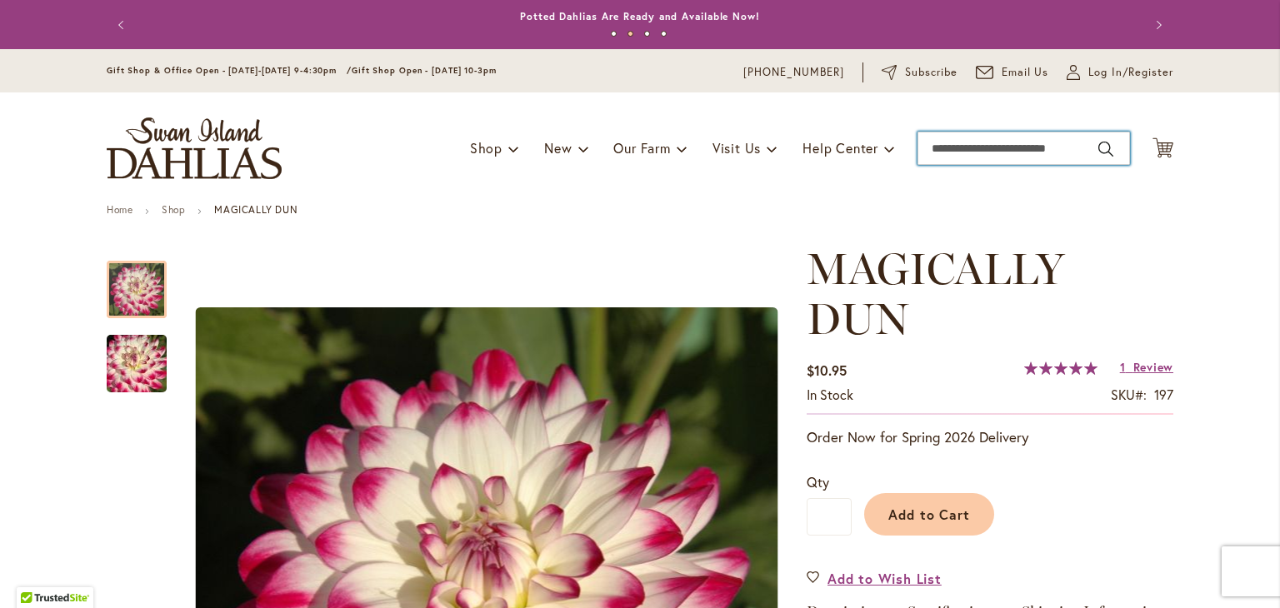
click at [997, 151] on input "Search" at bounding box center [1024, 148] width 213 height 33
type input "********"
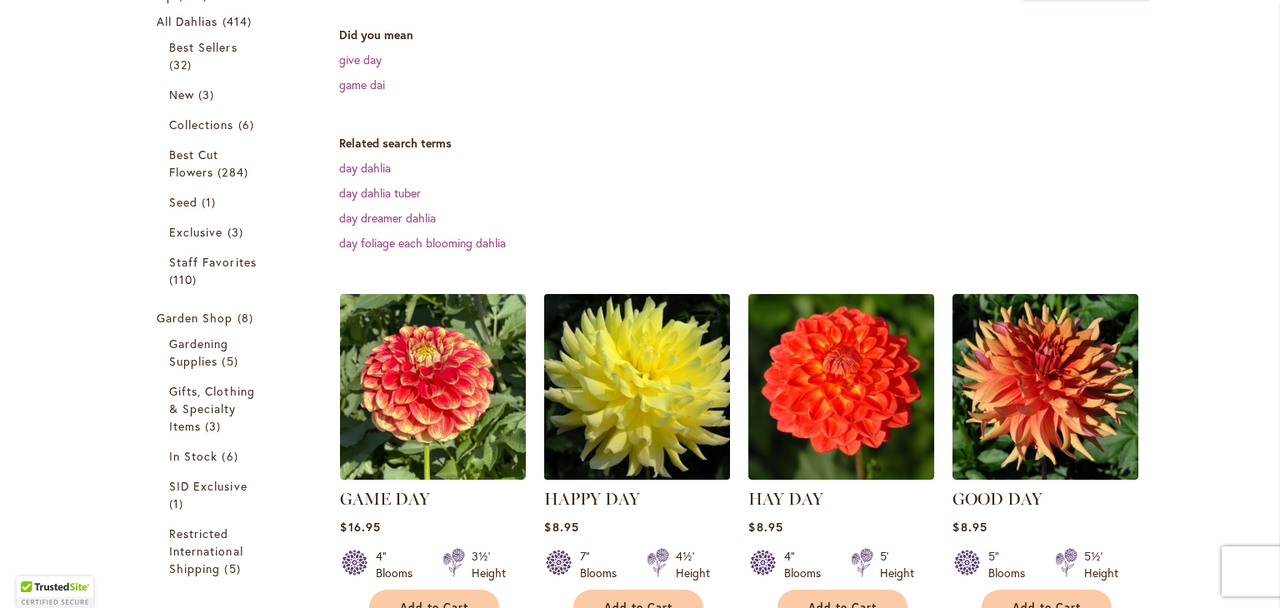
scroll to position [365, 0]
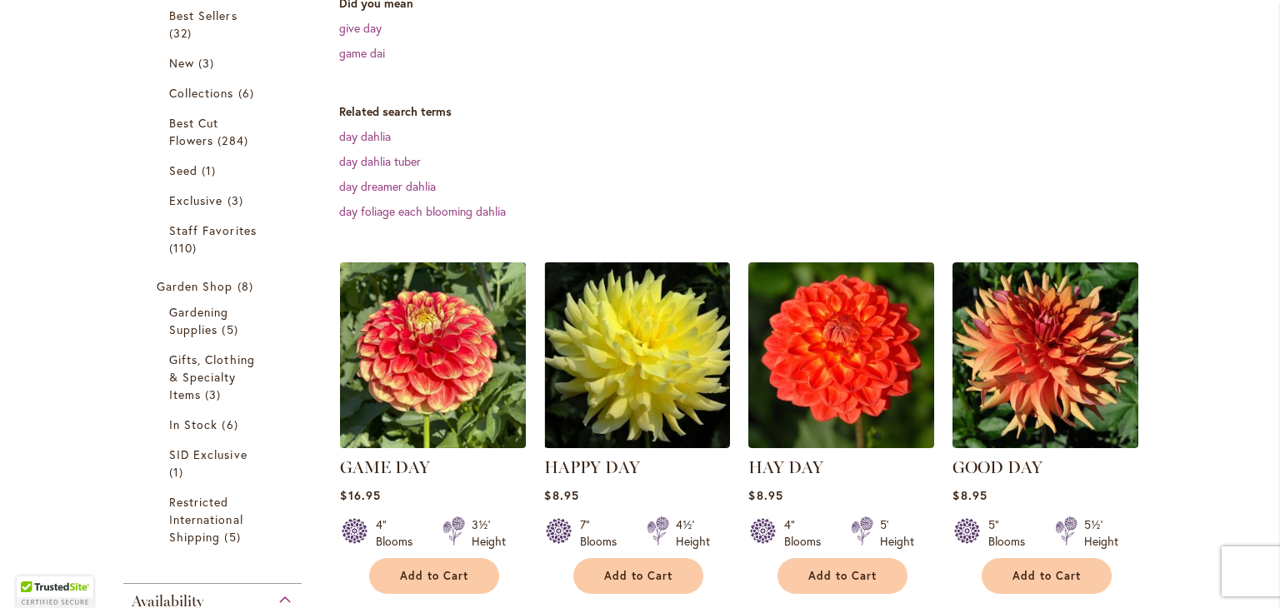
click at [460, 395] on img at bounding box center [433, 355] width 195 height 195
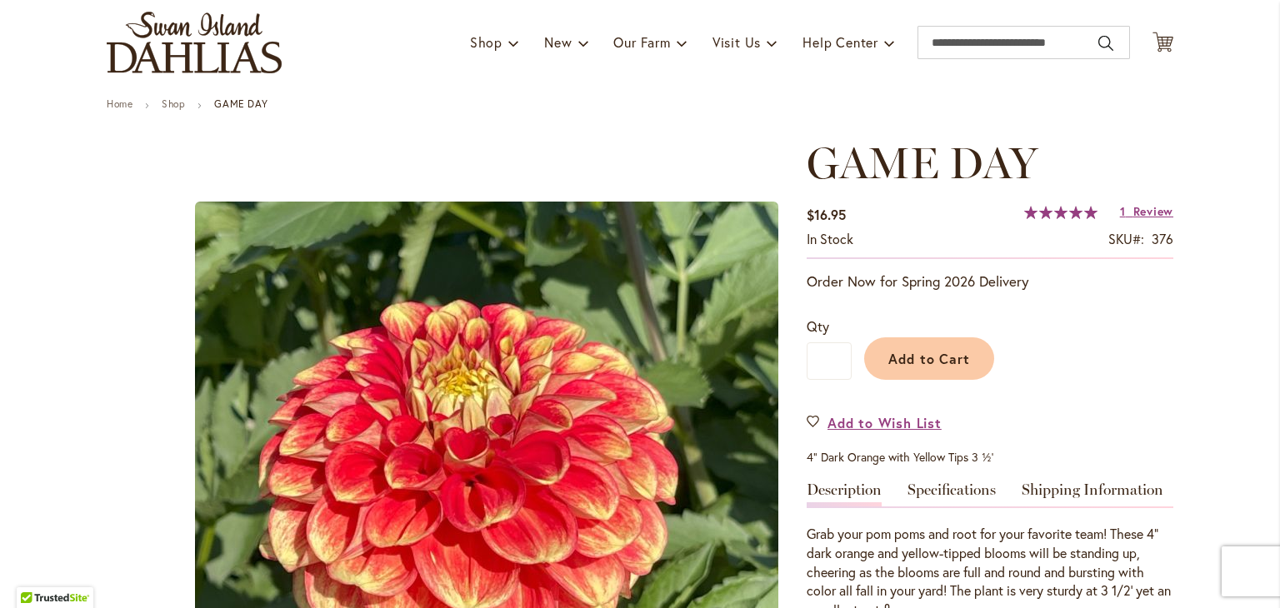
scroll to position [167, 0]
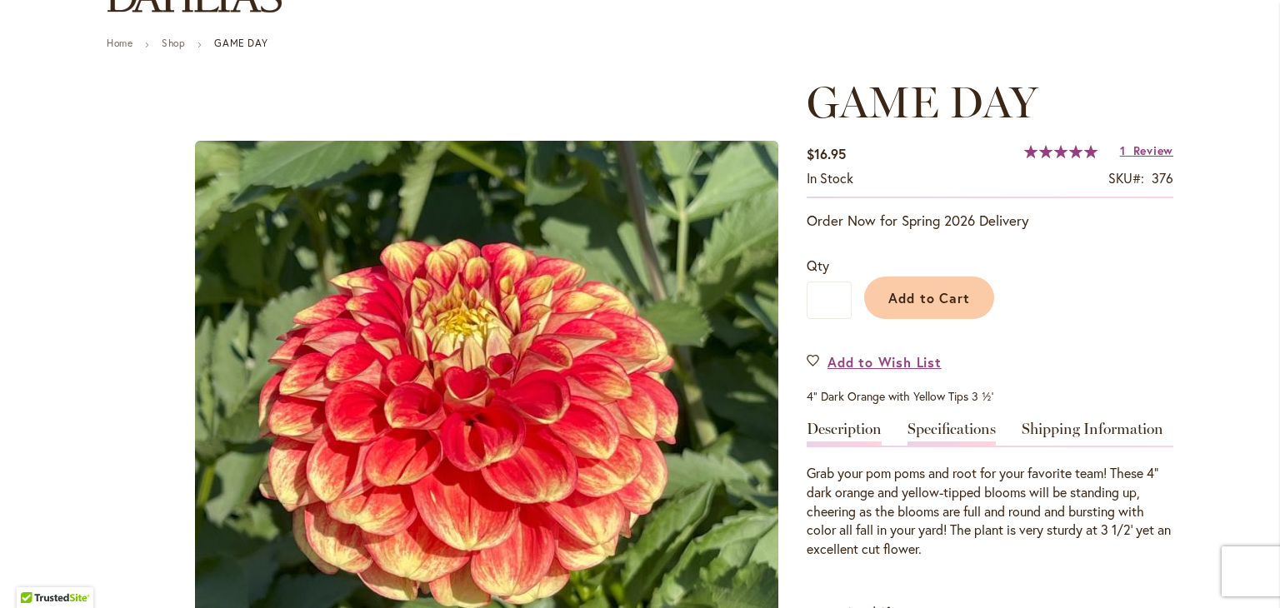
click at [948, 428] on link "Specifications" at bounding box center [952, 434] width 88 height 24
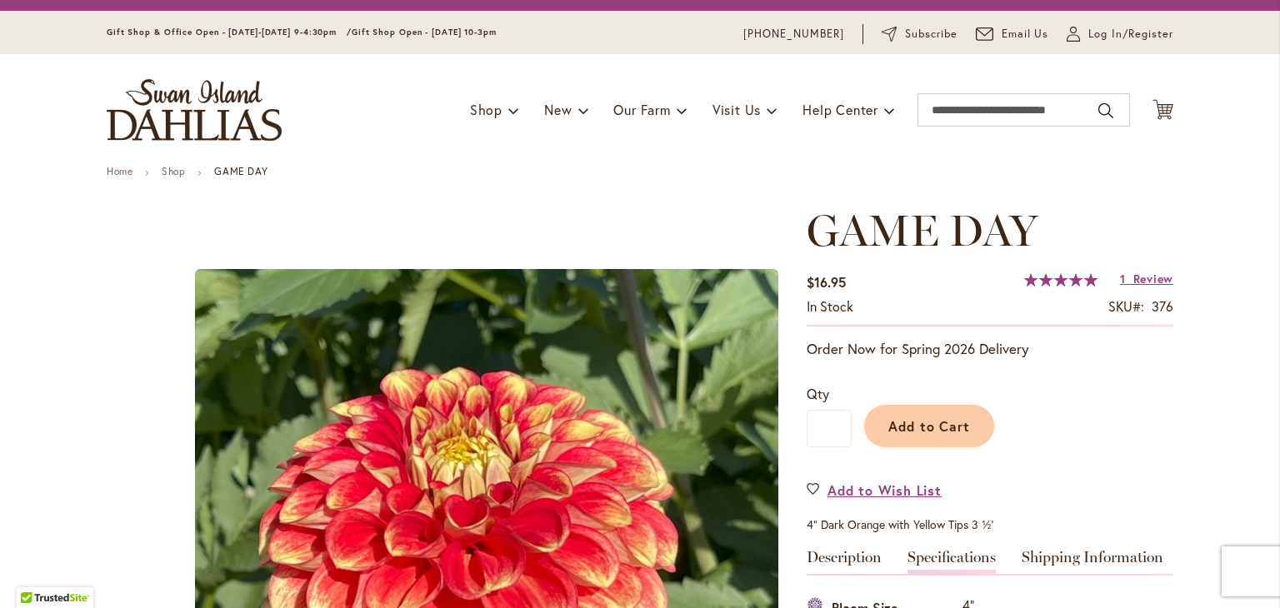
scroll to position [0, 0]
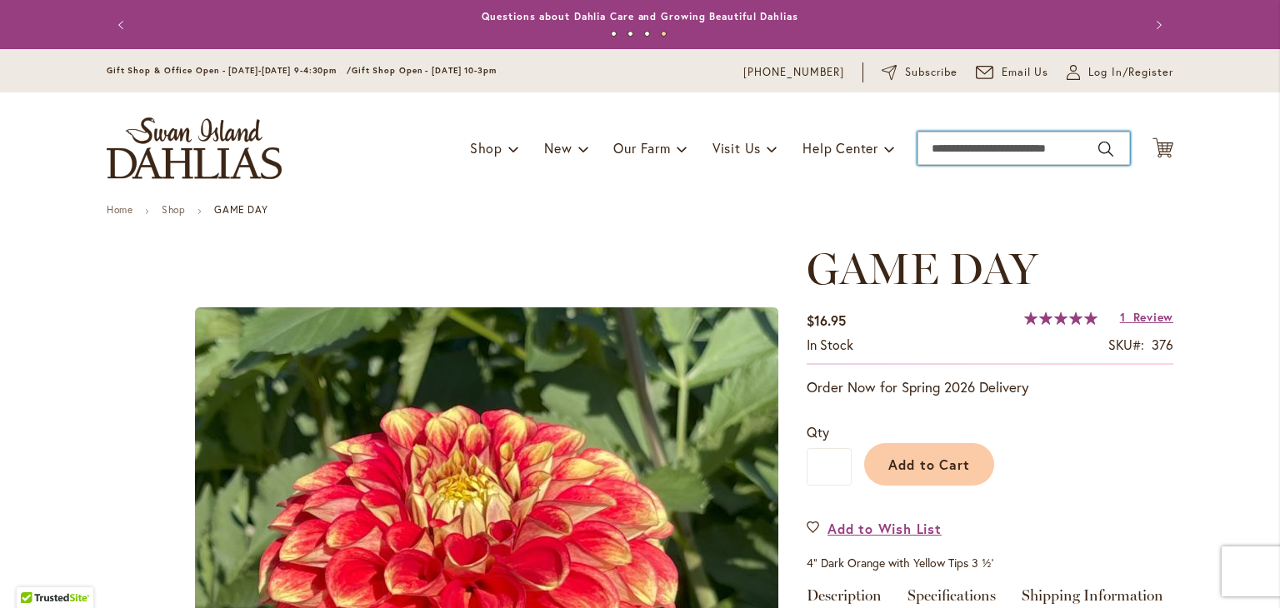
click at [982, 151] on input "Search" at bounding box center [1024, 148] width 213 height 33
type input "**********"
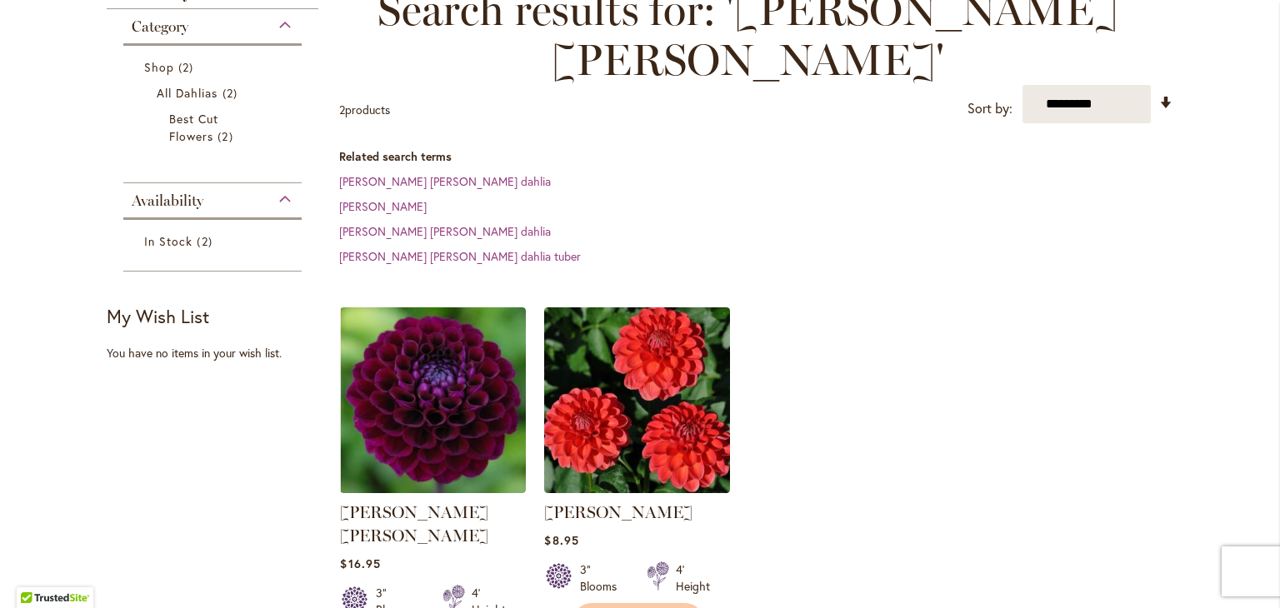
scroll to position [333, 0]
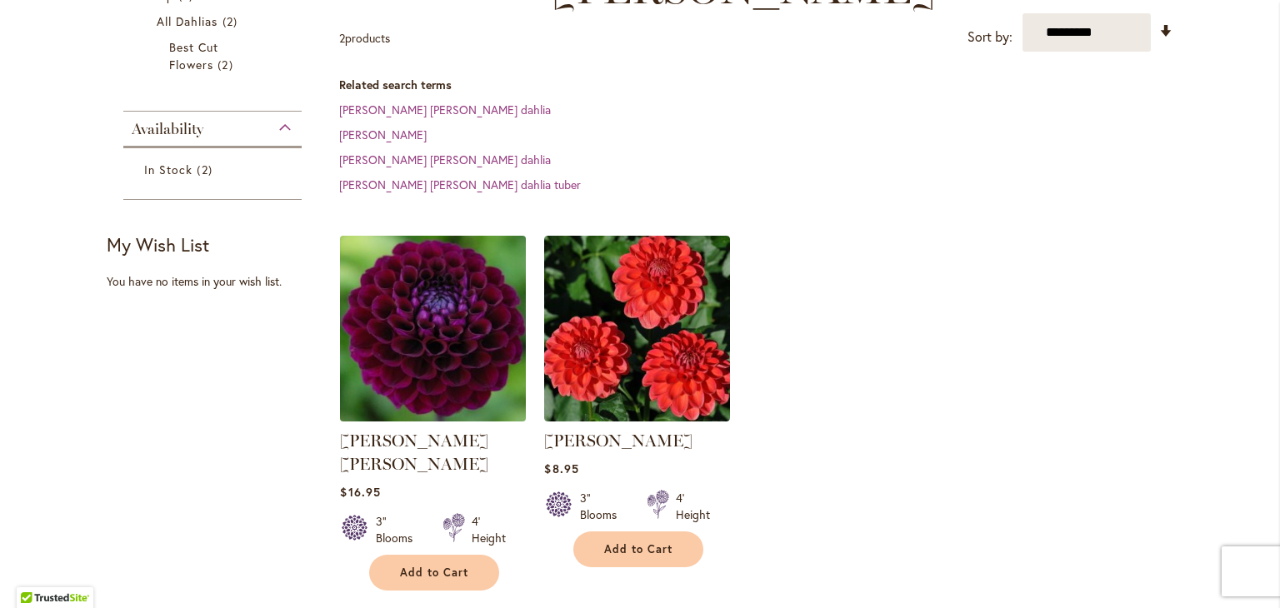
click at [471, 296] on img at bounding box center [433, 329] width 195 height 195
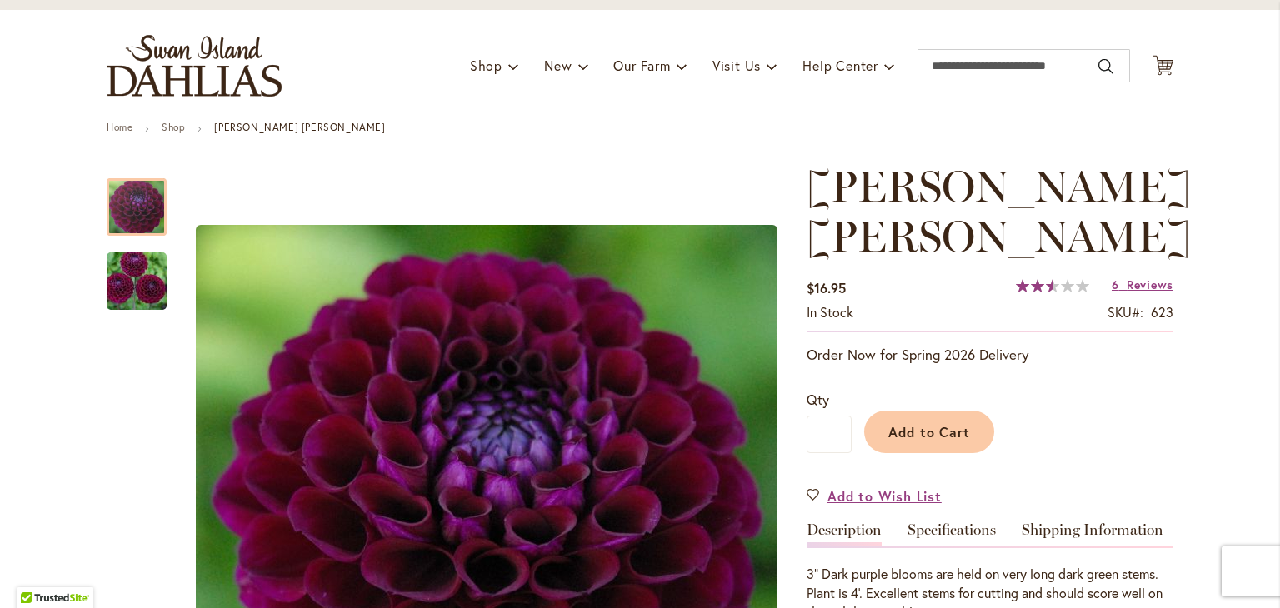
scroll to position [167, 0]
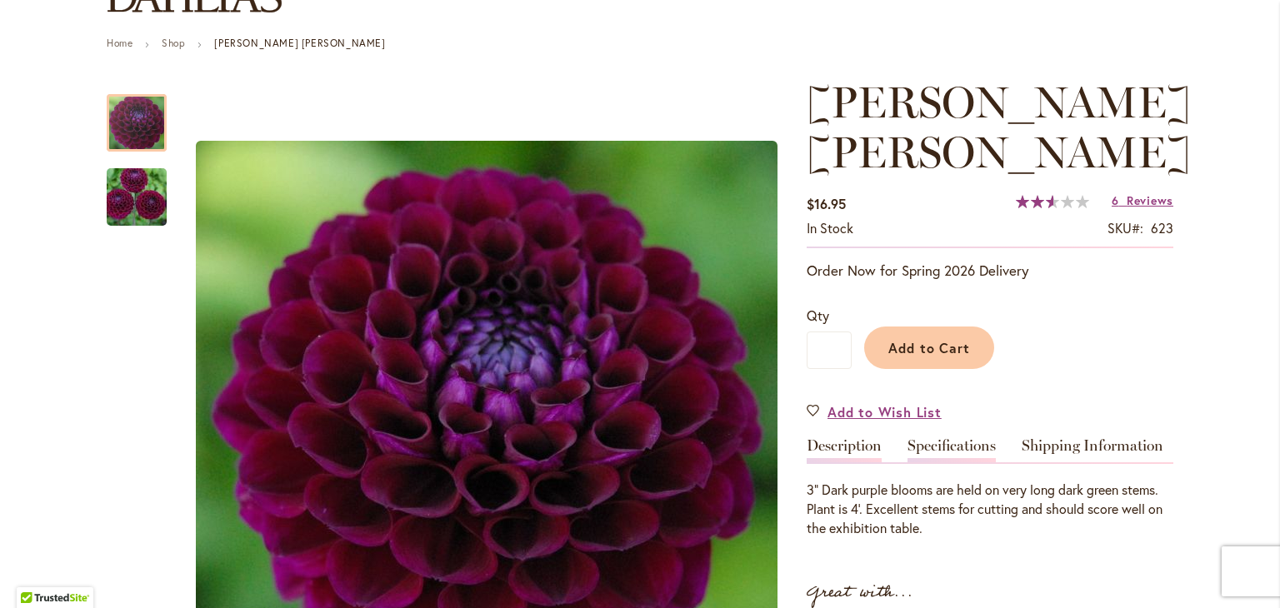
click at [953, 443] on link "Specifications" at bounding box center [952, 450] width 88 height 24
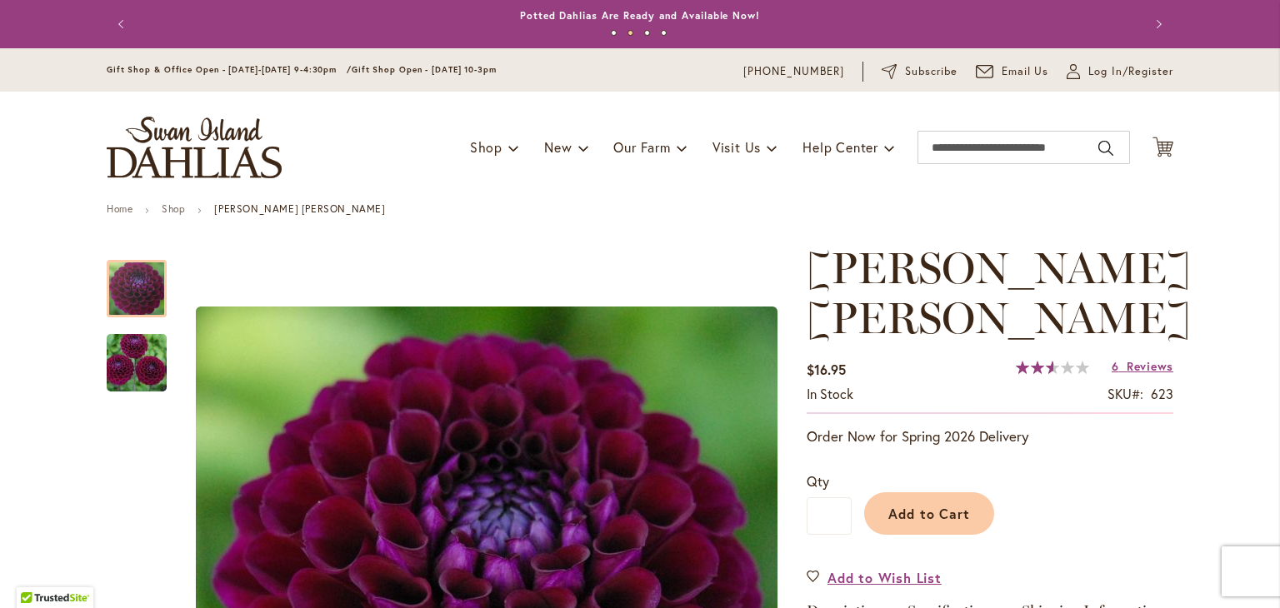
scroll to position [0, 0]
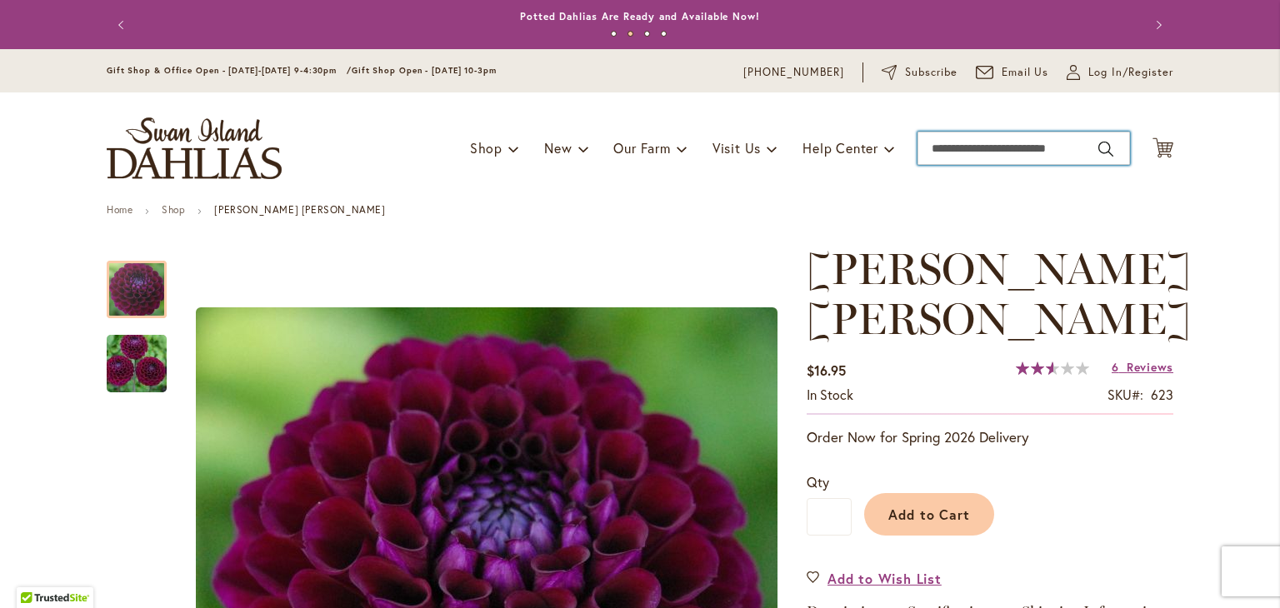
click at [988, 147] on input "Search" at bounding box center [1024, 148] width 213 height 33
type input "**********"
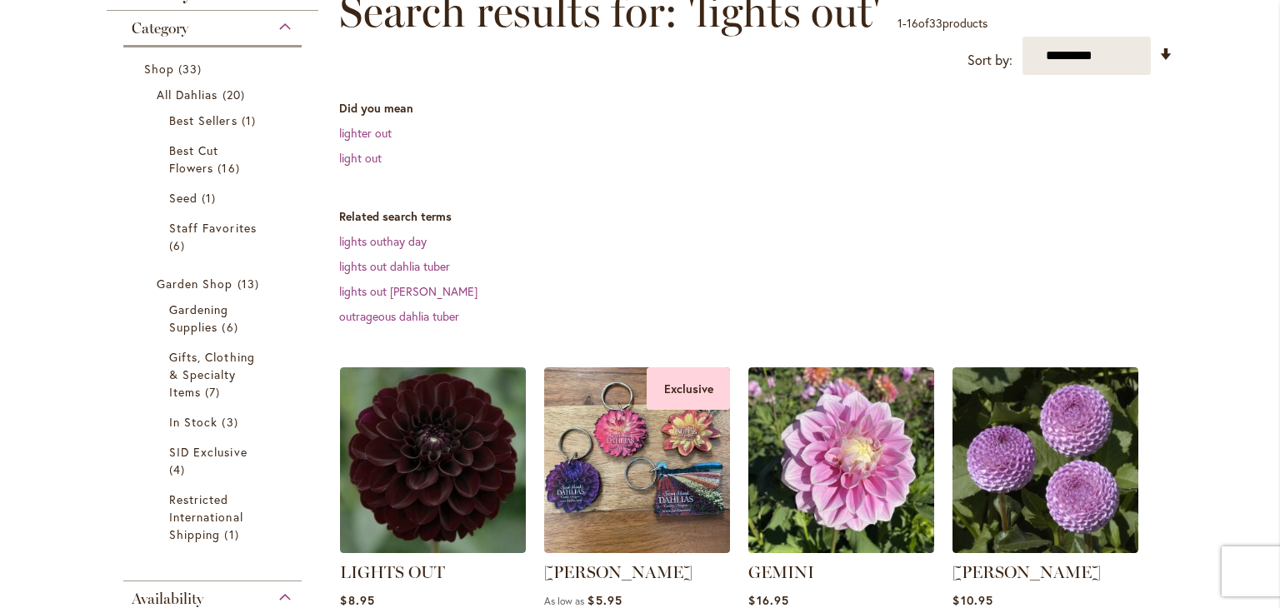
scroll to position [333, 0]
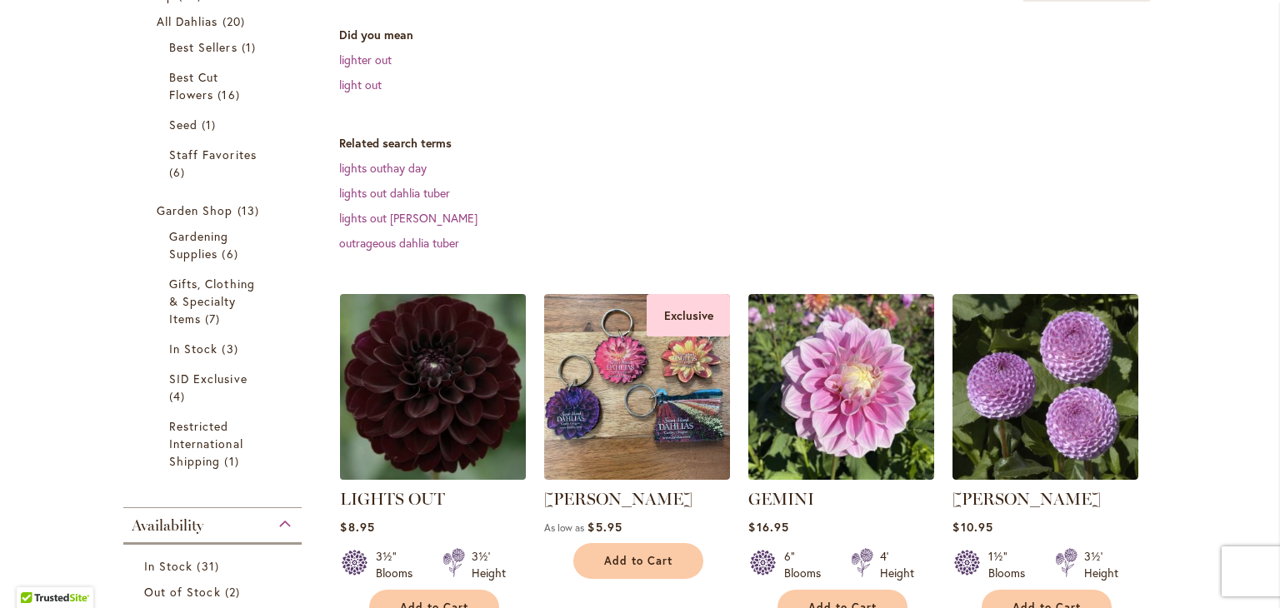
click at [486, 359] on img at bounding box center [433, 387] width 195 height 195
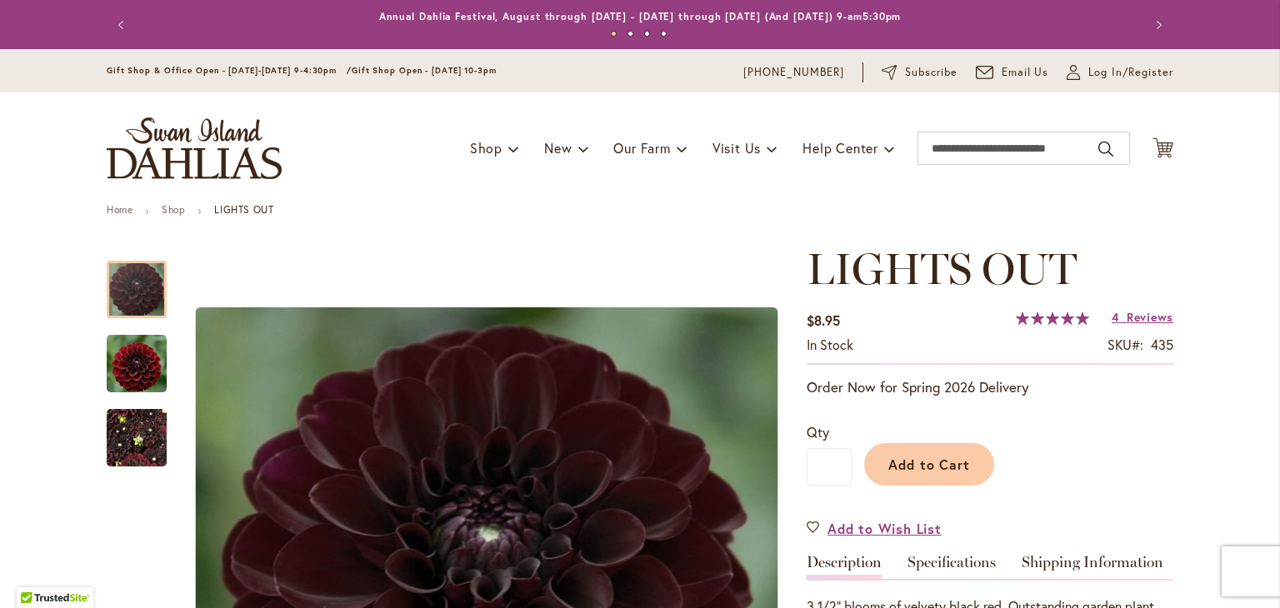
scroll to position [333, 0]
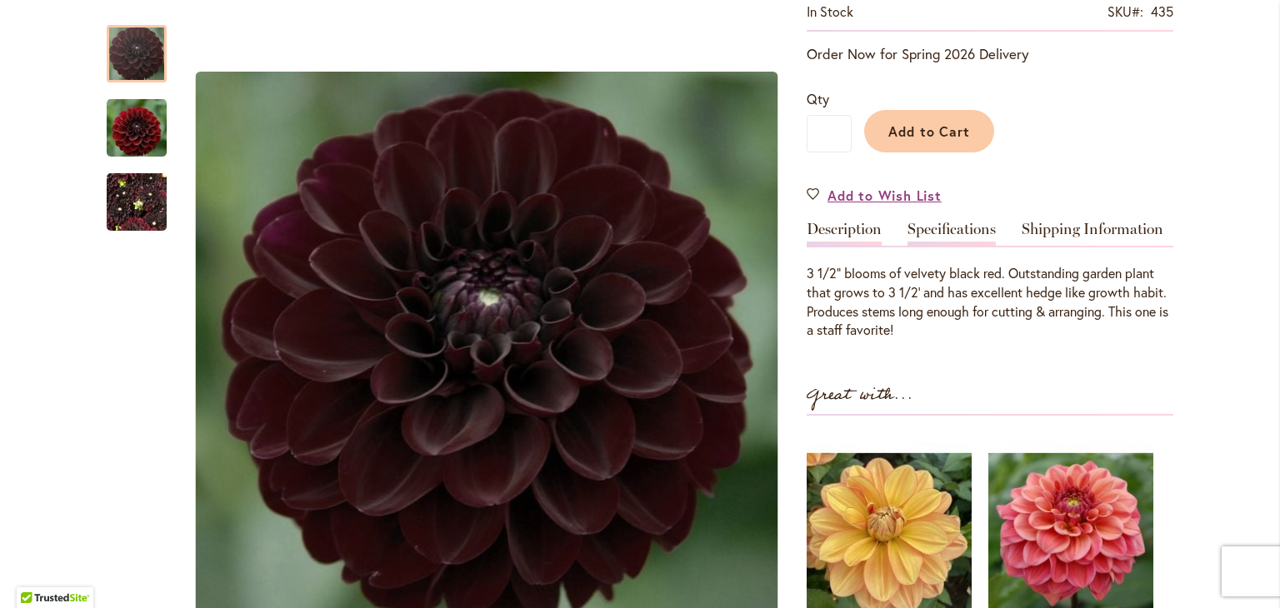
click at [958, 222] on link "Specifications" at bounding box center [952, 234] width 88 height 24
